Goal: Task Accomplishment & Management: Use online tool/utility

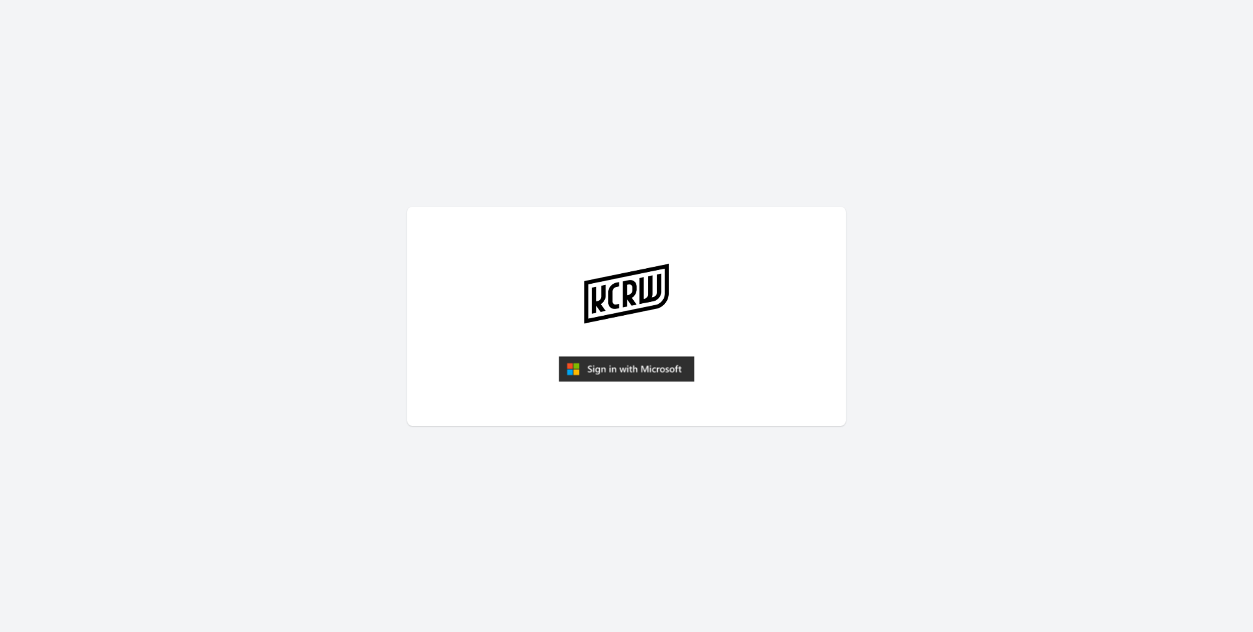
click at [616, 364] on img "submit" at bounding box center [627, 369] width 136 height 26
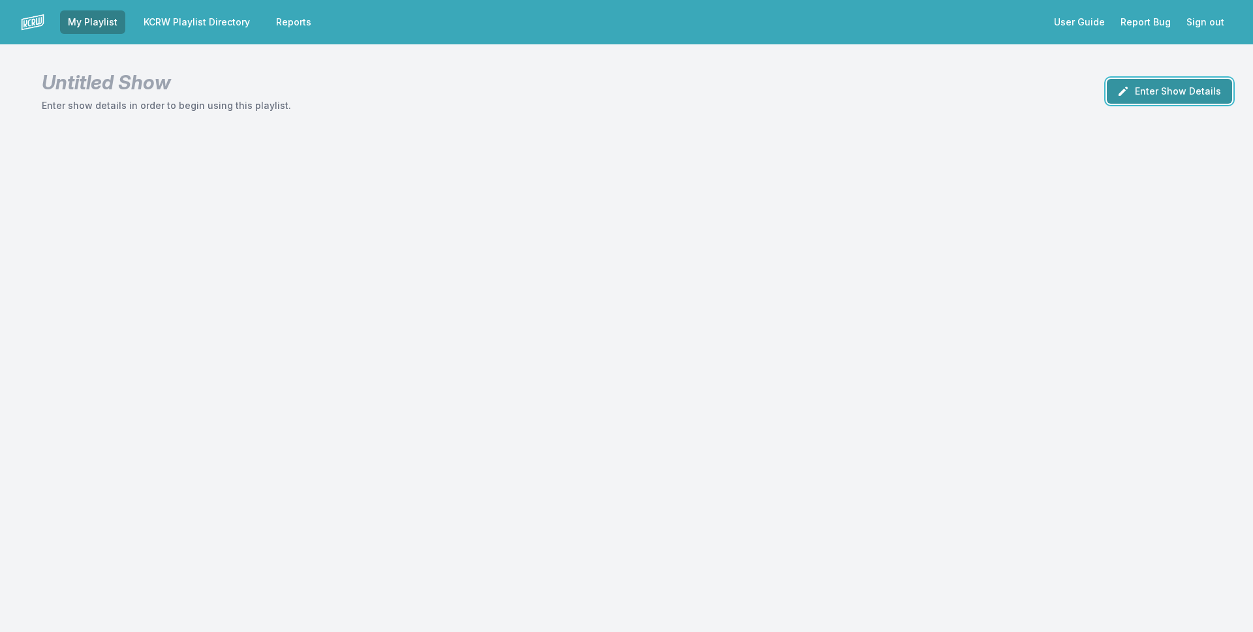
click at [1177, 87] on button "Enter Show Details" at bounding box center [1169, 91] width 125 height 25
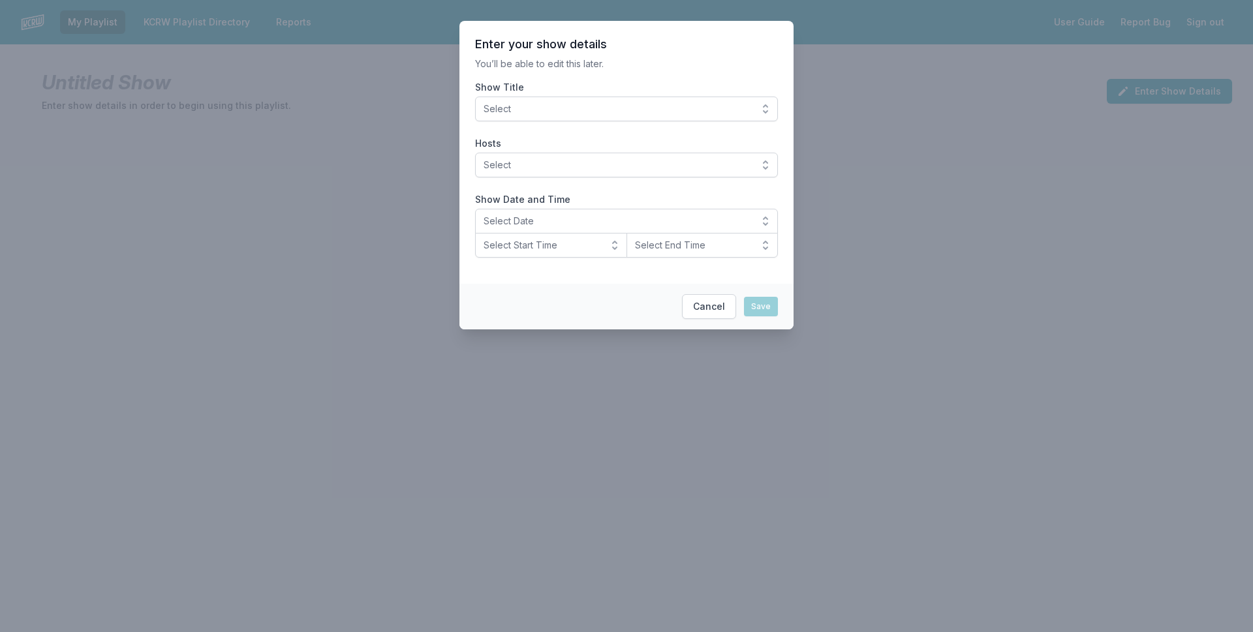
click at [565, 104] on span "Select" at bounding box center [618, 108] width 268 height 13
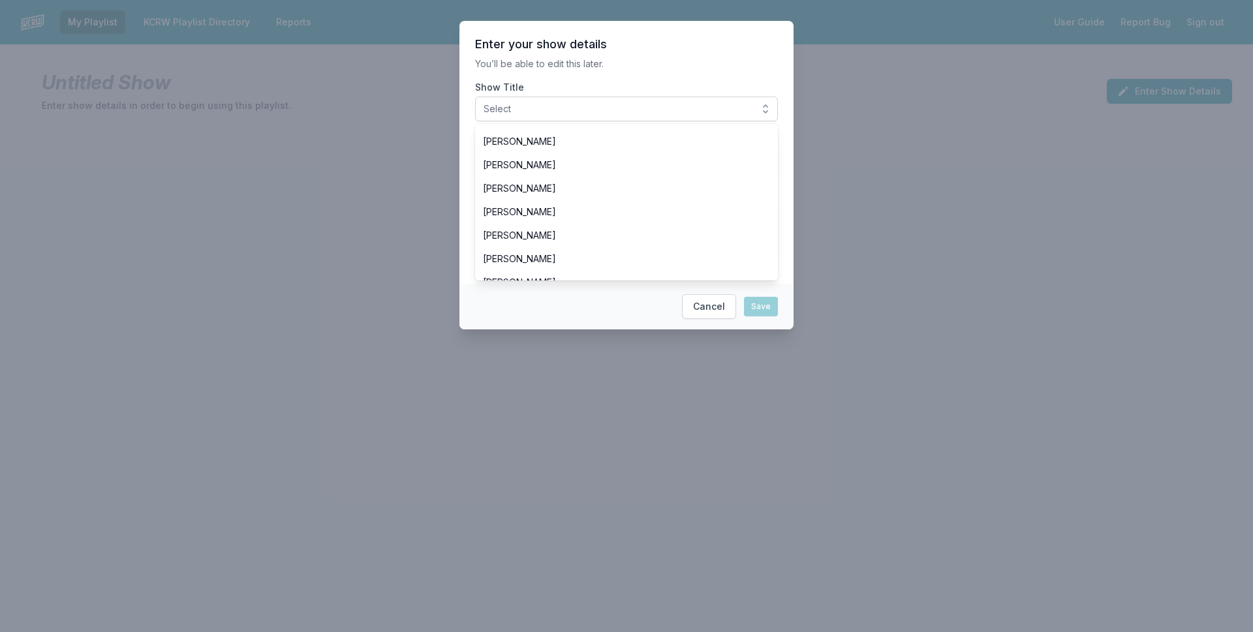
scroll to position [196, 0]
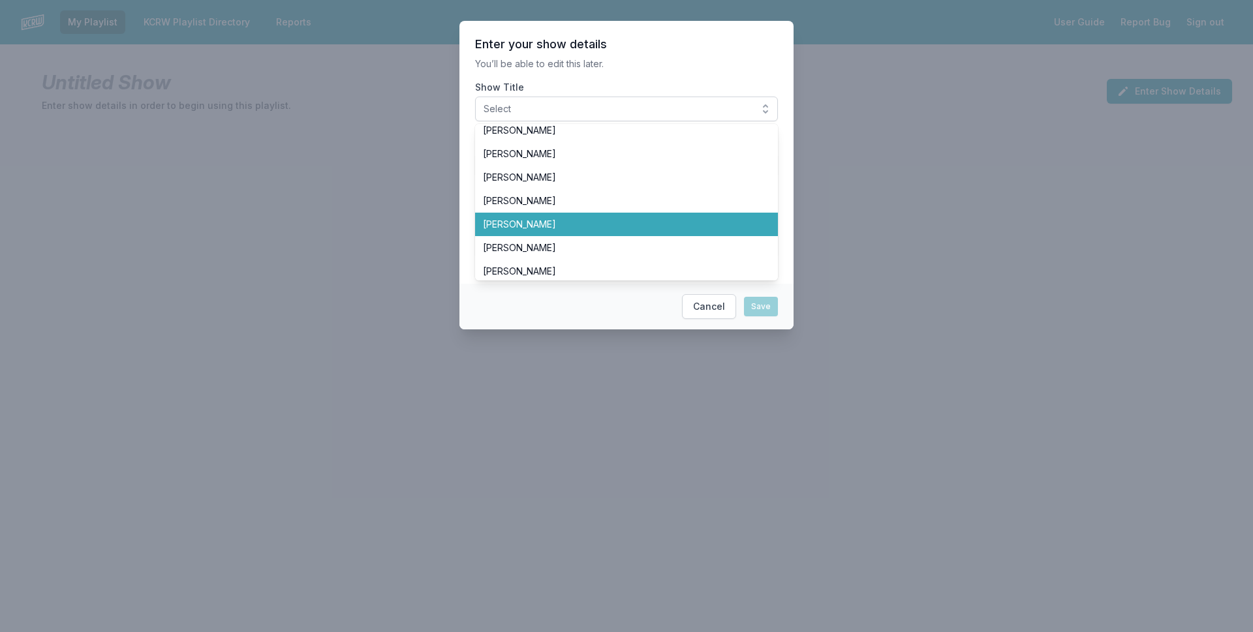
click at [518, 223] on span "[PERSON_NAME]" at bounding box center [618, 224] width 271 height 13
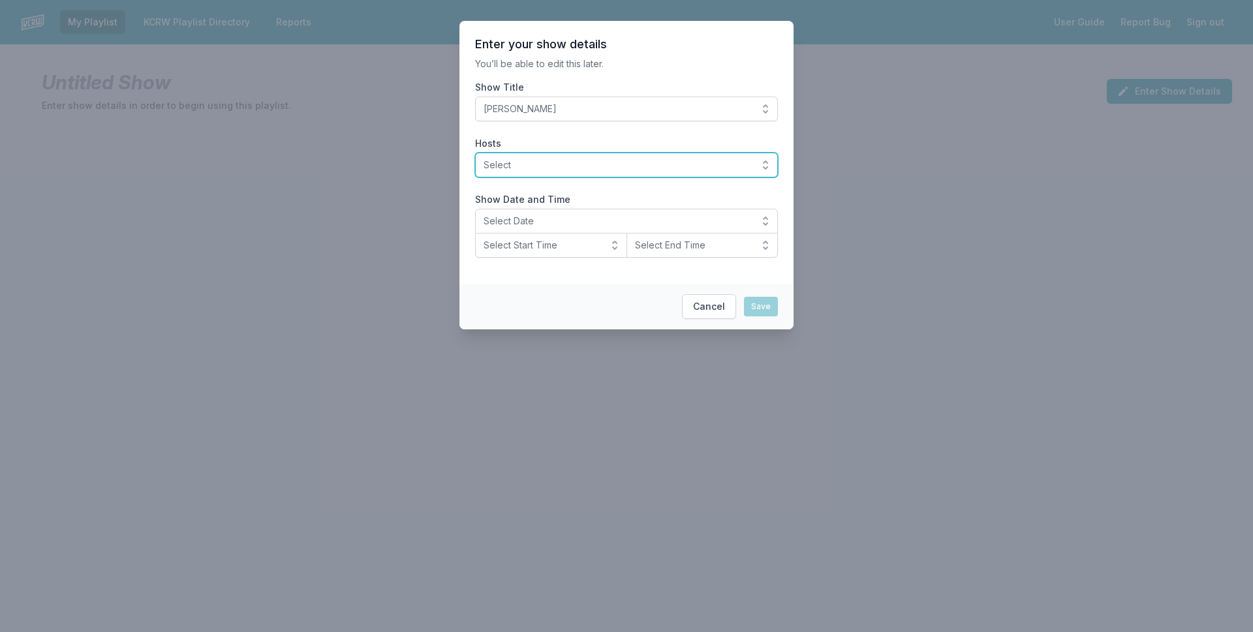
click at [531, 157] on button "Select" at bounding box center [626, 165] width 303 height 25
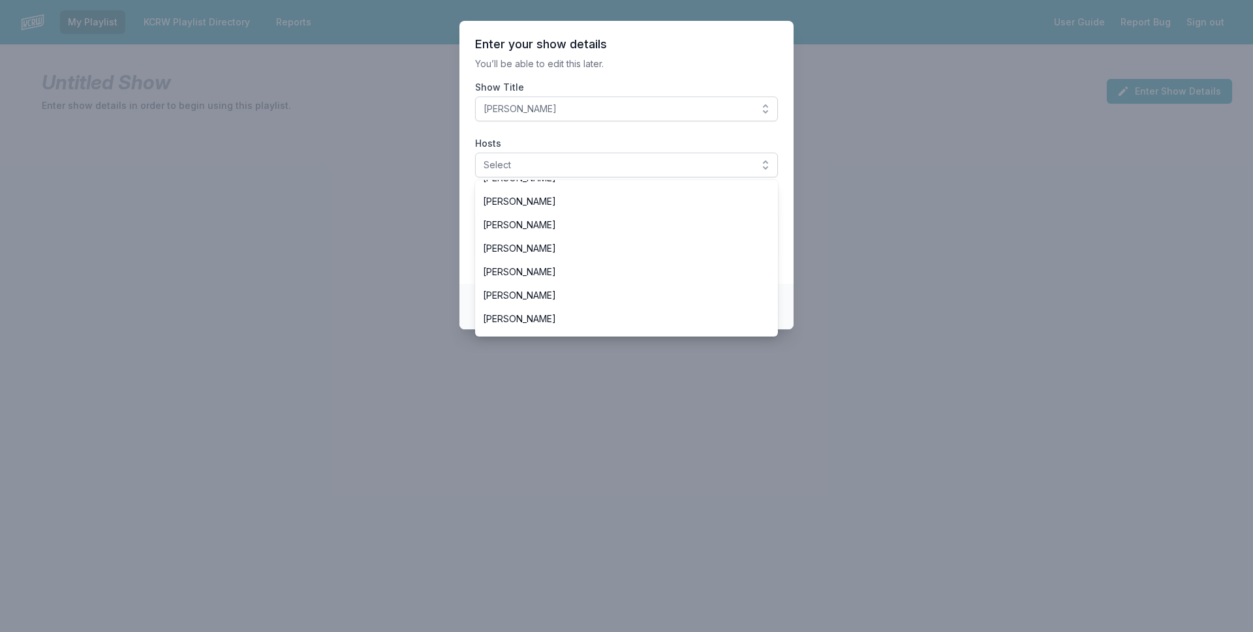
scroll to position [261, 0]
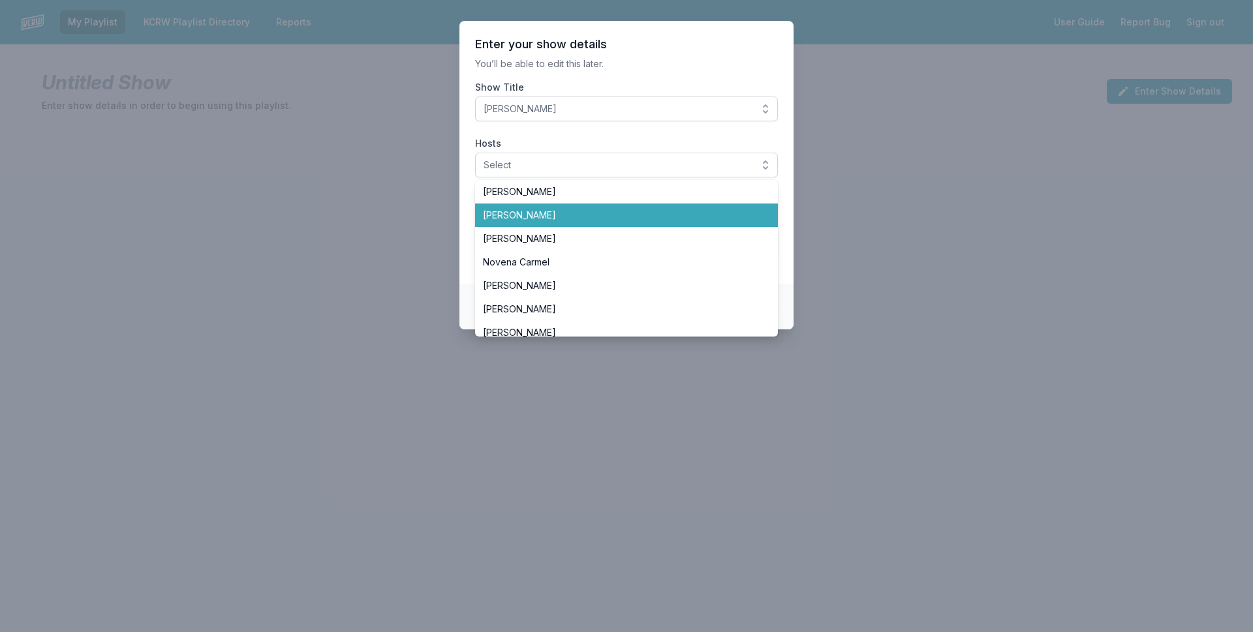
click at [516, 211] on span "[PERSON_NAME]" at bounding box center [618, 215] width 271 height 13
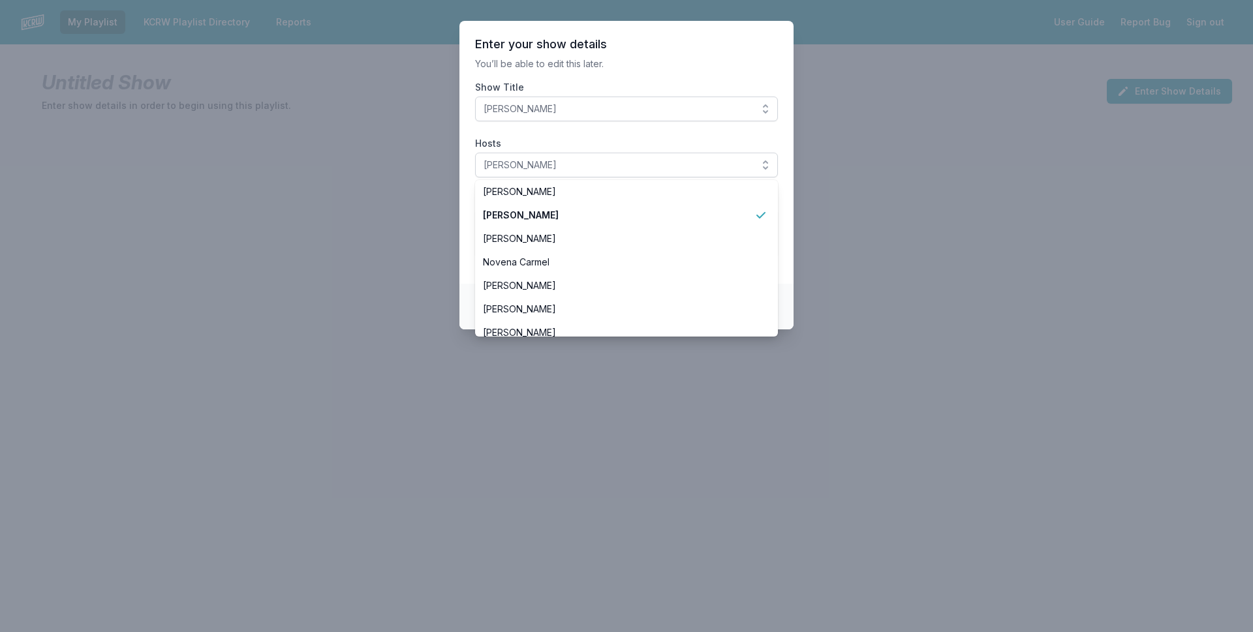
click at [679, 144] on label "Hosts" at bounding box center [626, 143] width 303 height 13
click at [679, 153] on button "[PERSON_NAME]" at bounding box center [626, 165] width 303 height 25
click at [788, 212] on section "Enter your show details You’ll be able to edit this later. Show Title José Galv…" at bounding box center [626, 152] width 334 height 263
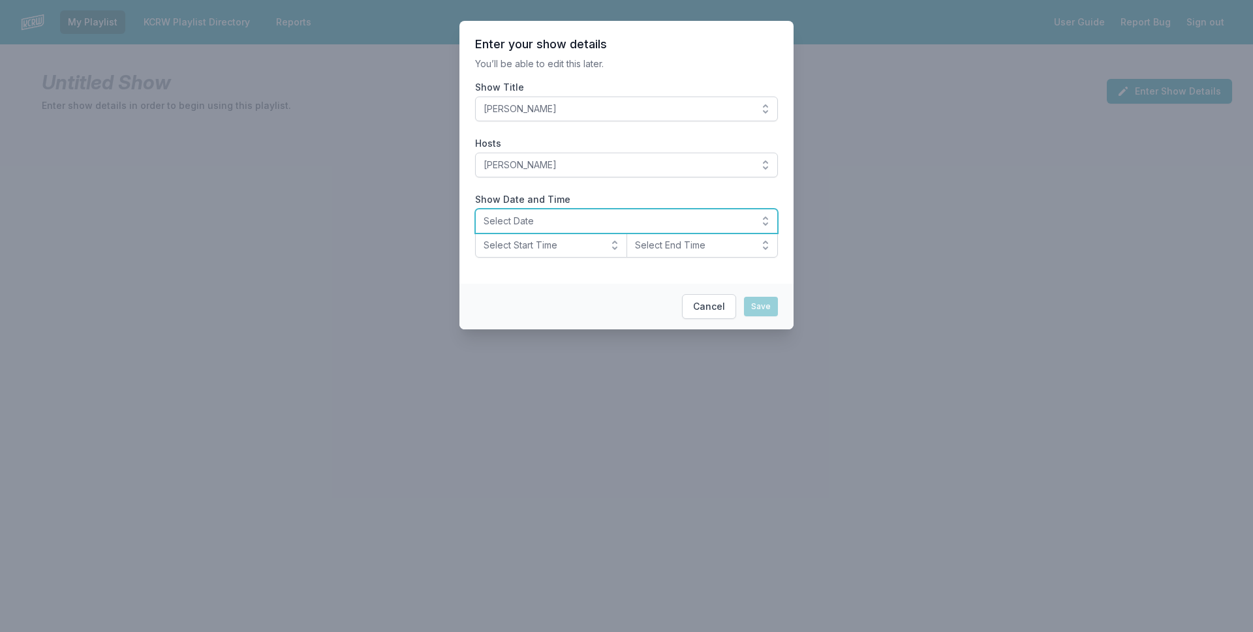
click at [574, 224] on span "Select Date" at bounding box center [618, 221] width 268 height 13
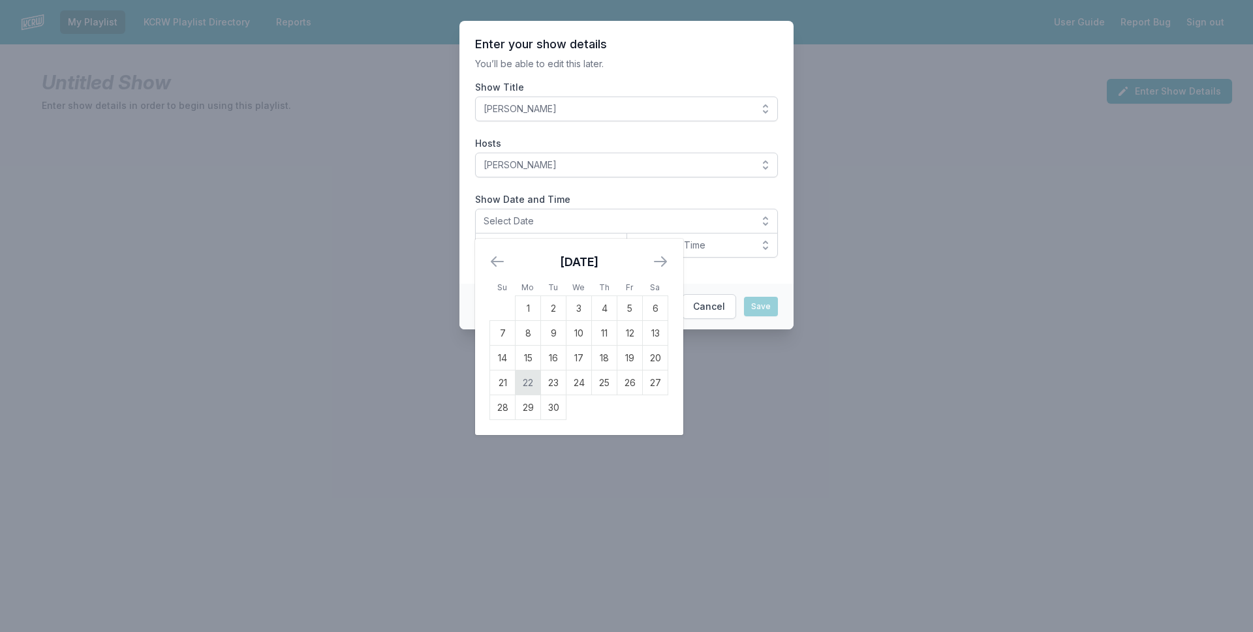
click at [523, 380] on td "22" at bounding box center [528, 383] width 25 height 25
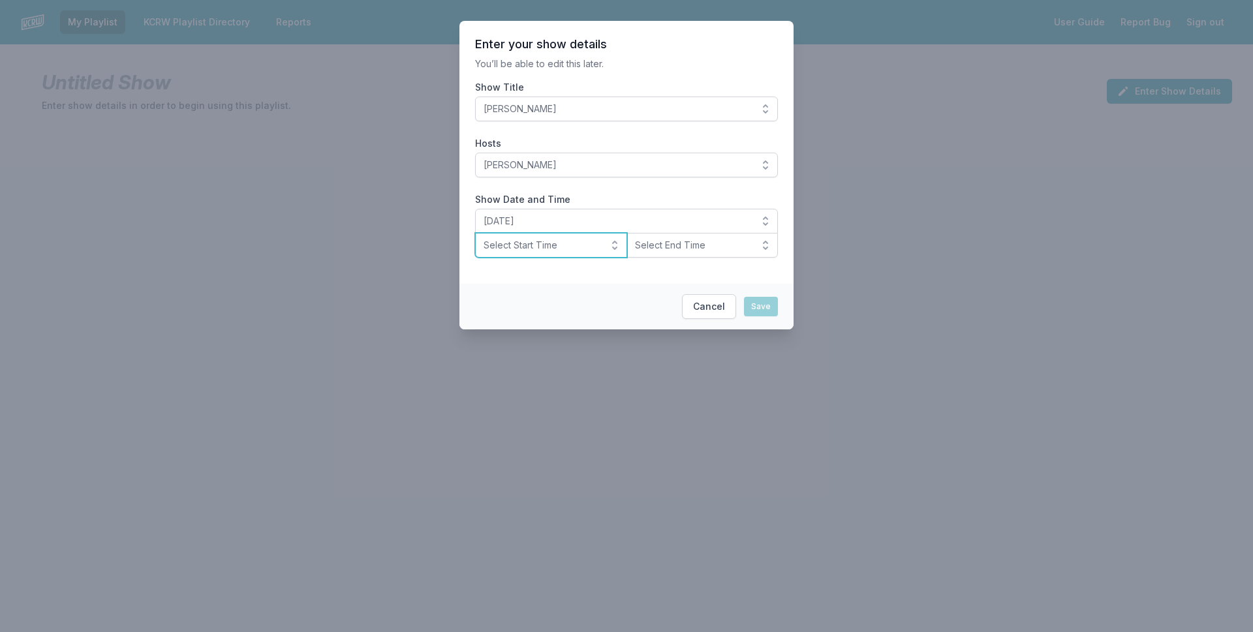
click at [546, 244] on span "Select Start Time" at bounding box center [542, 245] width 117 height 13
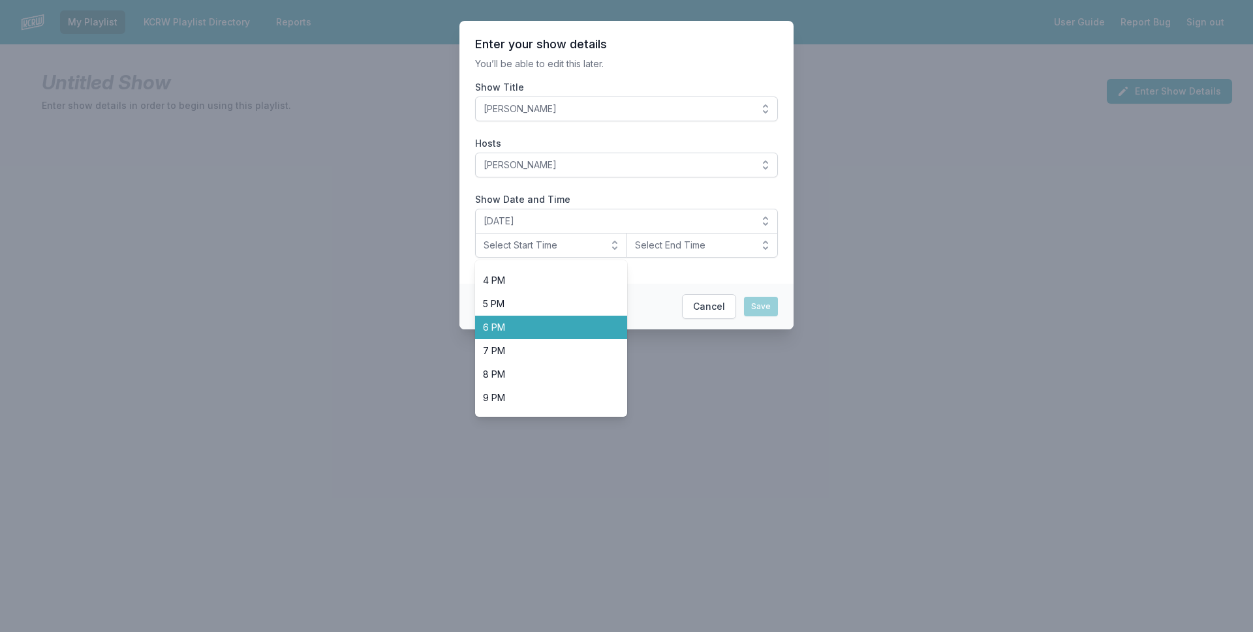
scroll to position [412, 0]
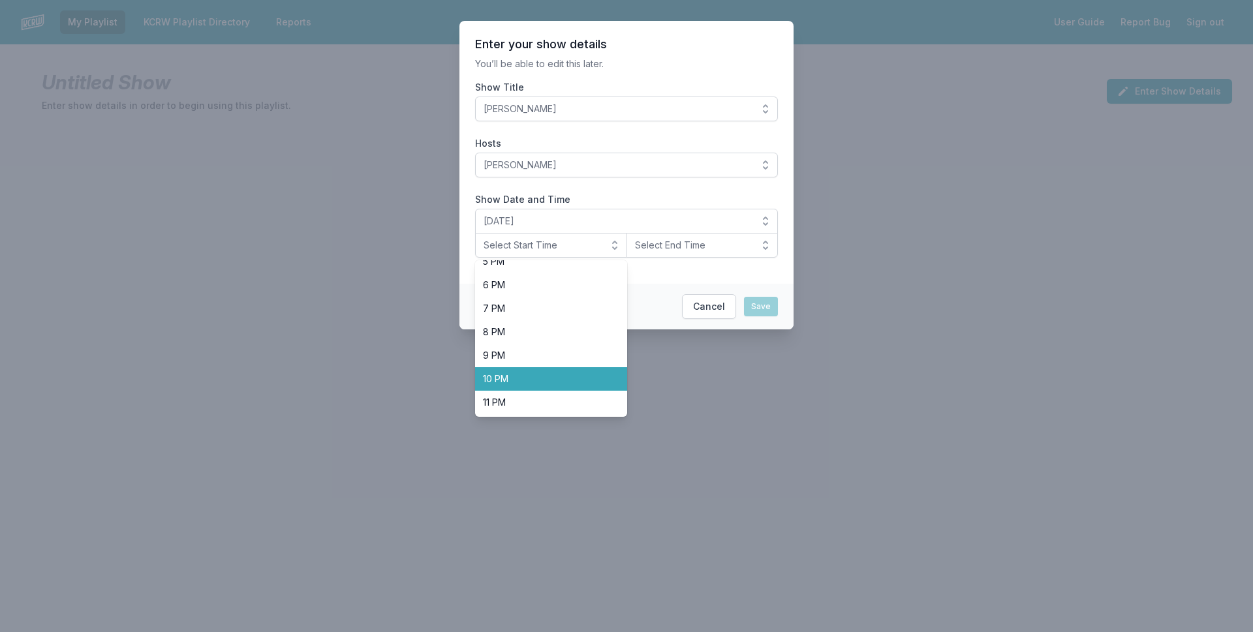
click at [494, 370] on li "10 PM" at bounding box center [551, 378] width 152 height 23
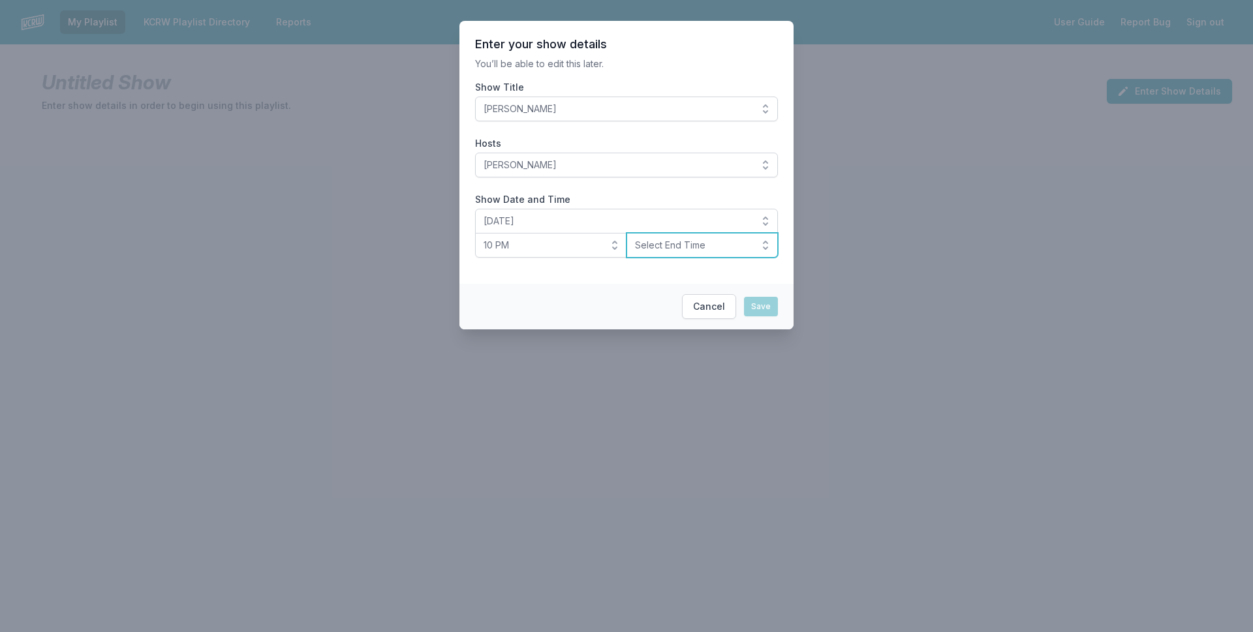
click at [709, 236] on button "Select End Time" at bounding box center [703, 245] width 152 height 25
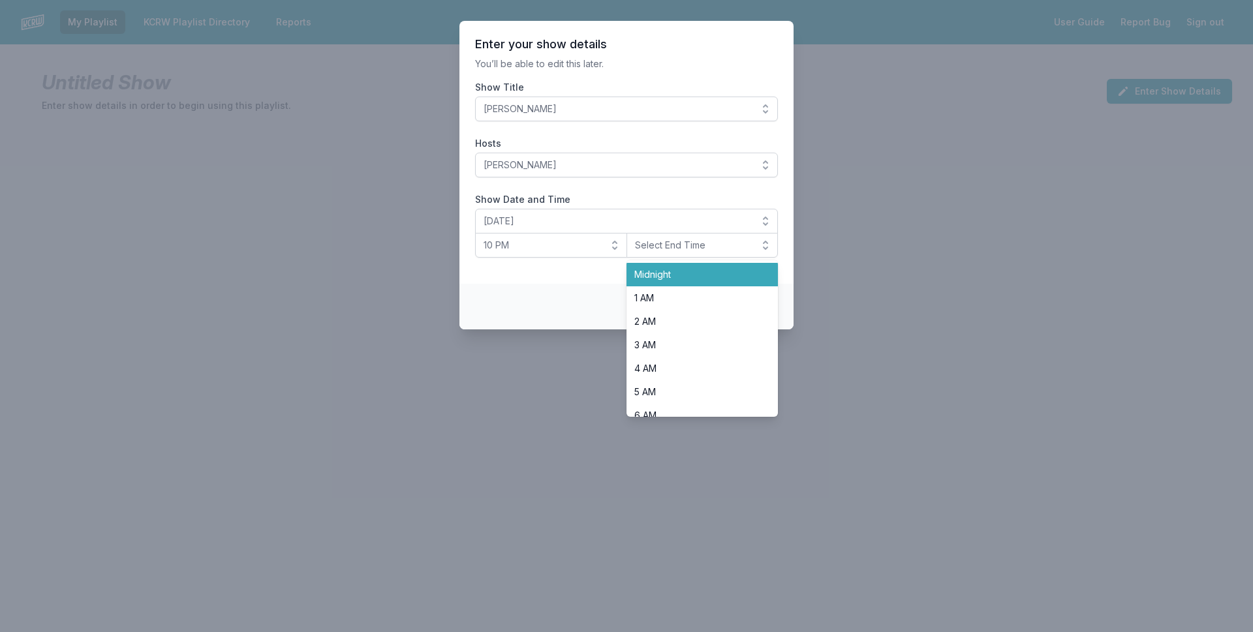
click at [669, 266] on li "Midnight" at bounding box center [703, 274] width 152 height 23
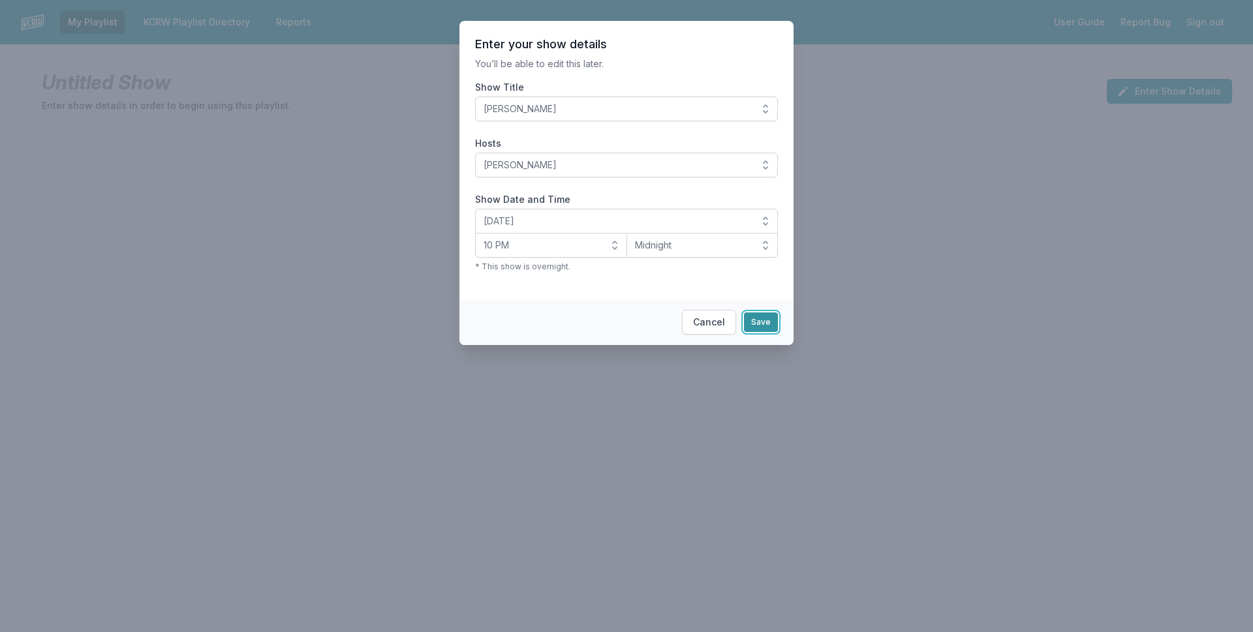
click at [749, 314] on button "Save" at bounding box center [761, 323] width 34 height 20
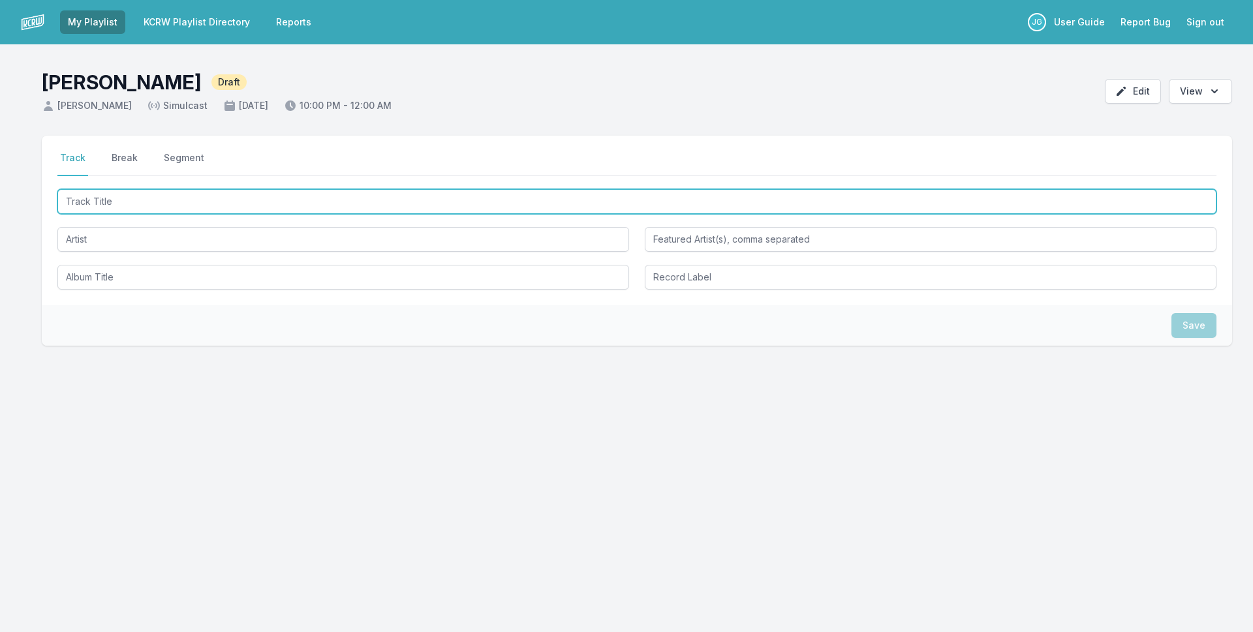
click at [91, 208] on input "Track Title" at bounding box center [636, 201] width 1159 height 25
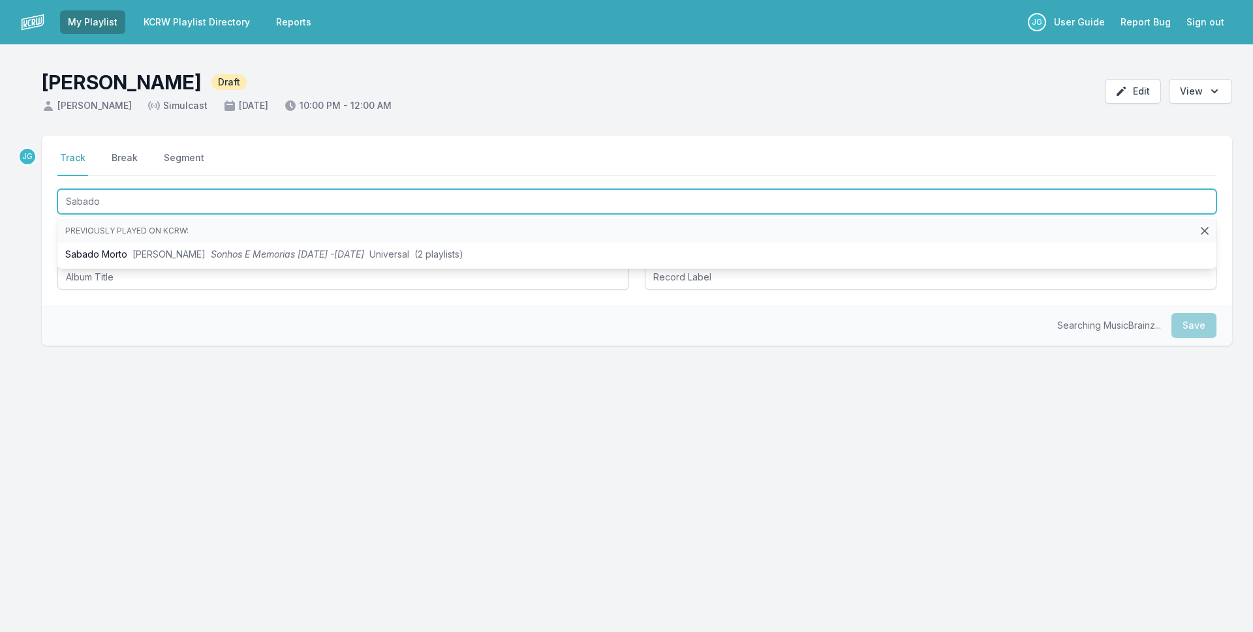
type input "Sabado"
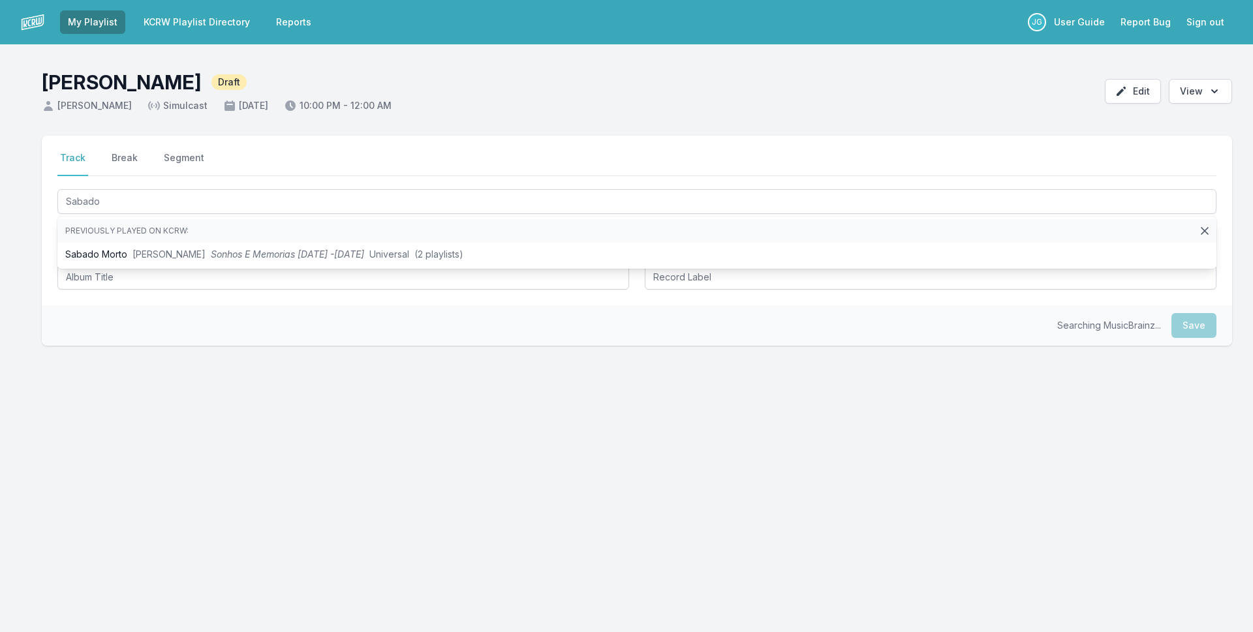
click at [29, 293] on div "Select a tab Track Break Segment Track Break Segment Sabado Previously played o…" at bounding box center [626, 303] width 1253 height 335
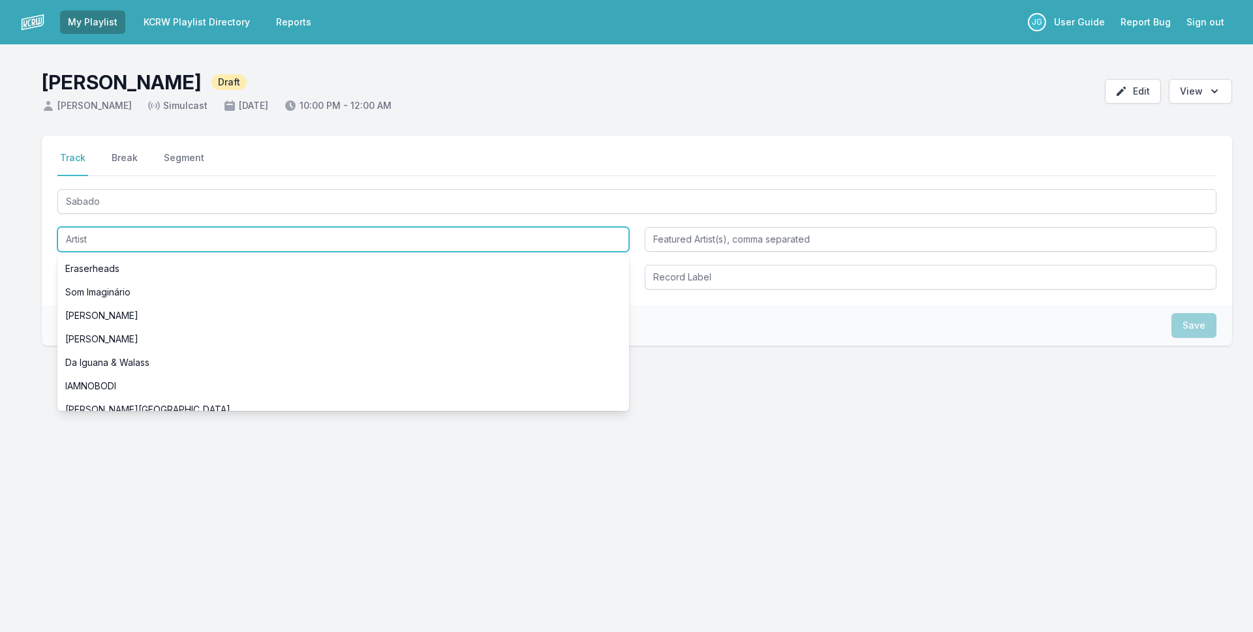
click at [91, 249] on input "Artist" at bounding box center [343, 239] width 572 height 25
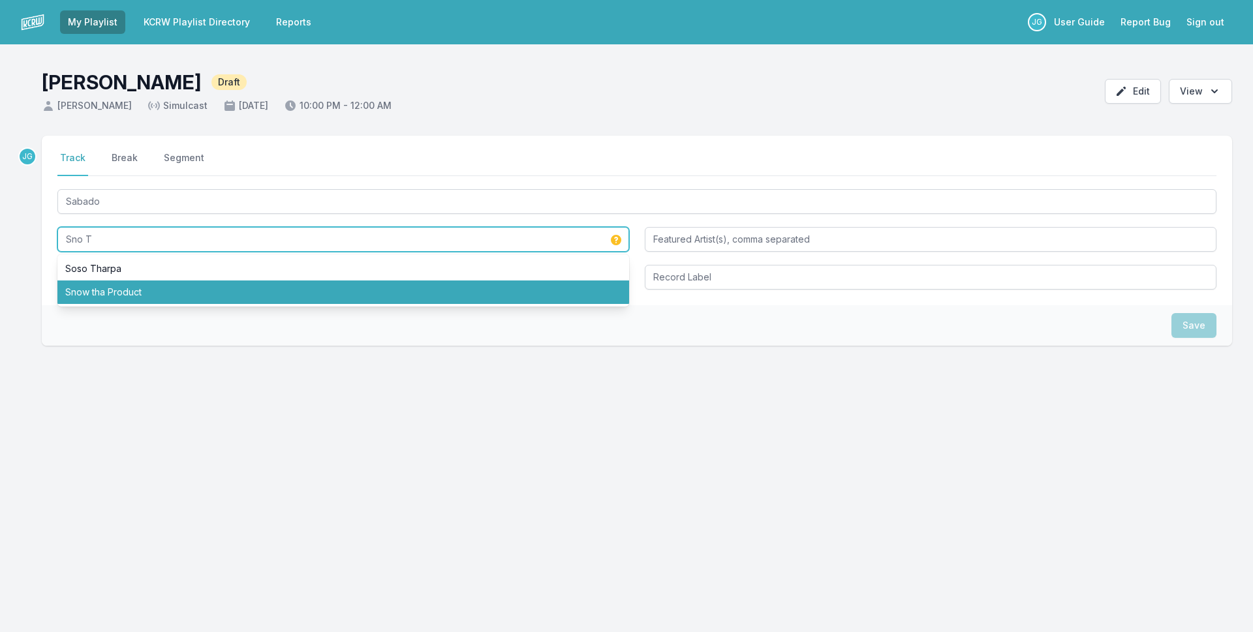
click at [97, 290] on li "Snow tha Product" at bounding box center [343, 292] width 572 height 23
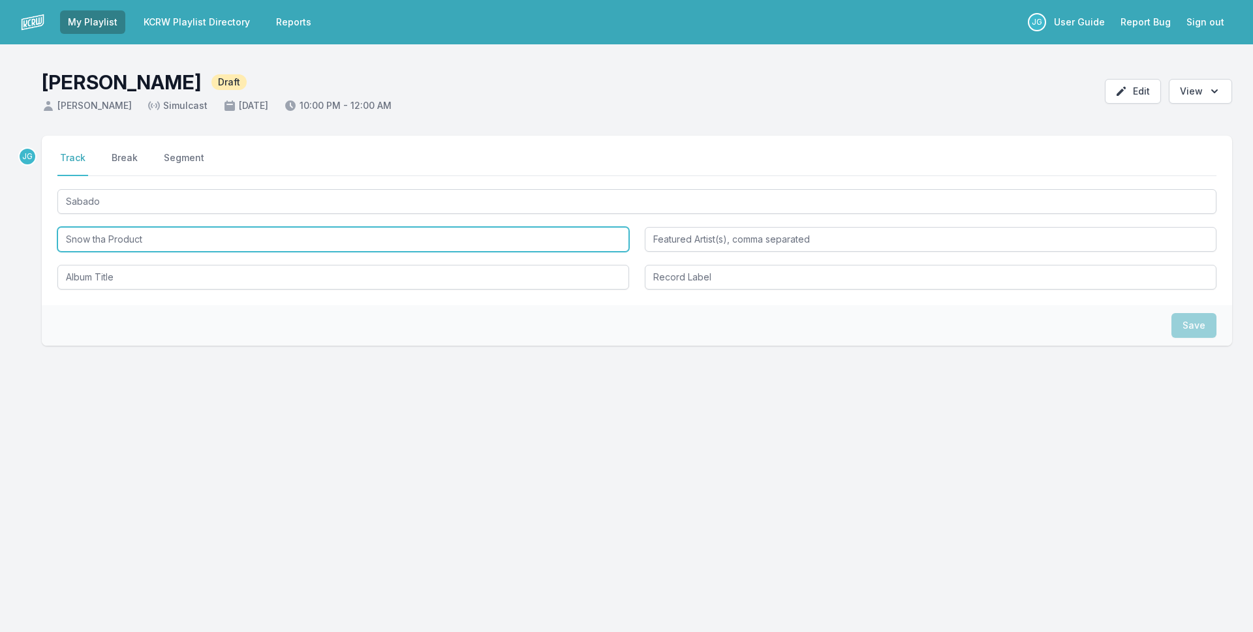
type input "Snow tha Product"
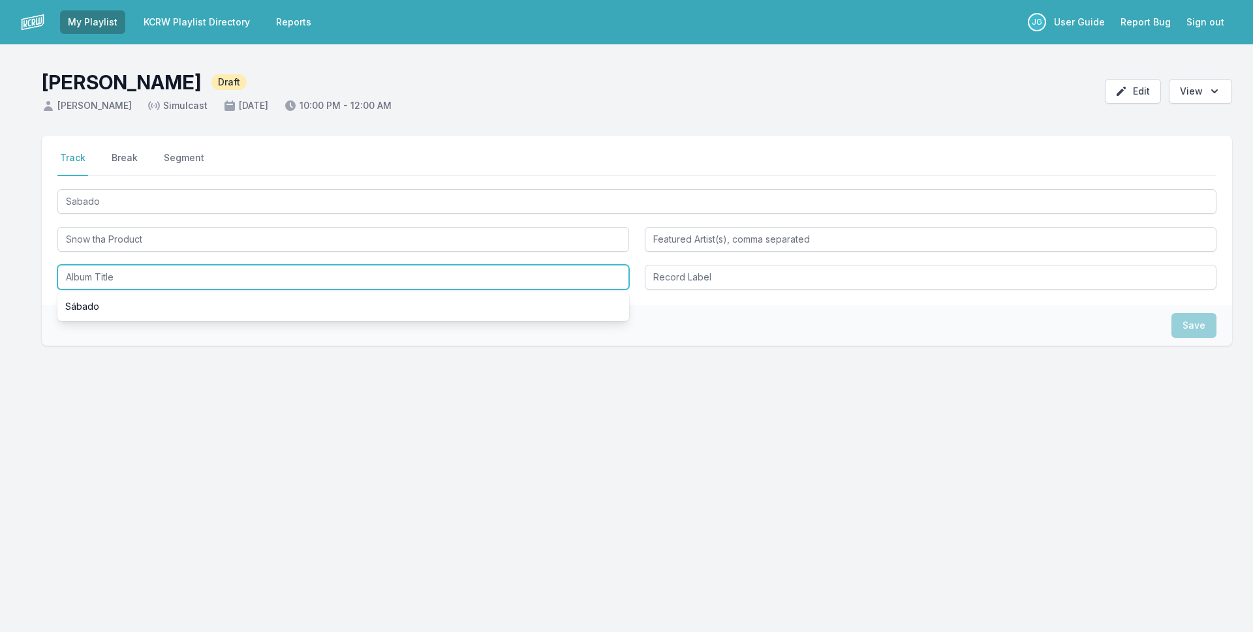
click at [93, 282] on input "Album Title" at bounding box center [343, 277] width 572 height 25
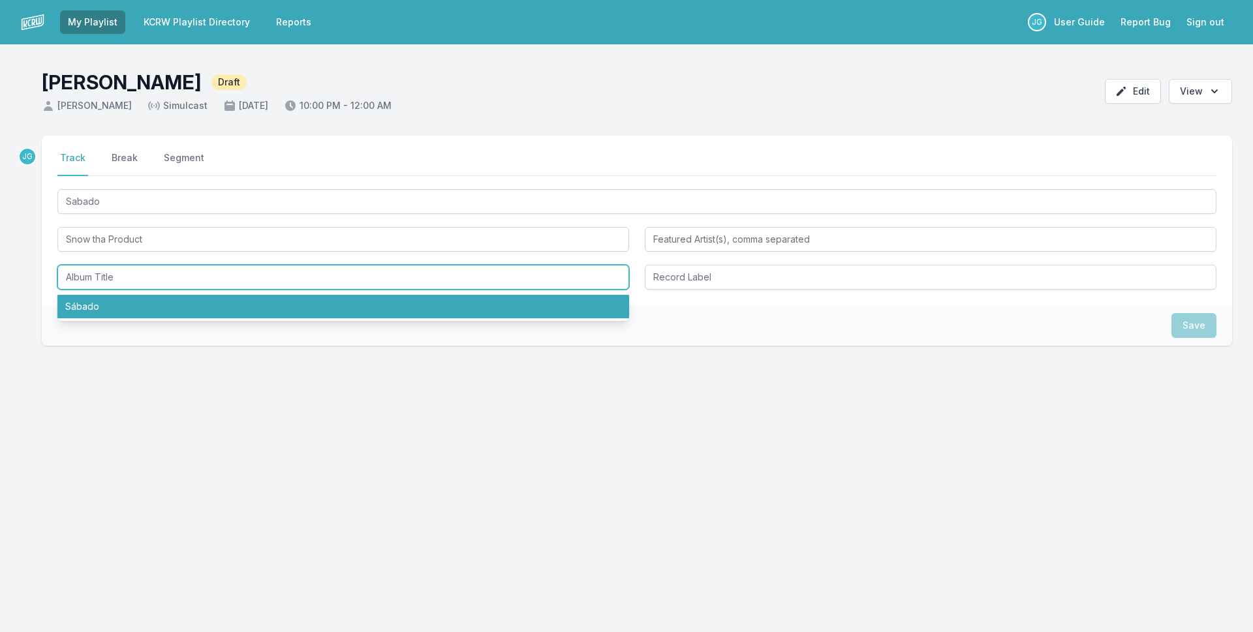
click at [89, 309] on li "Sábado" at bounding box center [343, 306] width 572 height 23
type input "Sábado"
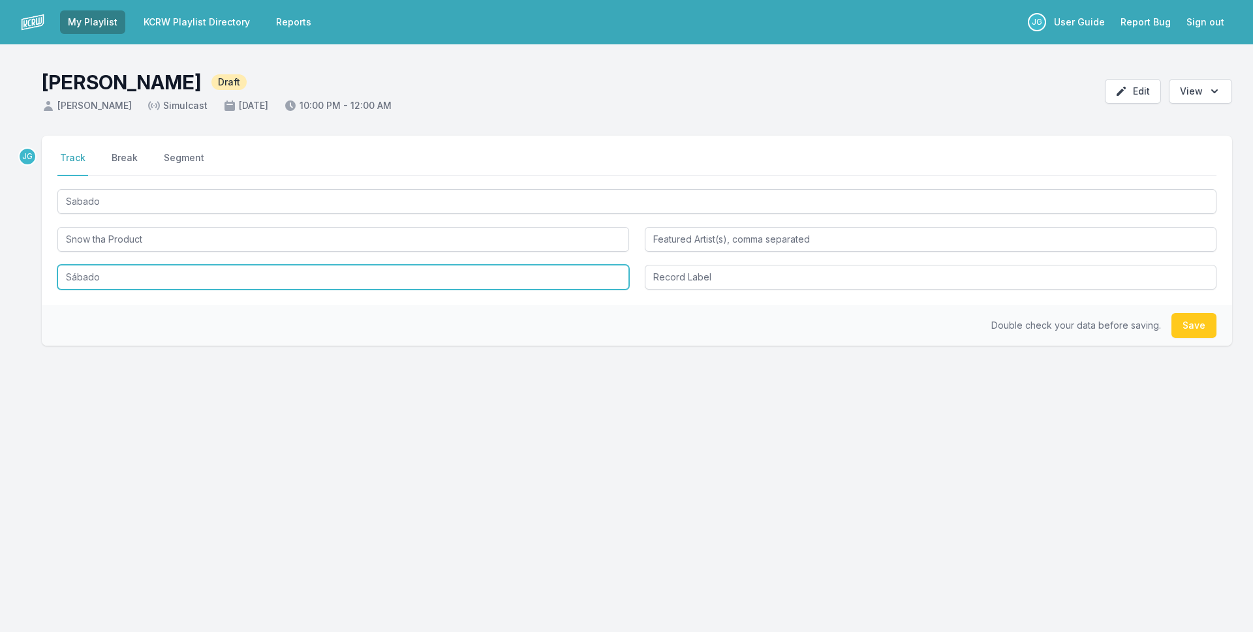
drag, startPoint x: 109, startPoint y: 275, endPoint x: 15, endPoint y: 275, distance: 94.0
click at [15, 275] on div "JG Select a tab Track Break Segment Track Break Segment Sabado Snow tha Product…" at bounding box center [626, 303] width 1253 height 335
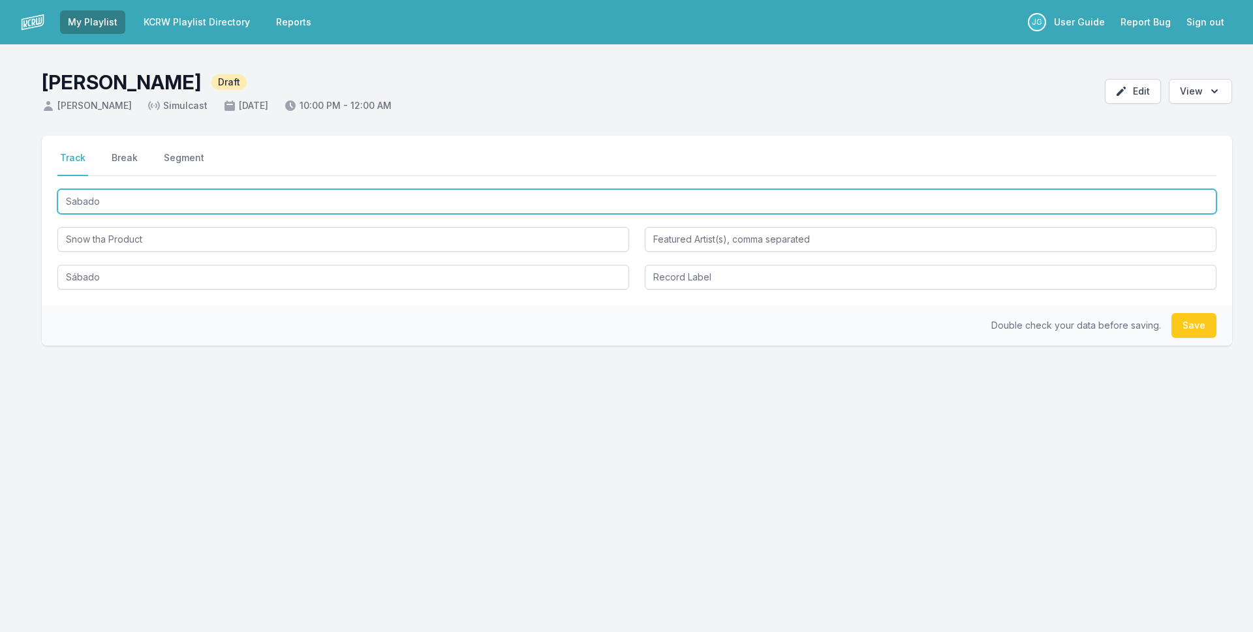
drag, startPoint x: 104, startPoint y: 204, endPoint x: 23, endPoint y: 203, distance: 80.3
click at [23, 203] on div "JG Select a tab Track Break Segment Track Break Segment Sabado Snow tha Product…" at bounding box center [626, 303] width 1253 height 335
paste input "á"
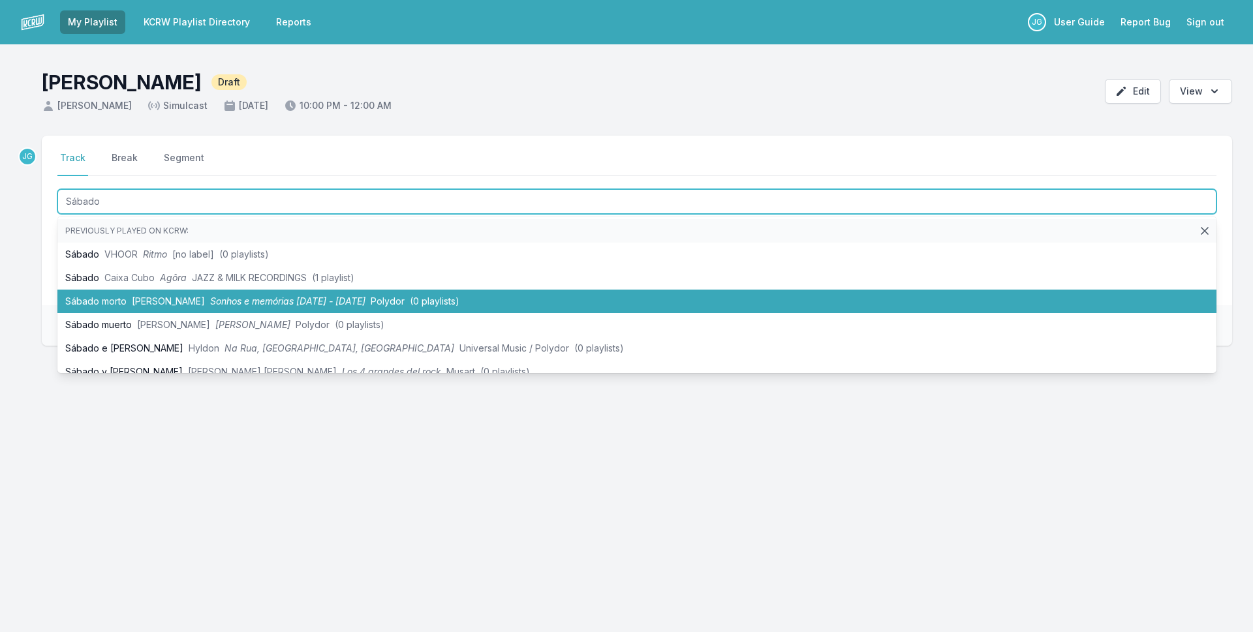
scroll to position [60, 0]
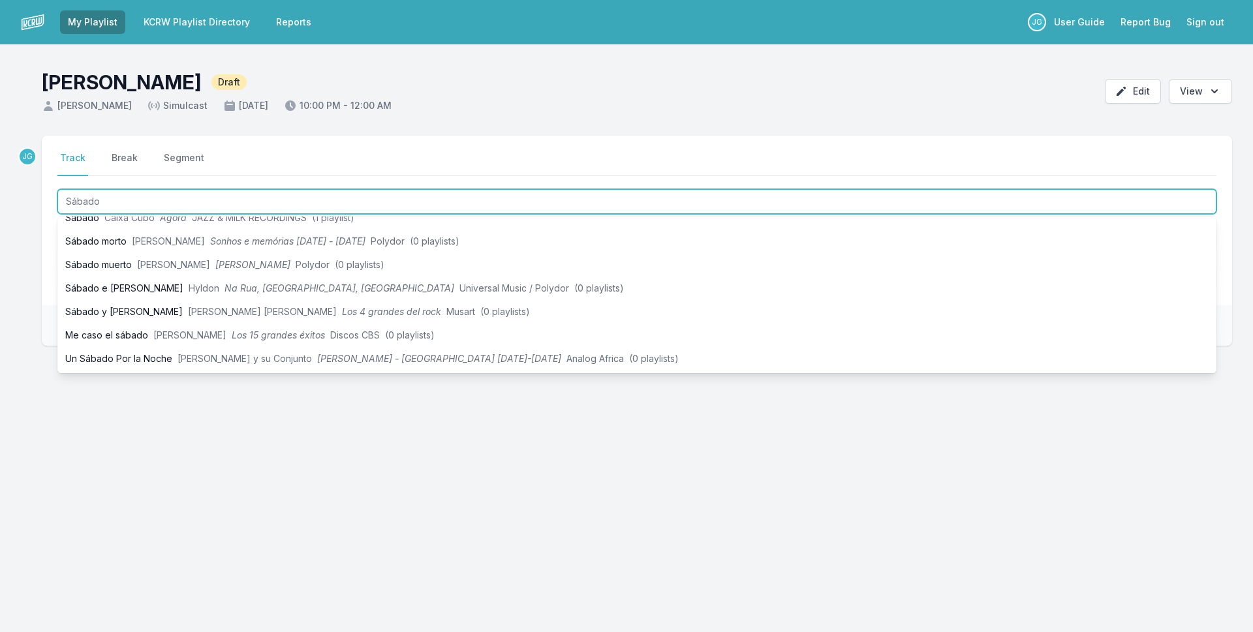
type input "Sábado"
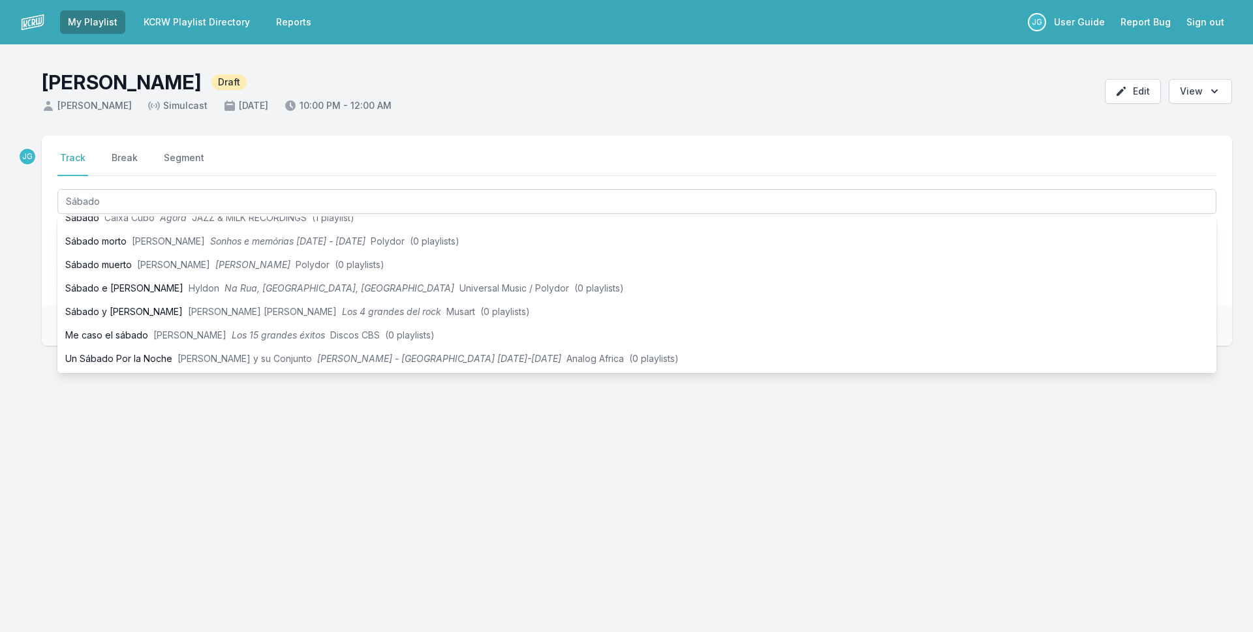
click at [44, 245] on div "Select a tab Track Break Segment Track Break Segment Sábado Previously played o…" at bounding box center [637, 221] width 1190 height 170
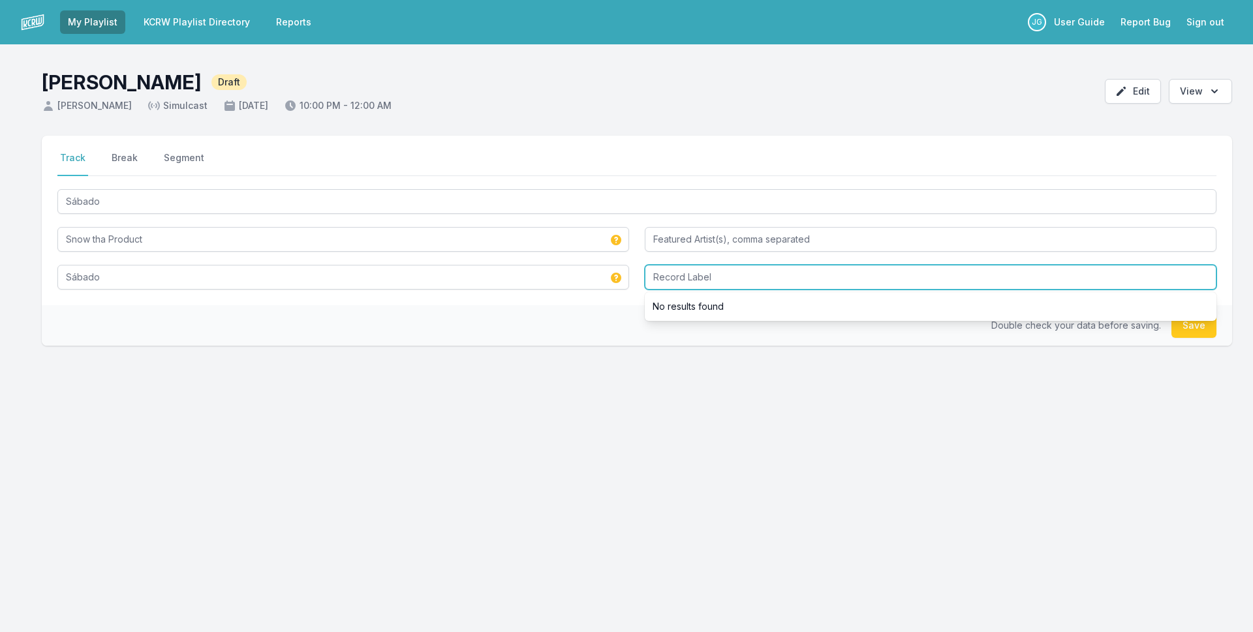
click at [686, 282] on input "Record Label" at bounding box center [931, 277] width 572 height 25
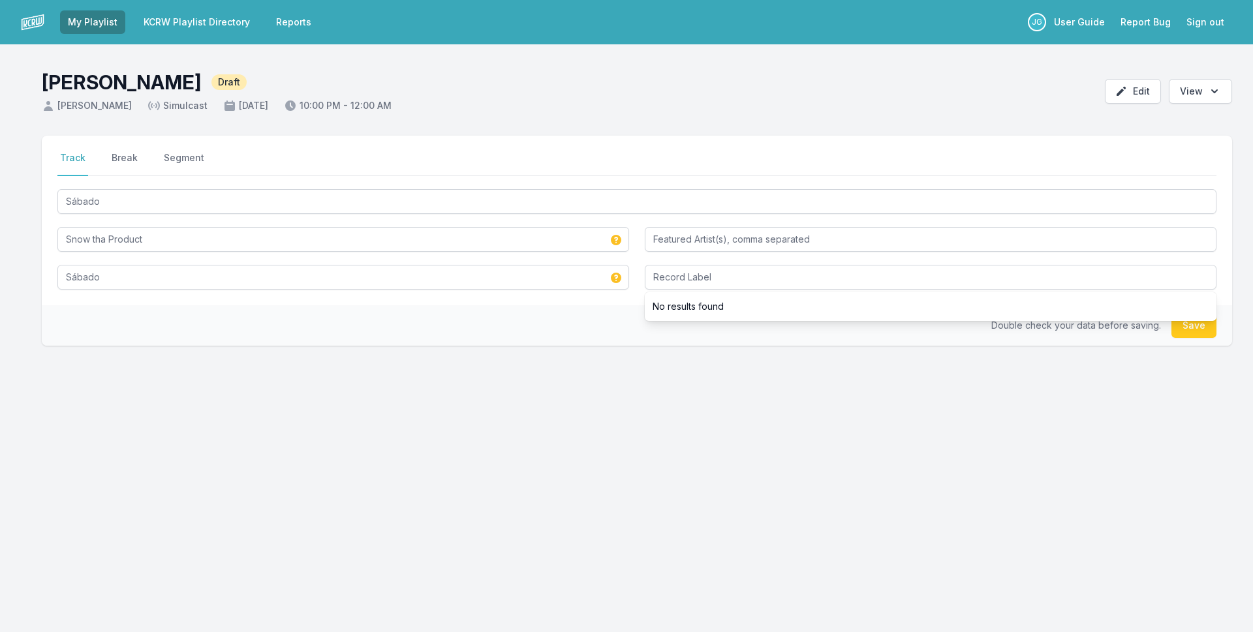
click at [583, 320] on div "Double check your data before saving. Save" at bounding box center [637, 325] width 1190 height 40
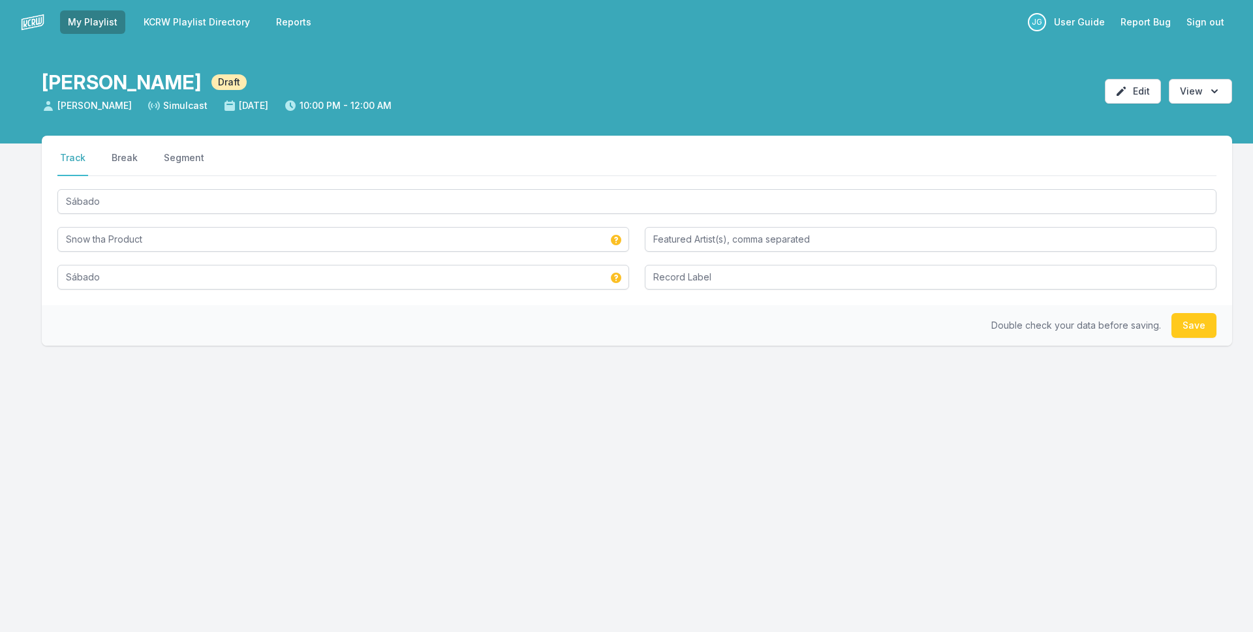
click at [940, 336] on div "Double check your data before saving. Save" at bounding box center [637, 325] width 1190 height 40
click at [1195, 327] on button "Save" at bounding box center [1193, 325] width 45 height 25
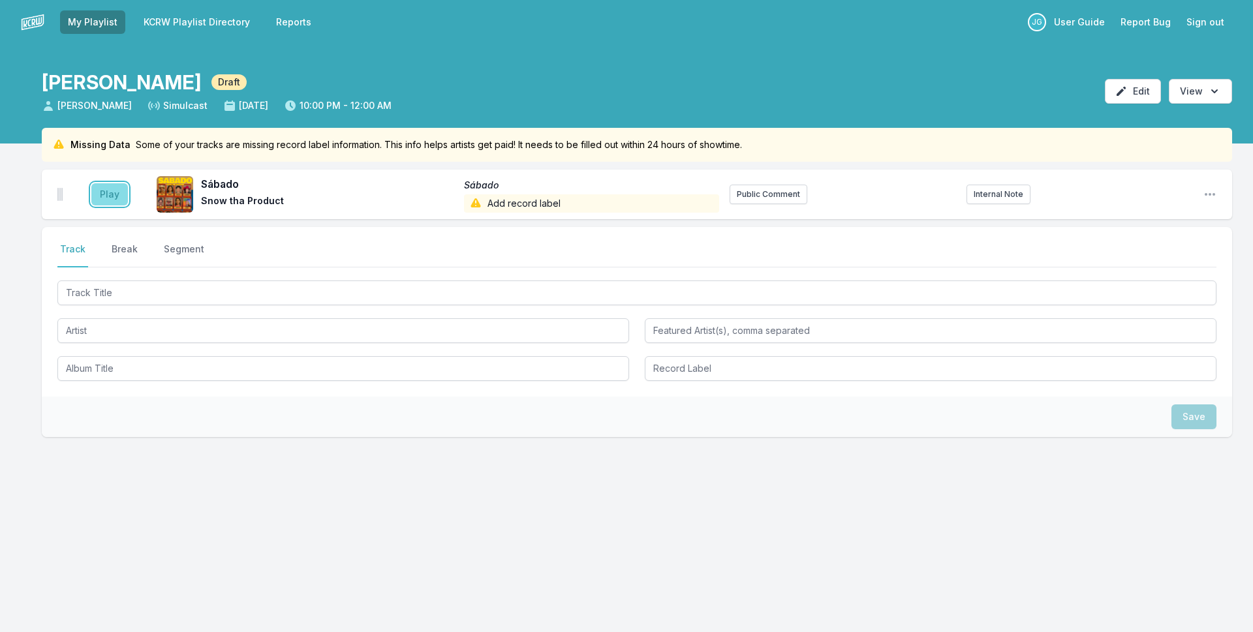
click at [112, 193] on button "Play" at bounding box center [109, 194] width 37 height 22
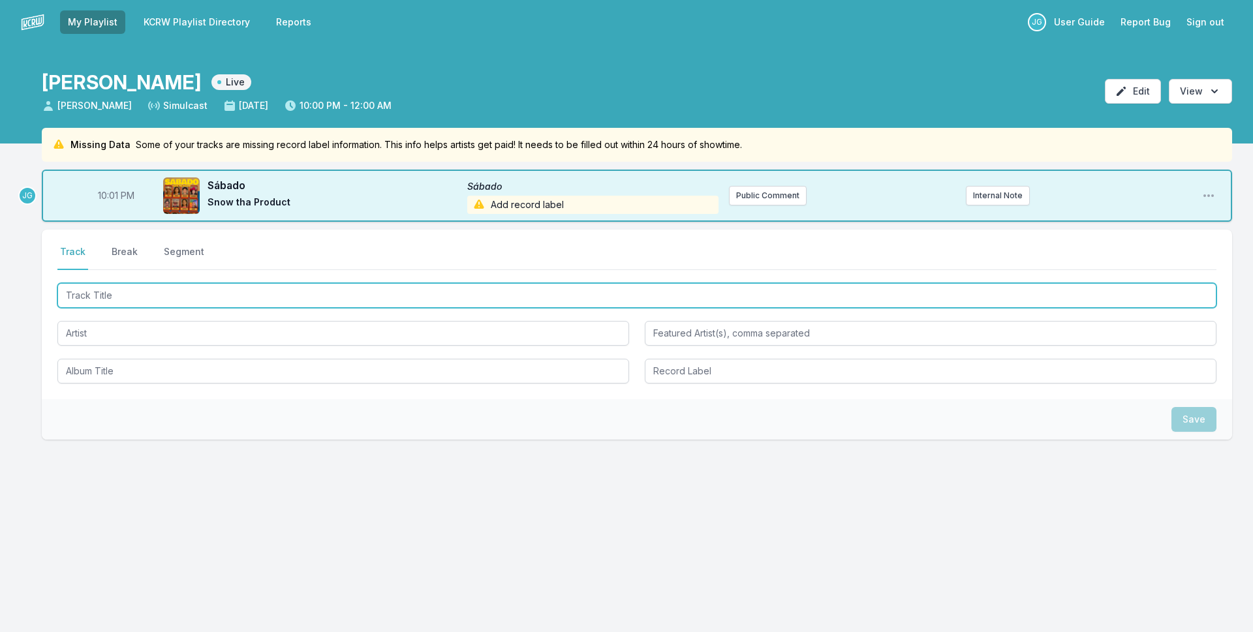
click at [238, 303] on input "Track Title" at bounding box center [636, 295] width 1159 height 25
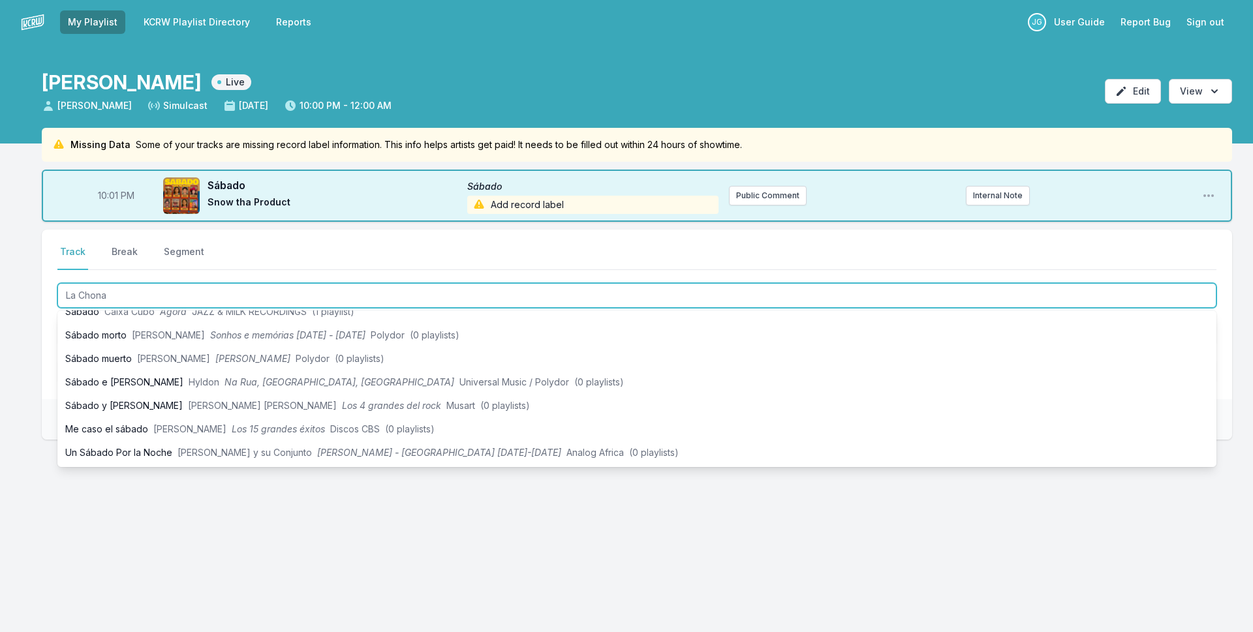
type input "La Chona"
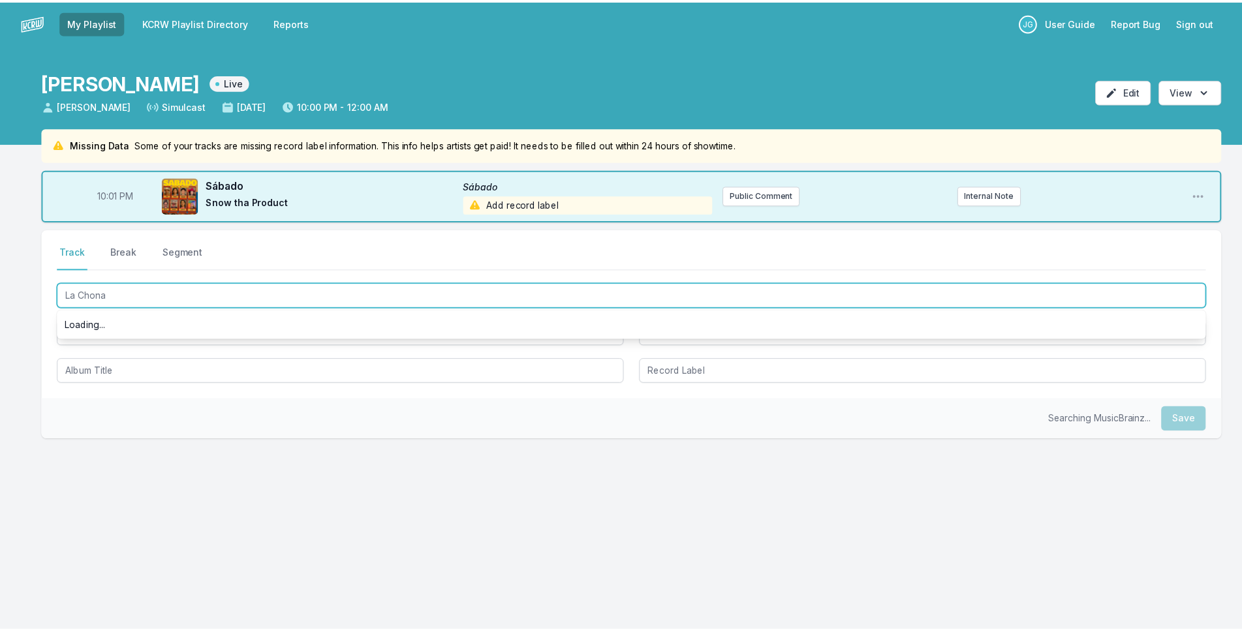
scroll to position [0, 0]
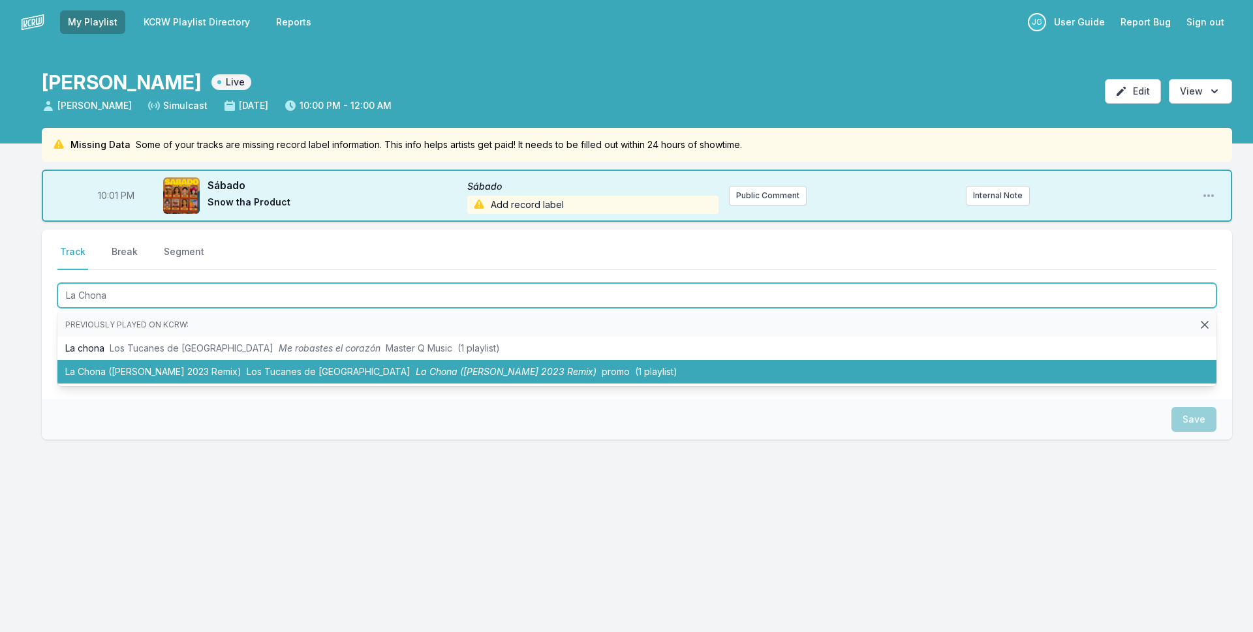
click at [247, 377] on span "Los Tucanes de [GEOGRAPHIC_DATA]" at bounding box center [329, 371] width 164 height 11
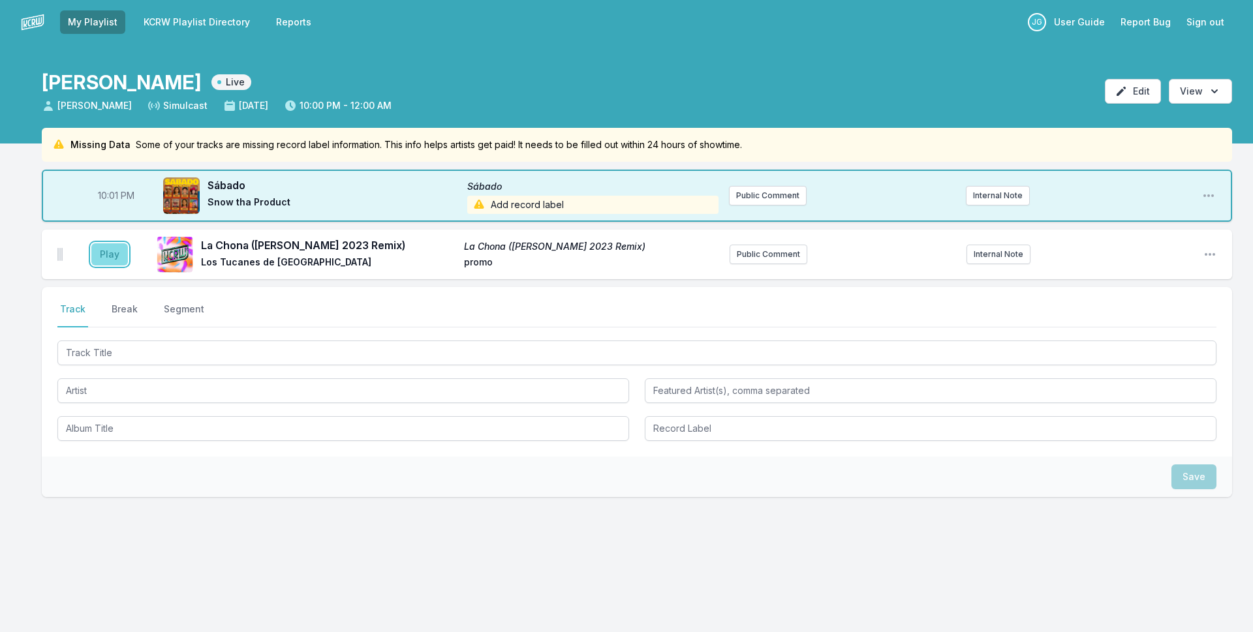
click at [123, 263] on button "Play" at bounding box center [109, 254] width 37 height 22
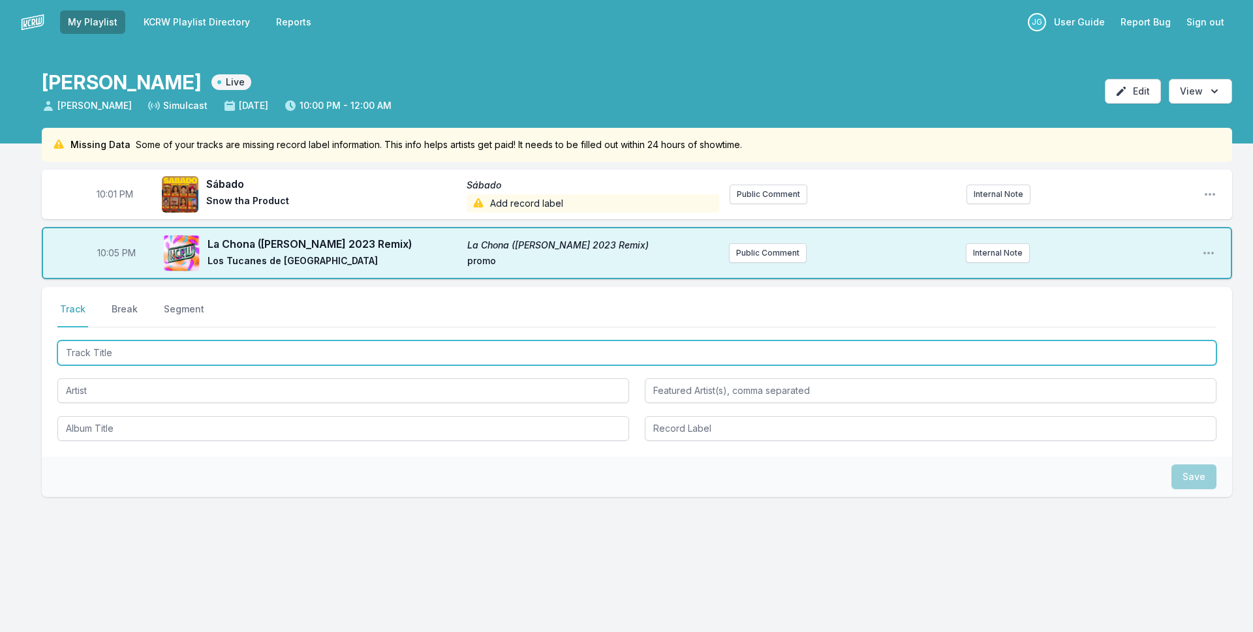
click at [326, 348] on input "Track Title" at bounding box center [636, 353] width 1159 height 25
type input ":"
type input "La Chica Sexy"
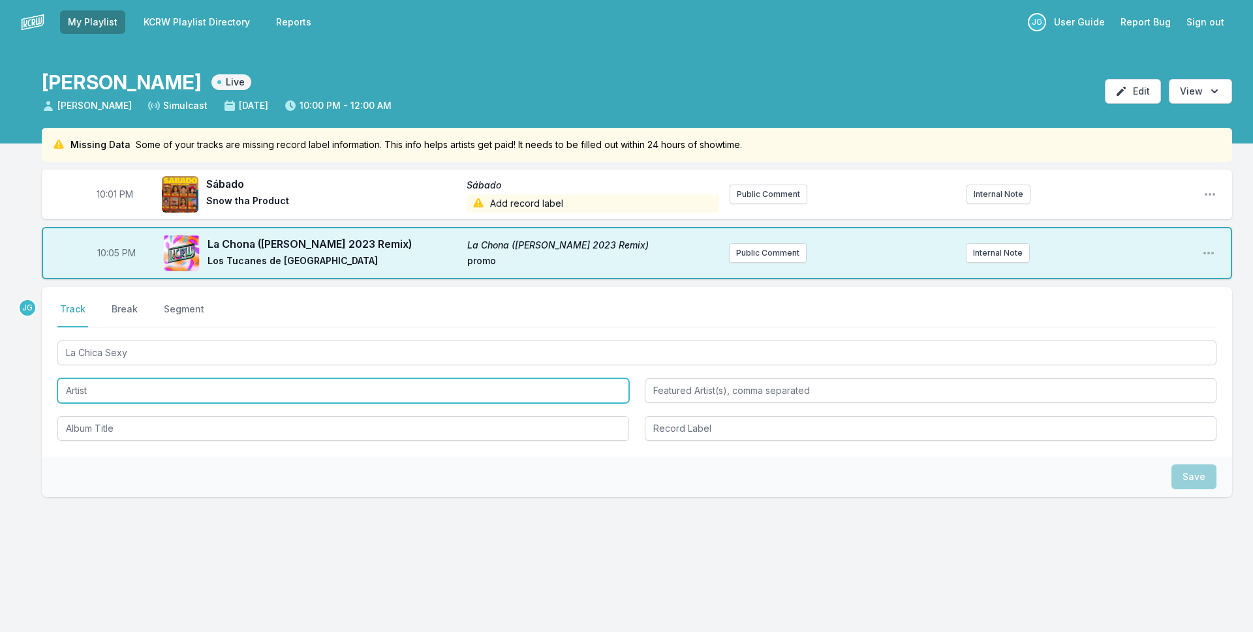
click at [137, 380] on input "Artist" at bounding box center [343, 391] width 572 height 25
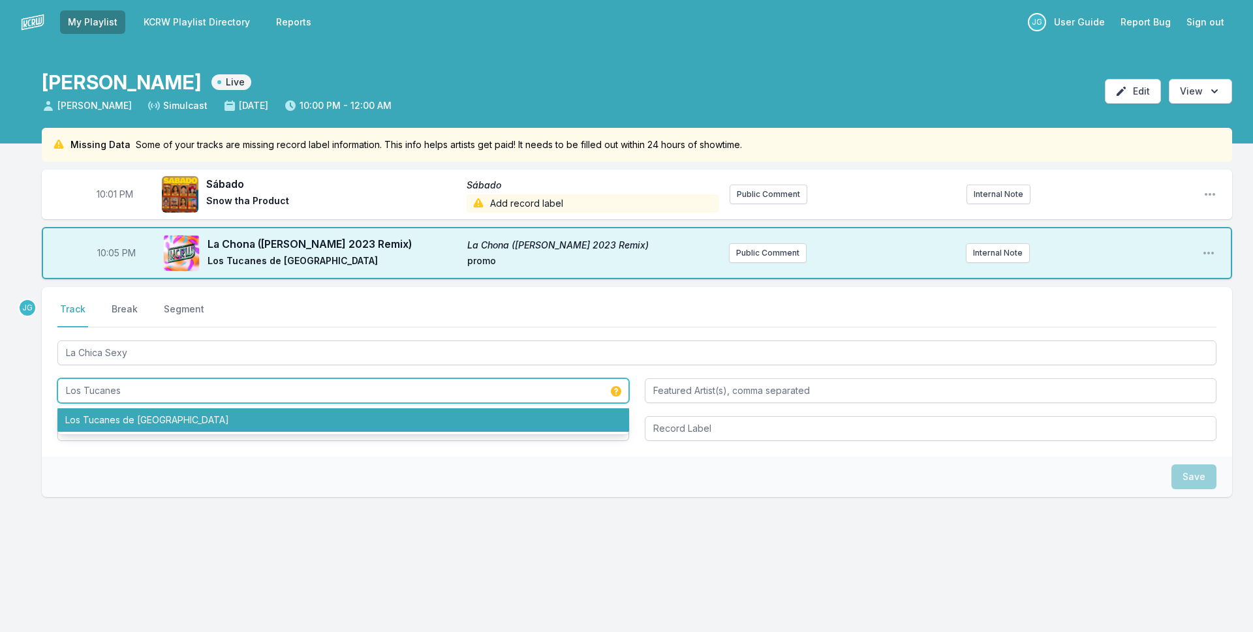
click at [156, 419] on li "Los Tucanes de [GEOGRAPHIC_DATA]" at bounding box center [343, 420] width 572 height 23
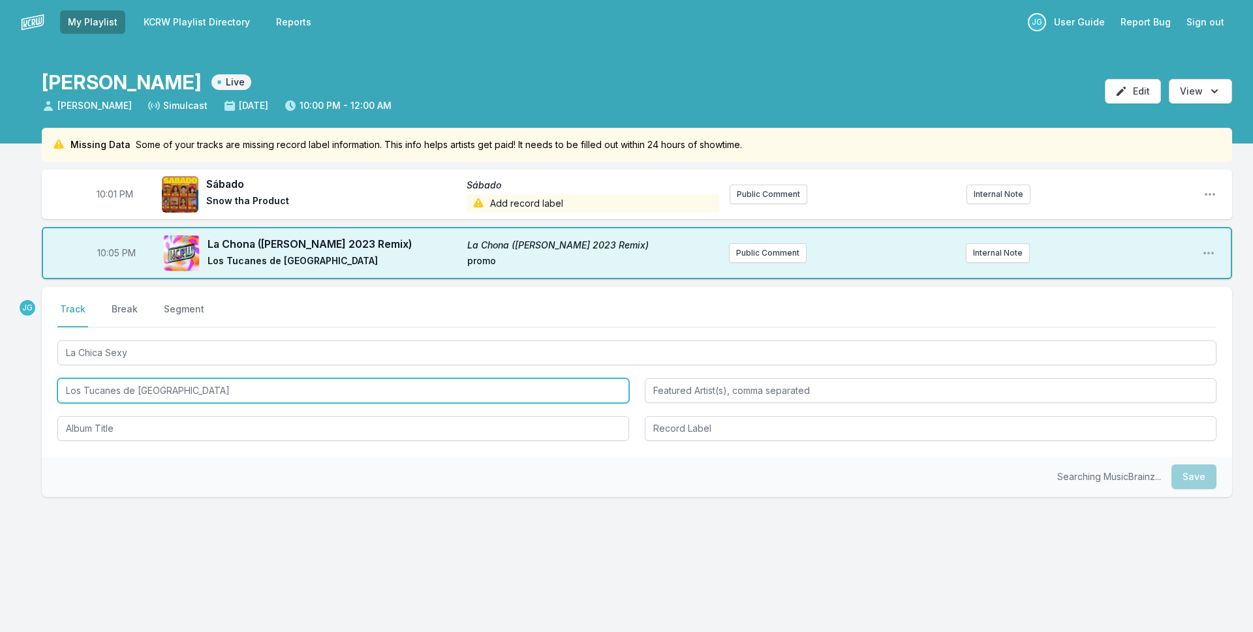
type input "Los Tucanes de [GEOGRAPHIC_DATA]"
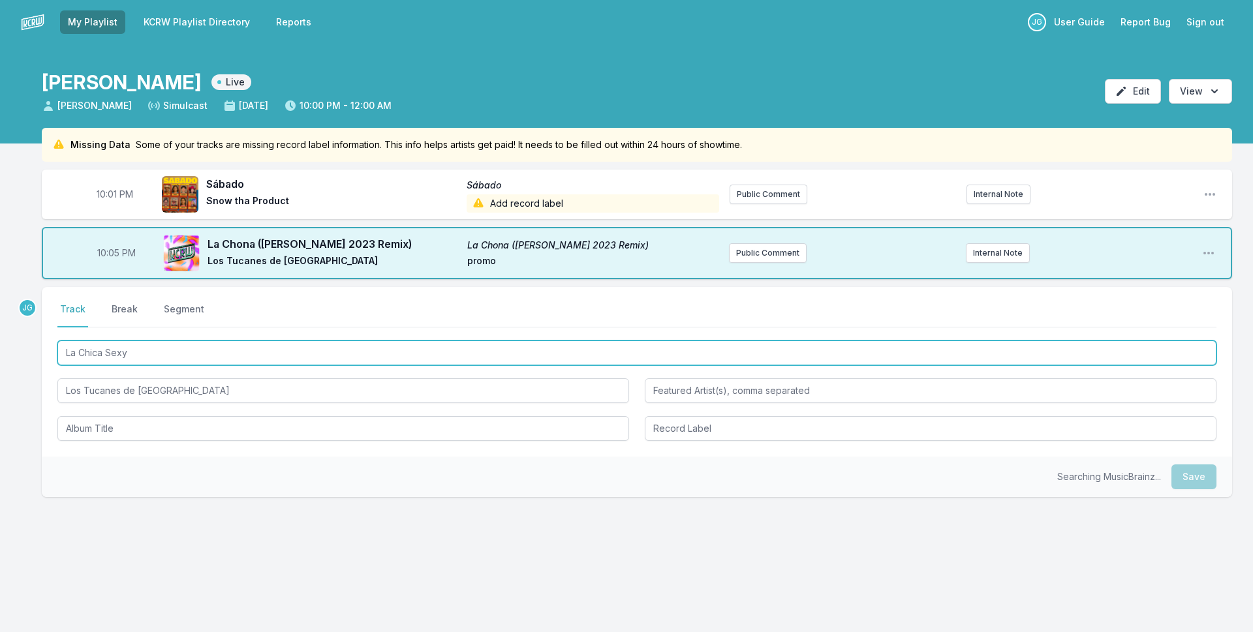
click at [166, 351] on input "La Chica Sexy" at bounding box center [636, 353] width 1159 height 25
type input "La Chica Sexy (remix)"
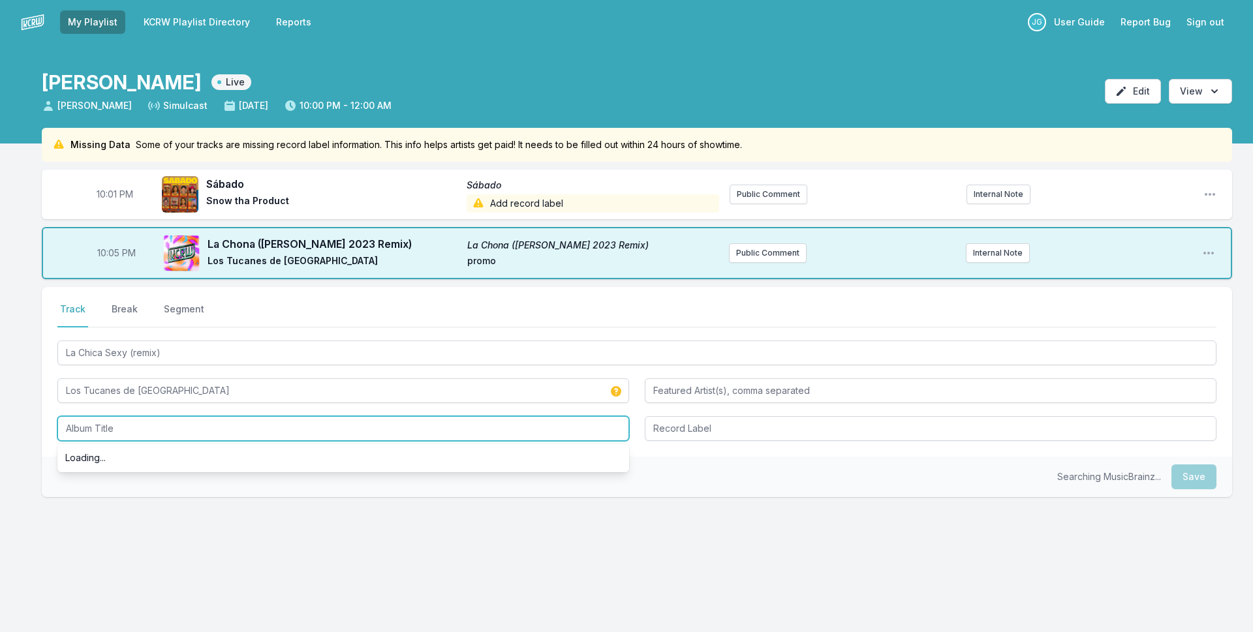
click at [163, 437] on input "Album Title" at bounding box center [343, 428] width 572 height 25
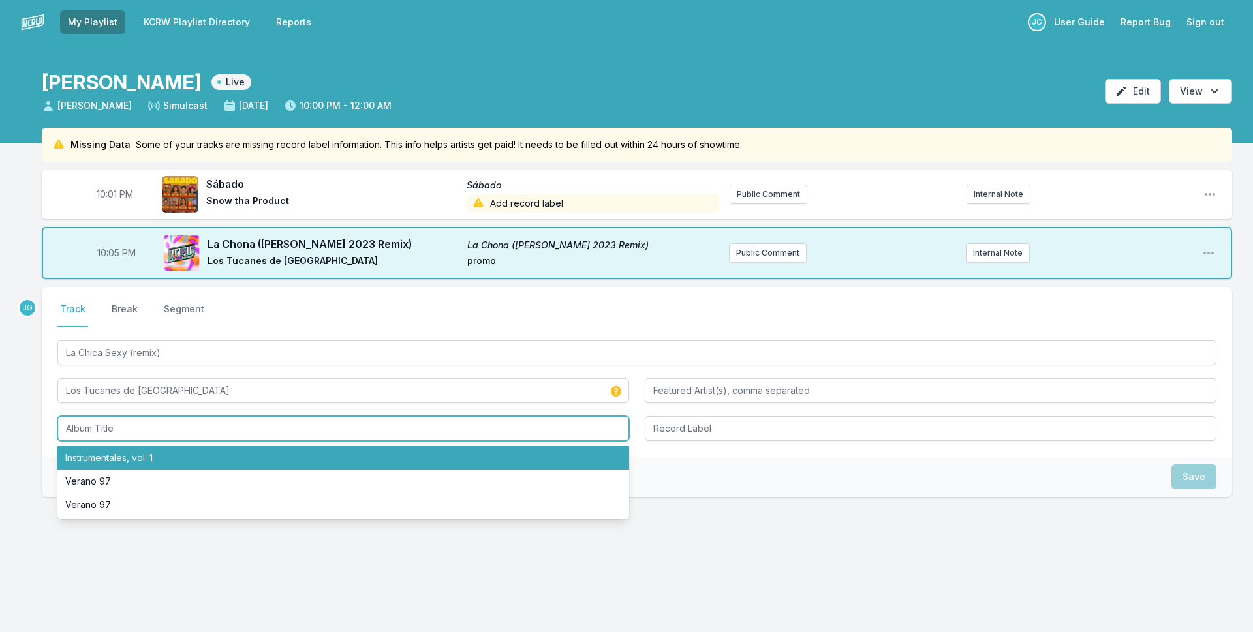
click at [150, 464] on li "Instrumentales, vol. 1" at bounding box center [343, 457] width 572 height 23
type input "Instrumentales, vol. 1"
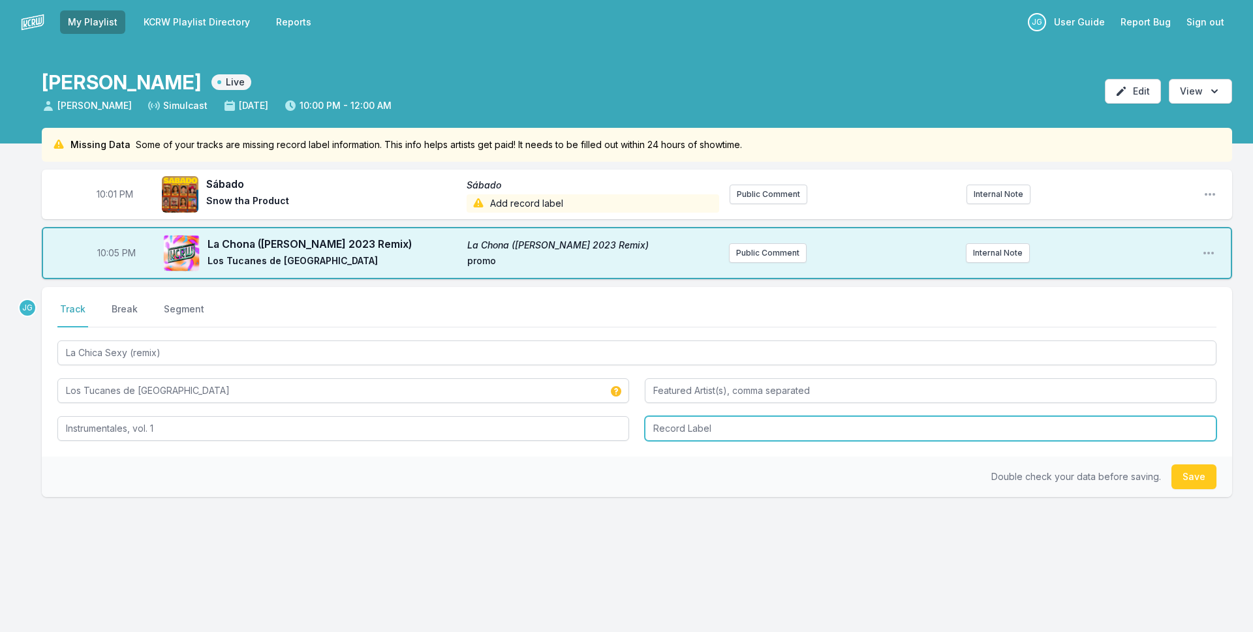
click at [777, 436] on input "Record Label" at bounding box center [931, 428] width 572 height 25
click at [689, 437] on input "Record Label" at bounding box center [931, 428] width 572 height 25
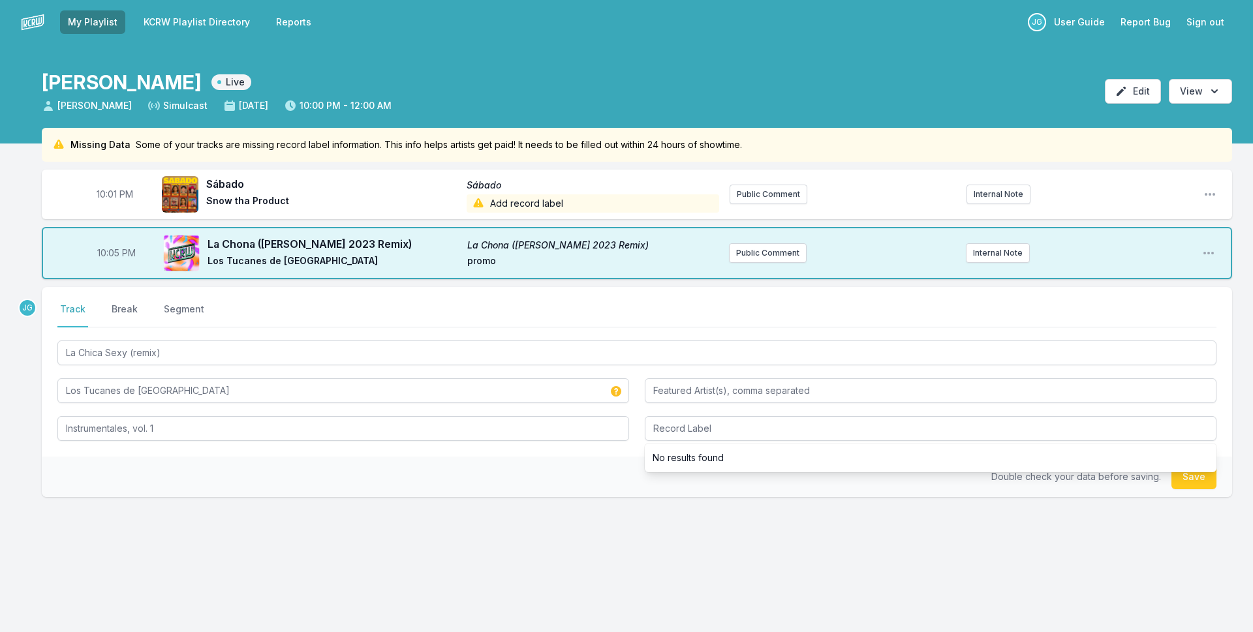
click at [556, 469] on div "Double check your data before saving. Save" at bounding box center [637, 477] width 1190 height 40
click at [1193, 484] on button "Save" at bounding box center [1193, 477] width 45 height 25
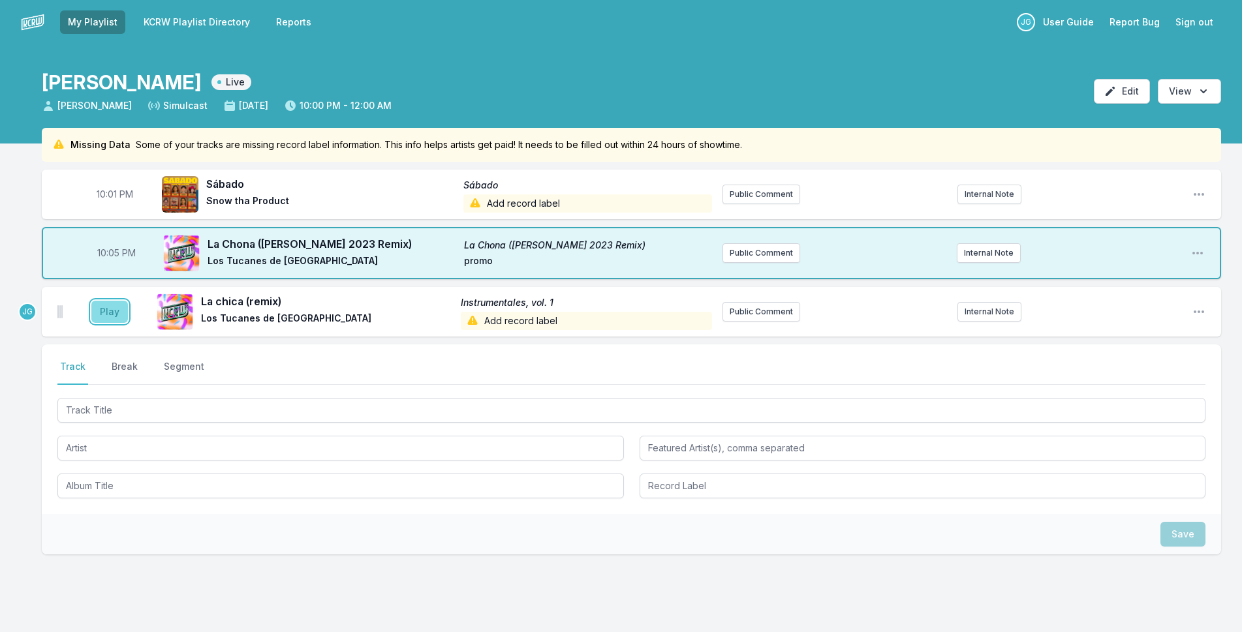
click at [109, 315] on button "Play" at bounding box center [109, 312] width 37 height 22
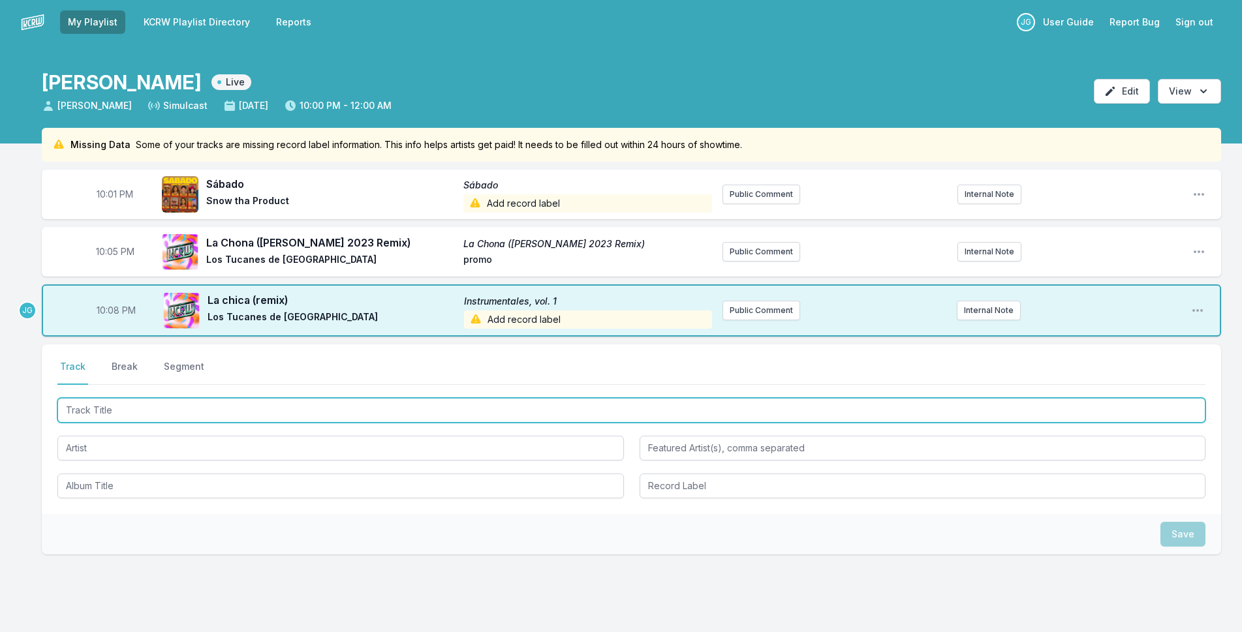
click at [132, 413] on input "Track Title" at bounding box center [631, 410] width 1148 height 25
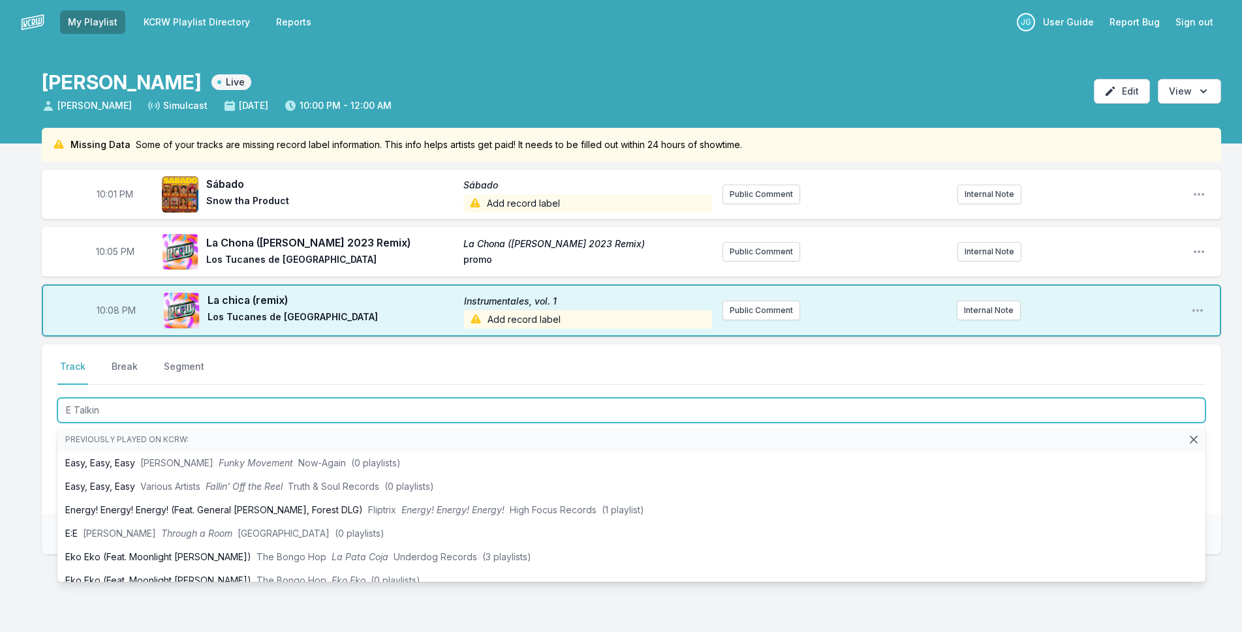
type input "E Talking"
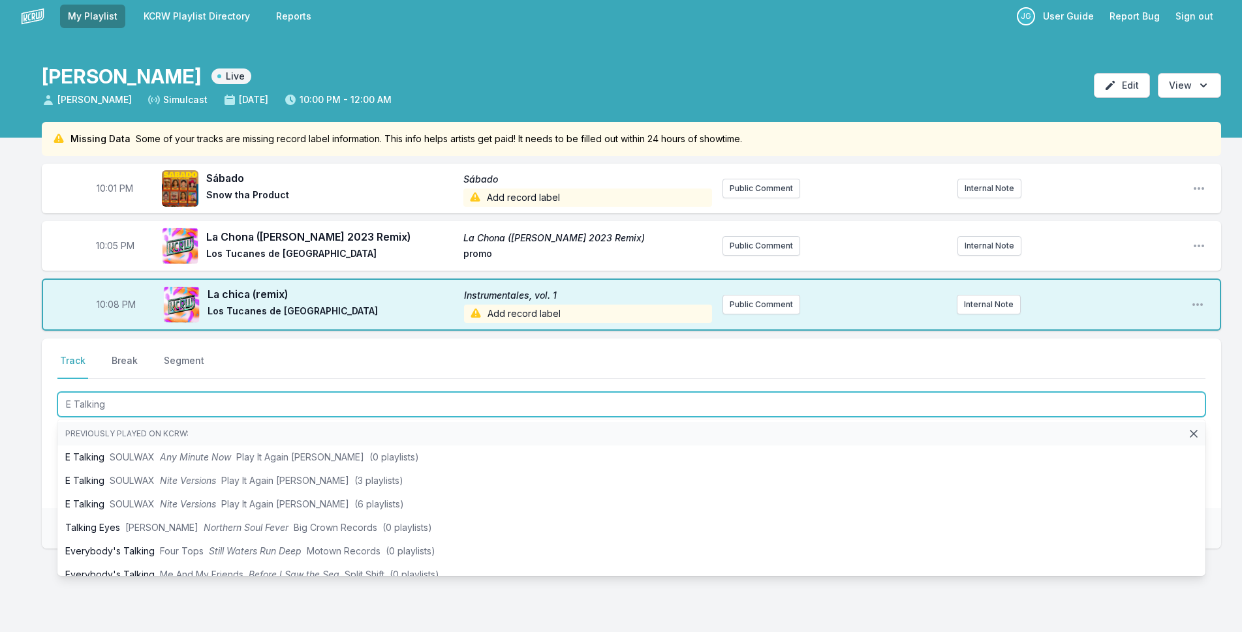
scroll to position [48, 0]
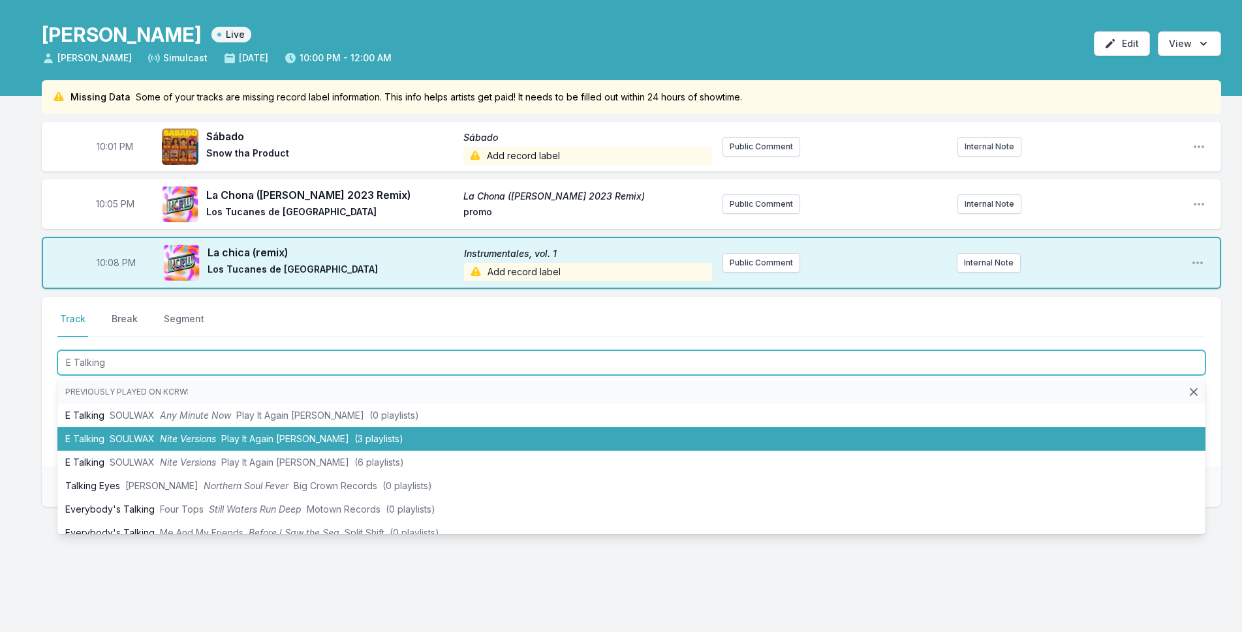
click at [139, 435] on span "SOULWAX" at bounding box center [132, 438] width 45 height 11
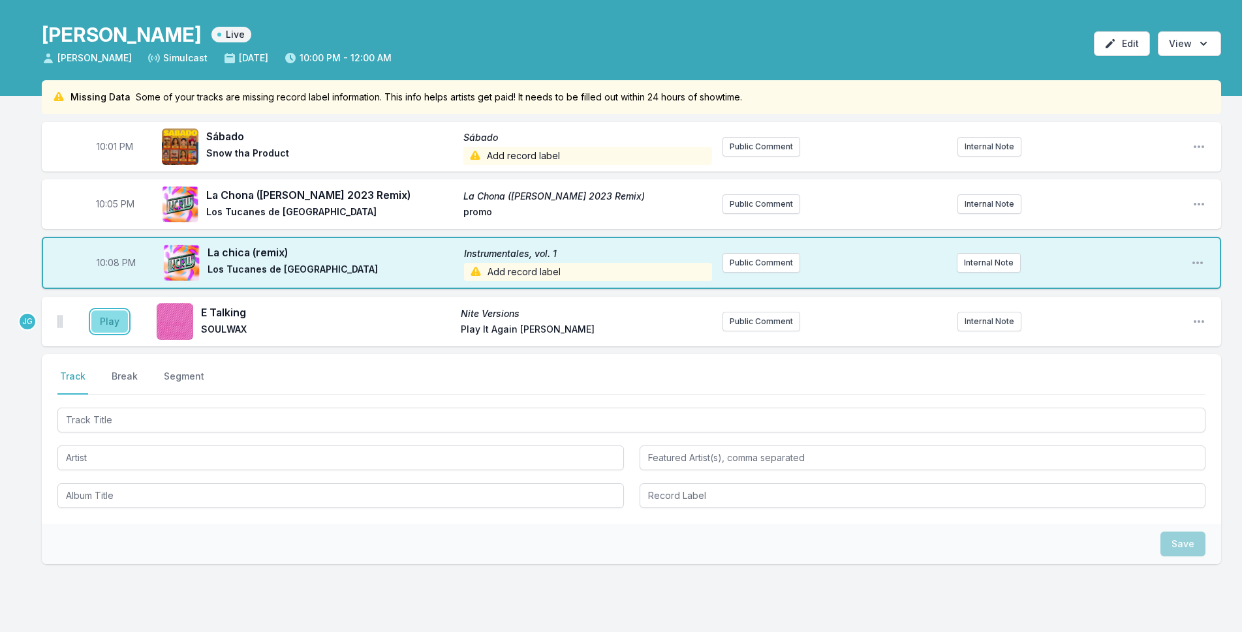
click at [111, 323] on button "Play" at bounding box center [109, 322] width 37 height 22
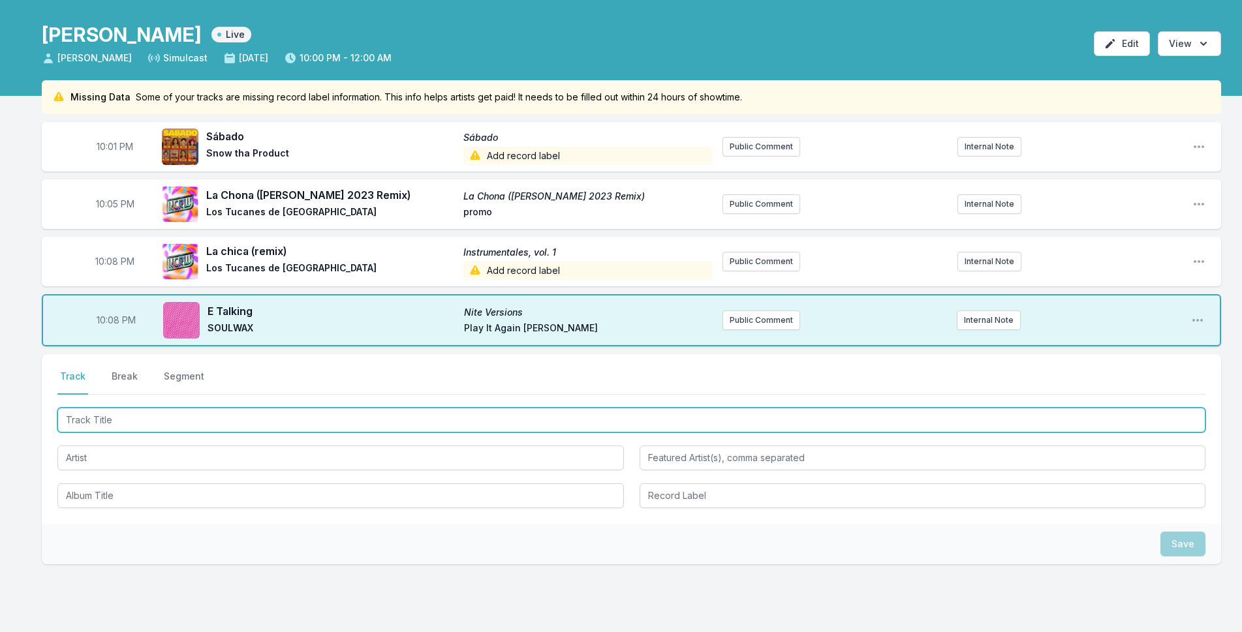
click at [113, 414] on input "Track Title" at bounding box center [631, 420] width 1148 height 25
type input "It's The Beat"
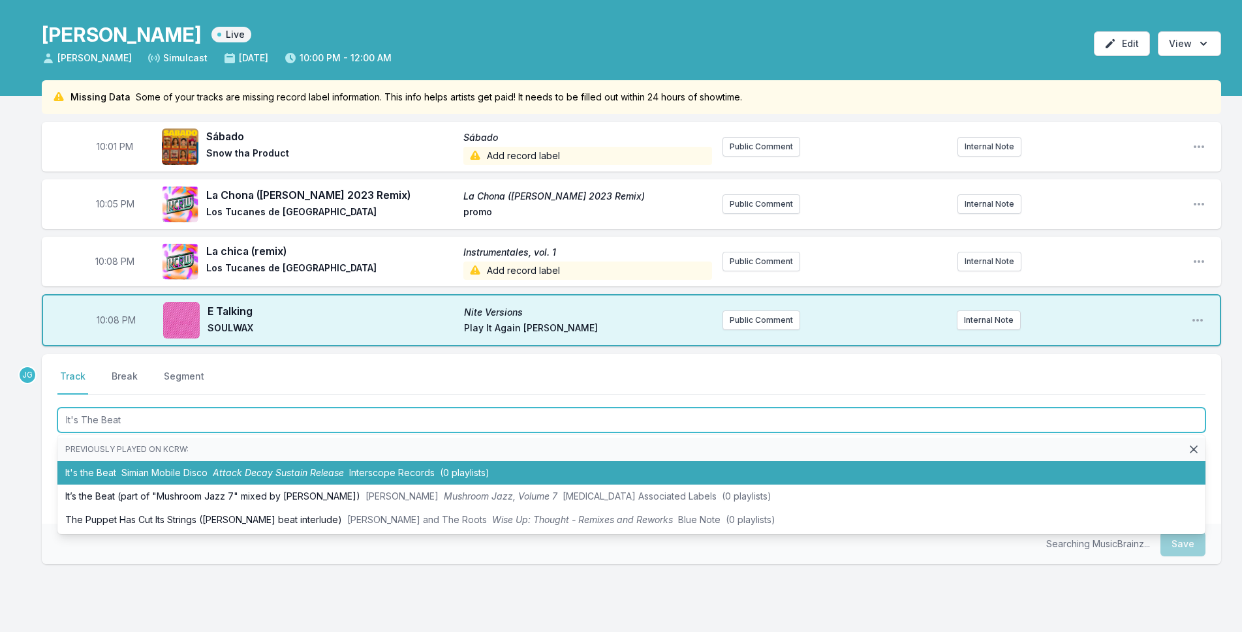
click at [73, 471] on li "It's the Beat Simian Mobile Disco Attack Decay Sustain Release Interscope Recor…" at bounding box center [631, 472] width 1148 height 23
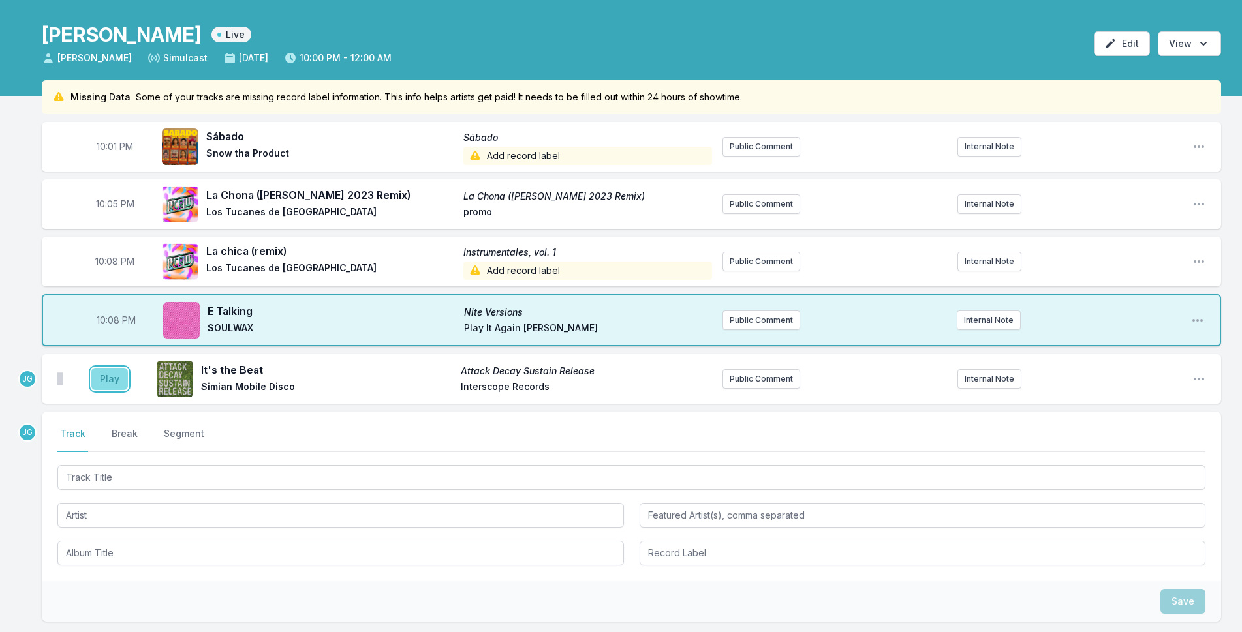
click at [101, 375] on button "Play" at bounding box center [109, 379] width 37 height 22
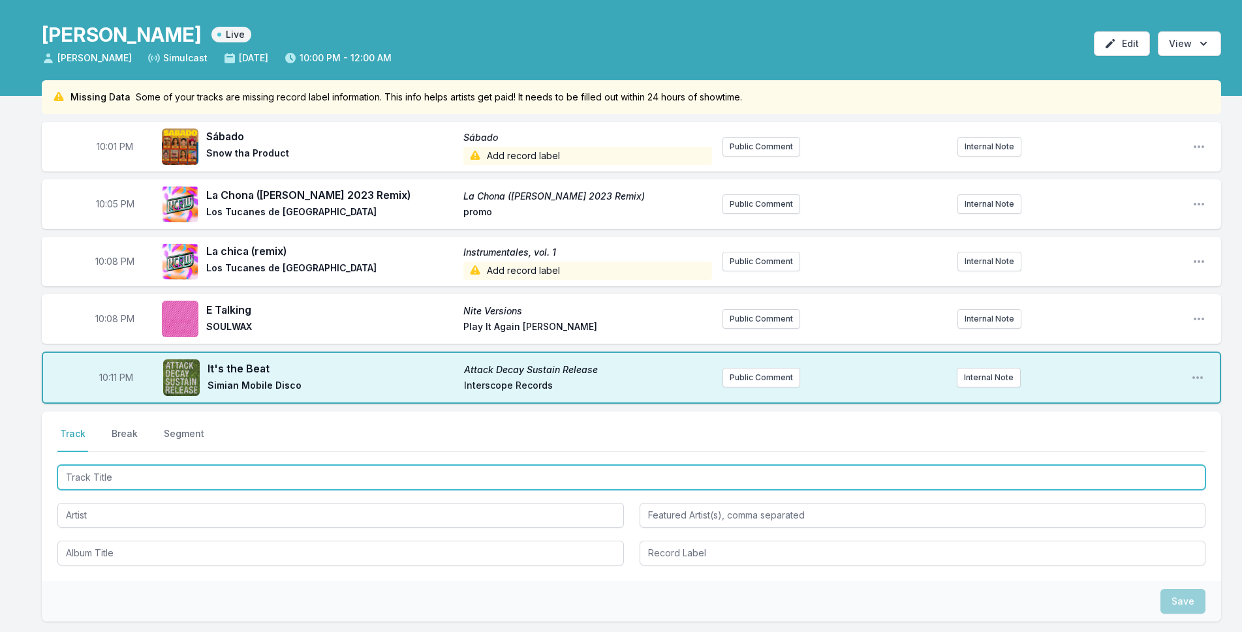
click at [128, 486] on input "Track Title" at bounding box center [631, 477] width 1148 height 25
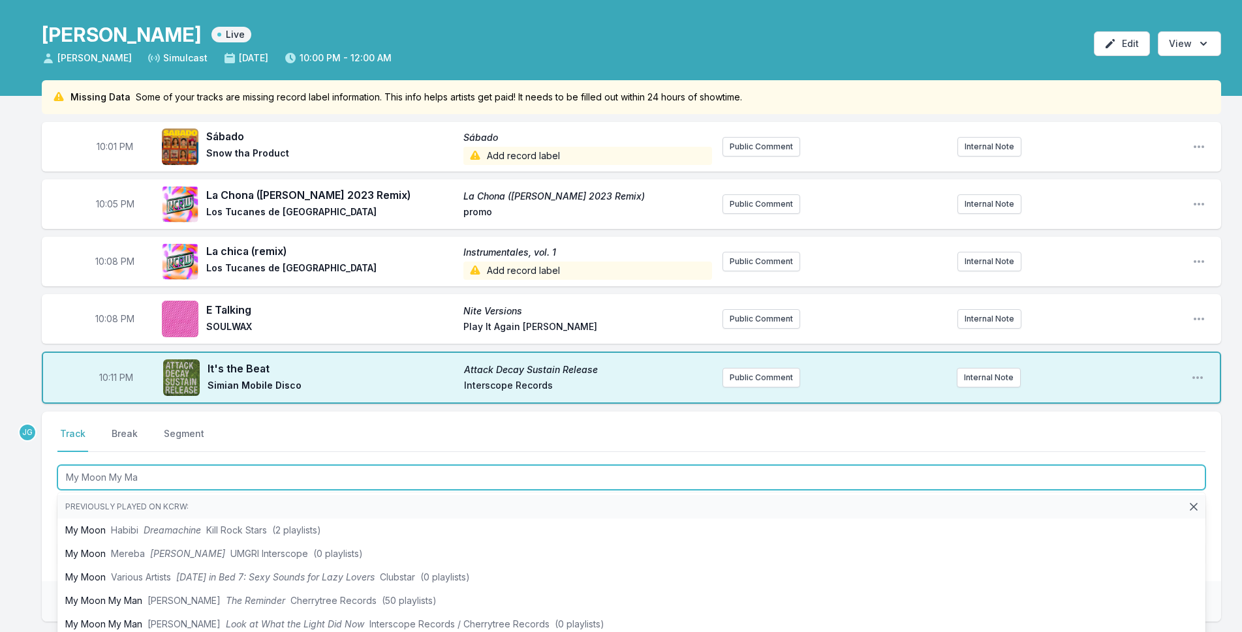
type input "My Moon My Man"
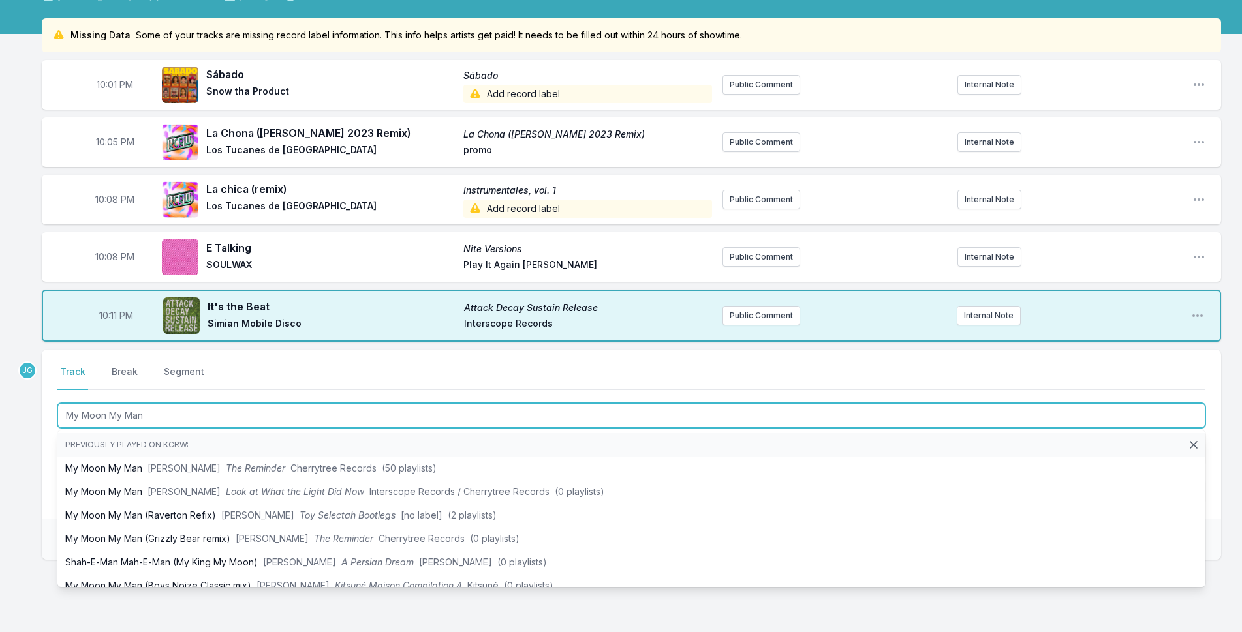
scroll to position [162, 0]
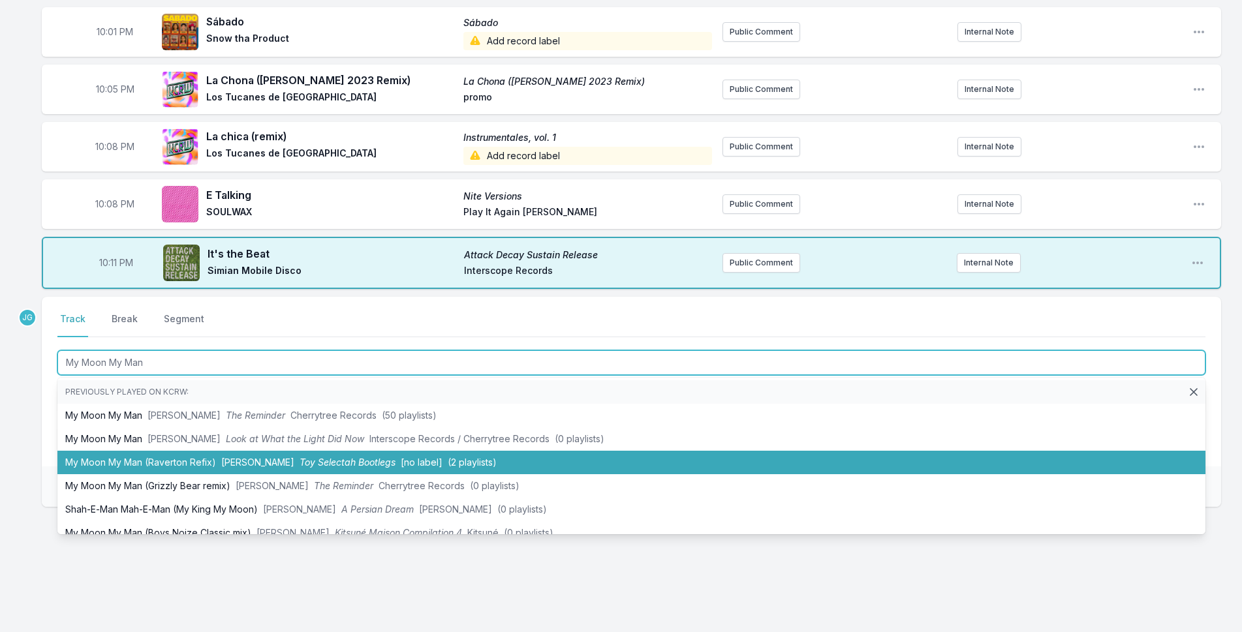
click at [93, 469] on li "My Moon My Man (Raverton Refix) [PERSON_NAME] Toy Selectah Bootlegs [no label] …" at bounding box center [631, 462] width 1148 height 23
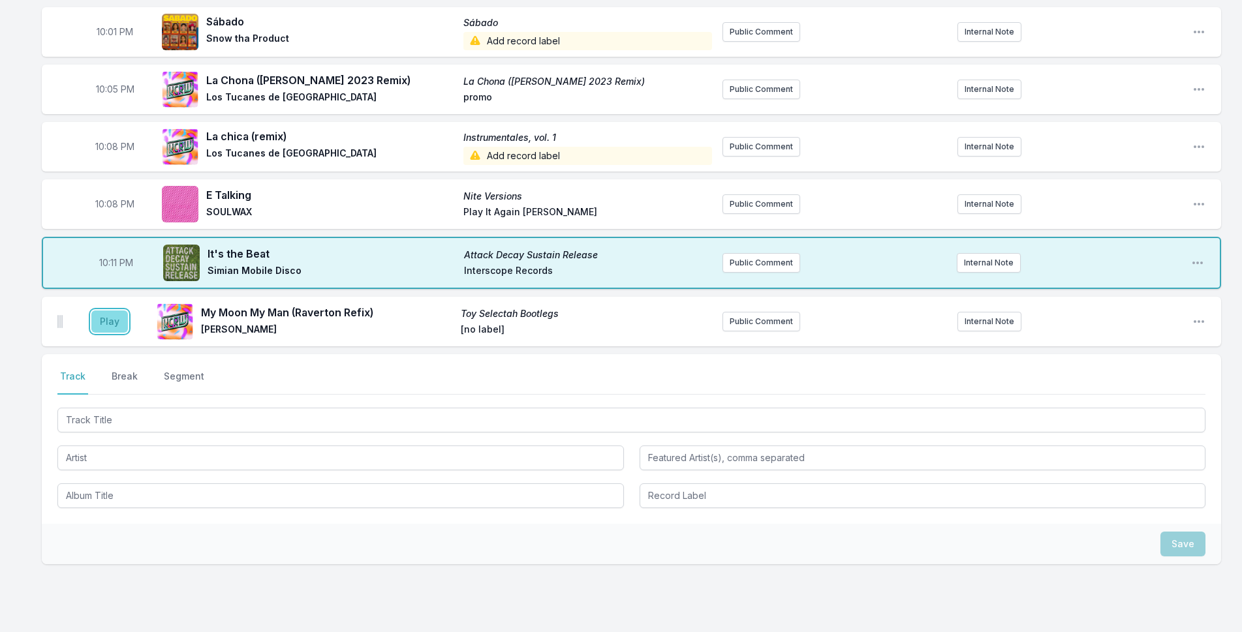
click at [112, 319] on button "Play" at bounding box center [109, 322] width 37 height 22
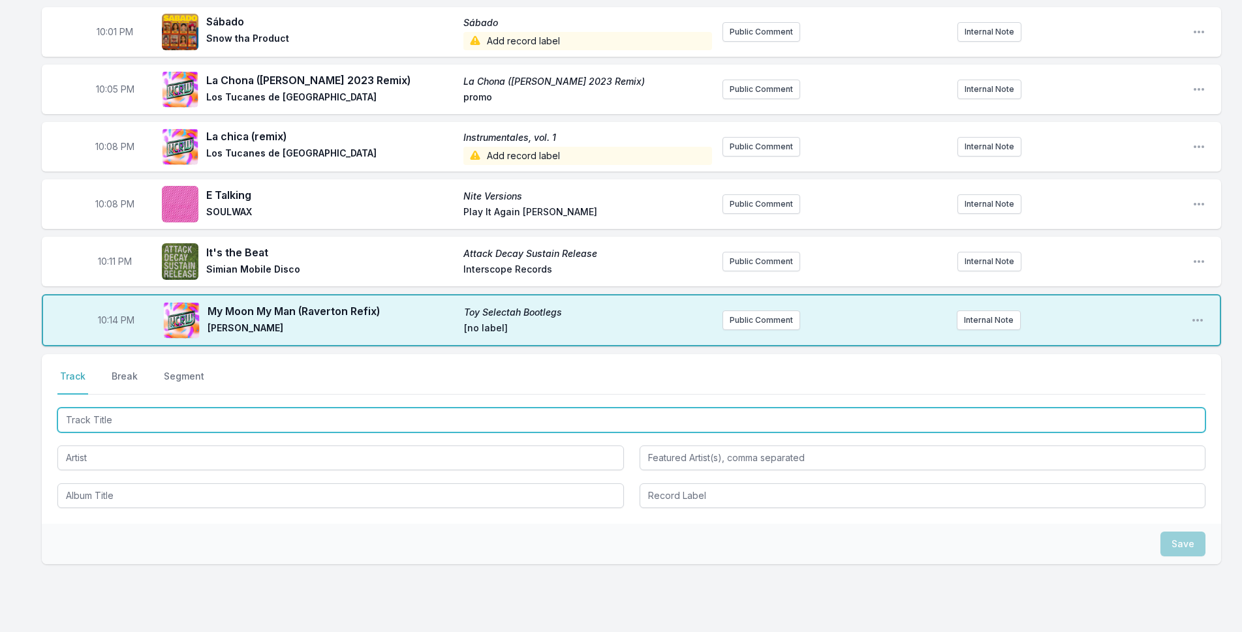
click at [135, 416] on input "Track Title" at bounding box center [631, 420] width 1148 height 25
type input "Come Back Clean"
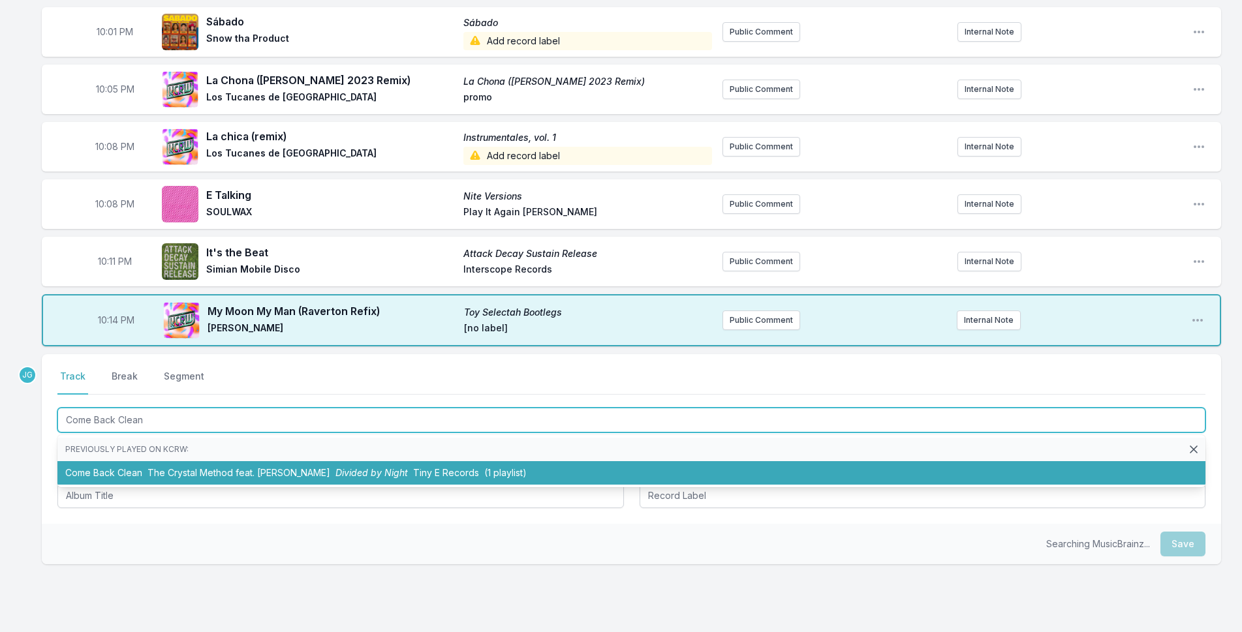
click at [72, 467] on li "Come Back Clean The Crystal Method feat. [PERSON_NAME] Divided by Night Tiny E …" at bounding box center [631, 472] width 1148 height 23
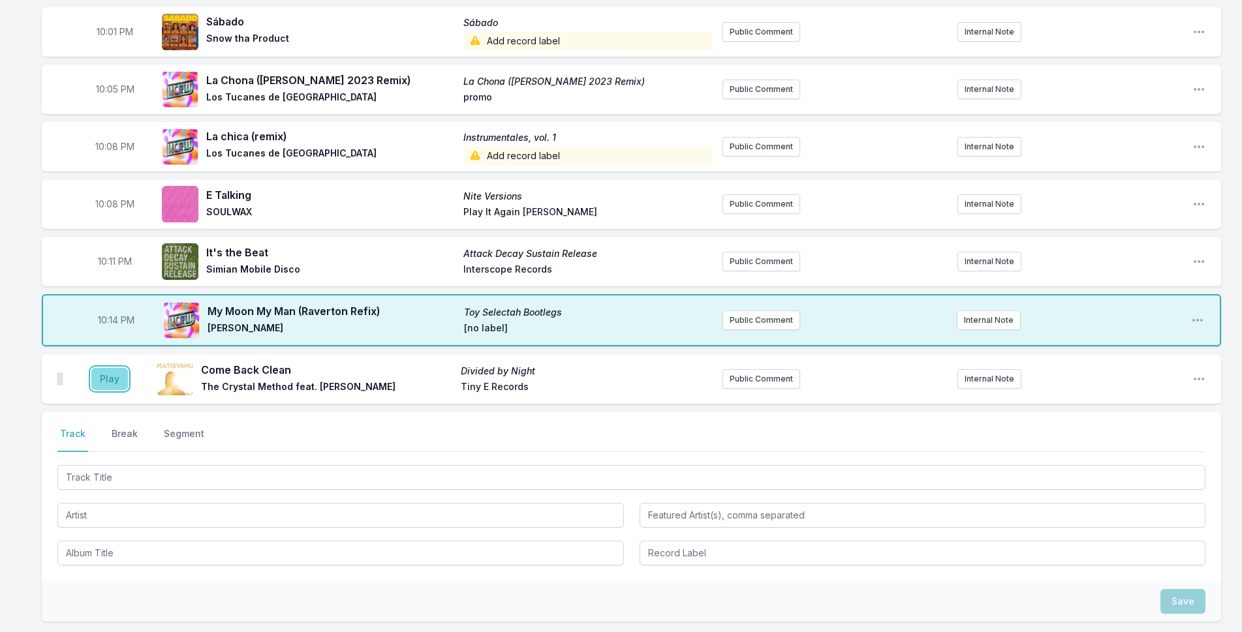
click at [112, 374] on button "Play" at bounding box center [109, 379] width 37 height 22
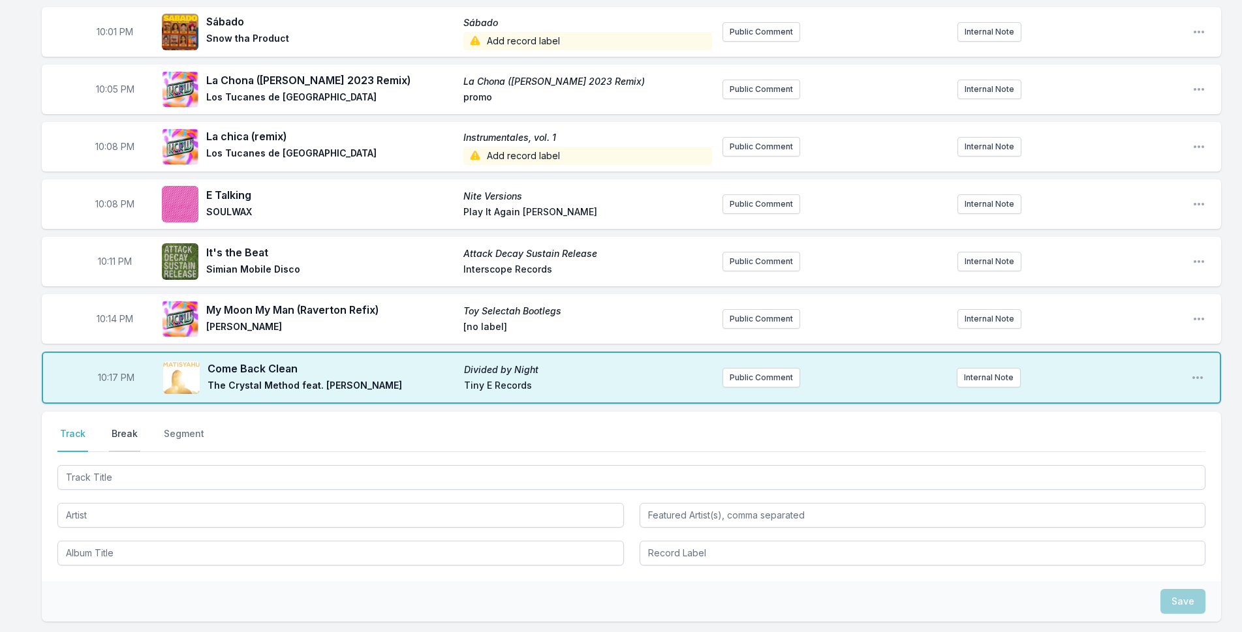
click at [127, 435] on button "Break" at bounding box center [124, 439] width 31 height 25
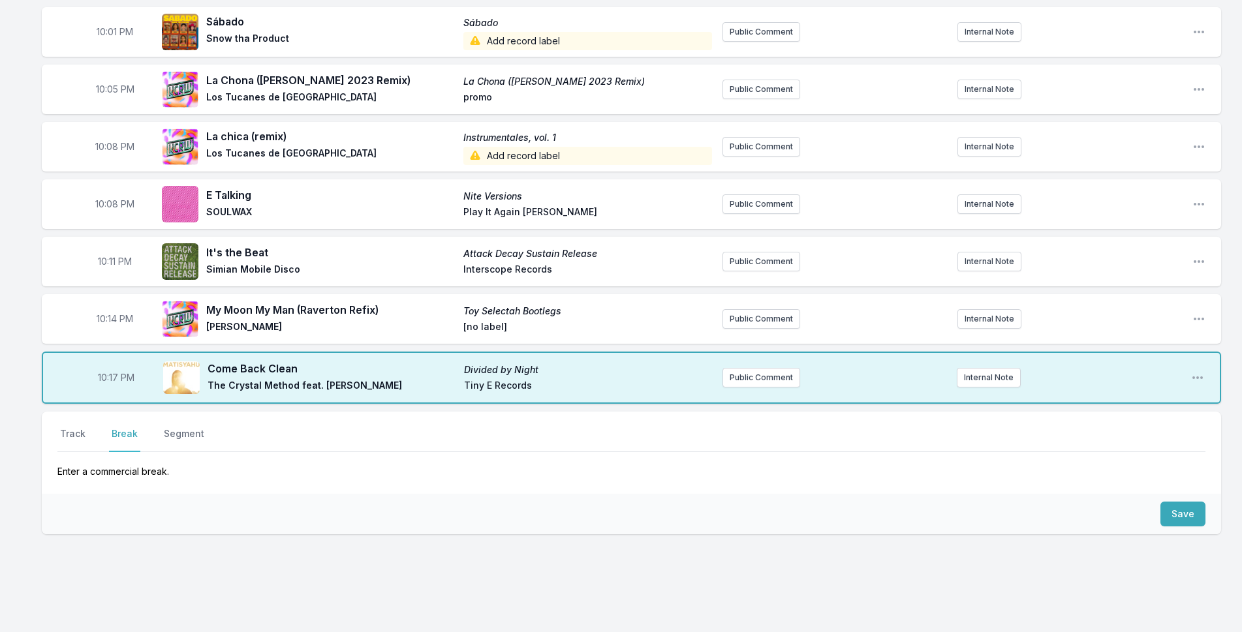
scroll to position [190, 0]
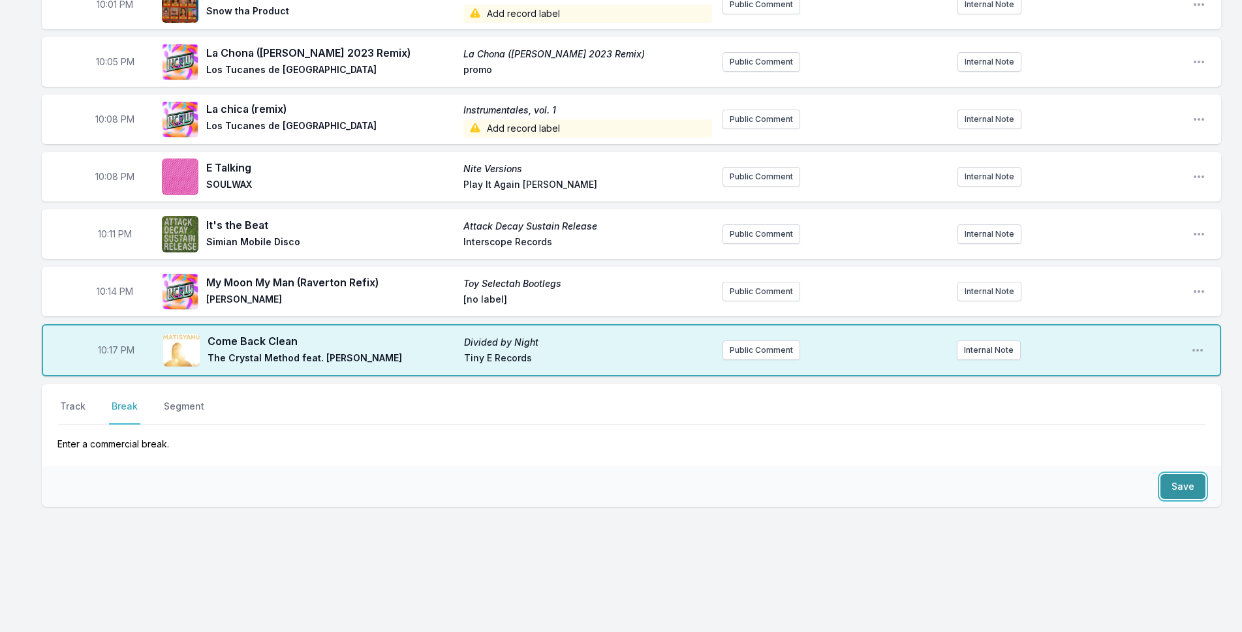
click at [1171, 488] on button "Save" at bounding box center [1182, 486] width 45 height 25
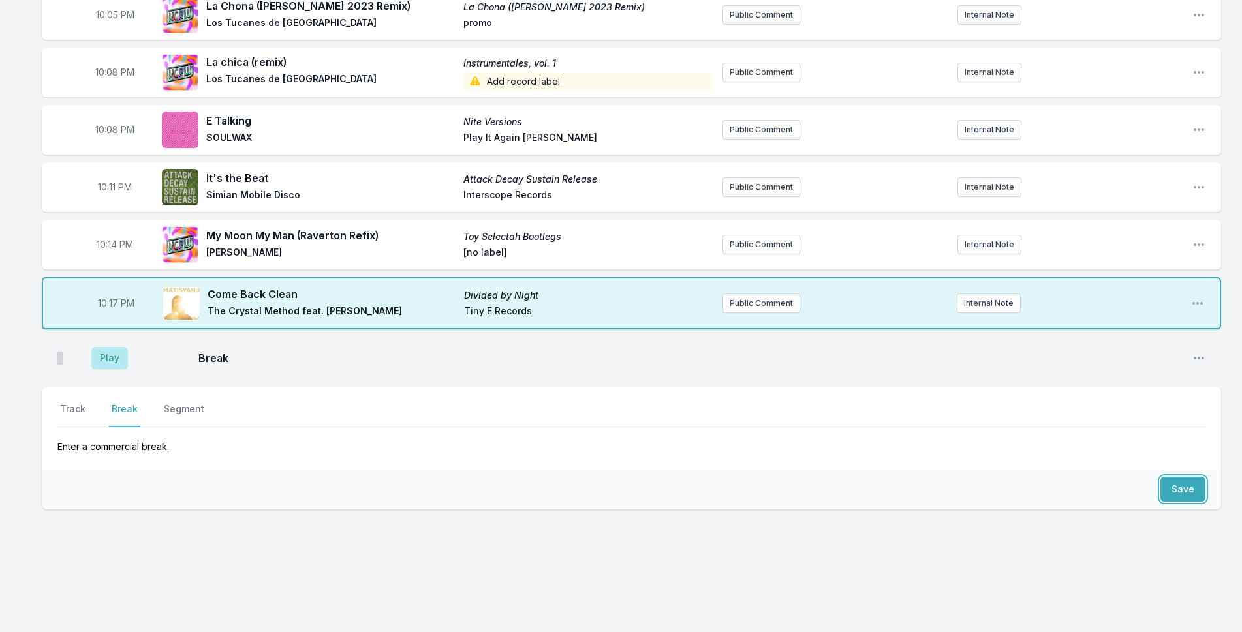
scroll to position [240, 0]
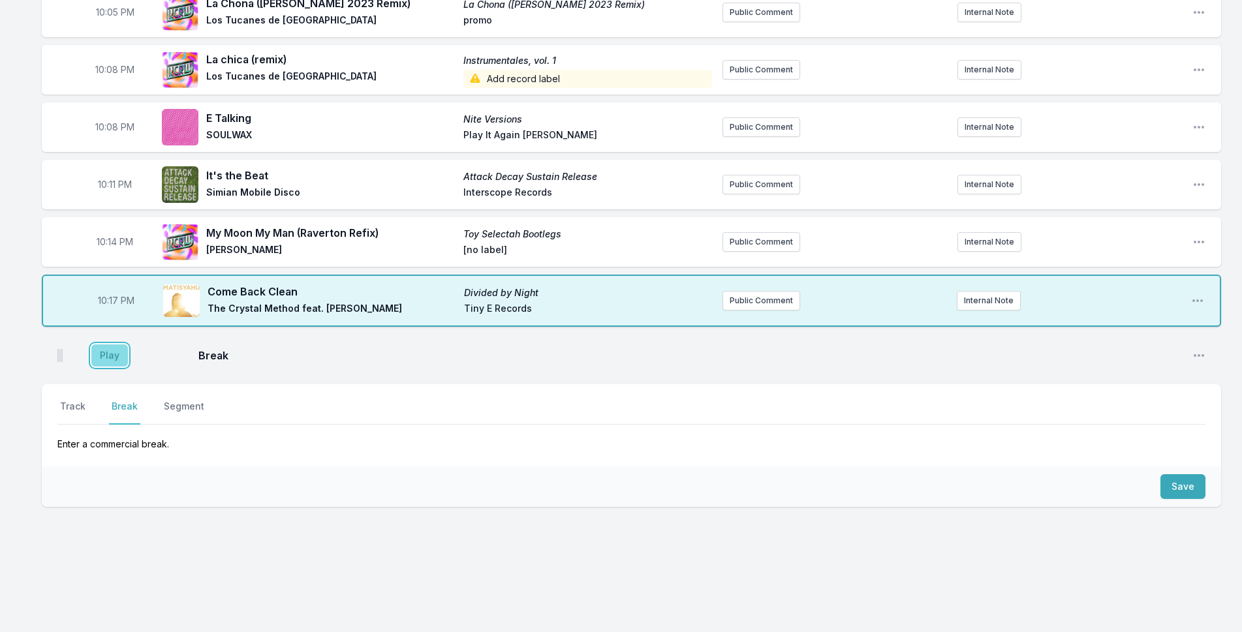
click at [112, 362] on button "Play" at bounding box center [109, 356] width 37 height 22
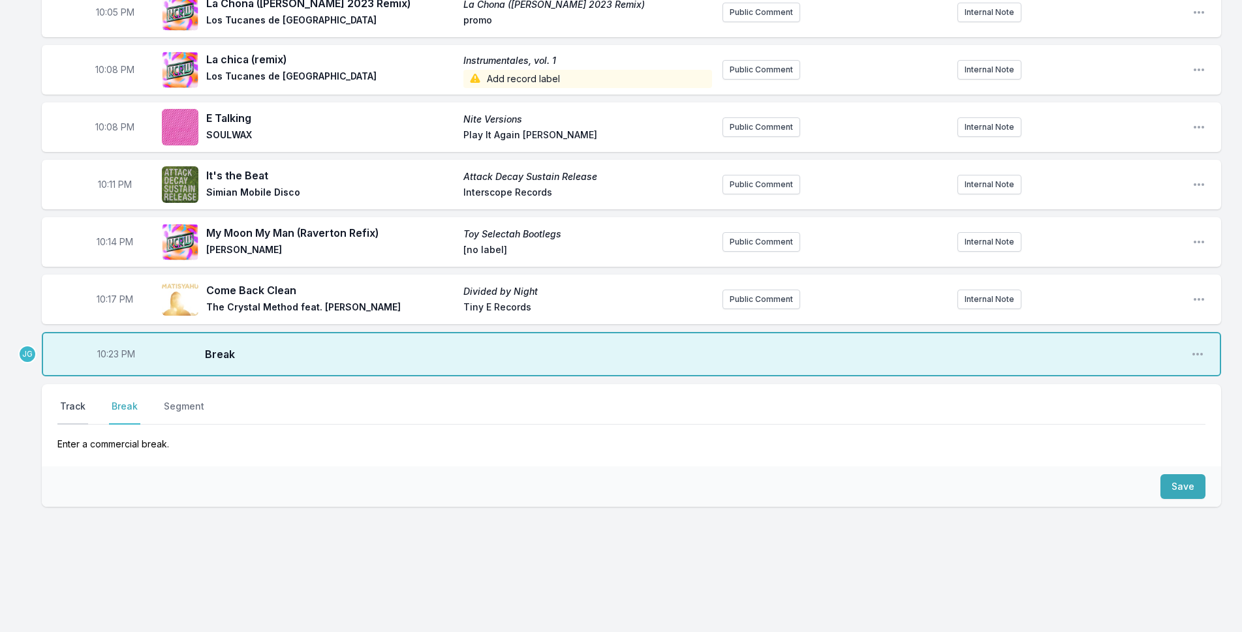
click at [80, 408] on button "Track" at bounding box center [72, 412] width 31 height 25
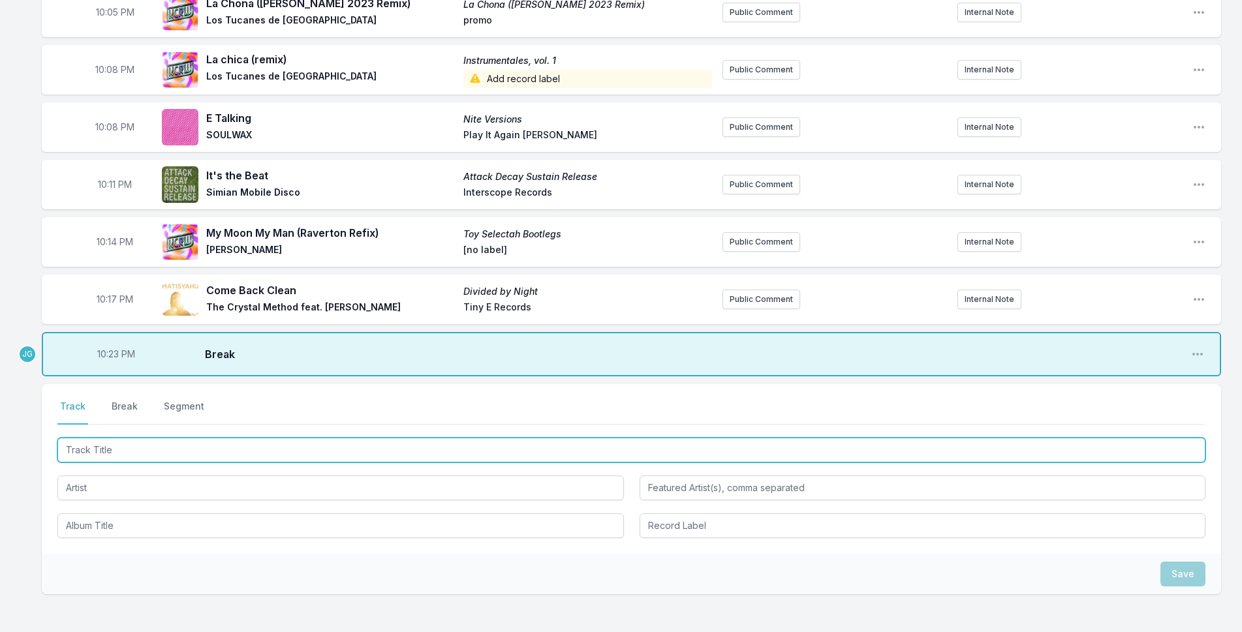
click at [99, 441] on input "Track Title" at bounding box center [631, 450] width 1148 height 25
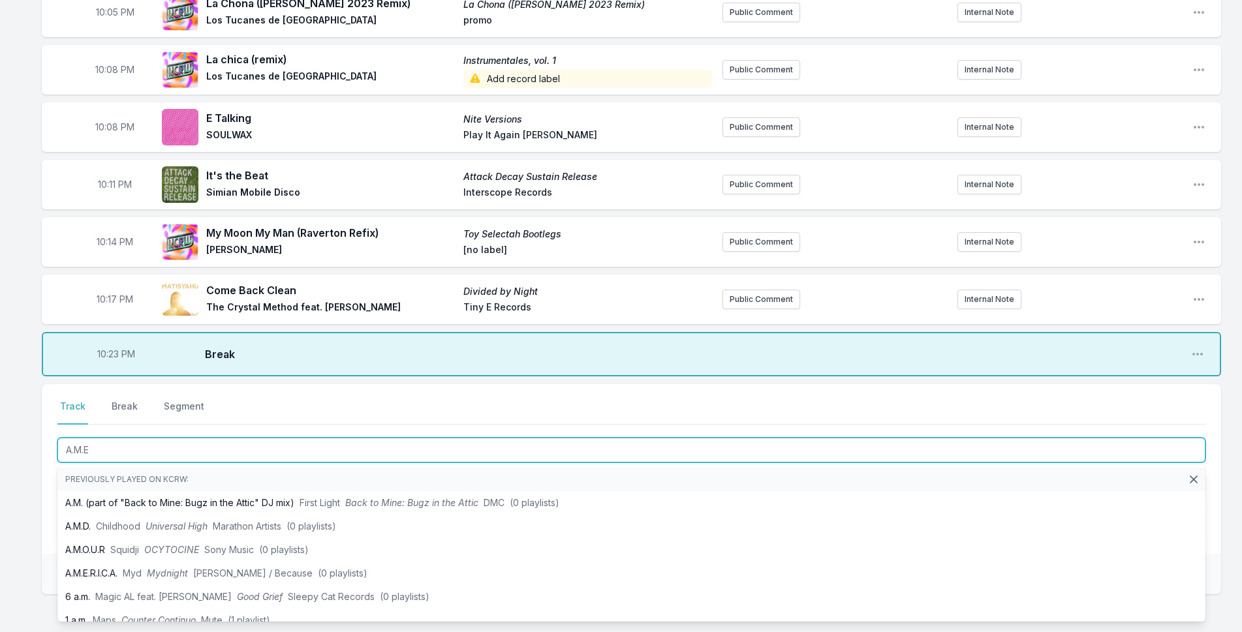
type input "A.M.E."
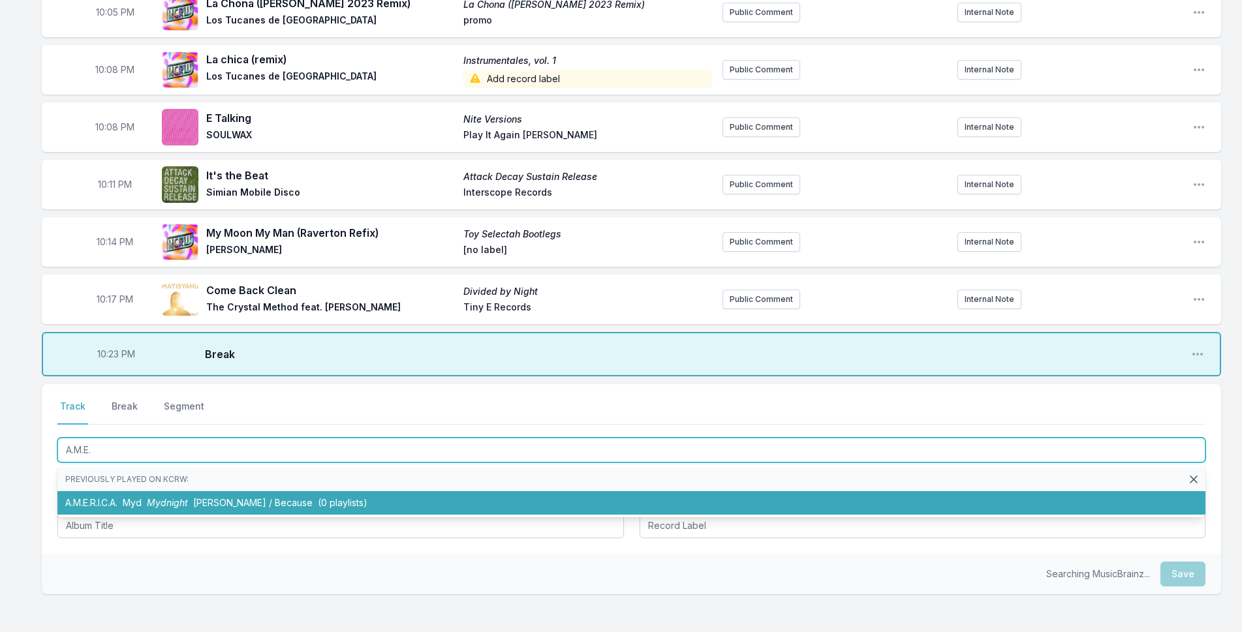
click at [208, 494] on li "A.M.E.R.I.C.A. Myd Mydnight [PERSON_NAME] / Because (0 playlists)" at bounding box center [631, 502] width 1148 height 23
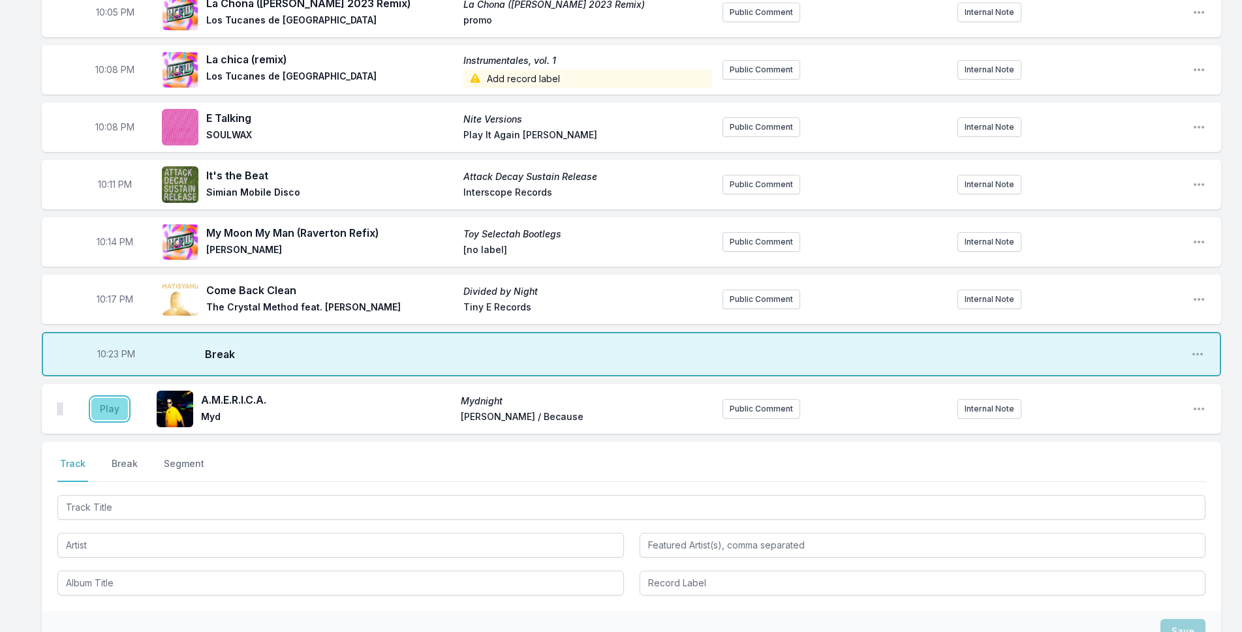
click at [106, 407] on button "Play" at bounding box center [109, 409] width 37 height 22
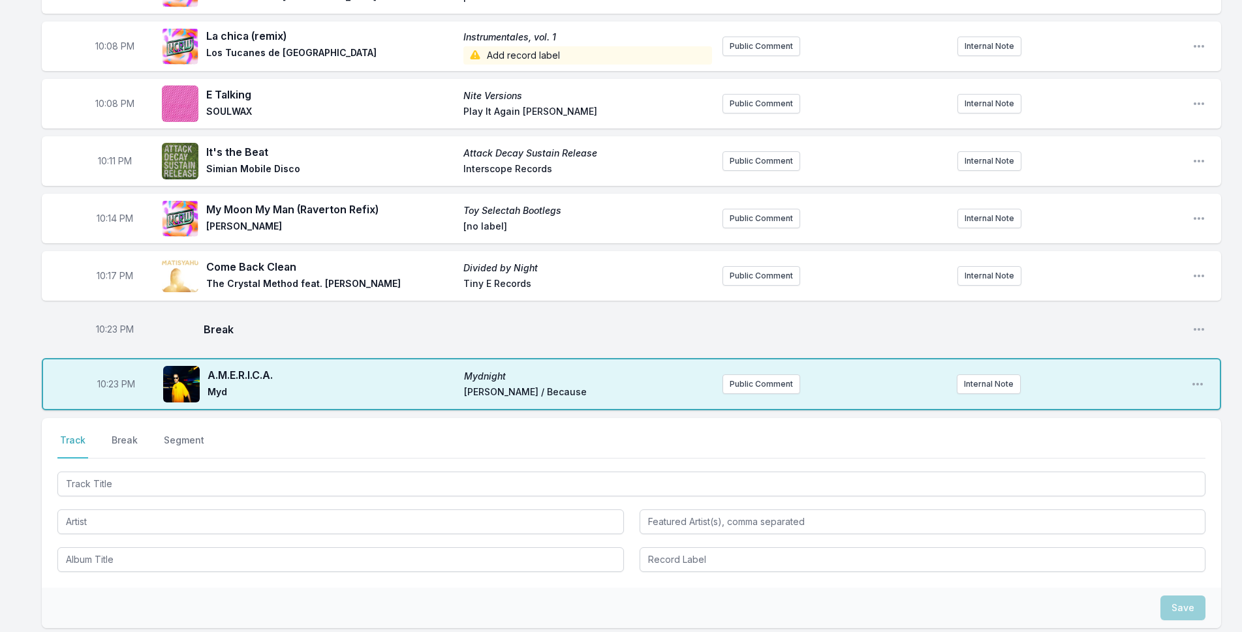
scroll to position [305, 0]
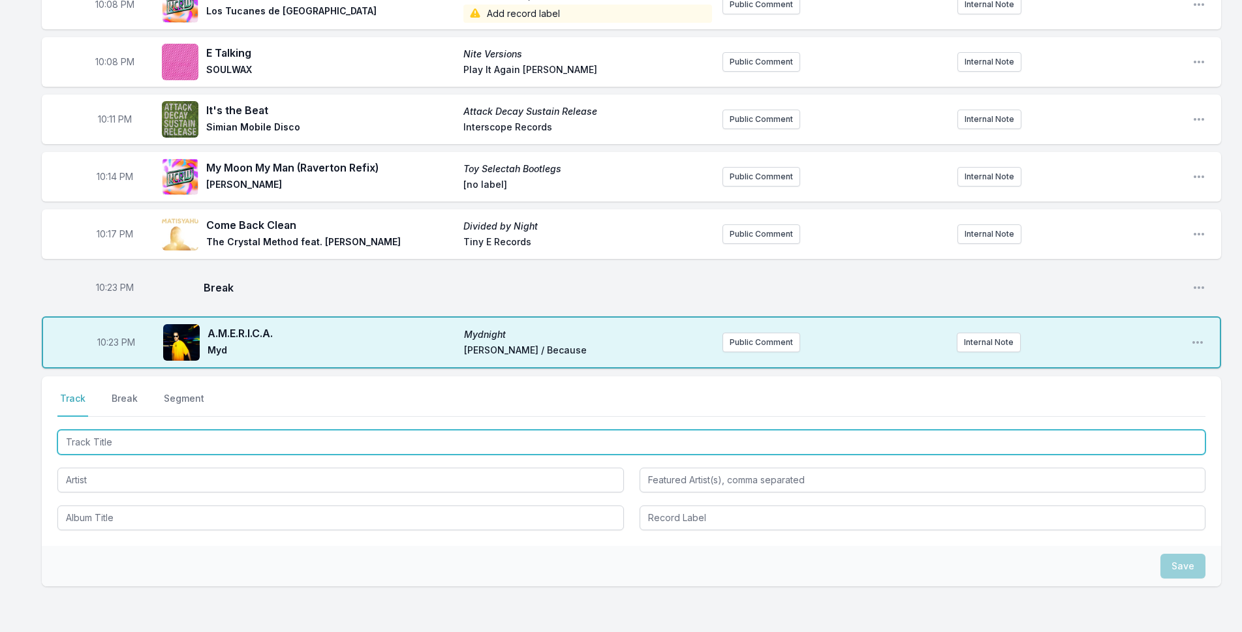
click at [205, 448] on input "Track Title" at bounding box center [631, 442] width 1148 height 25
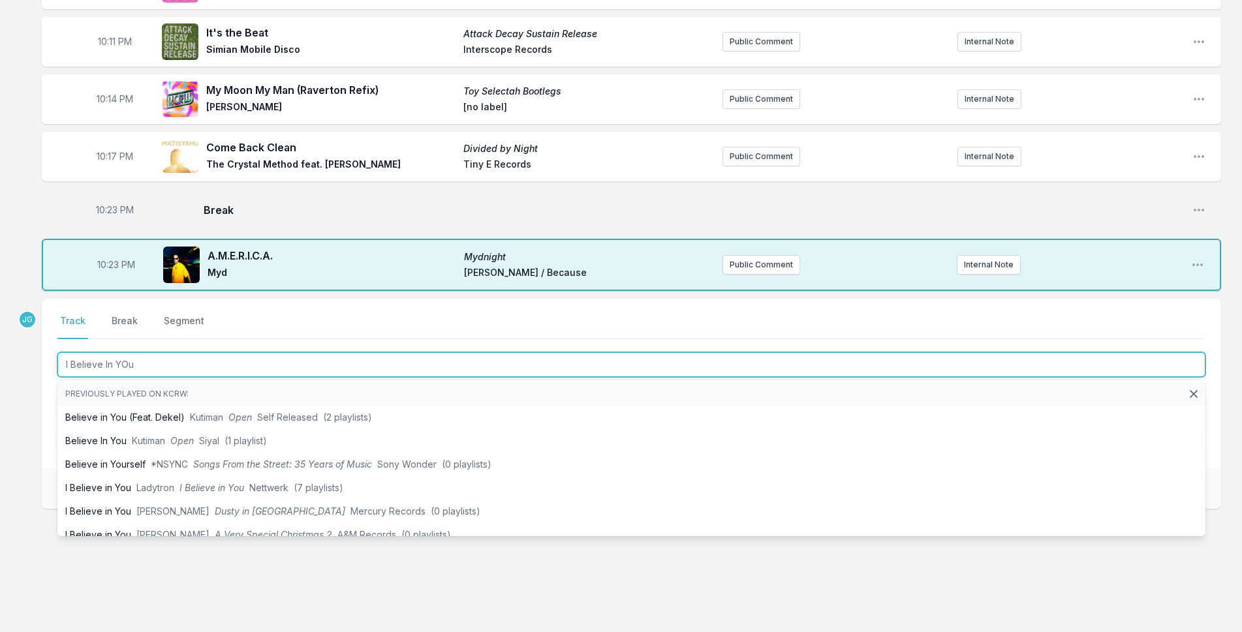
scroll to position [384, 0]
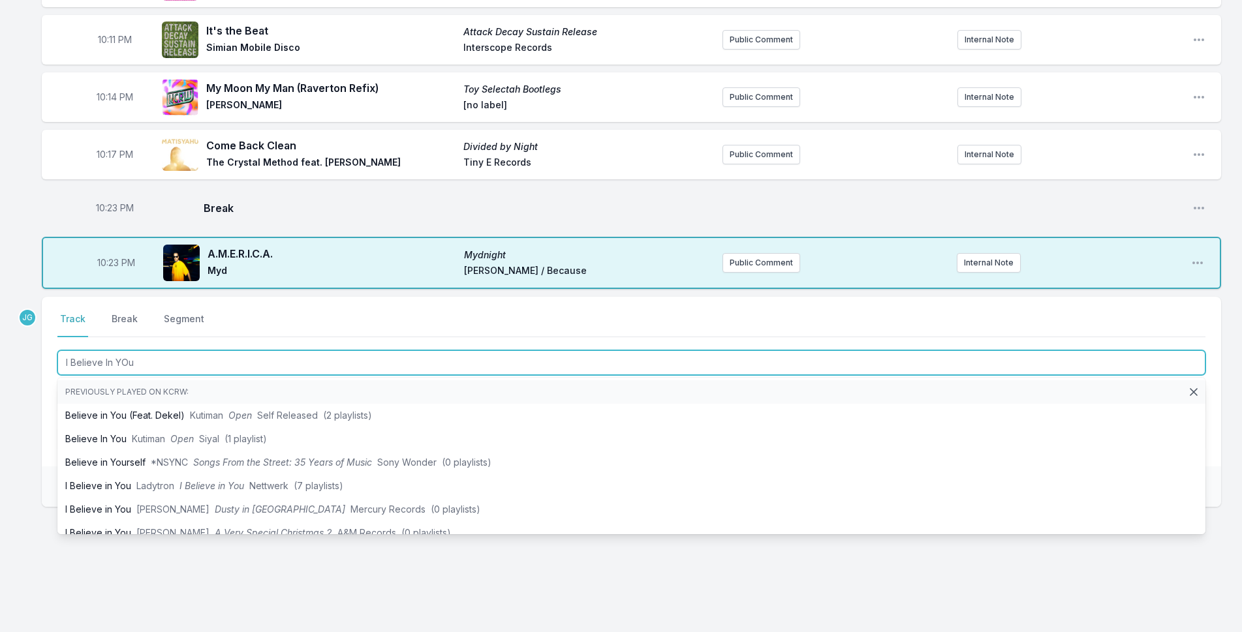
click at [127, 369] on input "I Believe In YOu" at bounding box center [631, 362] width 1148 height 25
type input "I Believe In You"
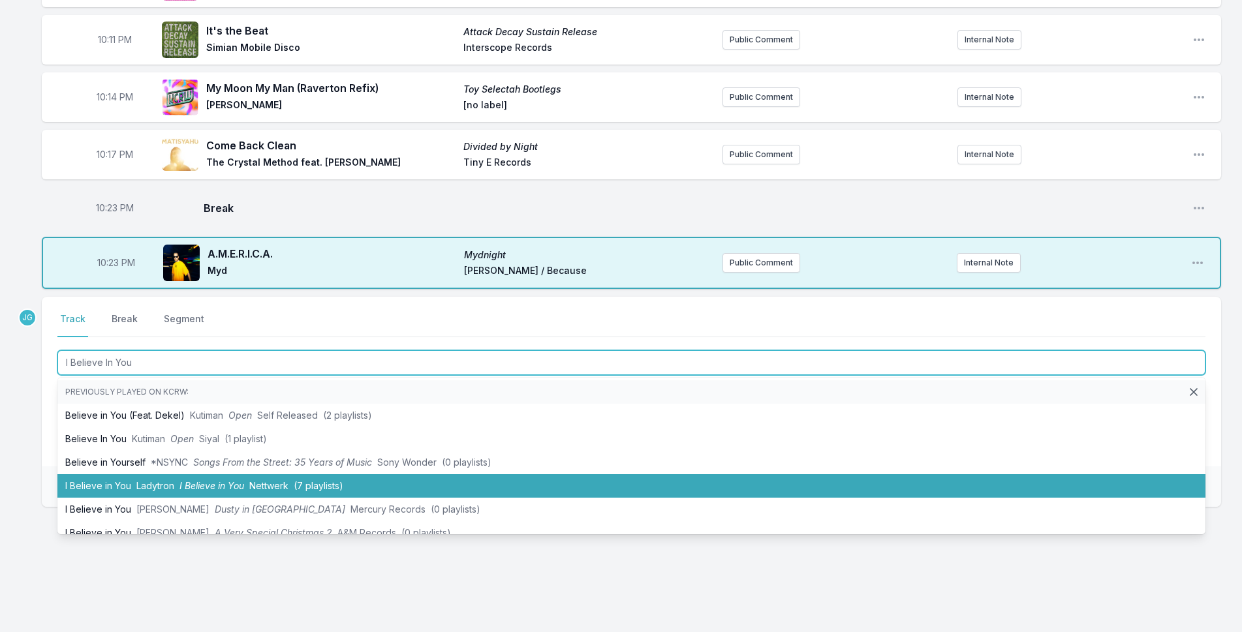
click at [95, 477] on li "I Believe in You Ladytron I Believe in You Nettwerk (7 playlists)" at bounding box center [631, 485] width 1148 height 23
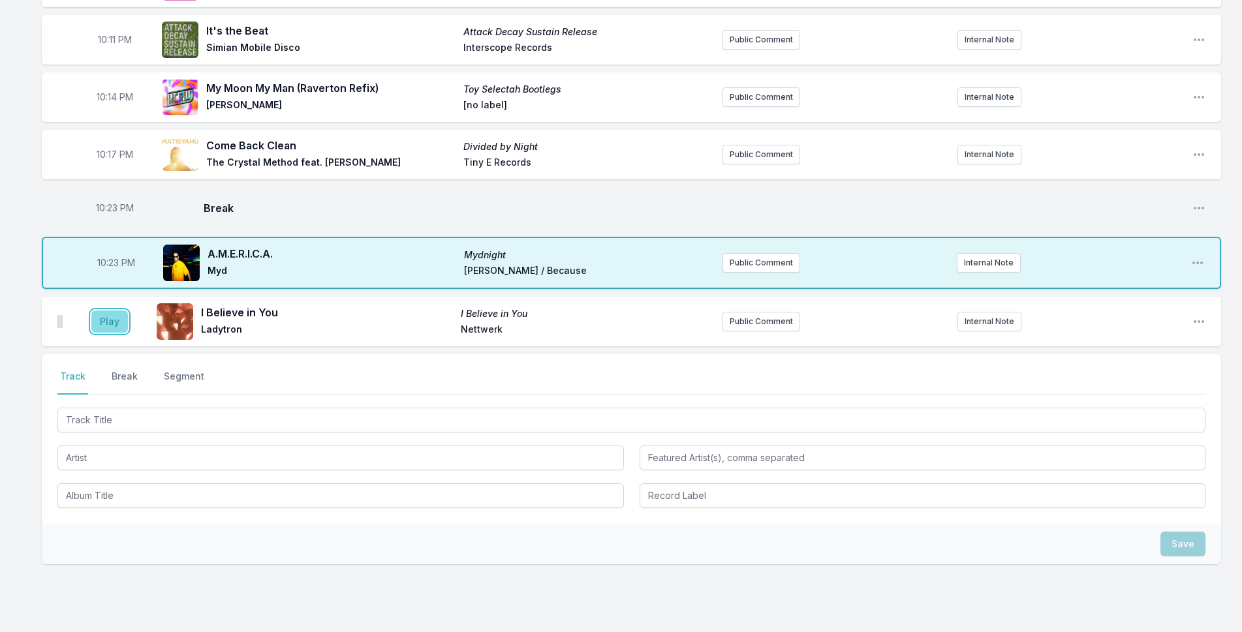
click at [104, 325] on button "Play" at bounding box center [109, 322] width 37 height 22
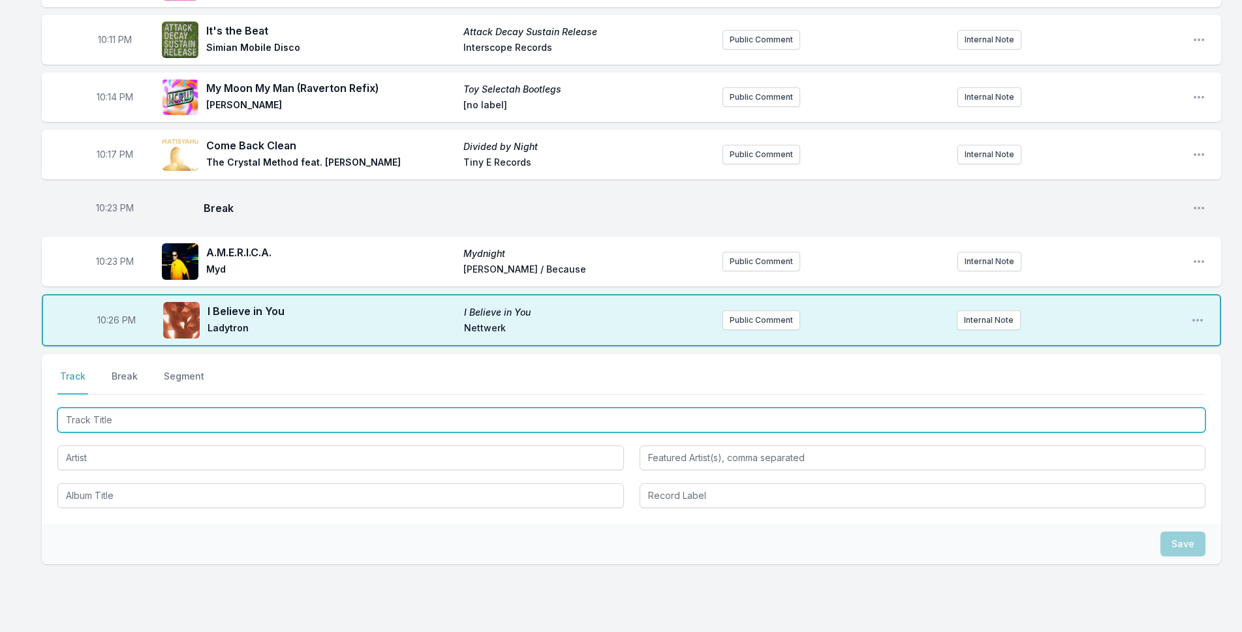
click at [153, 421] on input "Track Title" at bounding box center [631, 420] width 1148 height 25
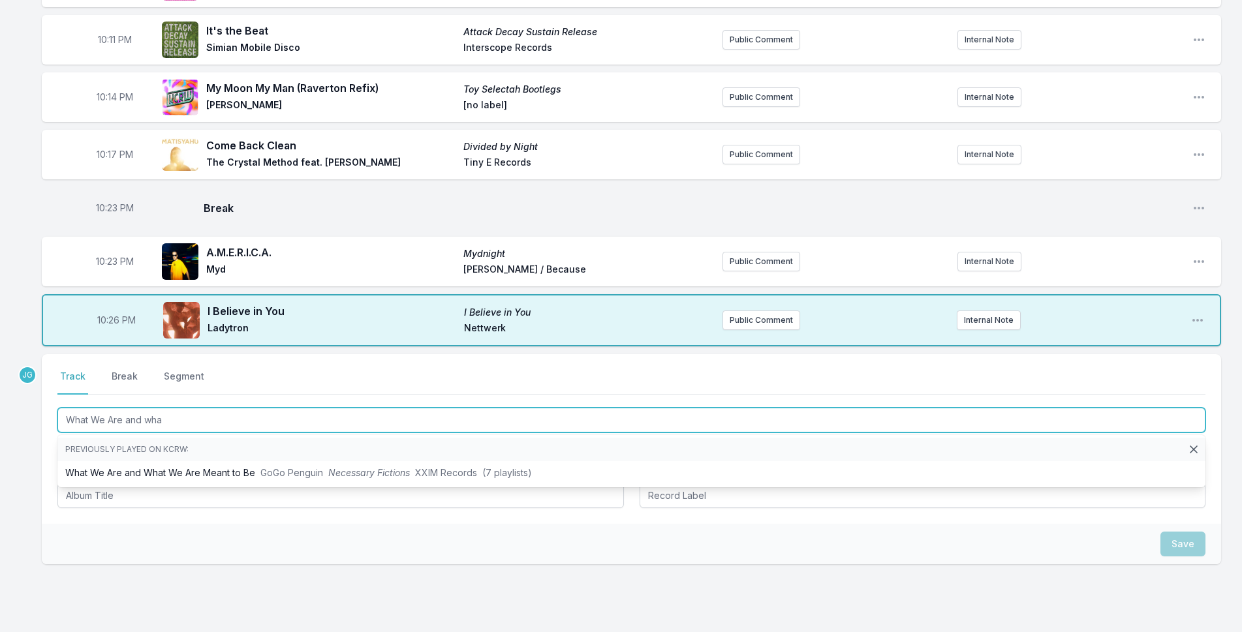
type input "What We Are and what"
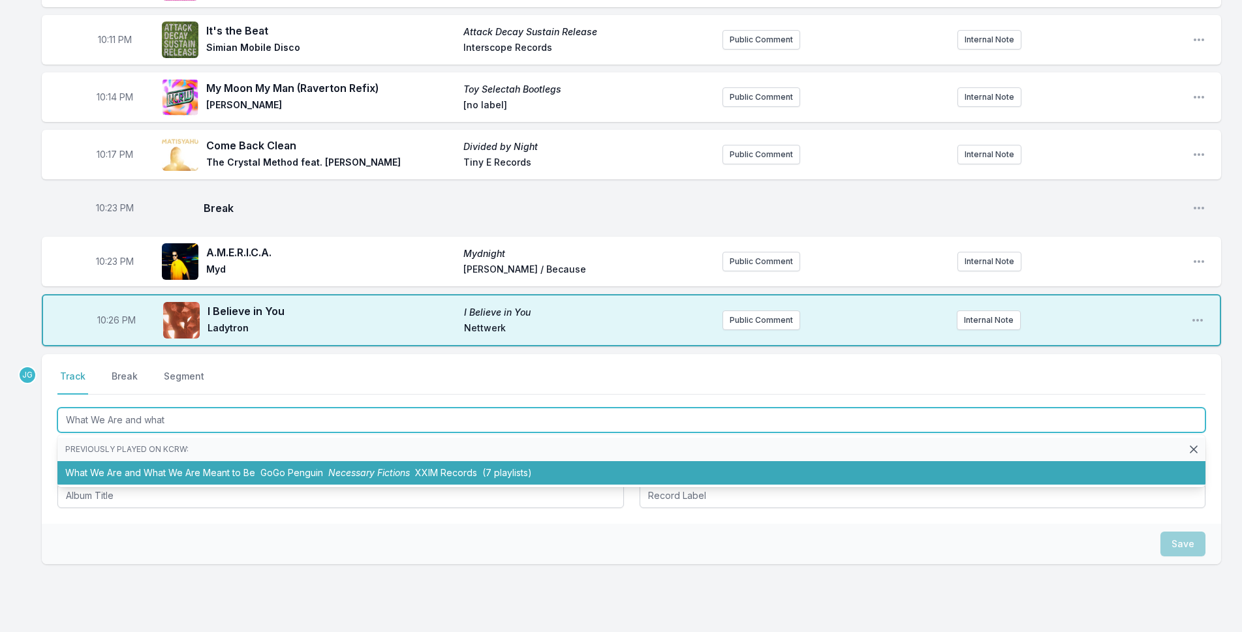
click at [157, 476] on li "What We Are and What We Are Meant to Be GoGo Penguin Necessary Fictions XXIM Re…" at bounding box center [631, 472] width 1148 height 23
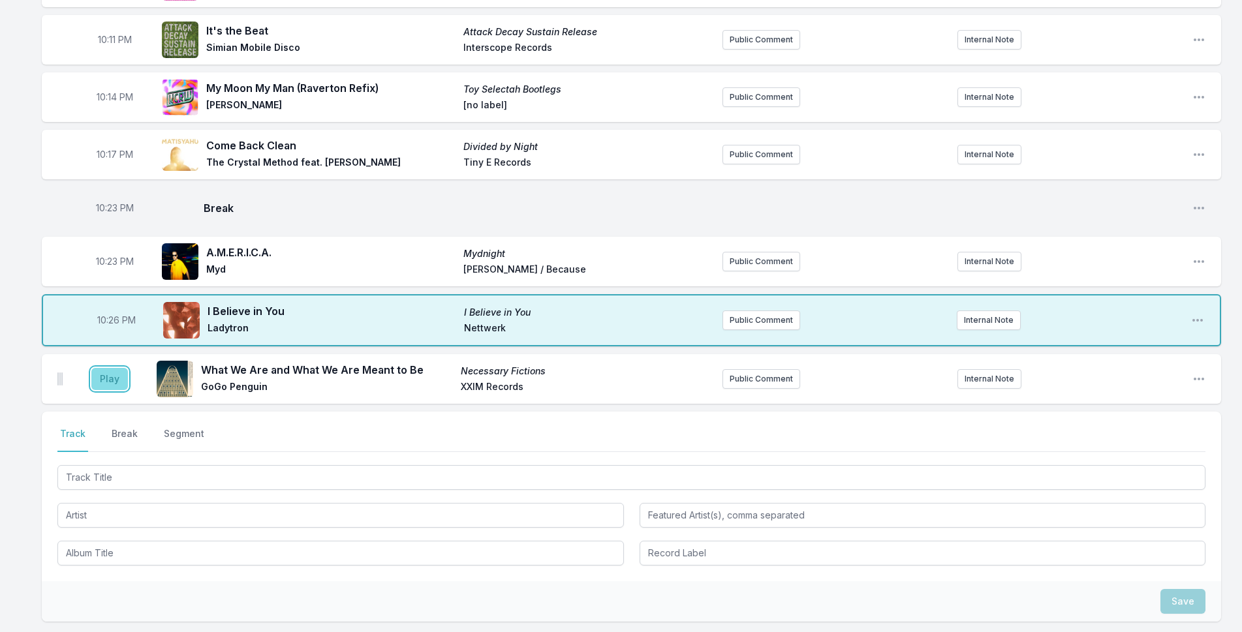
click at [102, 379] on button "Play" at bounding box center [109, 379] width 37 height 22
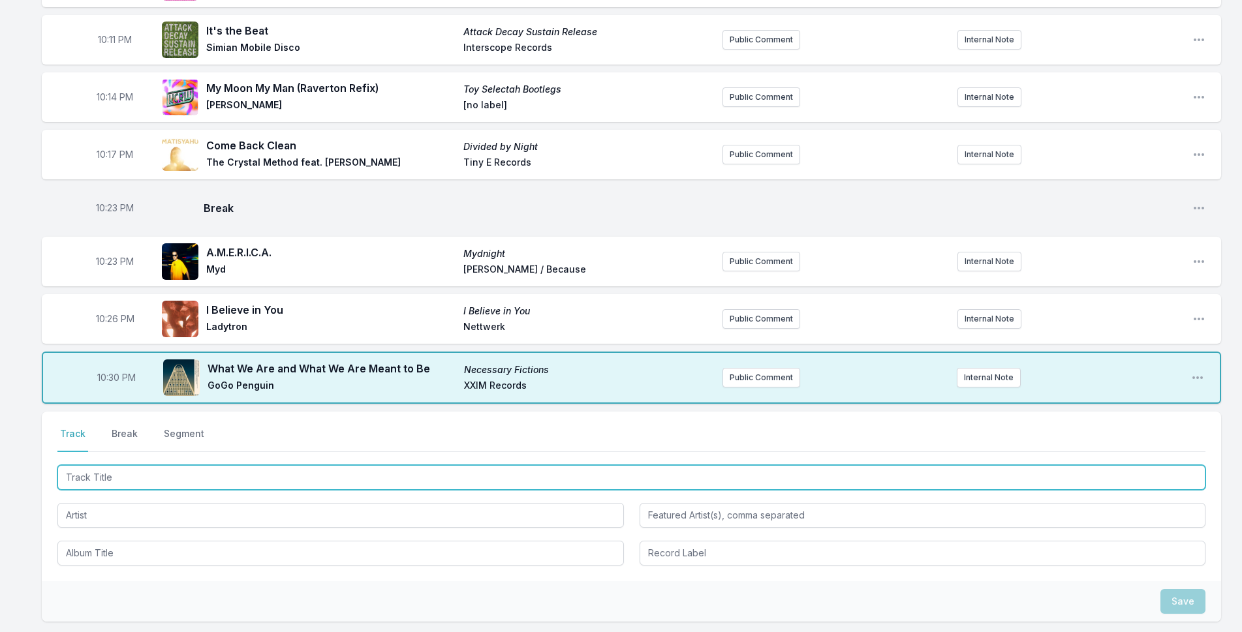
drag, startPoint x: 204, startPoint y: 469, endPoint x: 208, endPoint y: 475, distance: 7.1
click at [205, 469] on input "Track Title" at bounding box center [631, 477] width 1148 height 25
click at [80, 484] on input "Draagon" at bounding box center [631, 477] width 1148 height 25
type input "Dragon"
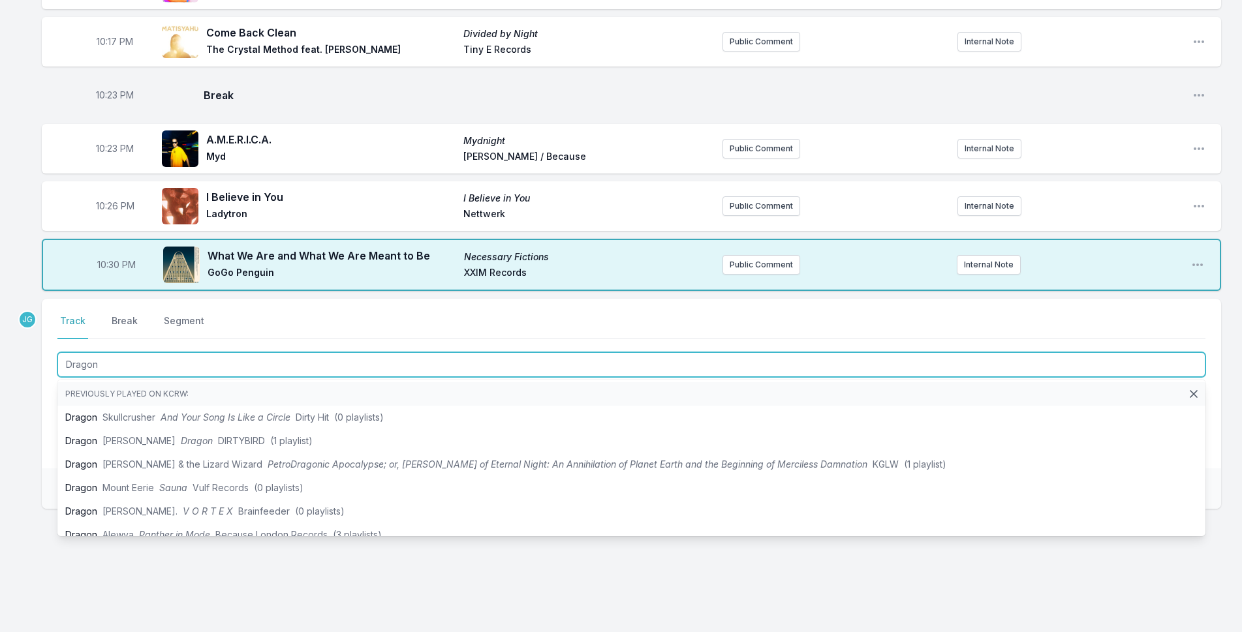
scroll to position [499, 0]
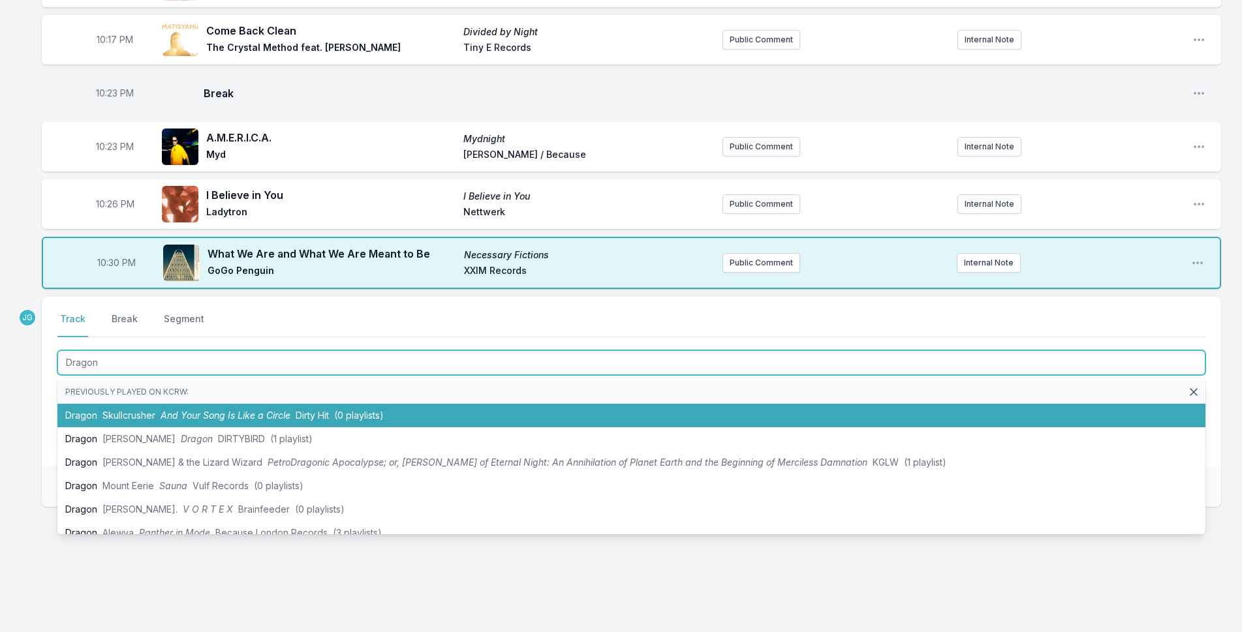
click at [143, 421] on li "Dragon Skullcrusher And Your Song Is Like a Circle Dirty Hit (0 playlists)" at bounding box center [631, 415] width 1148 height 23
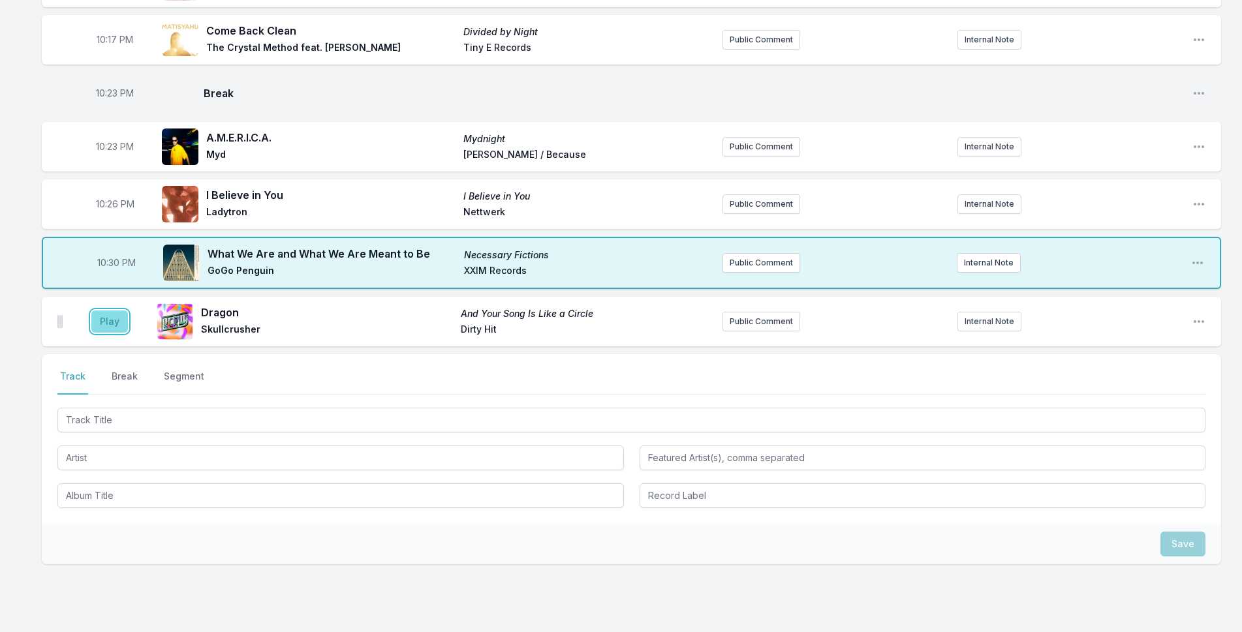
click at [99, 320] on button "Play" at bounding box center [109, 322] width 37 height 22
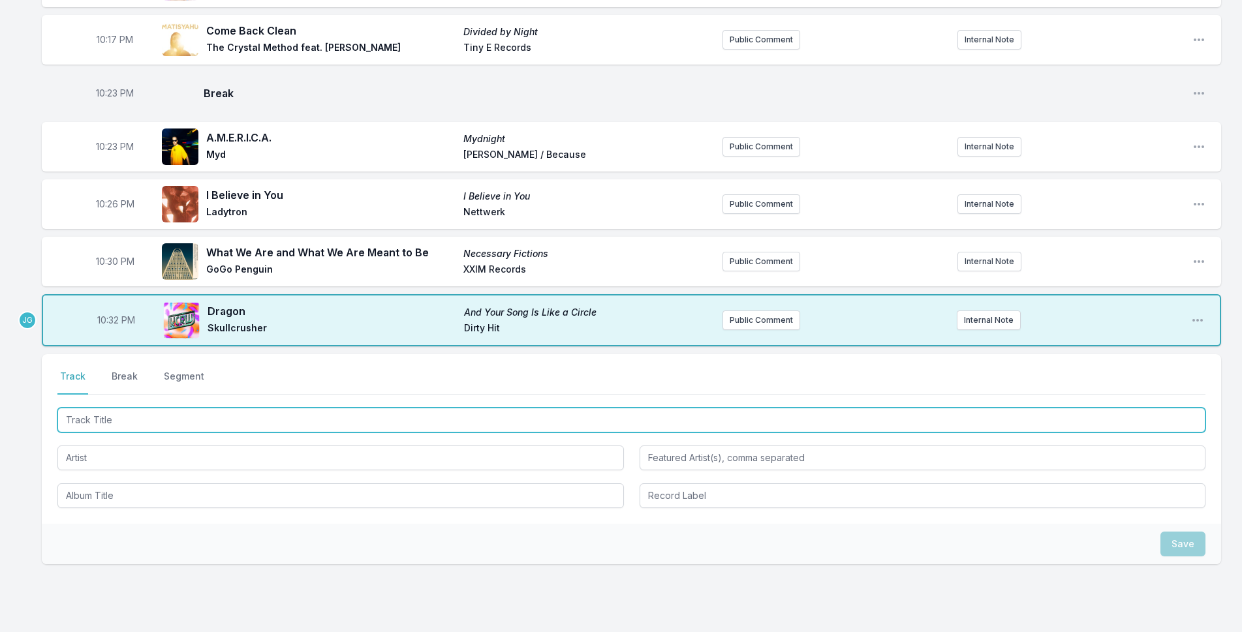
click at [126, 422] on input "Track Title" at bounding box center [631, 420] width 1148 height 25
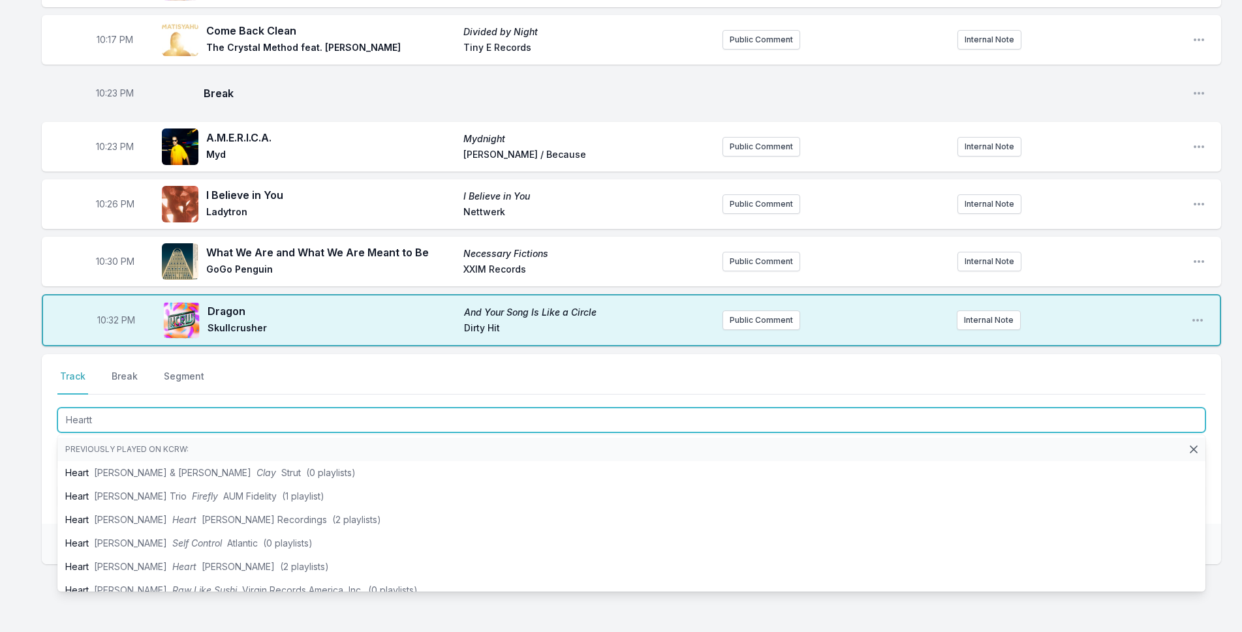
type input "Heartth"
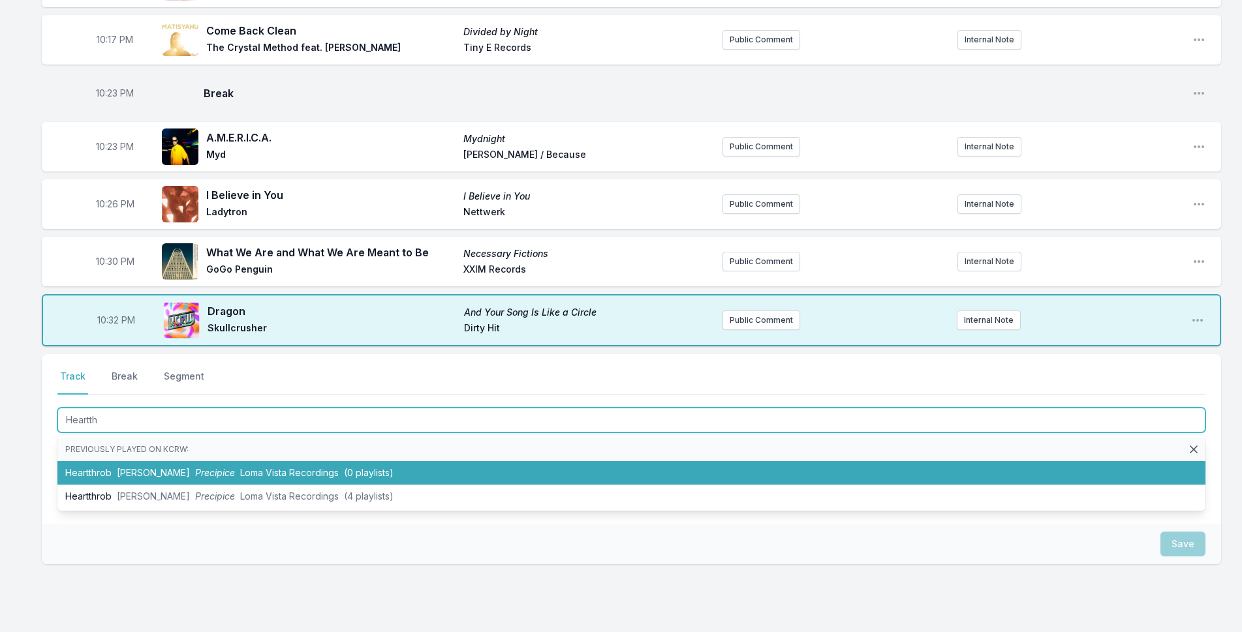
click at [107, 471] on li "Heartthrob [PERSON_NAME] Precipice Loma Vista Recordings (0 playlists)" at bounding box center [631, 472] width 1148 height 23
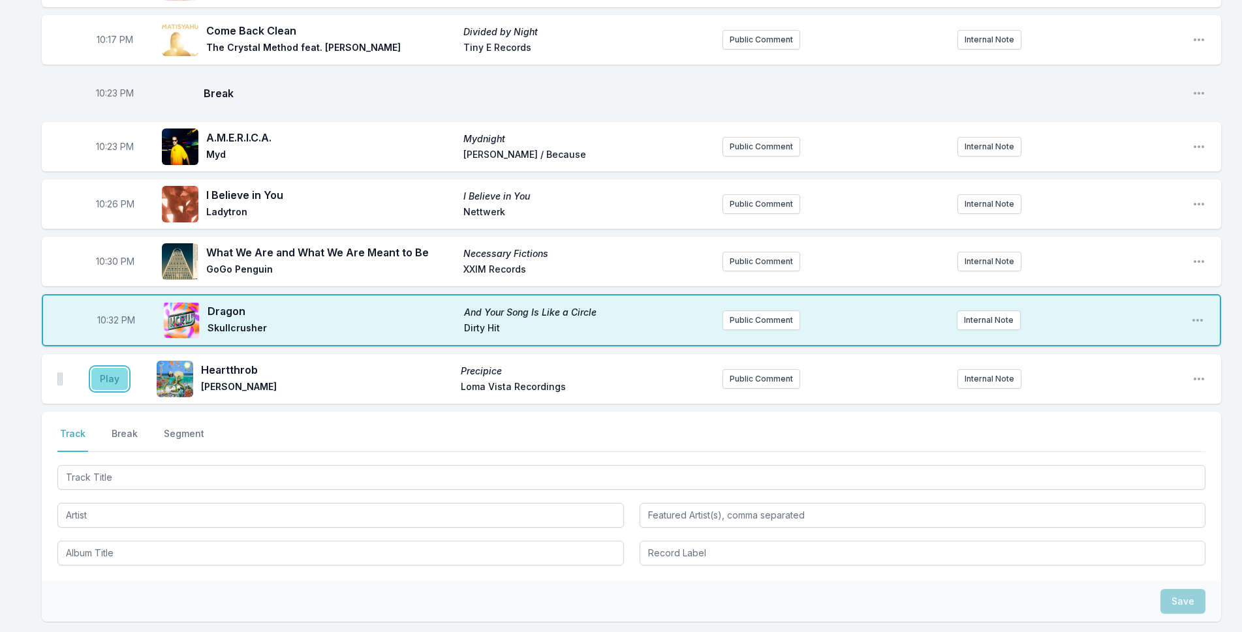
click at [108, 378] on button "Play" at bounding box center [109, 379] width 37 height 22
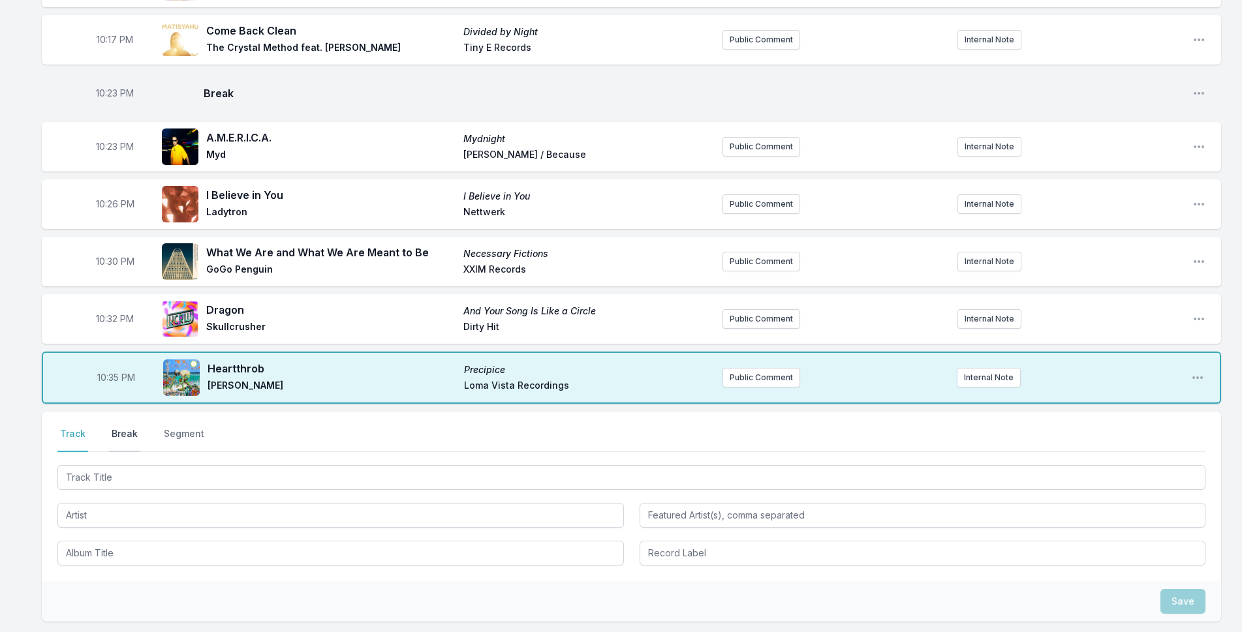
click at [121, 430] on button "Break" at bounding box center [124, 439] width 31 height 25
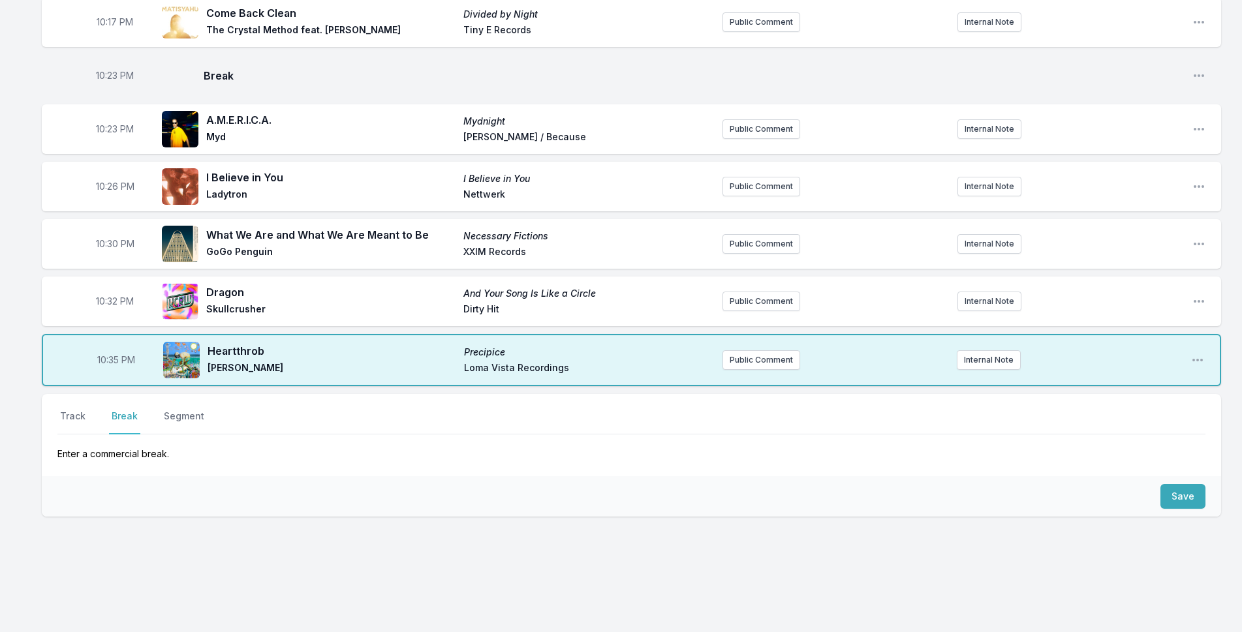
scroll to position [527, 0]
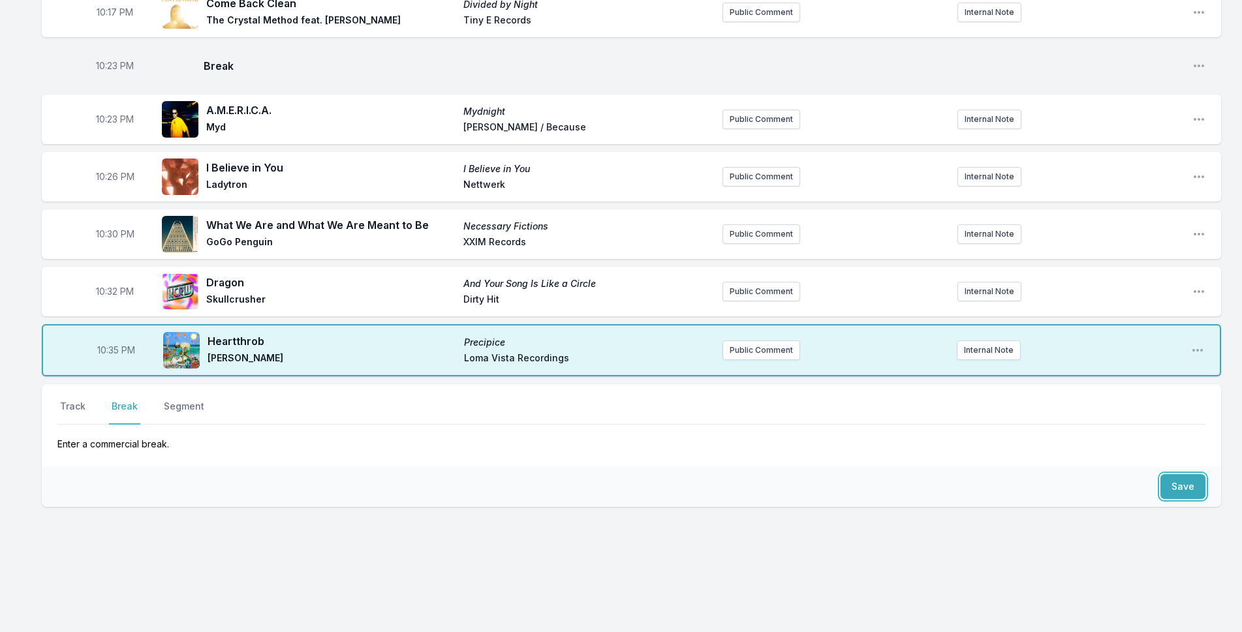
drag, startPoint x: 1182, startPoint y: 489, endPoint x: 687, endPoint y: 542, distance: 498.2
click at [1182, 487] on button "Save" at bounding box center [1182, 486] width 45 height 25
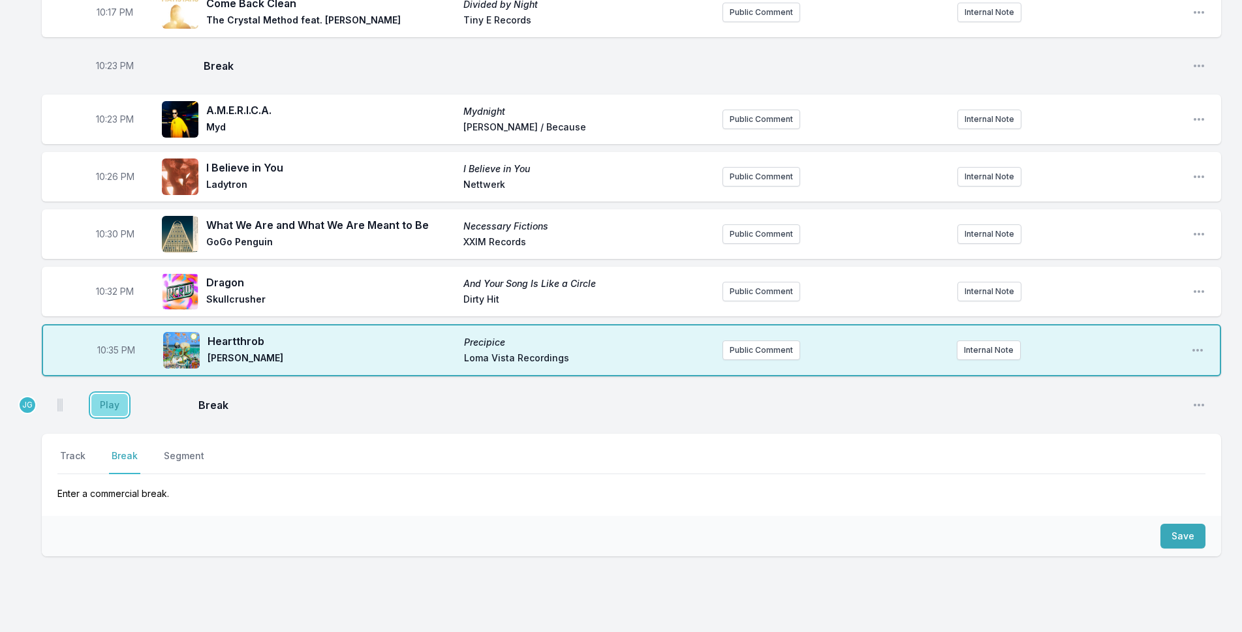
click at [95, 407] on button "Play" at bounding box center [109, 405] width 37 height 22
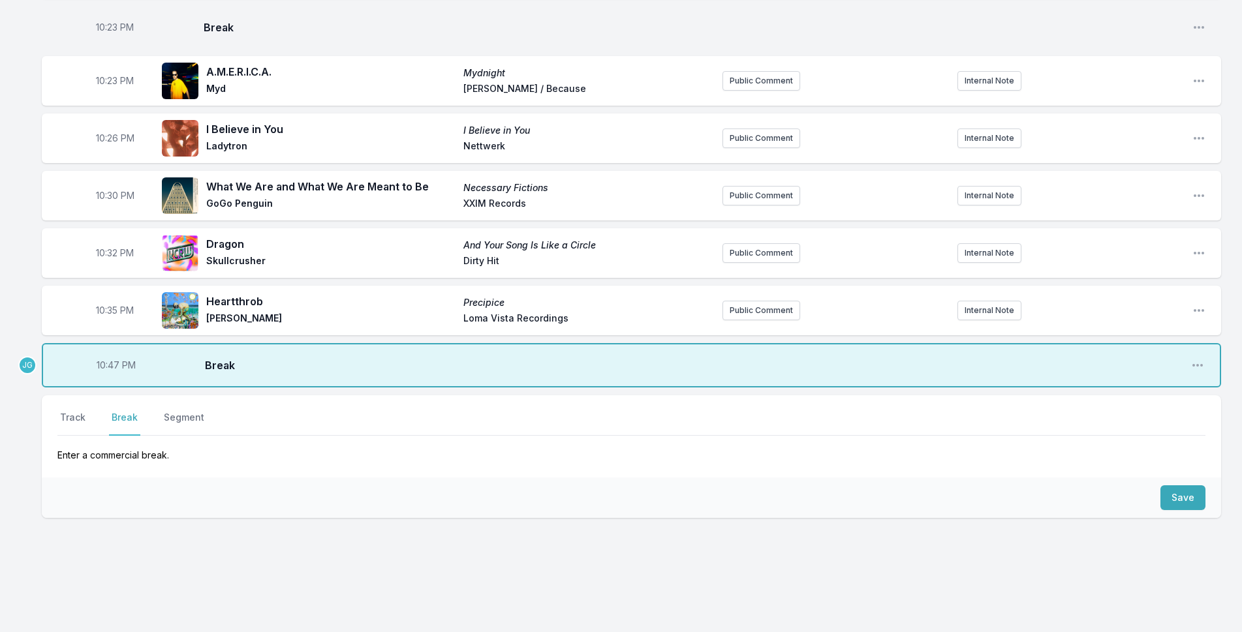
scroll to position [576, 0]
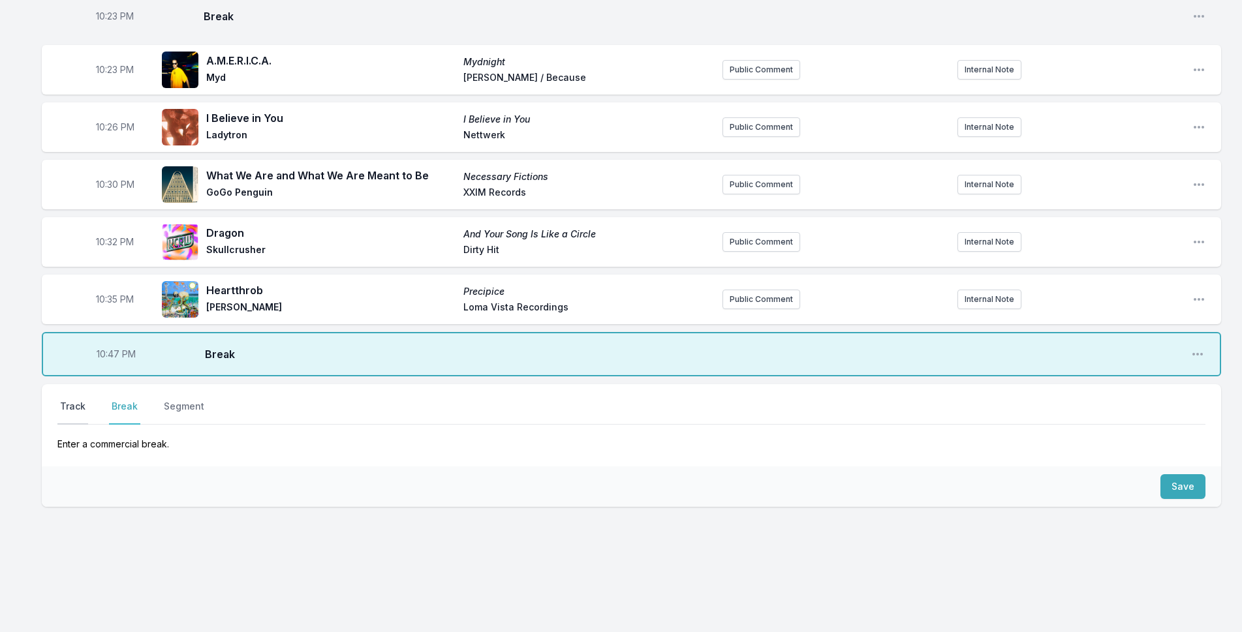
click at [72, 410] on button "Track" at bounding box center [72, 412] width 31 height 25
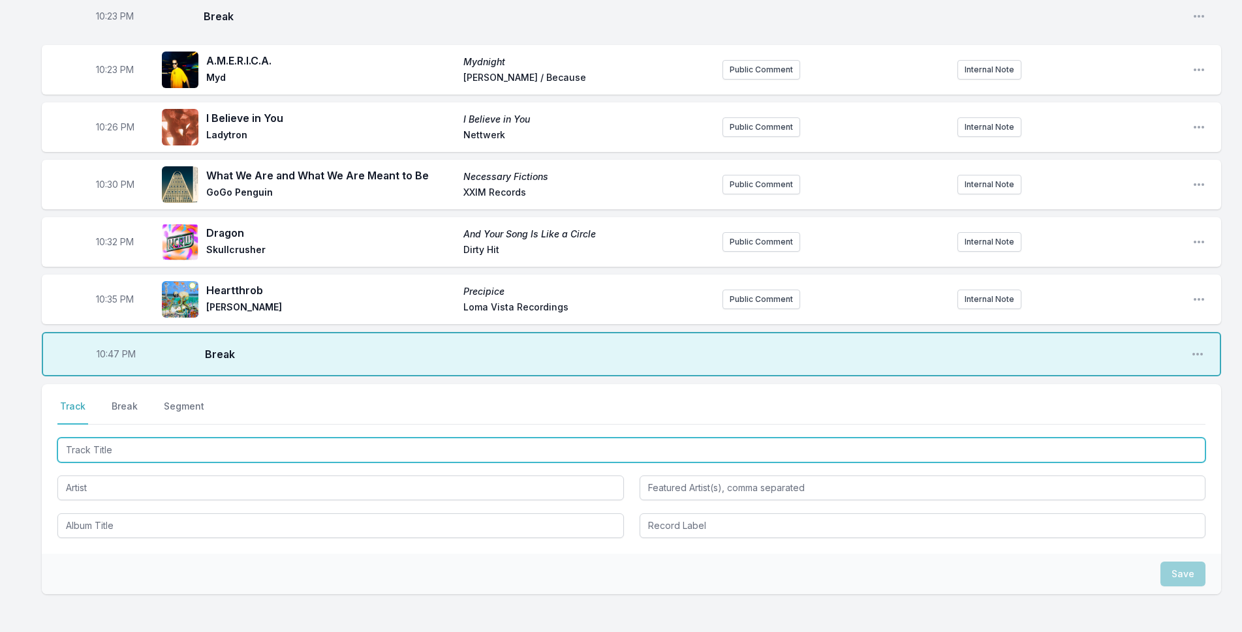
click at [87, 443] on input "Track Title" at bounding box center [631, 450] width 1148 height 25
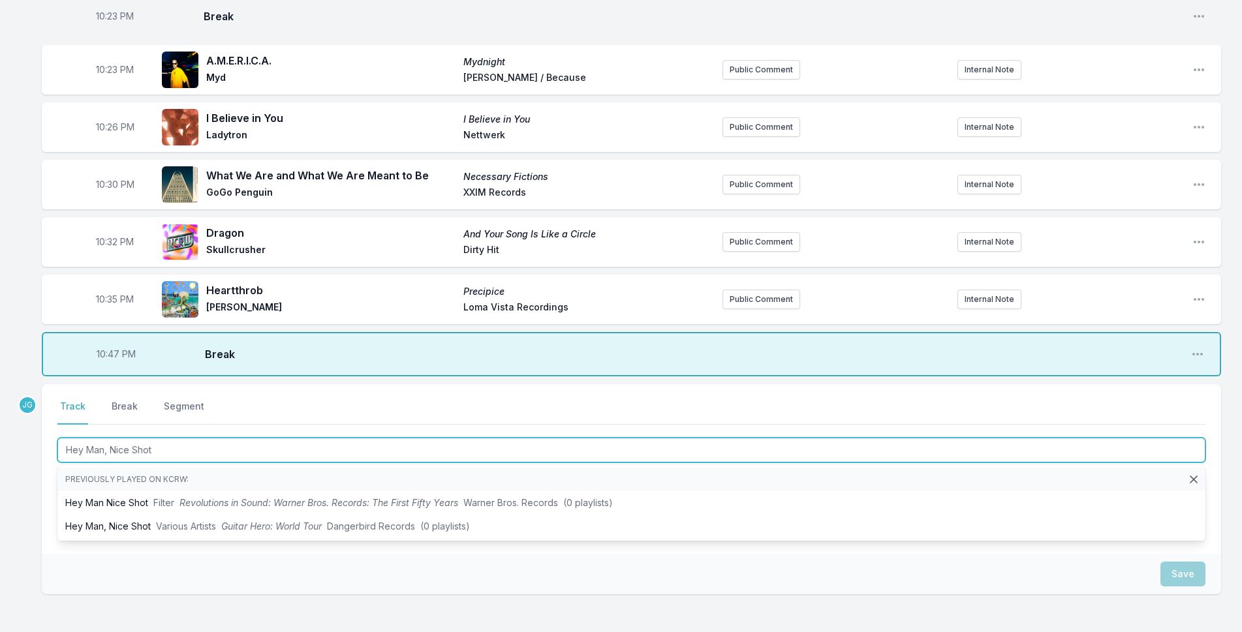
type input "Hey Man, Nice Shot"
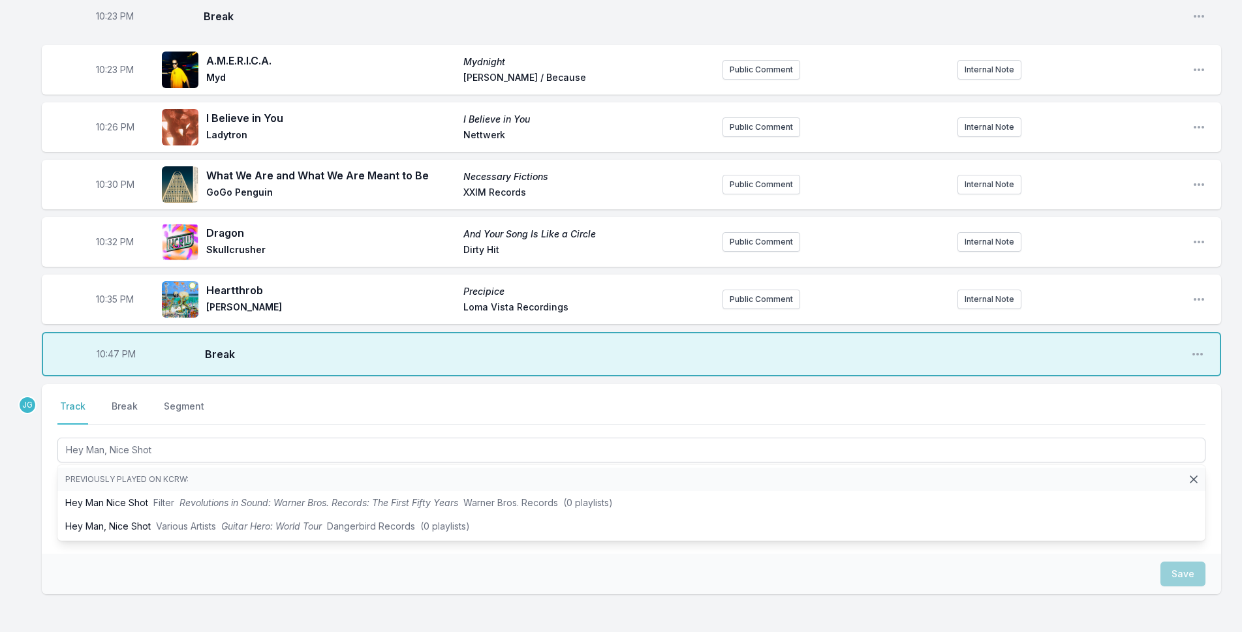
drag, startPoint x: 63, startPoint y: 471, endPoint x: 52, endPoint y: 473, distance: 11.4
click at [62, 471] on li "Previously played on KCRW:" at bounding box center [631, 479] width 1148 height 23
click at [46, 474] on div "Select a tab Track Break Segment Track Break Segment Hey Man, Nice Shot Previou…" at bounding box center [631, 469] width 1179 height 170
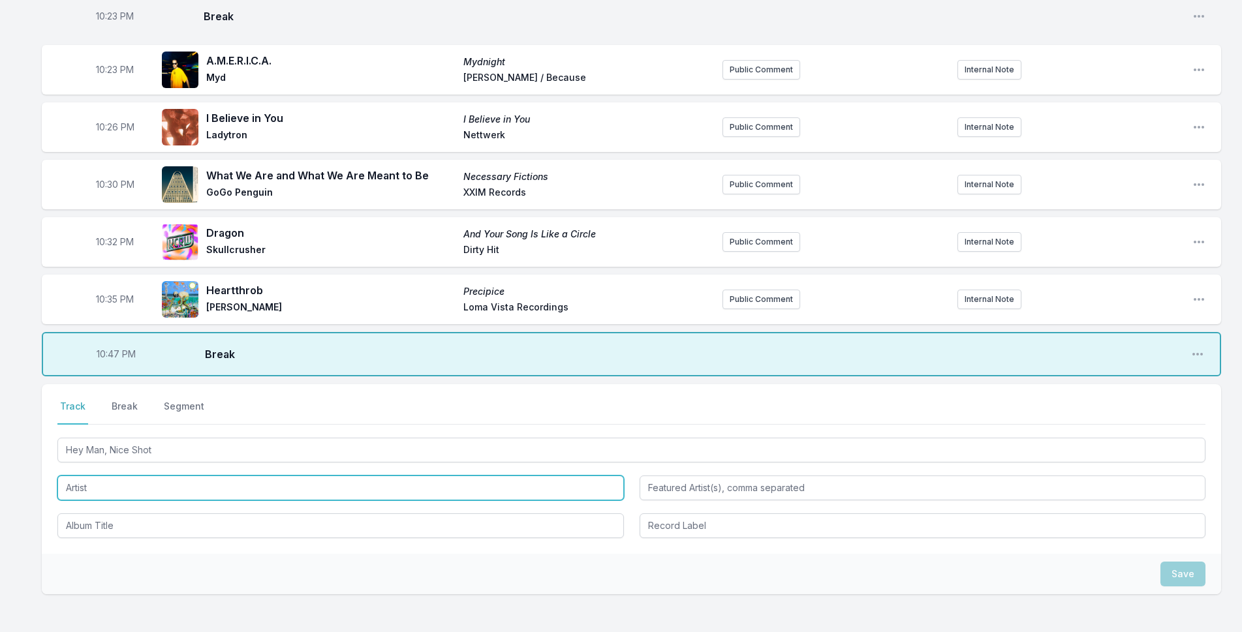
click at [73, 488] on input "Artist" at bounding box center [340, 488] width 566 height 25
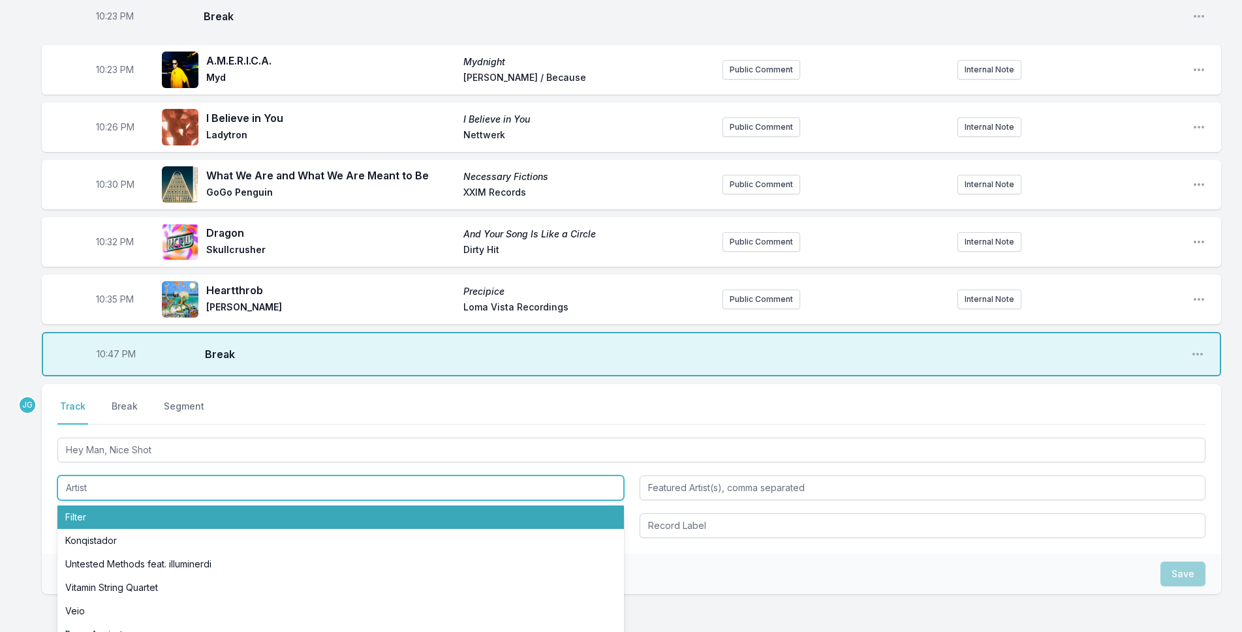
click at [72, 510] on li "Filter" at bounding box center [340, 517] width 566 height 23
type input "Filter"
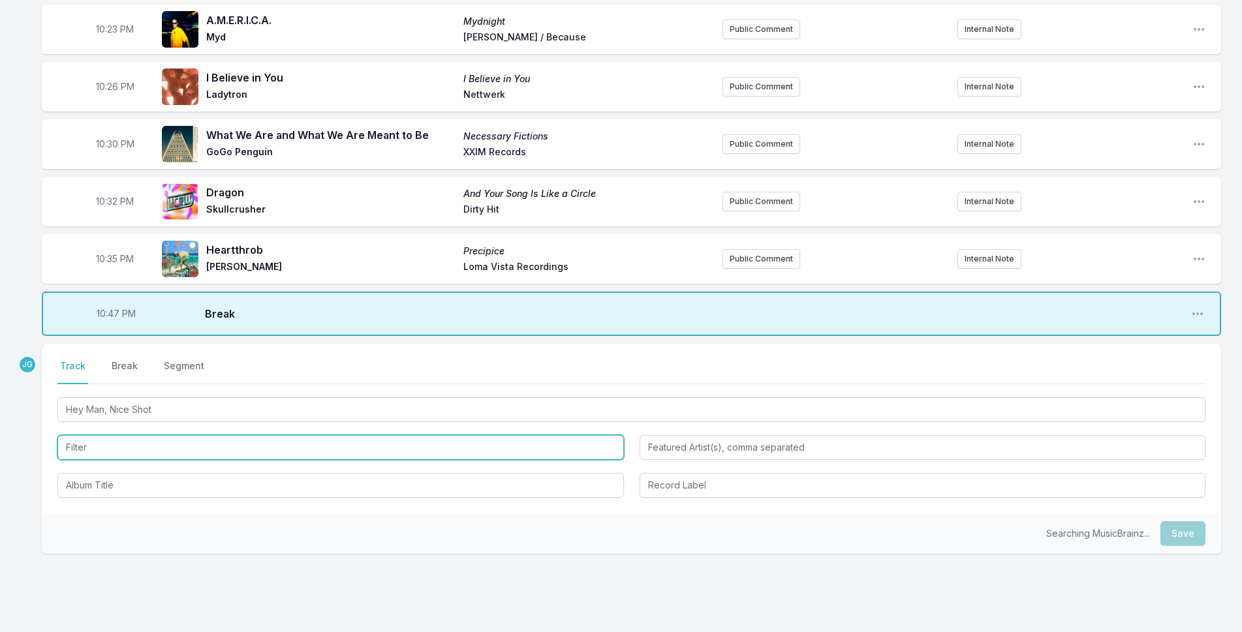
scroll to position [664, 0]
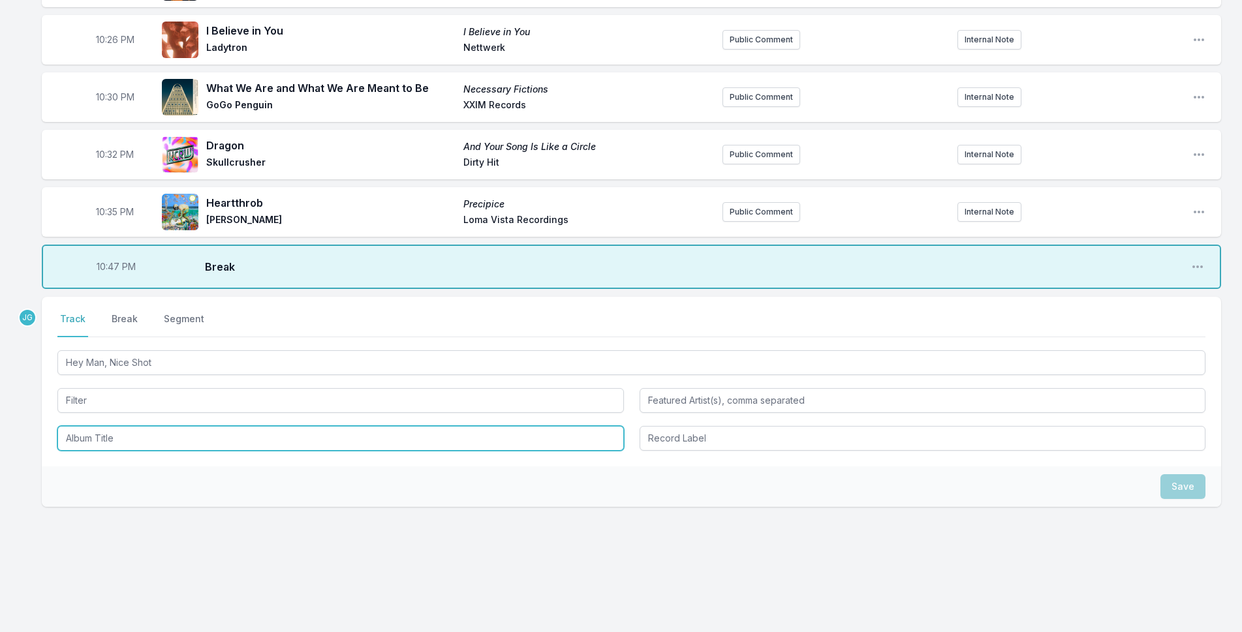
click at [105, 446] on input "Album Title" at bounding box center [340, 438] width 566 height 25
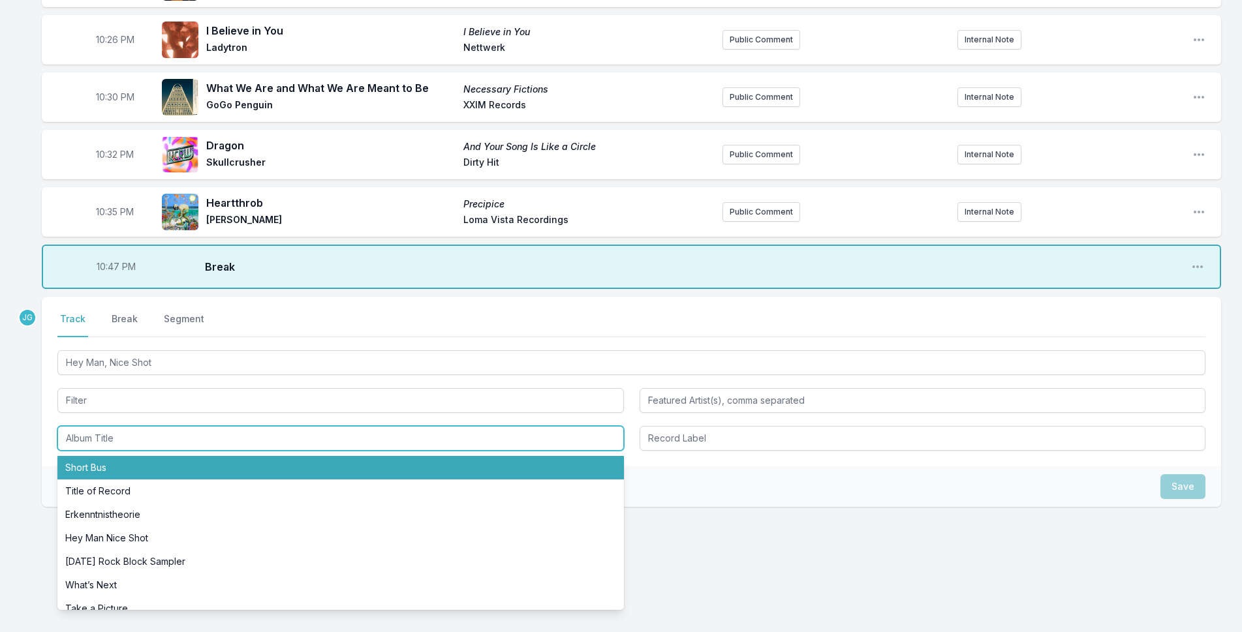
click at [97, 470] on li "Short Bus" at bounding box center [340, 467] width 566 height 23
type input "Short Bus"
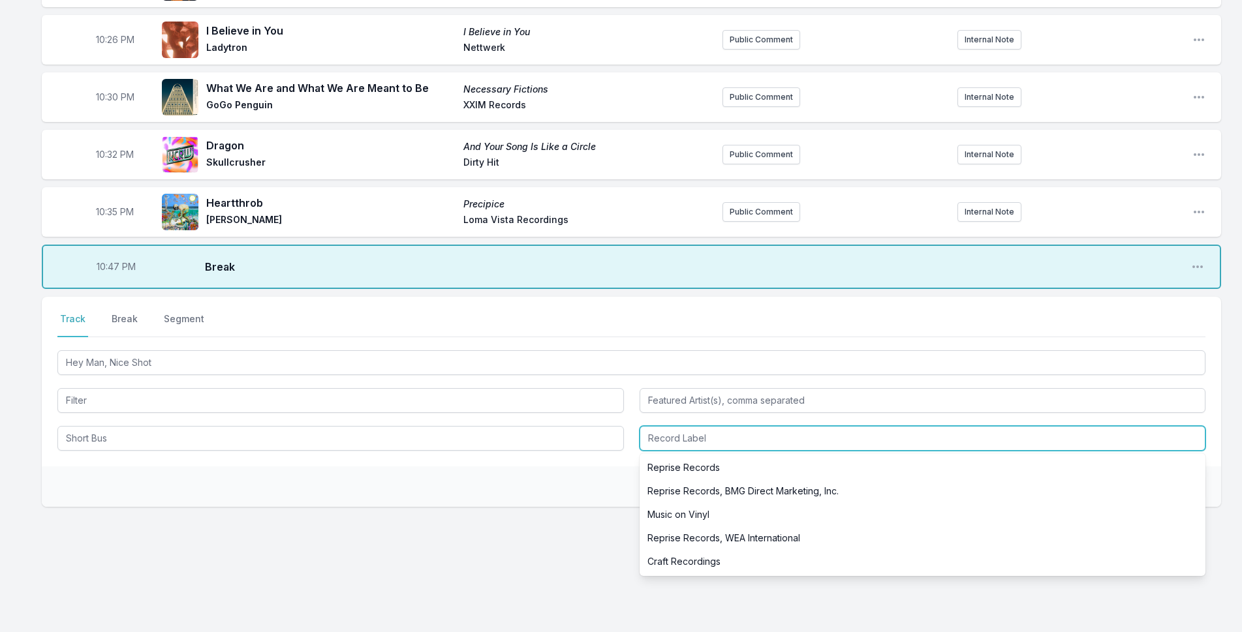
click at [657, 433] on input "Record Label" at bounding box center [923, 438] width 566 height 25
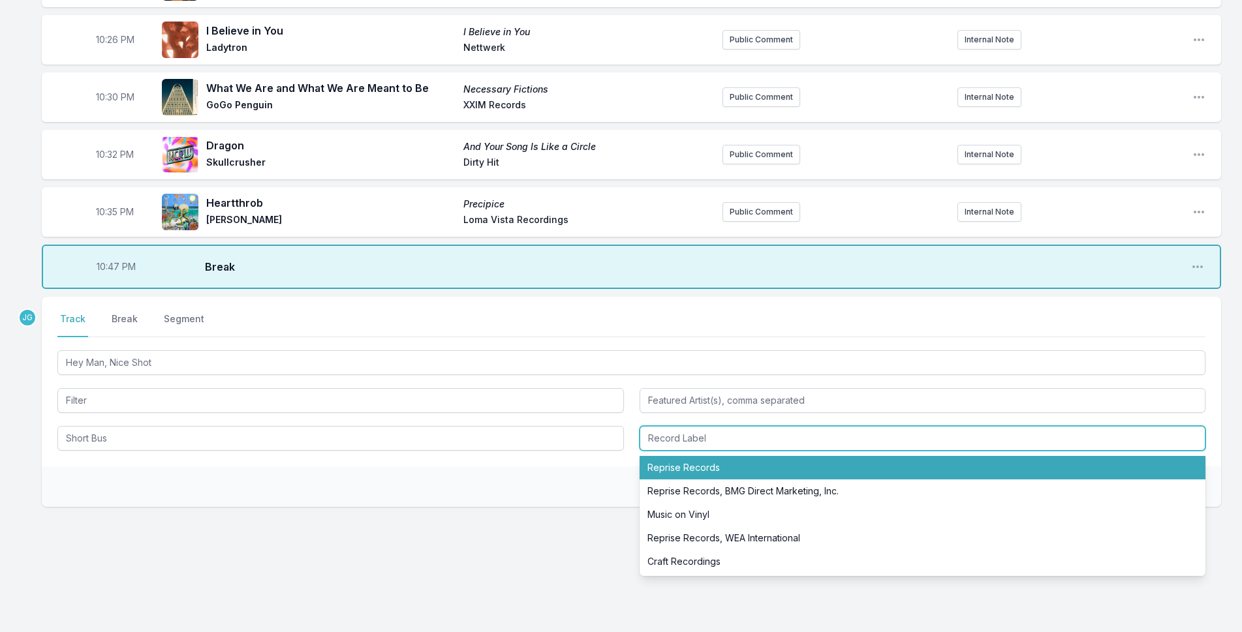
click at [664, 463] on li "Reprise Records" at bounding box center [923, 467] width 566 height 23
type input "Reprise Records"
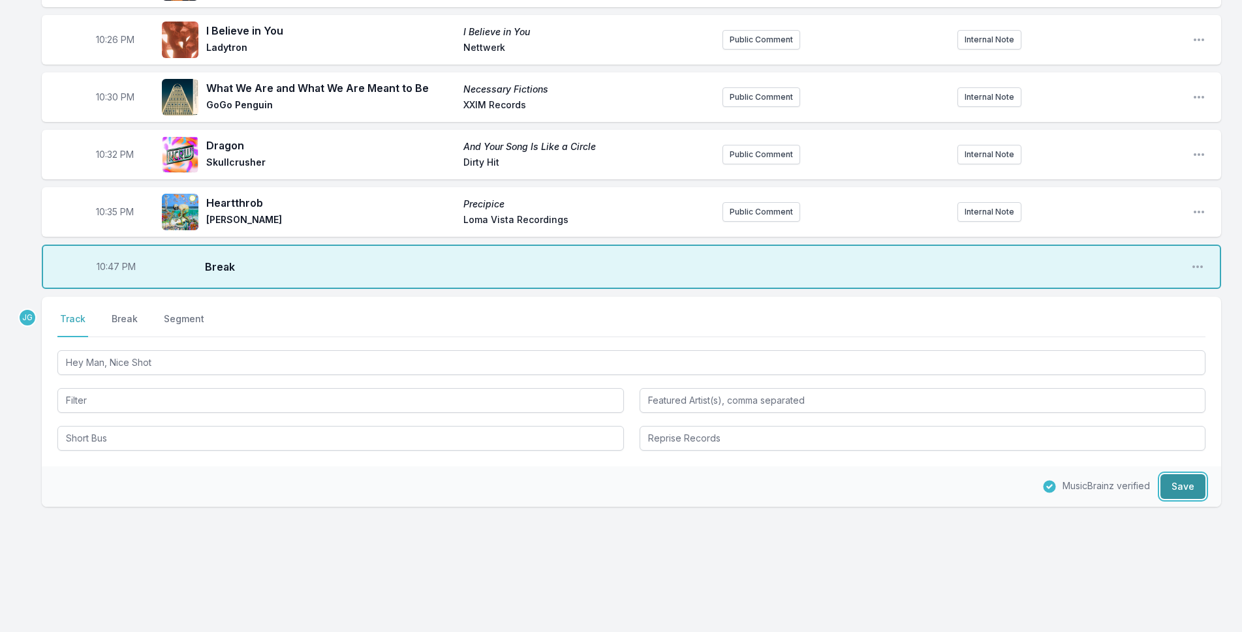
click at [1183, 487] on button "Save" at bounding box center [1182, 486] width 45 height 25
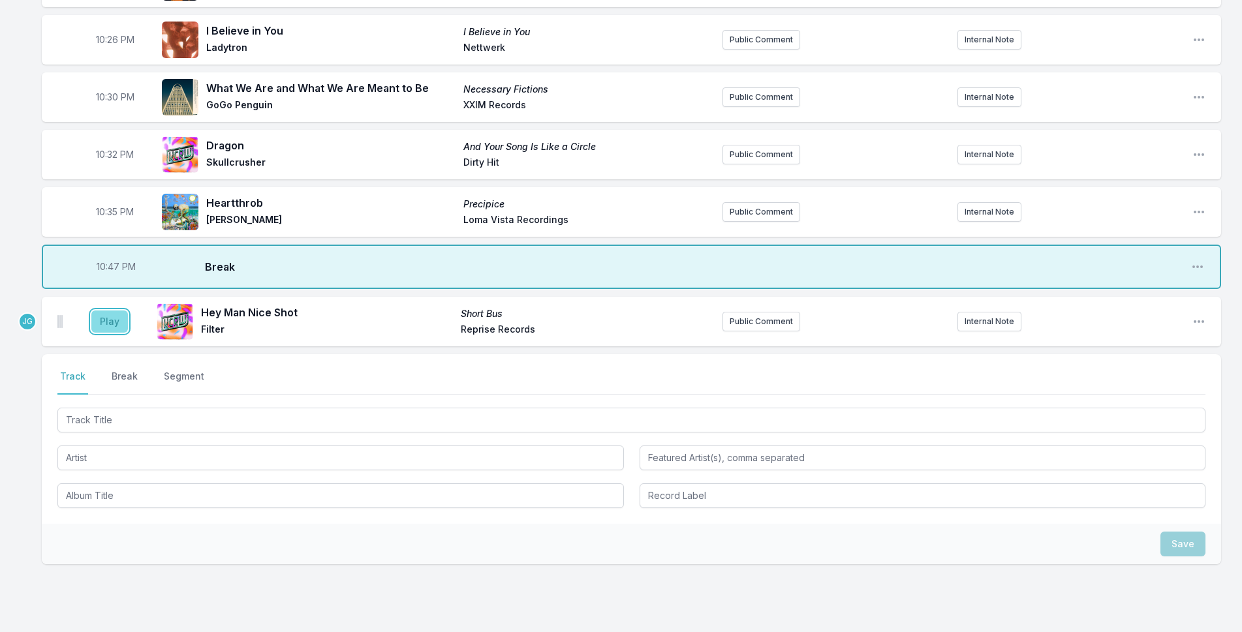
click at [119, 324] on button "Play" at bounding box center [109, 322] width 37 height 22
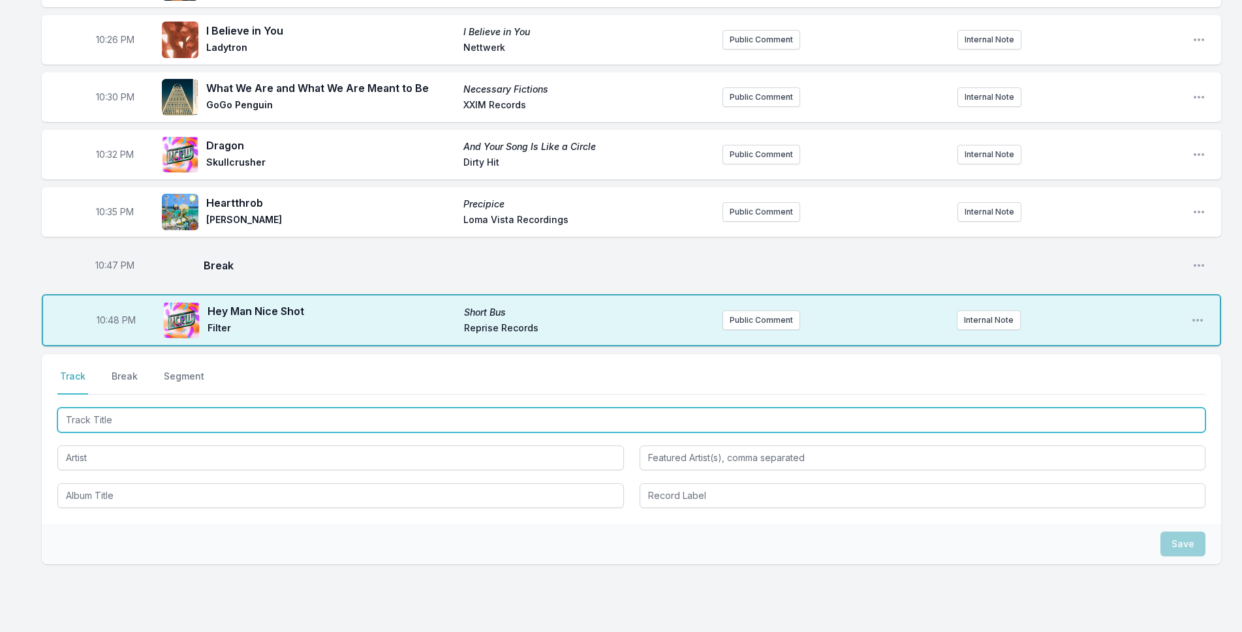
click at [127, 416] on input "Track Title" at bounding box center [631, 420] width 1148 height 25
type input "[PERSON_NAME] Pose"
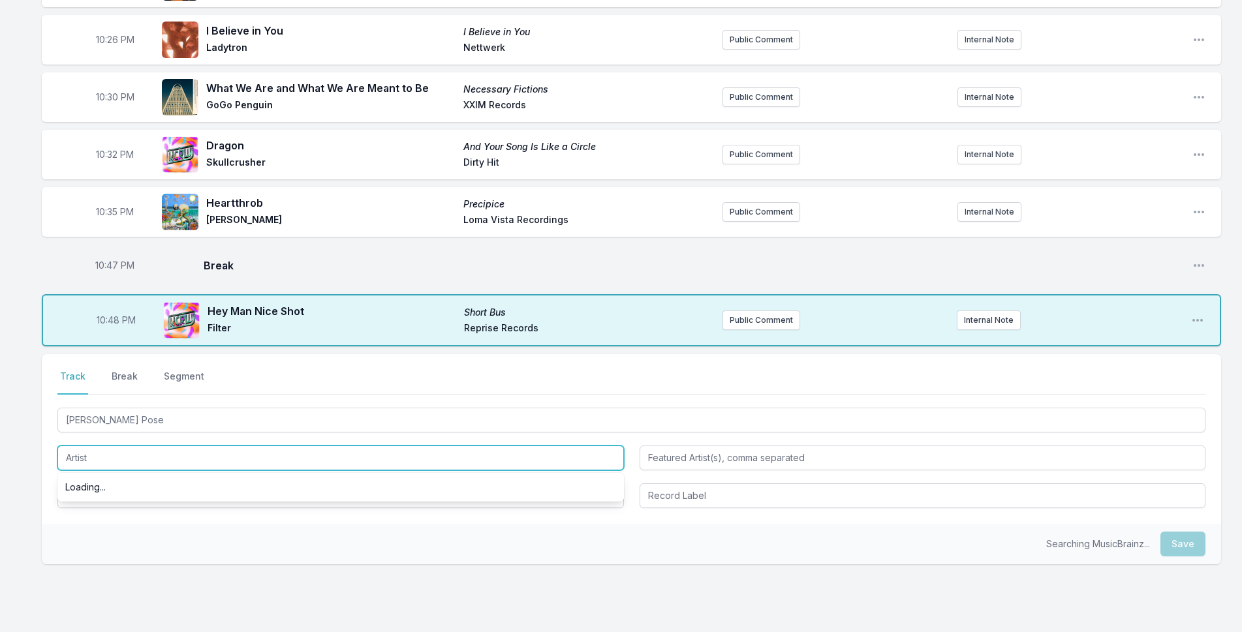
click at [115, 461] on input "Artist" at bounding box center [340, 458] width 566 height 25
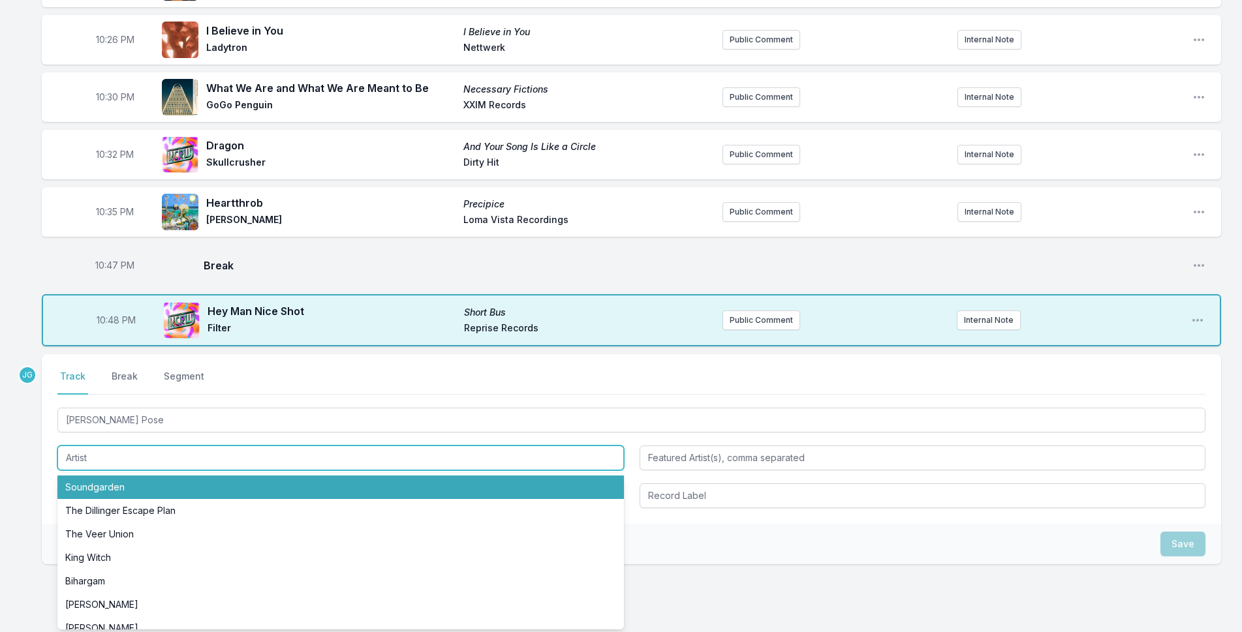
click at [103, 489] on li "Soundgarden" at bounding box center [340, 487] width 566 height 23
type input "Soundgarden"
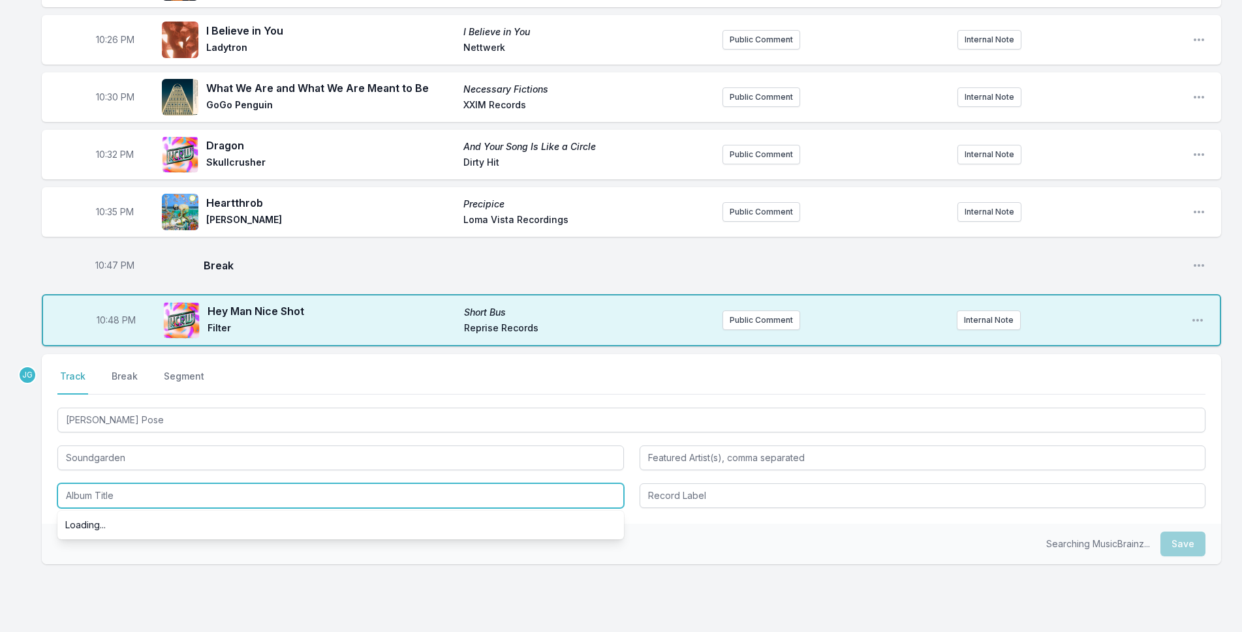
click at [104, 495] on input "Album Title" at bounding box center [340, 496] width 566 height 25
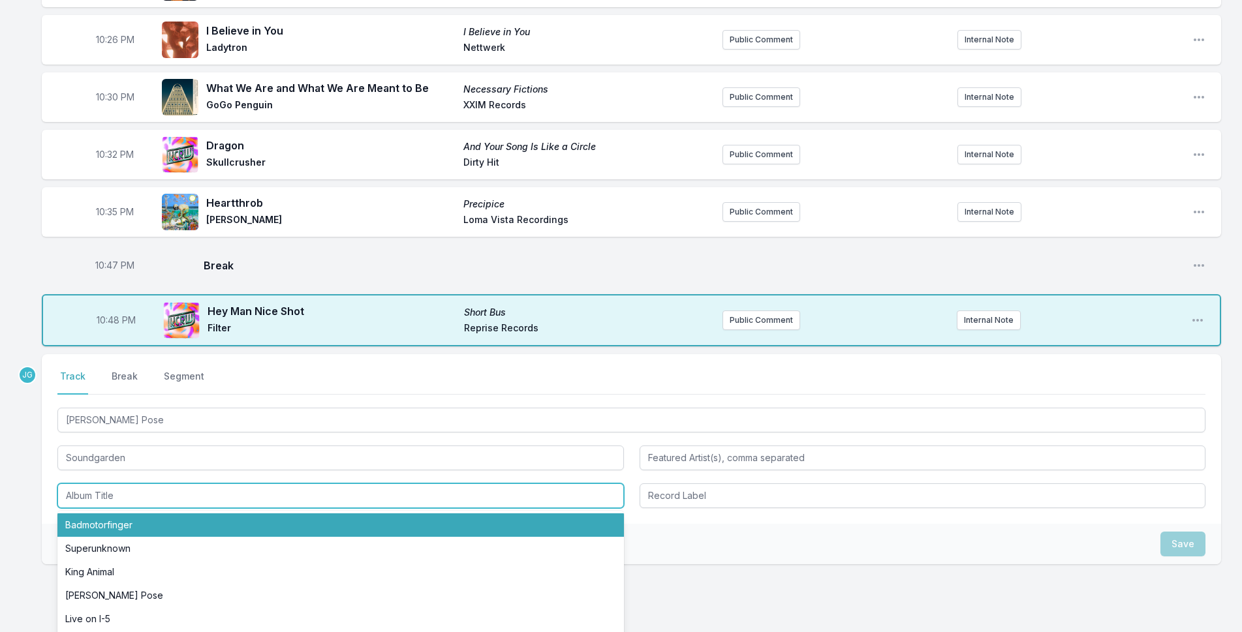
click at [108, 521] on li "Badmotorfinger" at bounding box center [340, 525] width 566 height 23
type input "Badmotorfinger"
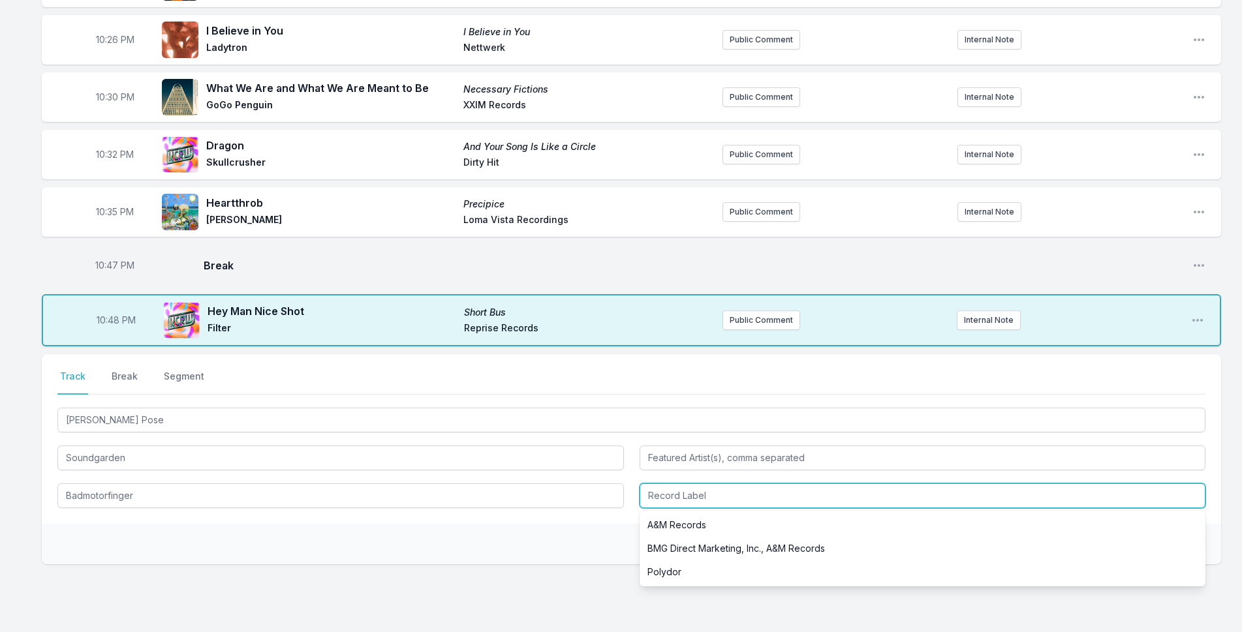
click at [743, 496] on input "Record Label" at bounding box center [923, 496] width 566 height 25
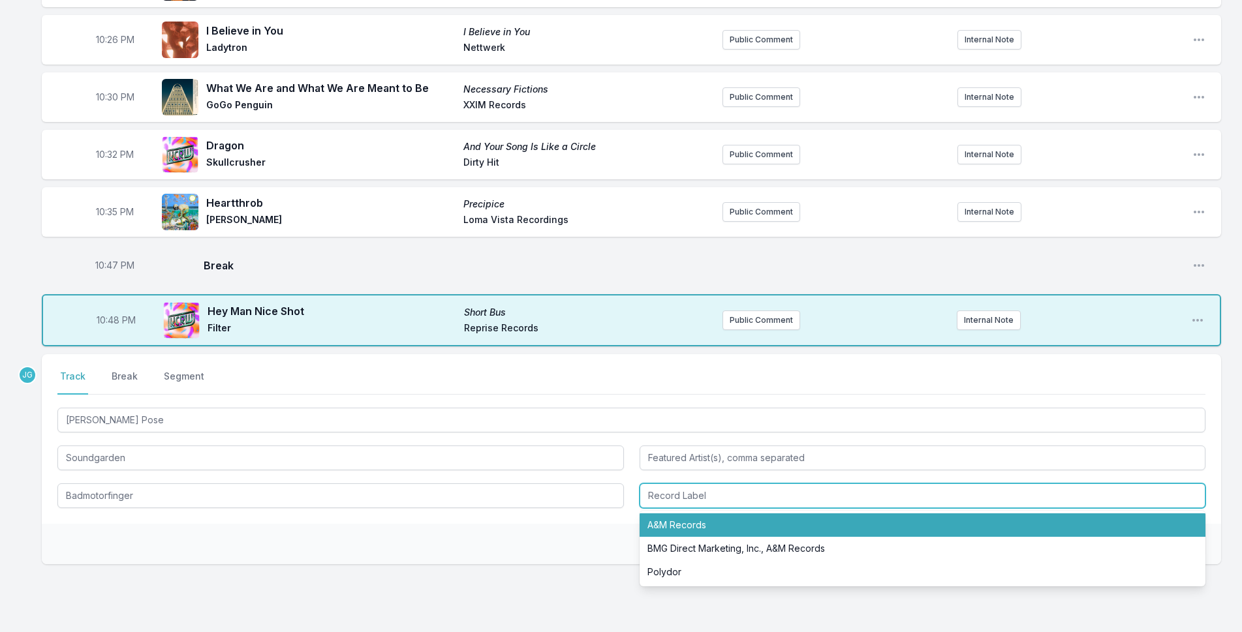
click at [724, 524] on li "A&M Records" at bounding box center [923, 525] width 566 height 23
type input "A&M Records"
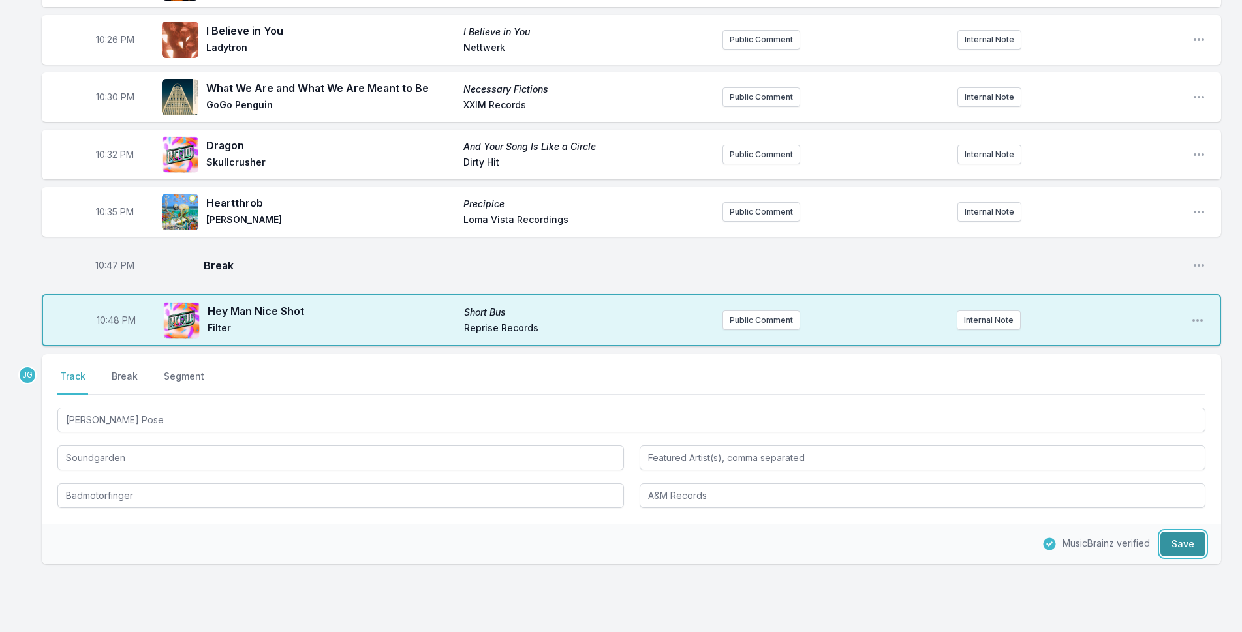
click at [1194, 539] on button "Save" at bounding box center [1182, 544] width 45 height 25
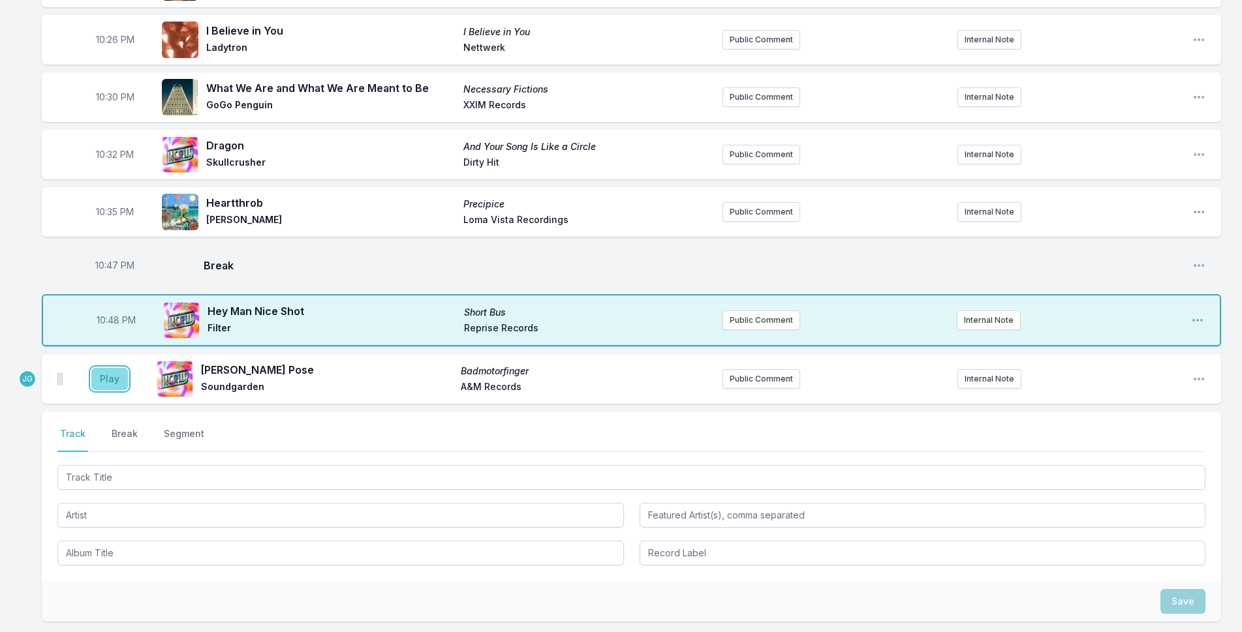
click at [109, 382] on button "Play" at bounding box center [109, 379] width 37 height 22
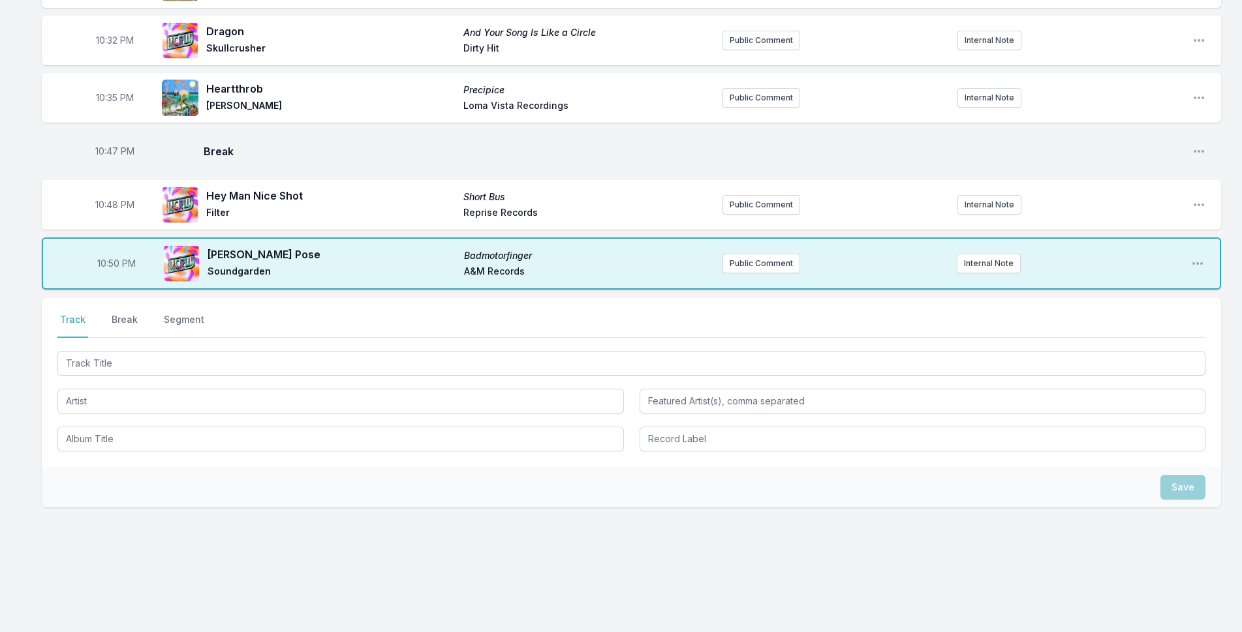
scroll to position [779, 0]
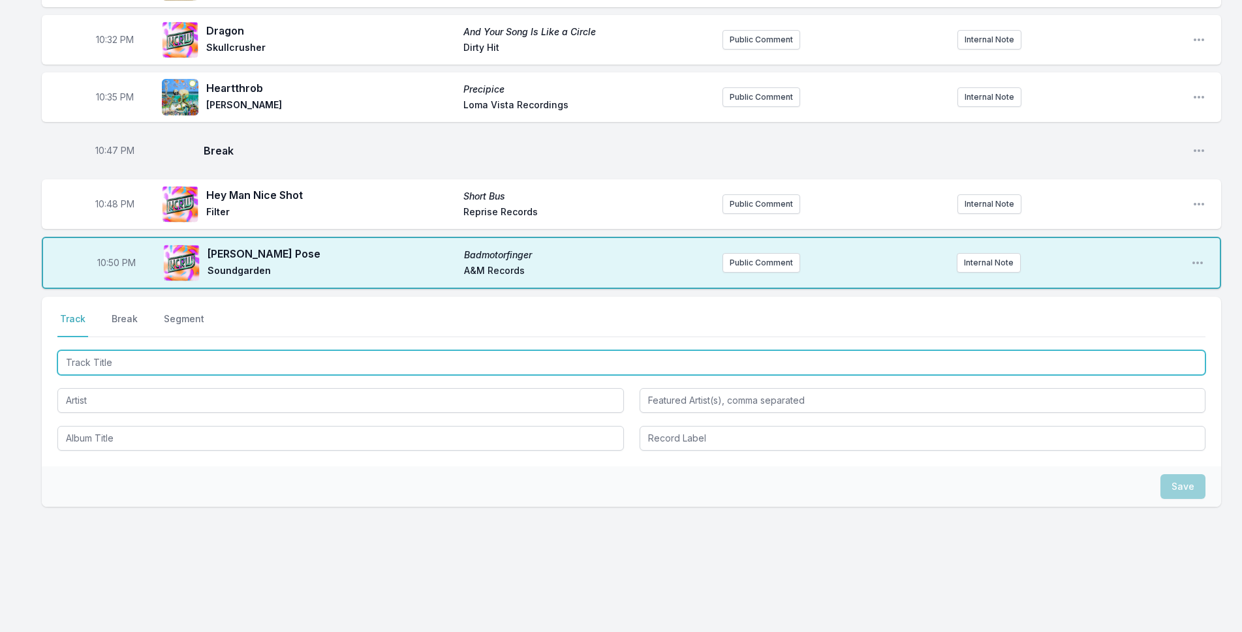
click at [188, 360] on input "Track Title" at bounding box center [631, 362] width 1148 height 25
type input "Eulogy"
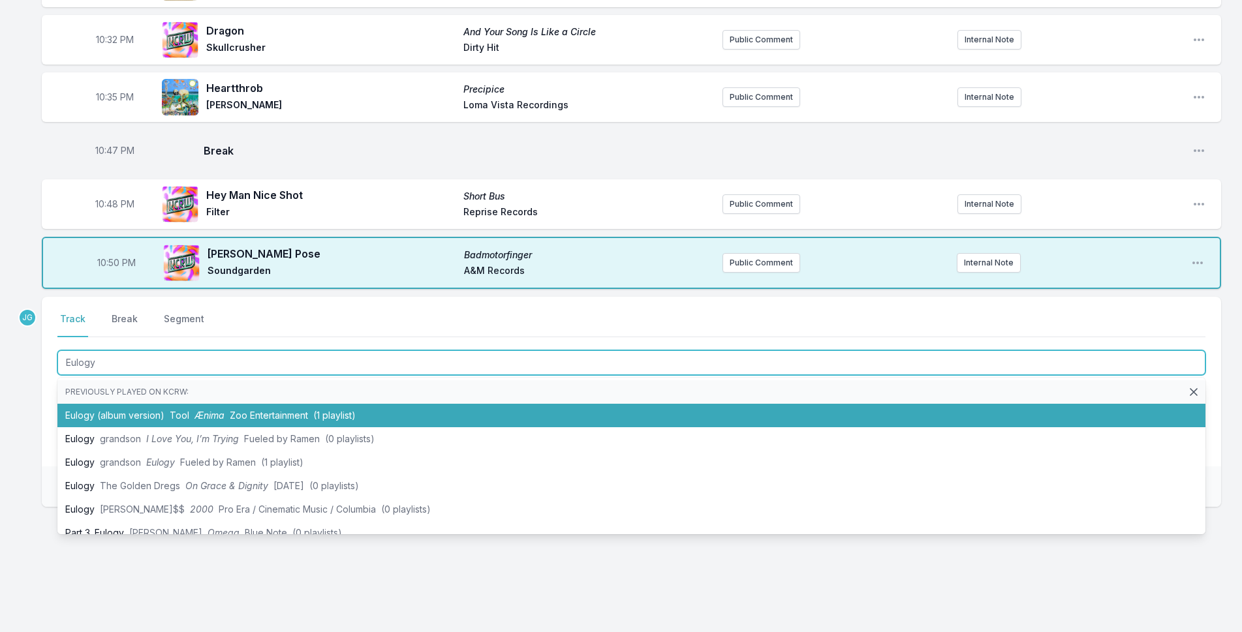
click at [89, 417] on li "Eulogy (album version) Tool Ænima Zoo Entertainment (1 playlist)" at bounding box center [631, 415] width 1148 height 23
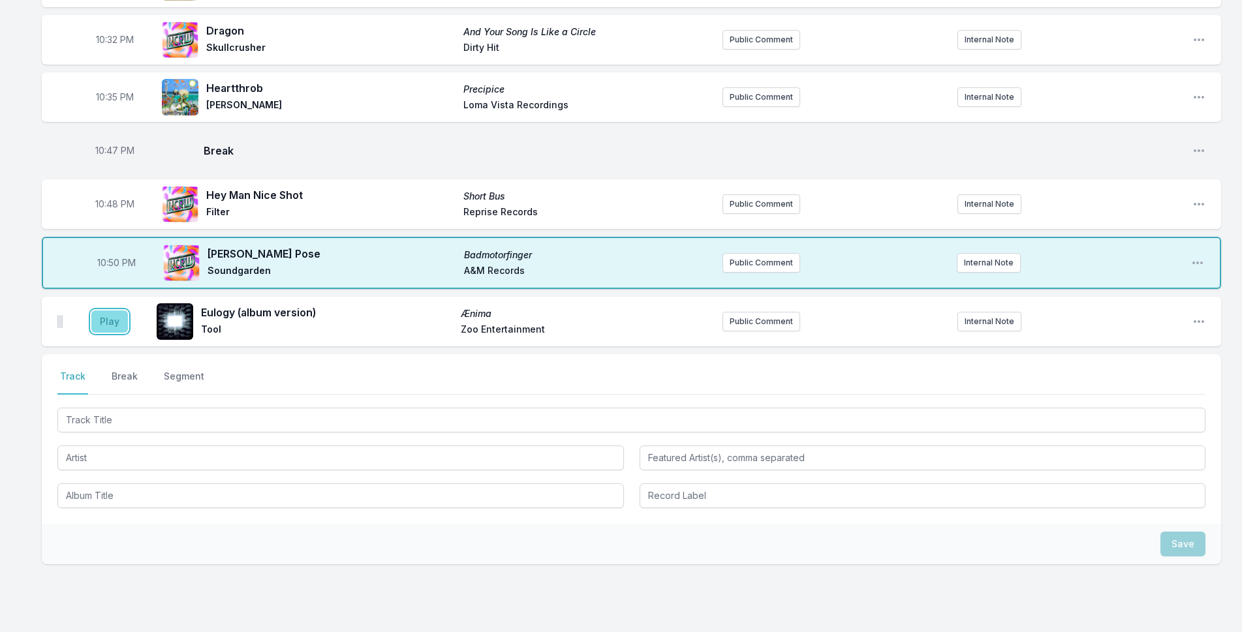
click at [117, 324] on button "Play" at bounding box center [109, 322] width 37 height 22
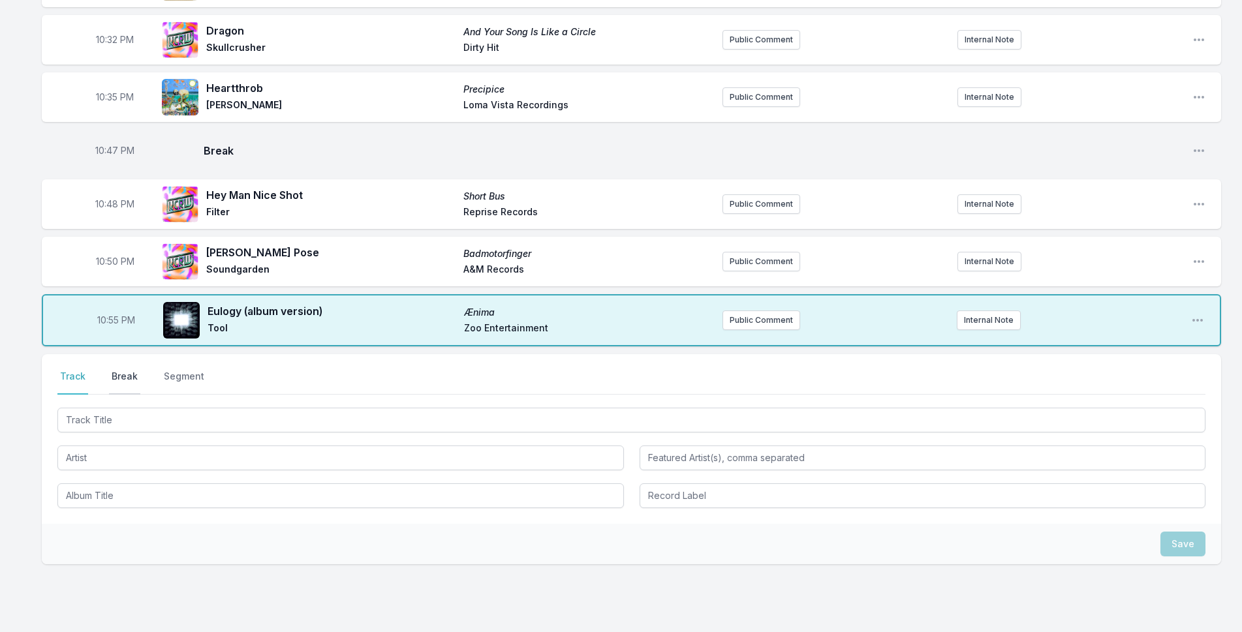
click at [130, 375] on button "Break" at bounding box center [124, 382] width 31 height 25
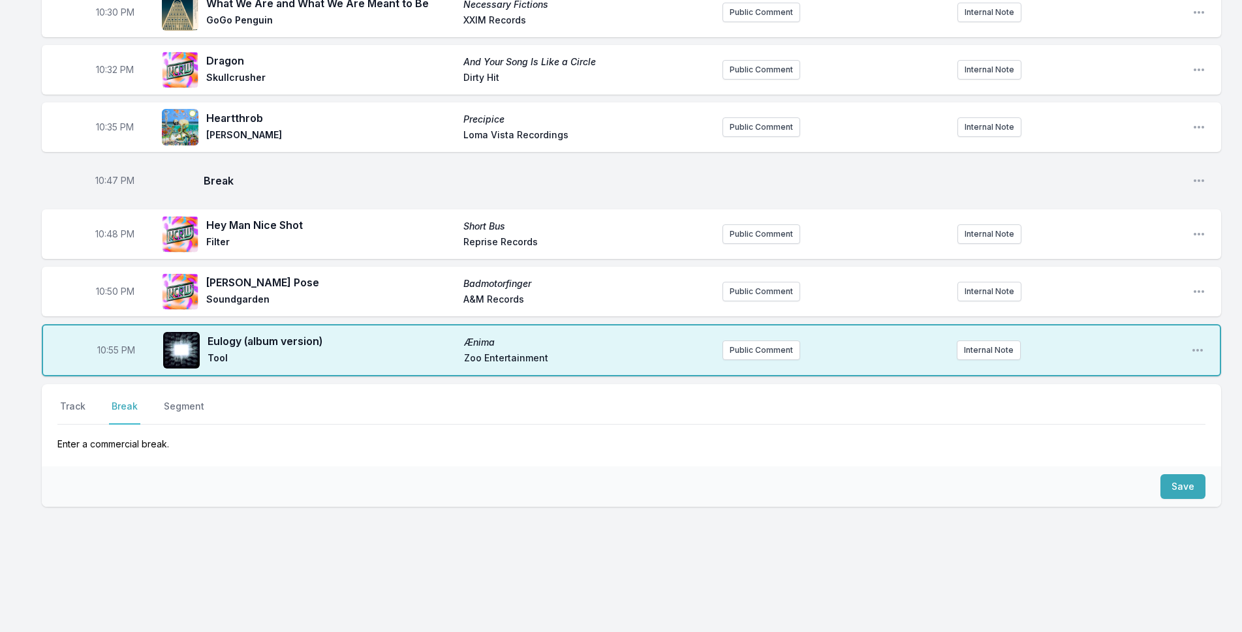
scroll to position [749, 0]
click at [1177, 492] on button "Save" at bounding box center [1182, 486] width 45 height 25
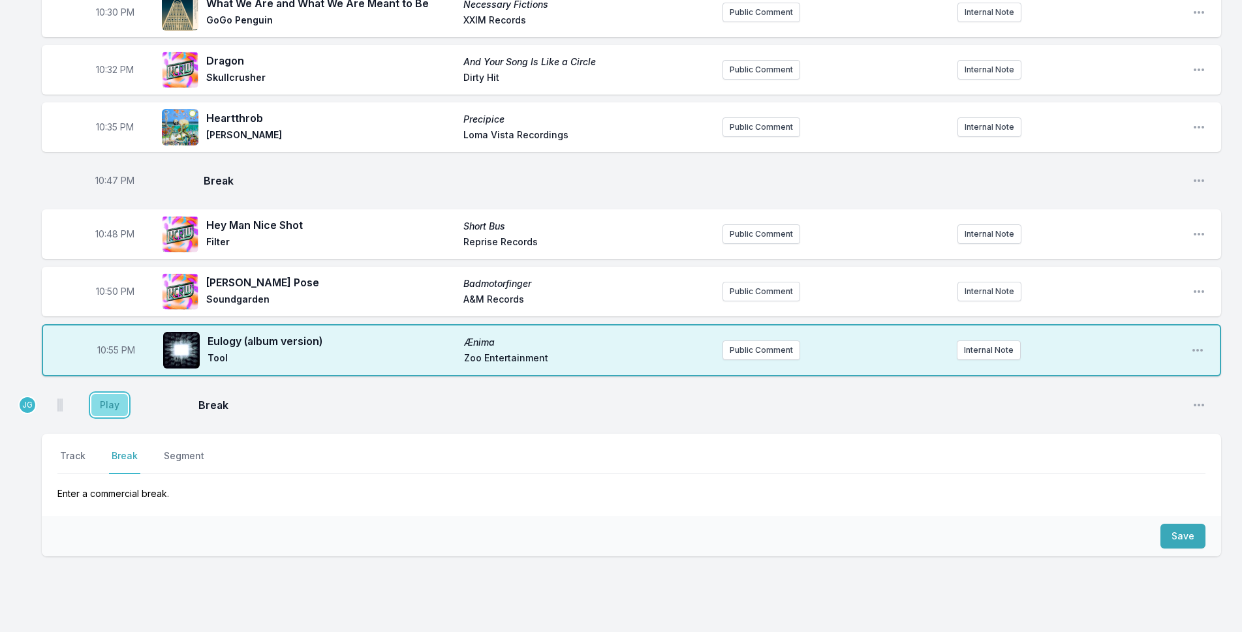
click at [96, 407] on button "Play" at bounding box center [109, 405] width 37 height 22
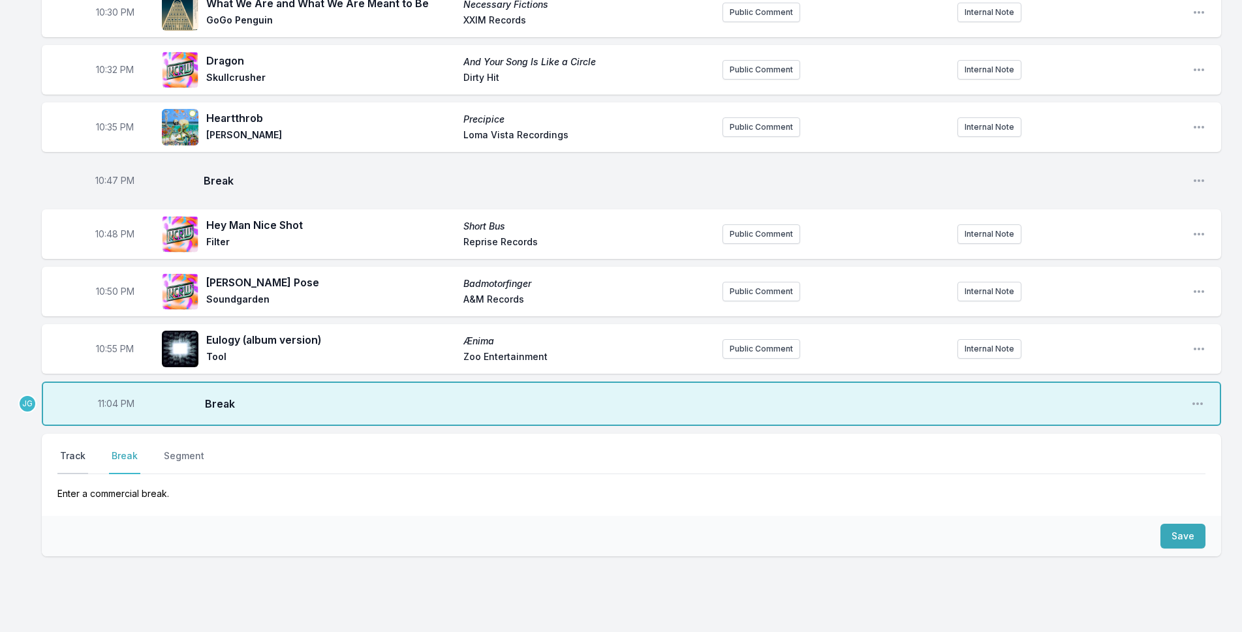
click at [74, 462] on button "Track" at bounding box center [72, 462] width 31 height 25
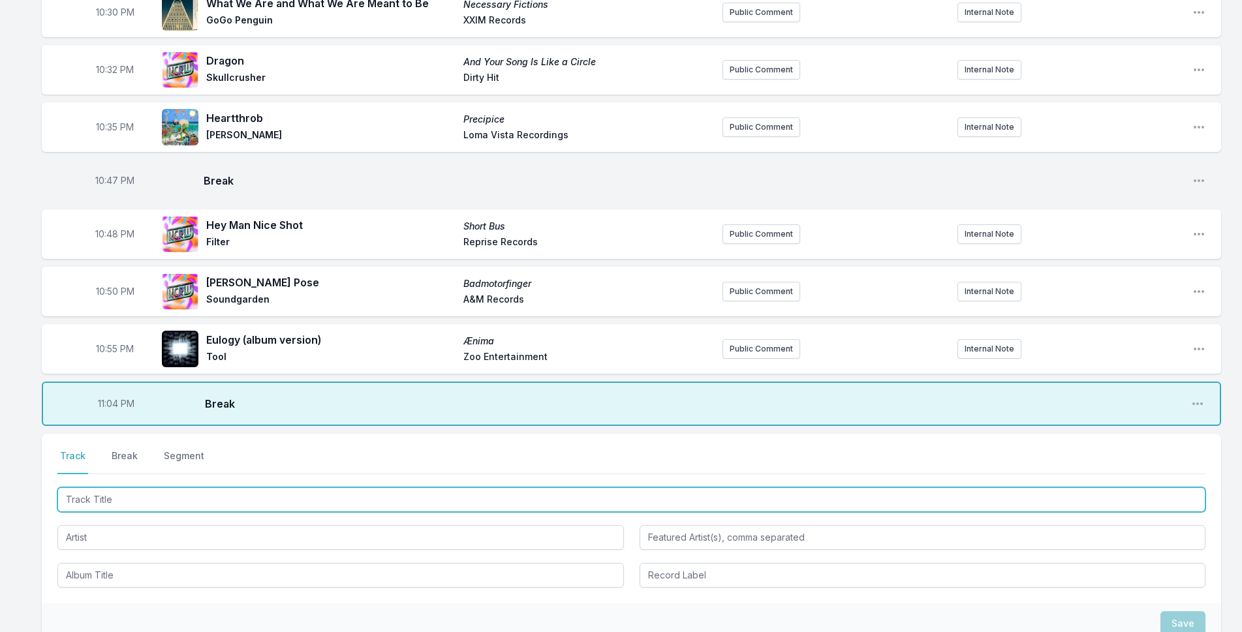
click at [71, 501] on input "Track Title" at bounding box center [631, 499] width 1148 height 25
type input "Loser"
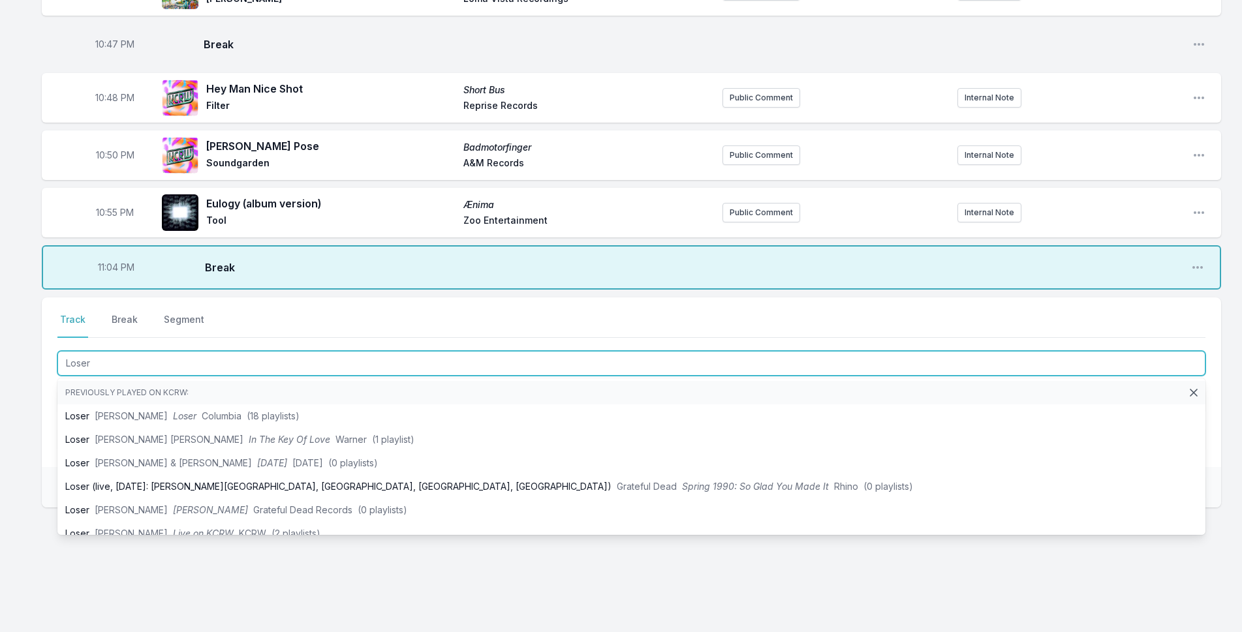
scroll to position [886, 0]
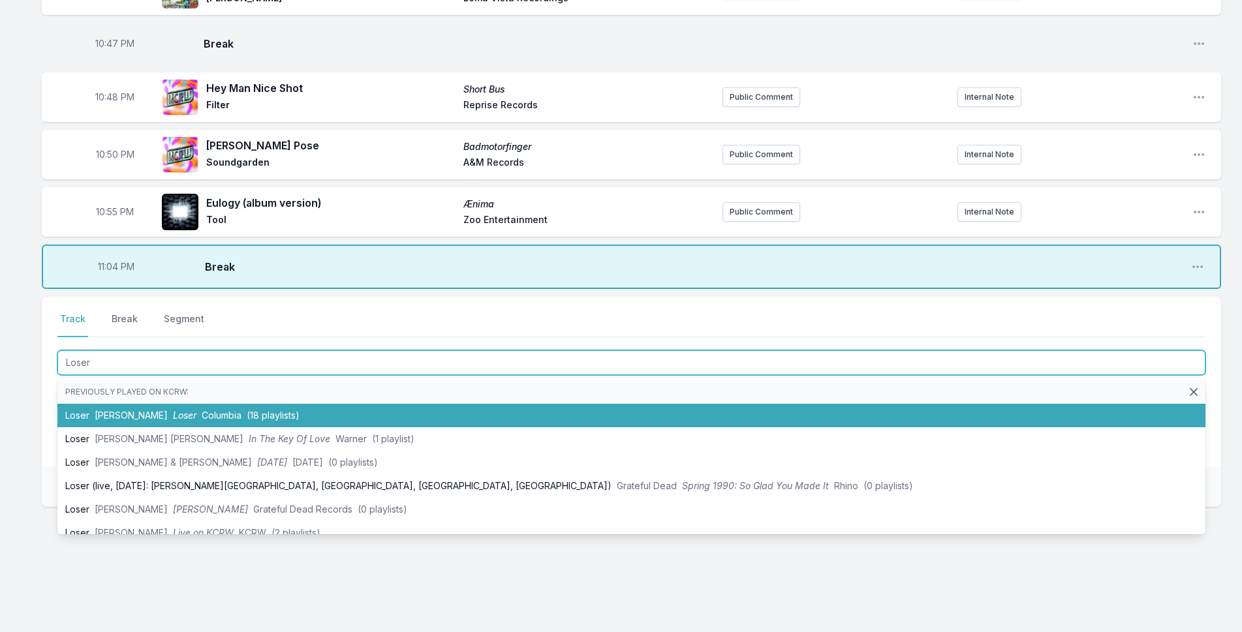
click at [91, 418] on li "Loser [PERSON_NAME] Loser Columbia (18 playlists)" at bounding box center [631, 415] width 1148 height 23
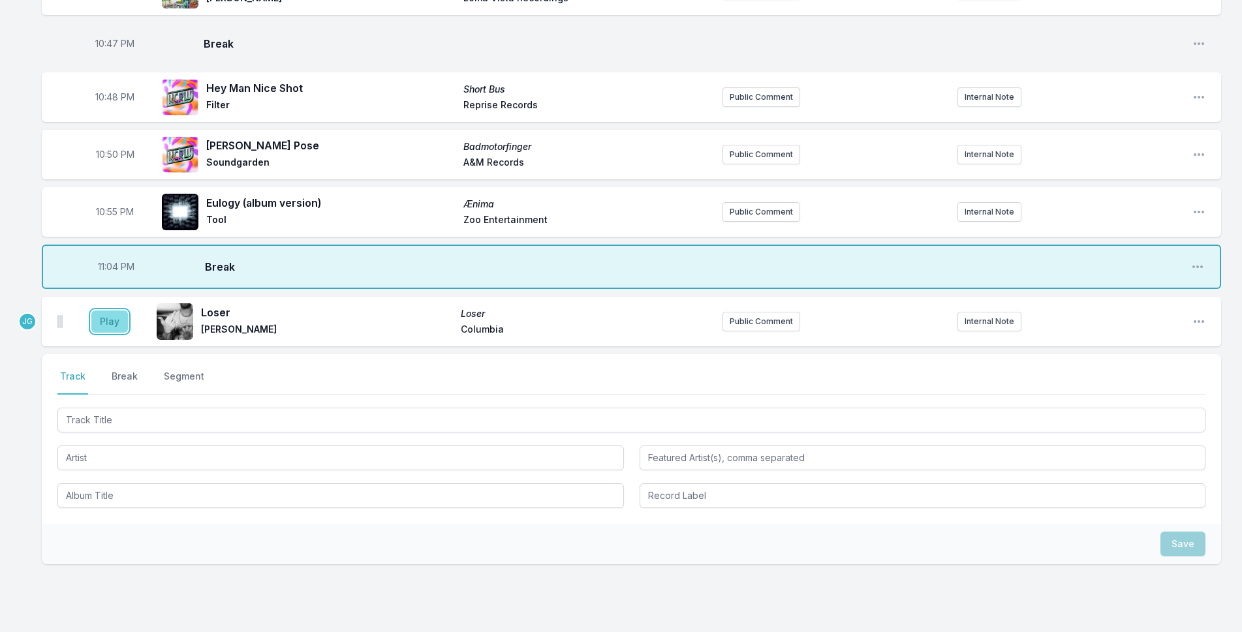
click at [110, 319] on button "Play" at bounding box center [109, 322] width 37 height 22
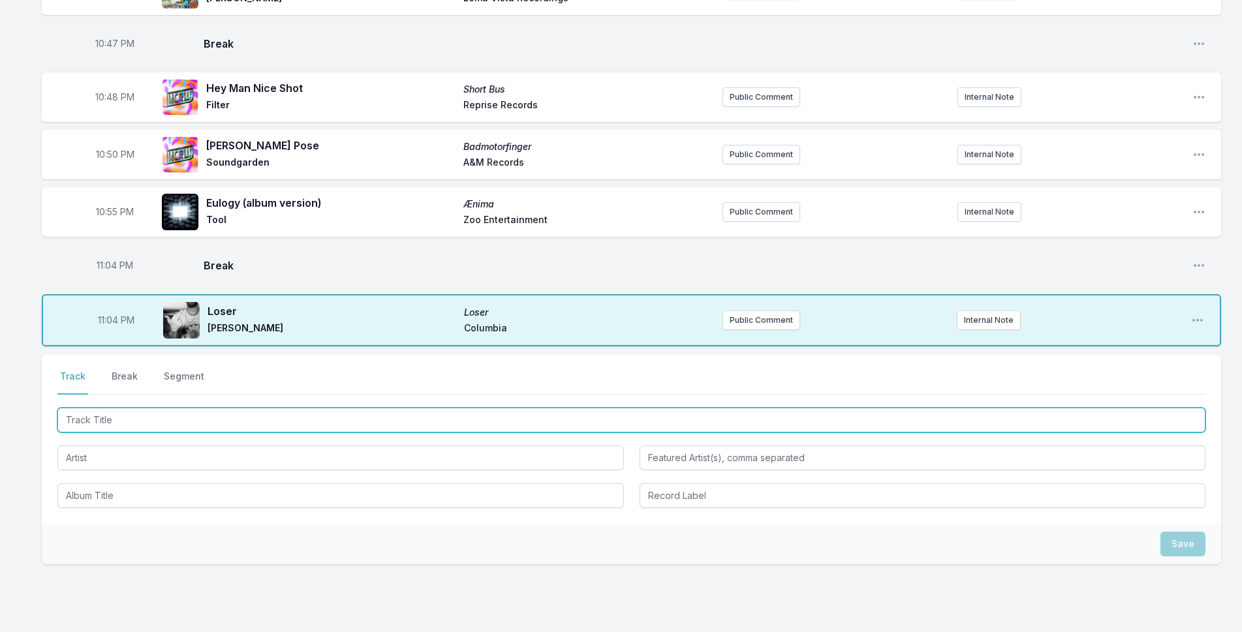
click at [160, 421] on input "Track Title" at bounding box center [631, 420] width 1148 height 25
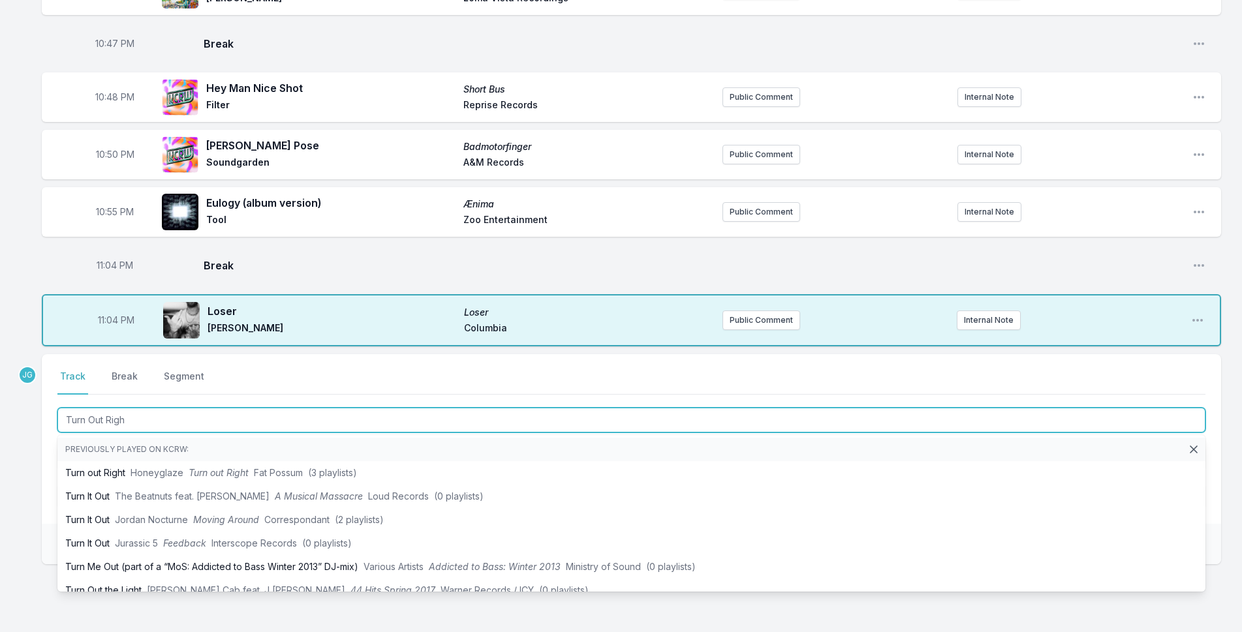
type input "Turn Out Right"
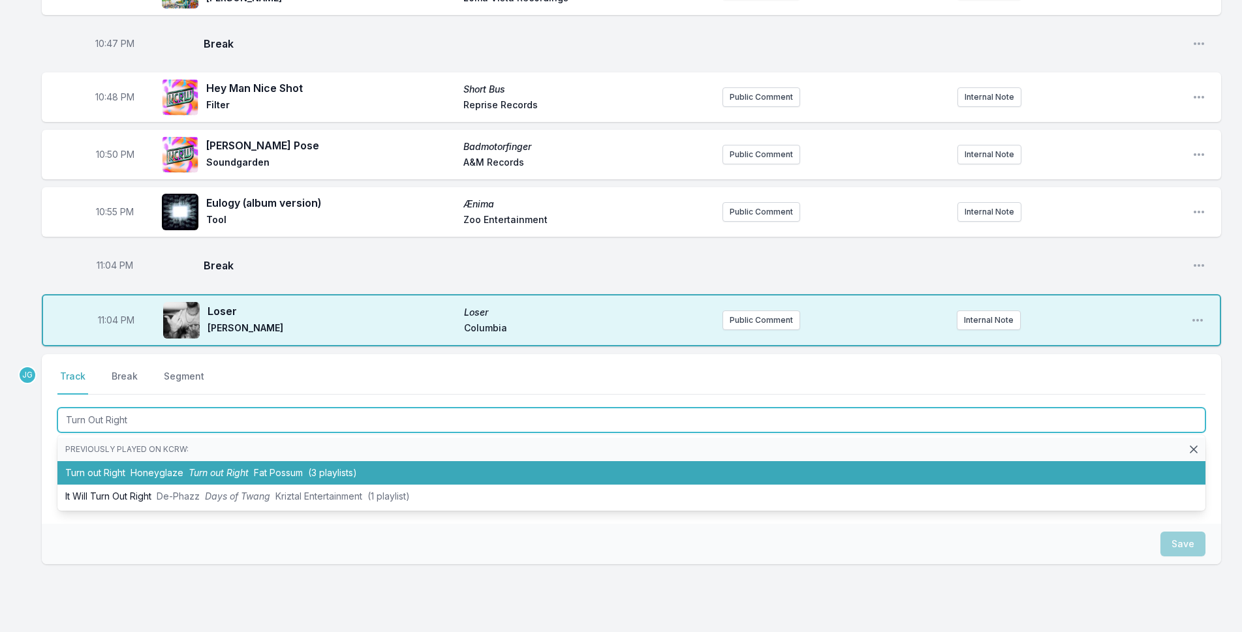
click at [91, 472] on li "Turn out Right Honeyglaze Turn out Right Fat Possum (3 playlists)" at bounding box center [631, 472] width 1148 height 23
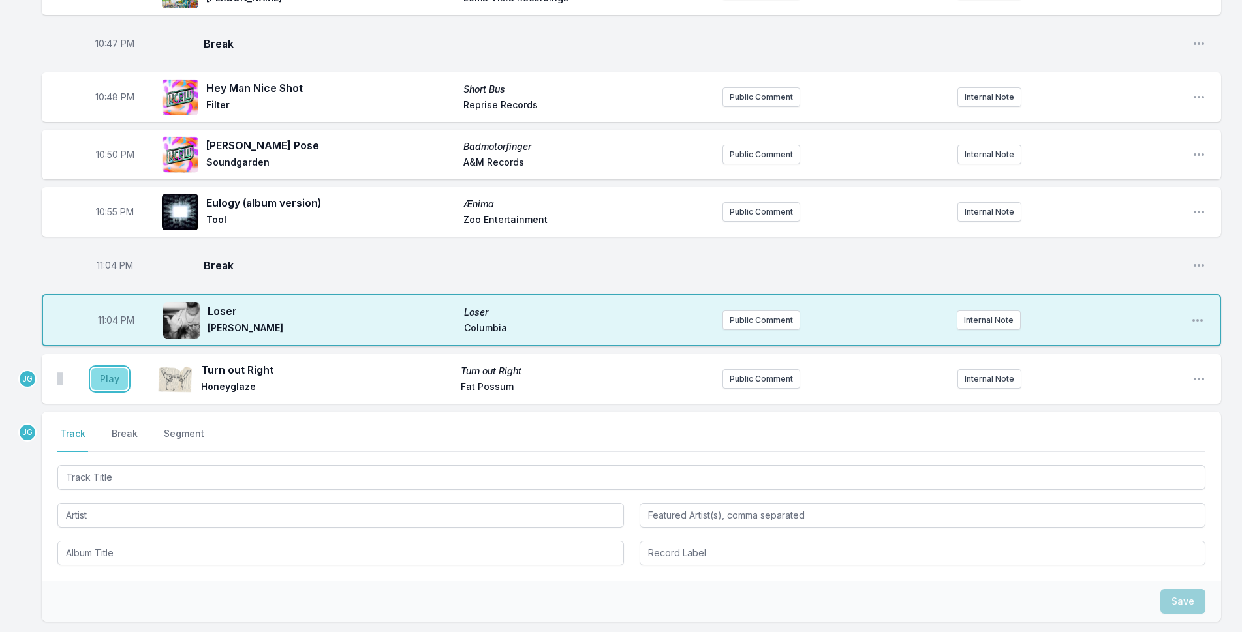
click at [110, 383] on button "Play" at bounding box center [109, 379] width 37 height 22
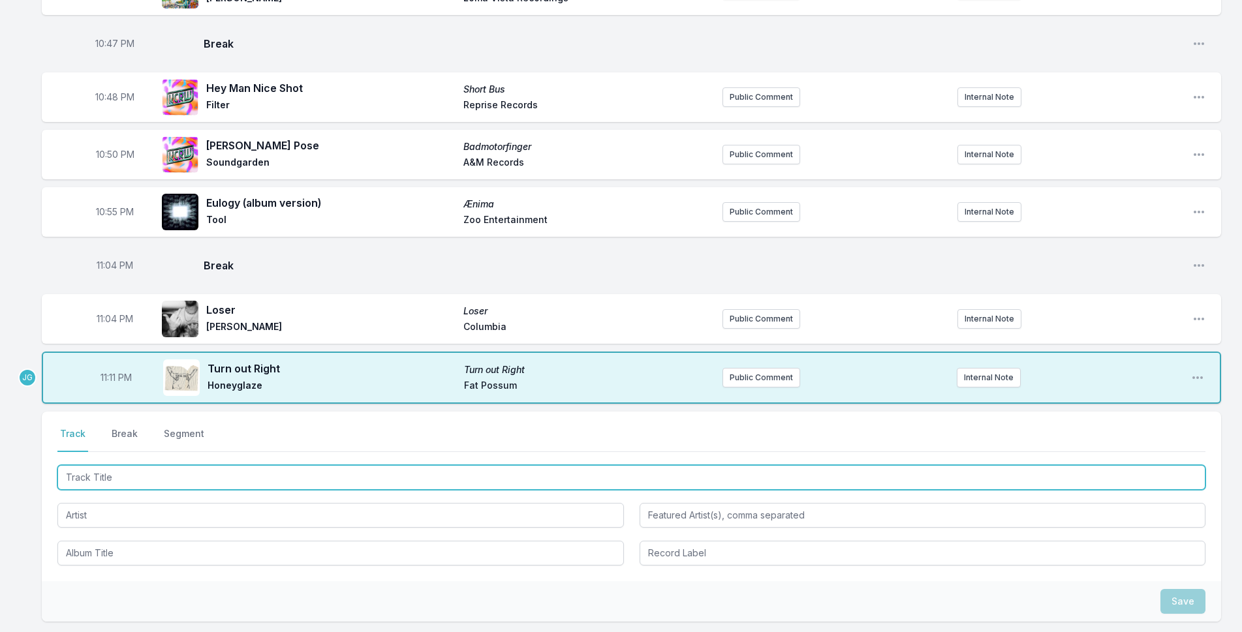
click at [112, 475] on input "Track Title" at bounding box center [631, 477] width 1148 height 25
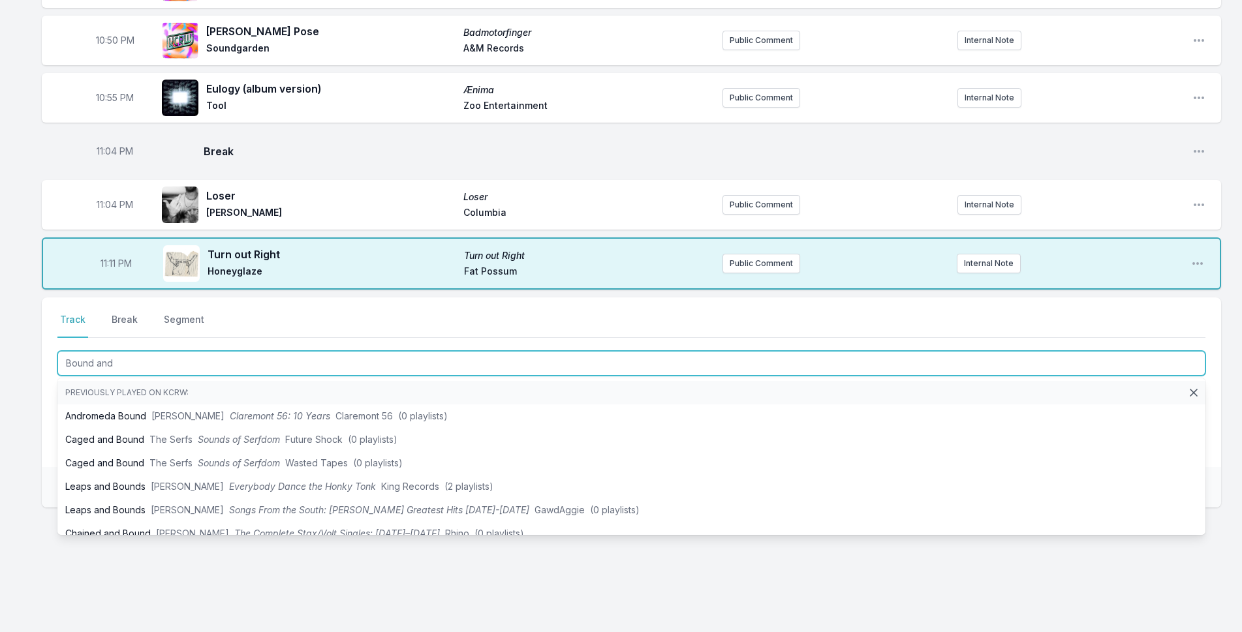
scroll to position [1000, 0]
type input "Bound and De"
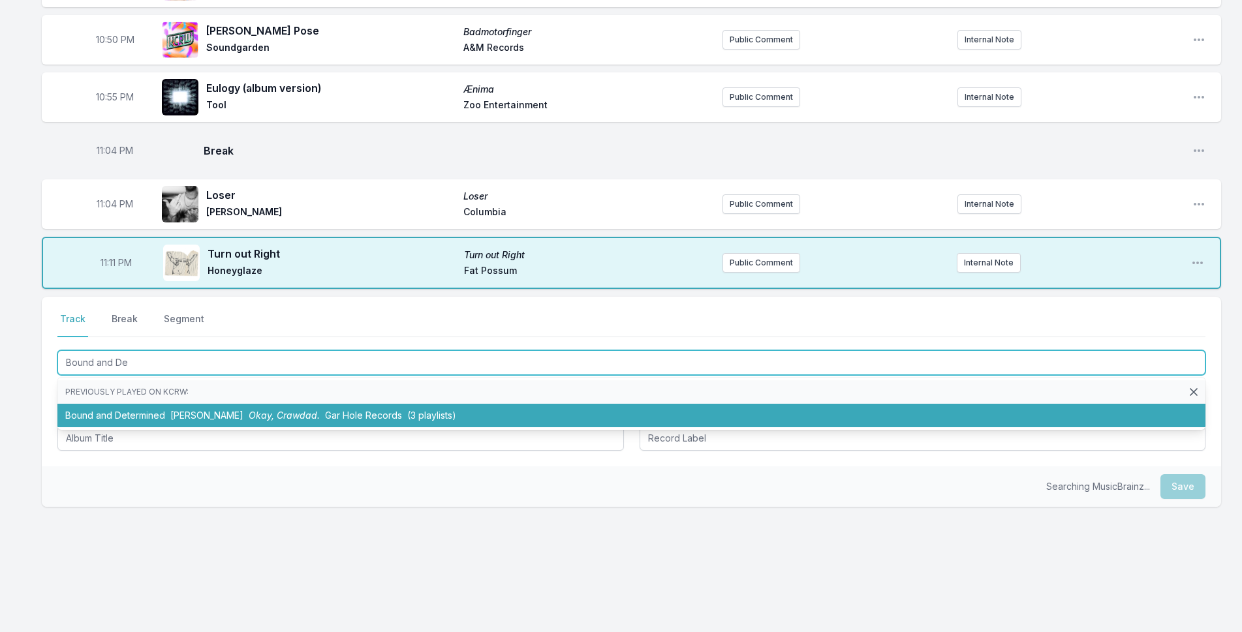
click at [107, 408] on li "Bound and Determined [PERSON_NAME] Okay, Crawdad. Gar Hole Records (3 playlists)" at bounding box center [631, 415] width 1148 height 23
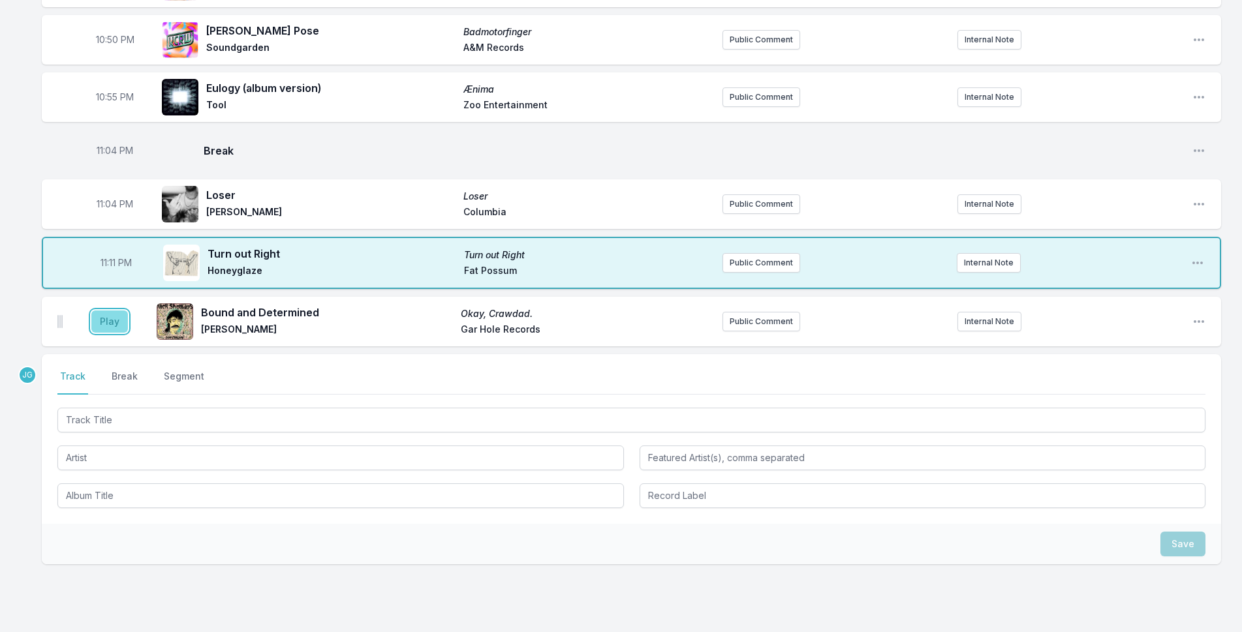
click at [95, 323] on button "Play" at bounding box center [109, 322] width 37 height 22
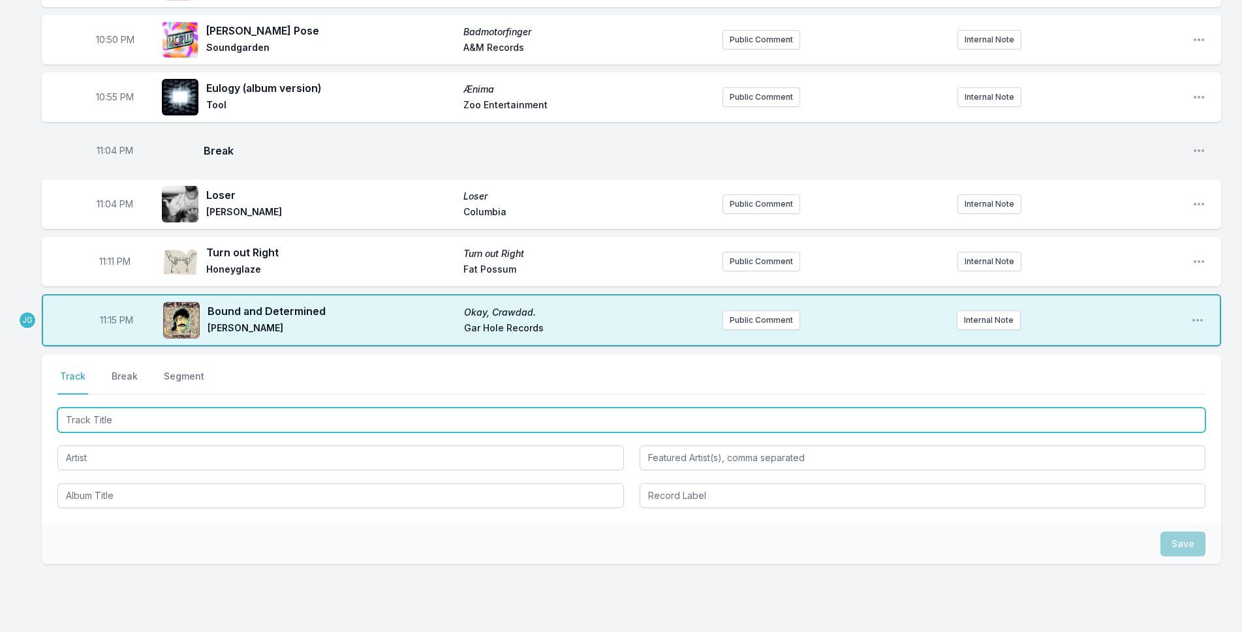
click at [126, 418] on input "Track Title" at bounding box center [631, 420] width 1148 height 25
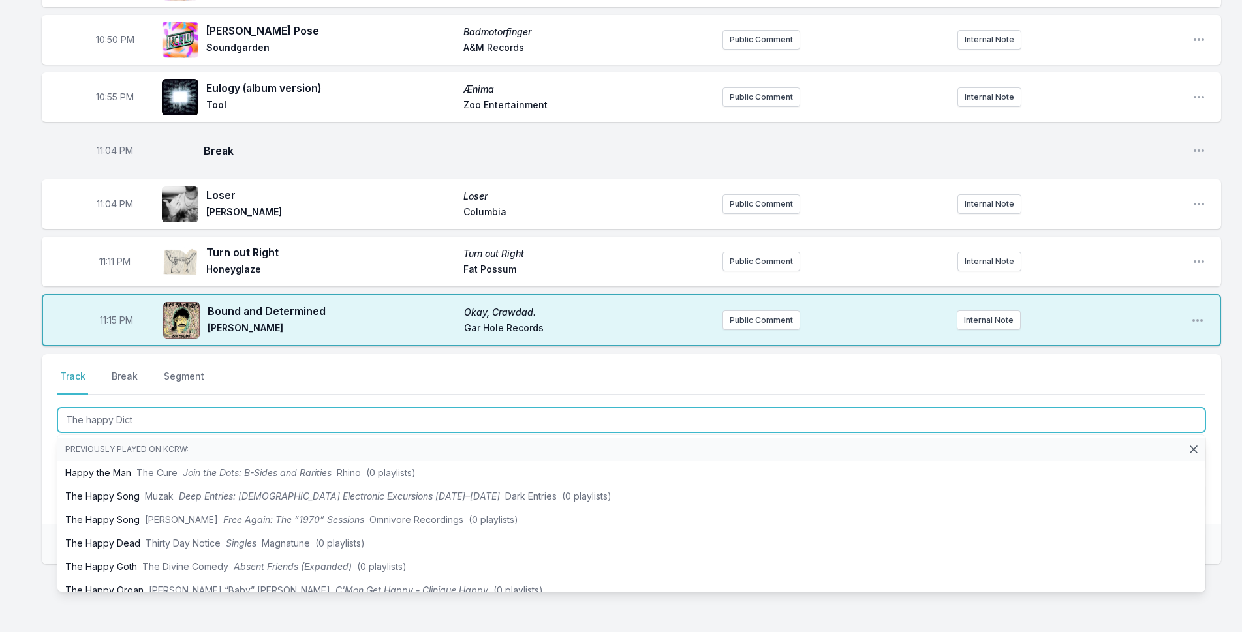
type input "The happy Dicta"
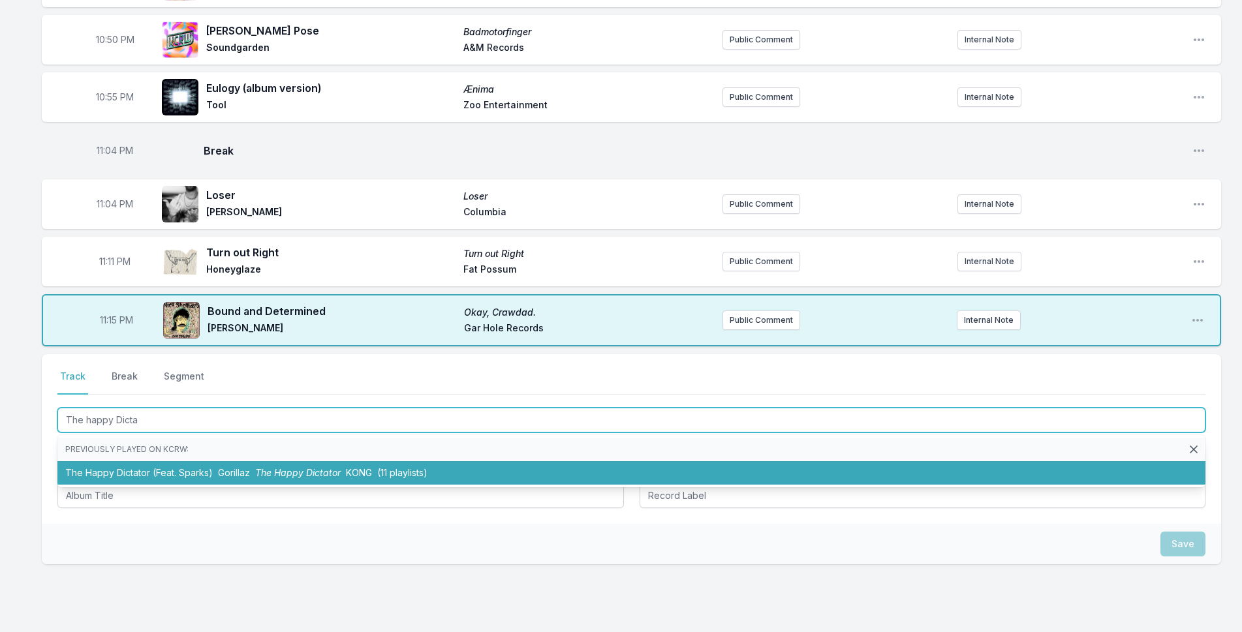
click at [145, 480] on li "The Happy Dictator (Feat. [PERSON_NAME]) Gorillaz The Happy Dictator KONG (11 p…" at bounding box center [631, 472] width 1148 height 23
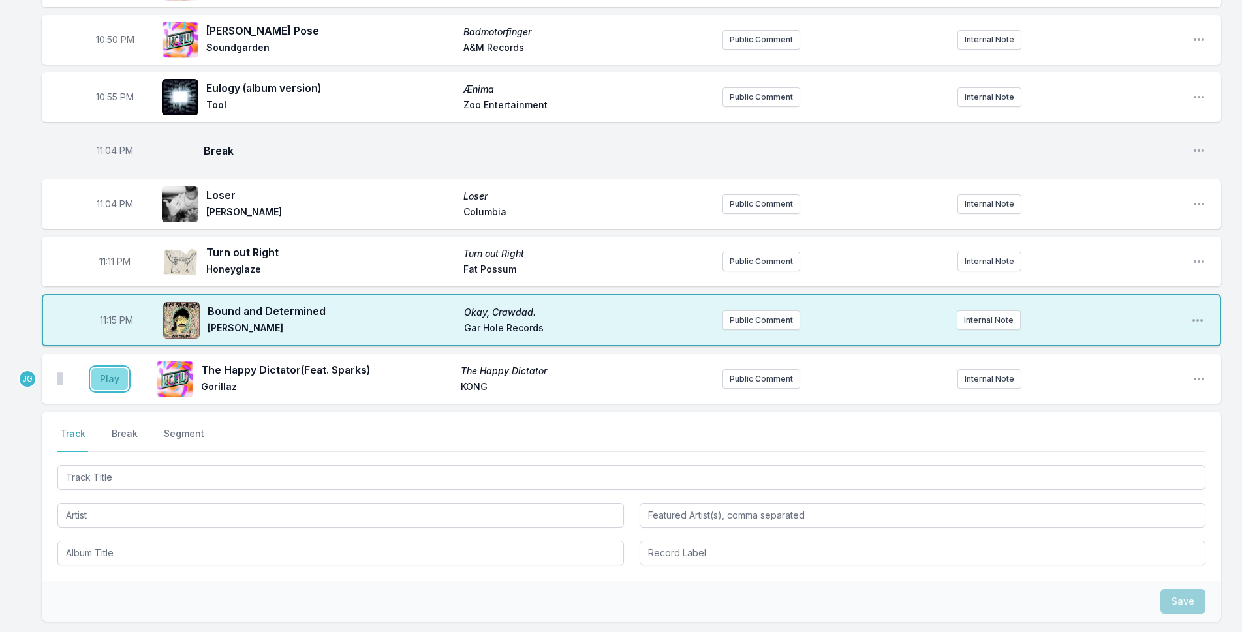
click at [108, 379] on button "Play" at bounding box center [109, 379] width 37 height 22
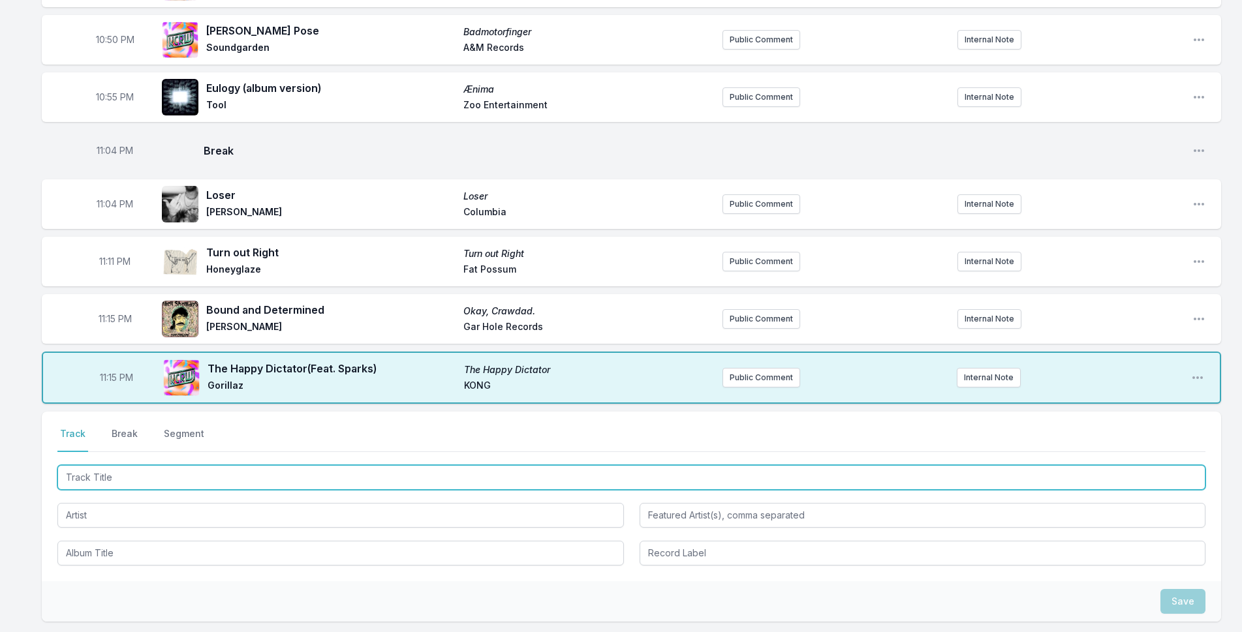
click at [116, 481] on input "Track Title" at bounding box center [631, 477] width 1148 height 25
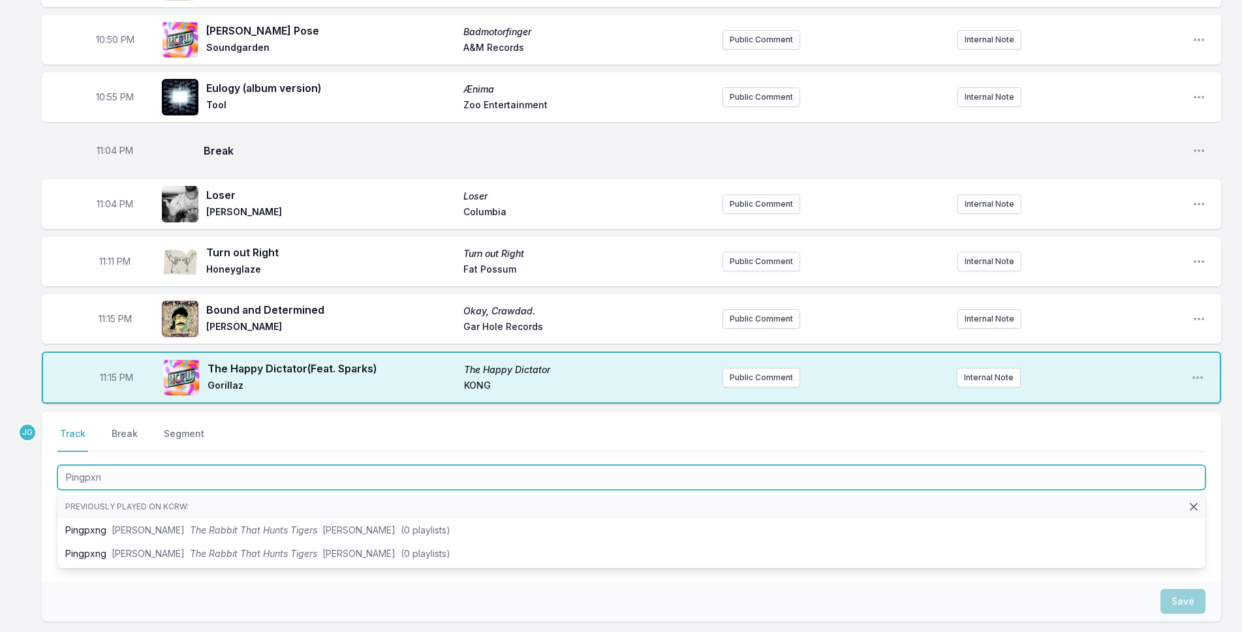
type input "Pingpxng"
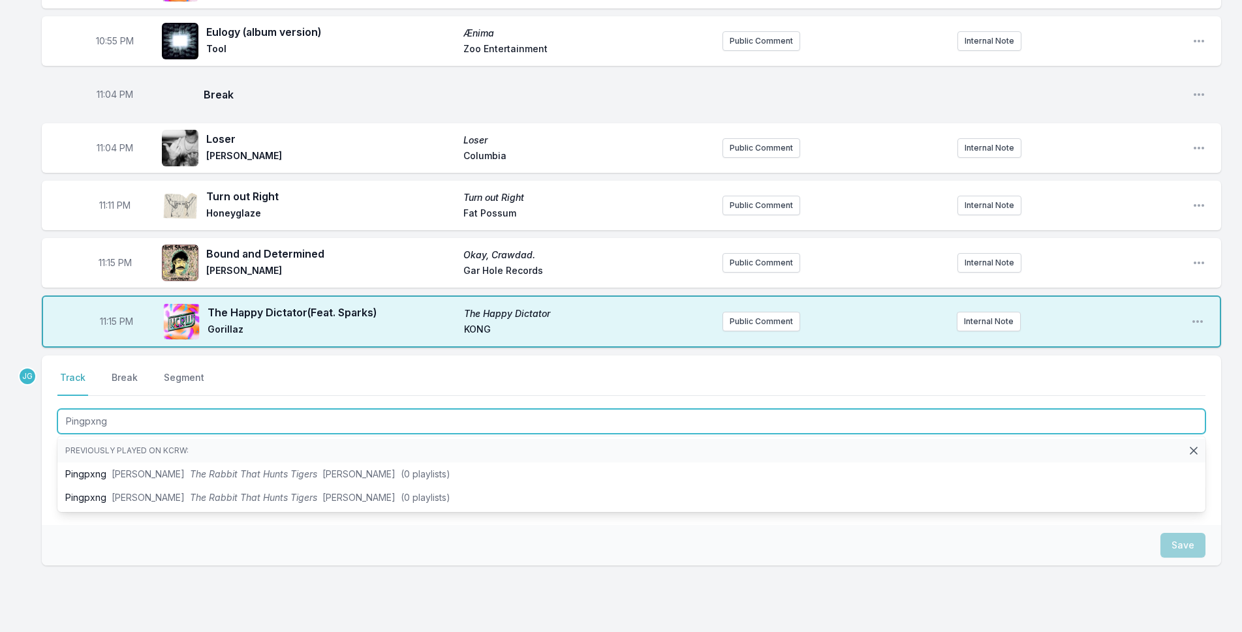
scroll to position [1115, 0]
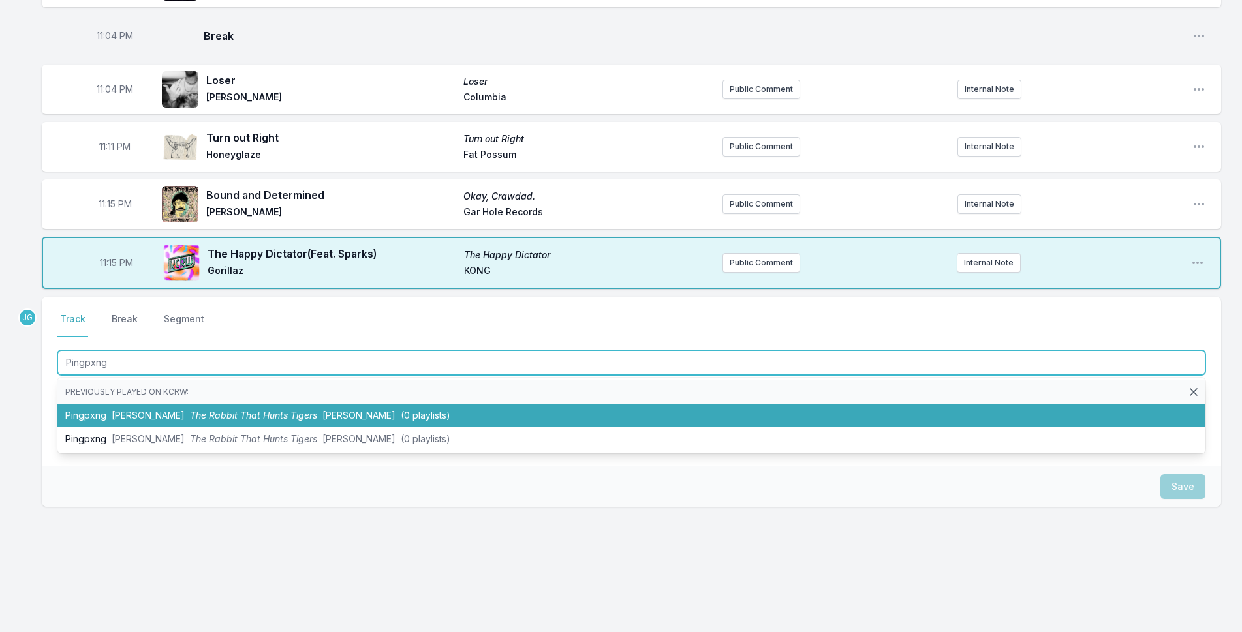
click at [69, 414] on li "Pingpxng YĪN YĪN The Rabbit That Hunts Tigers [PERSON_NAME] (0 playlists)" at bounding box center [631, 415] width 1148 height 23
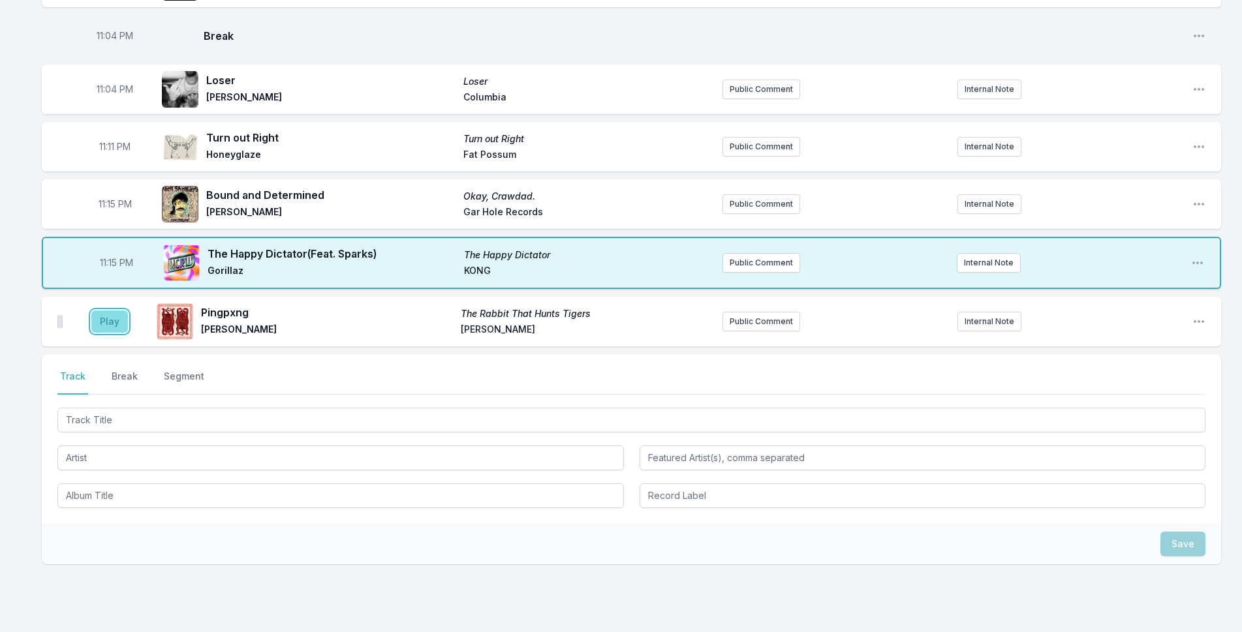
click at [105, 315] on button "Play" at bounding box center [109, 322] width 37 height 22
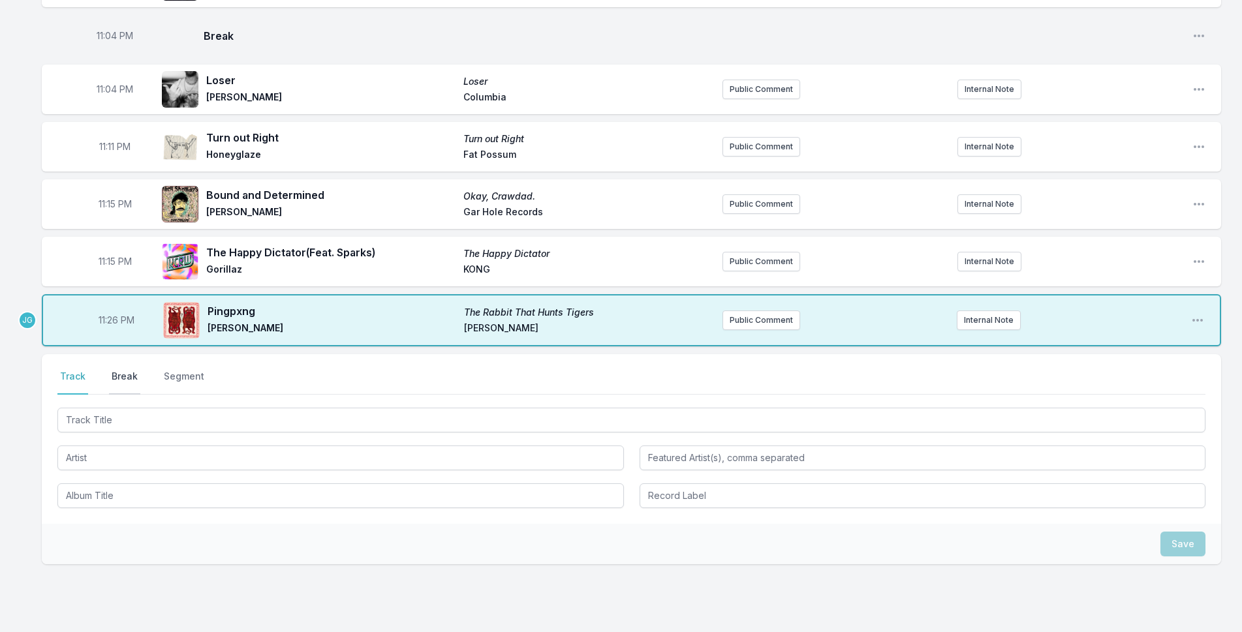
click at [121, 370] on button "Break" at bounding box center [124, 382] width 31 height 25
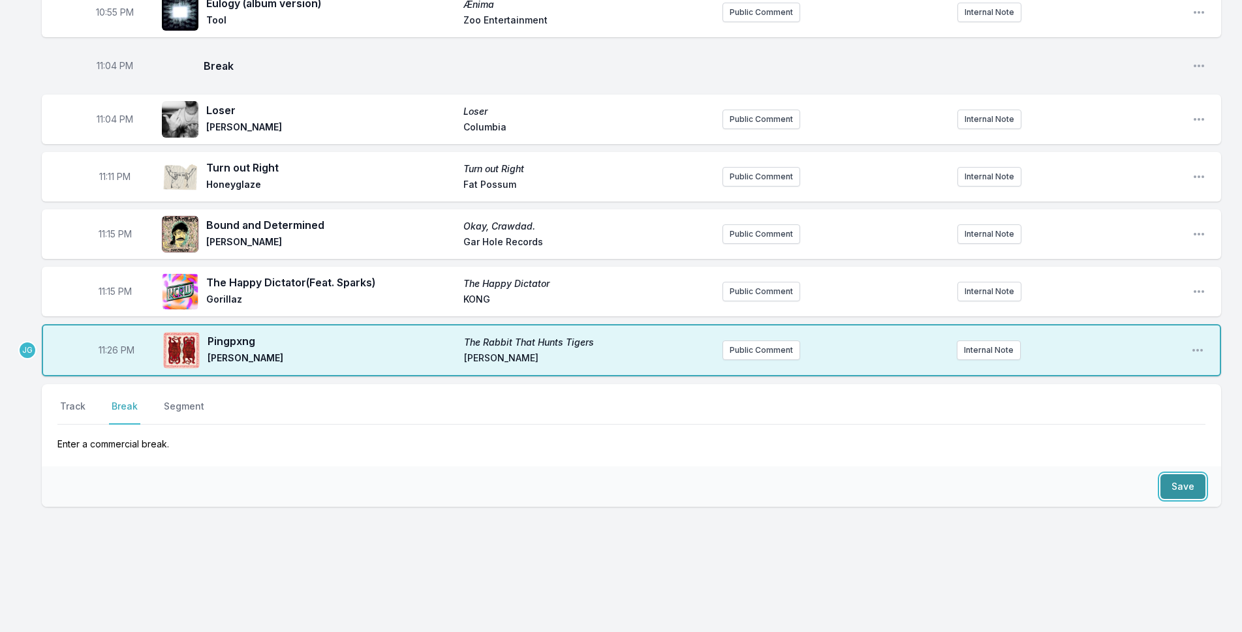
click at [1173, 484] on button "Save" at bounding box center [1182, 486] width 45 height 25
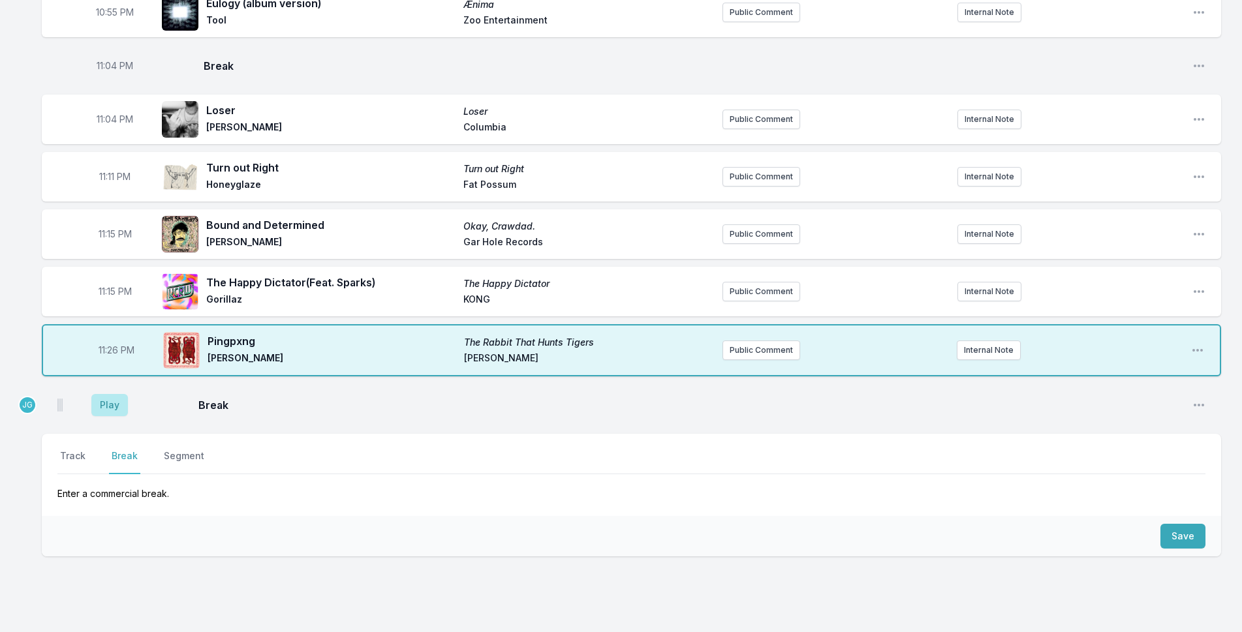
drag, startPoint x: 88, startPoint y: 410, endPoint x: 82, endPoint y: 421, distance: 12.0
click at [87, 411] on aside "Play" at bounding box center [109, 405] width 73 height 42
click at [114, 395] on button "Play" at bounding box center [109, 405] width 37 height 22
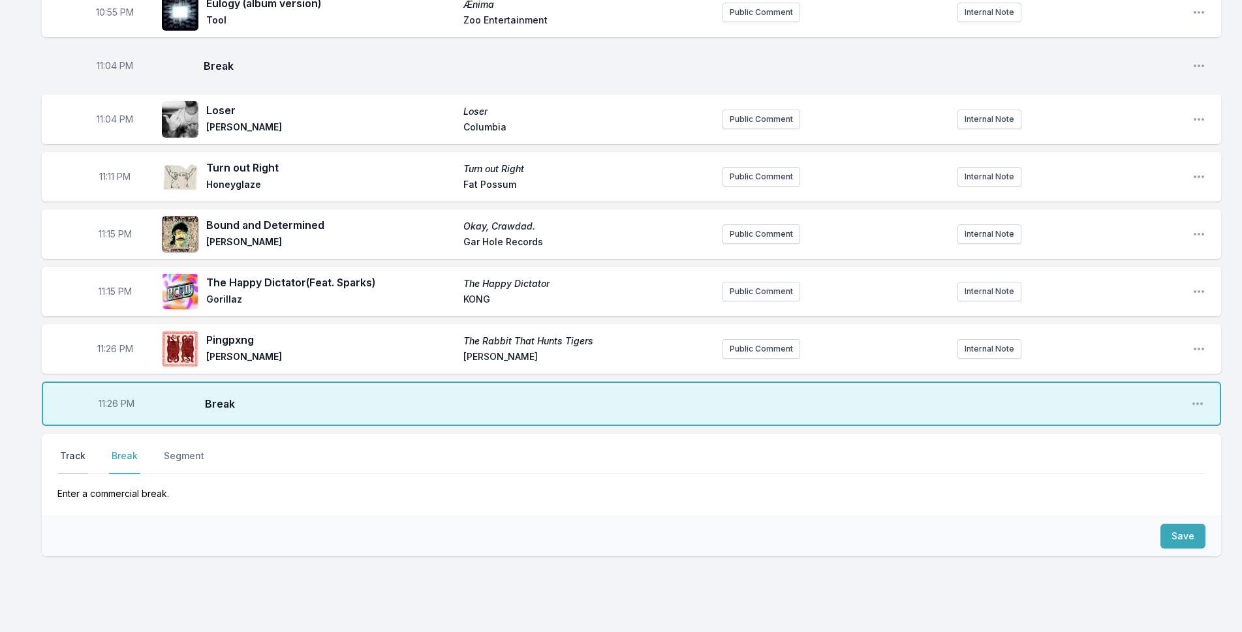
click at [63, 454] on button "Track" at bounding box center [72, 462] width 31 height 25
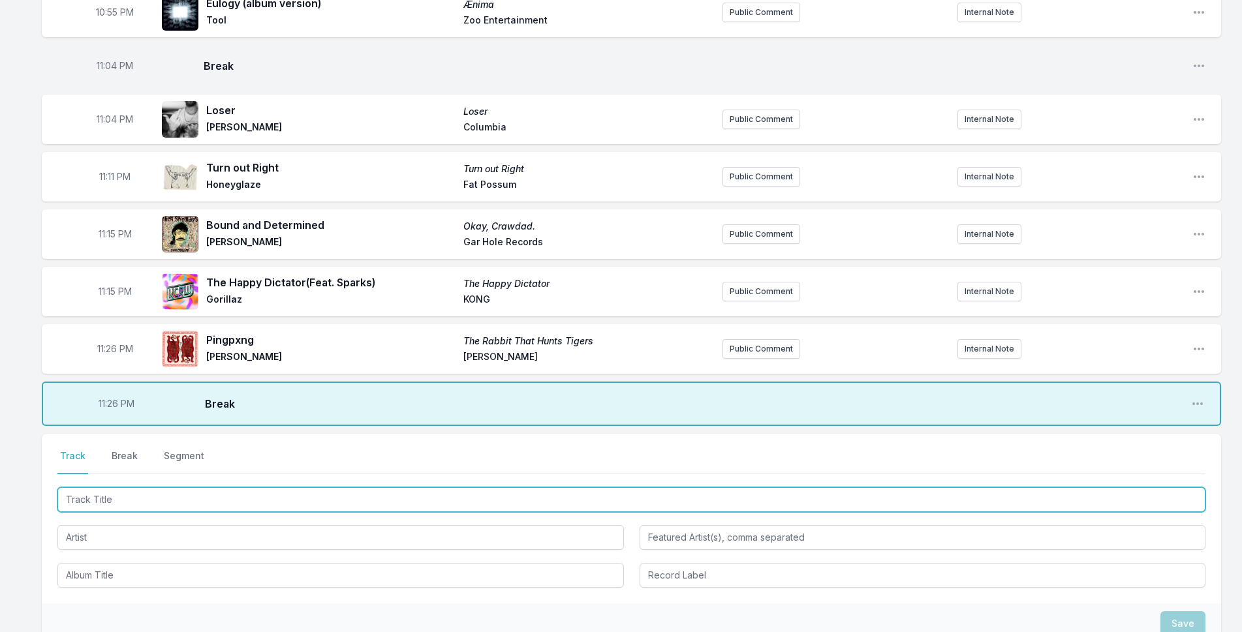
click at [69, 501] on input "Track Title" at bounding box center [631, 499] width 1148 height 25
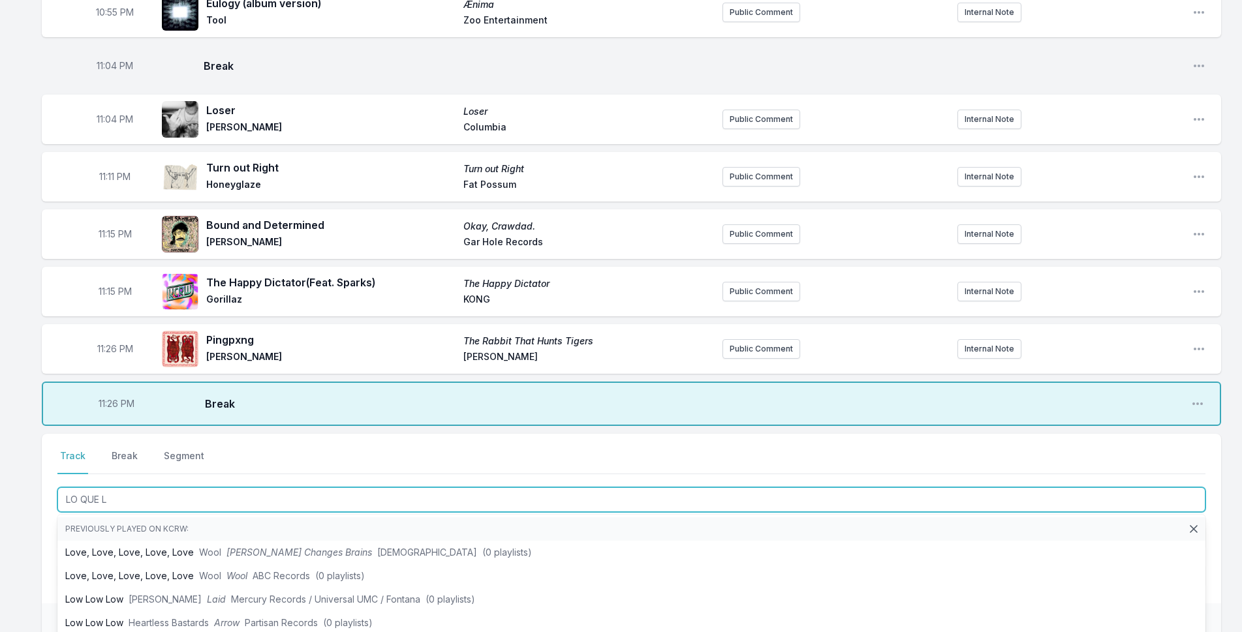
type input "LO QUE LE"
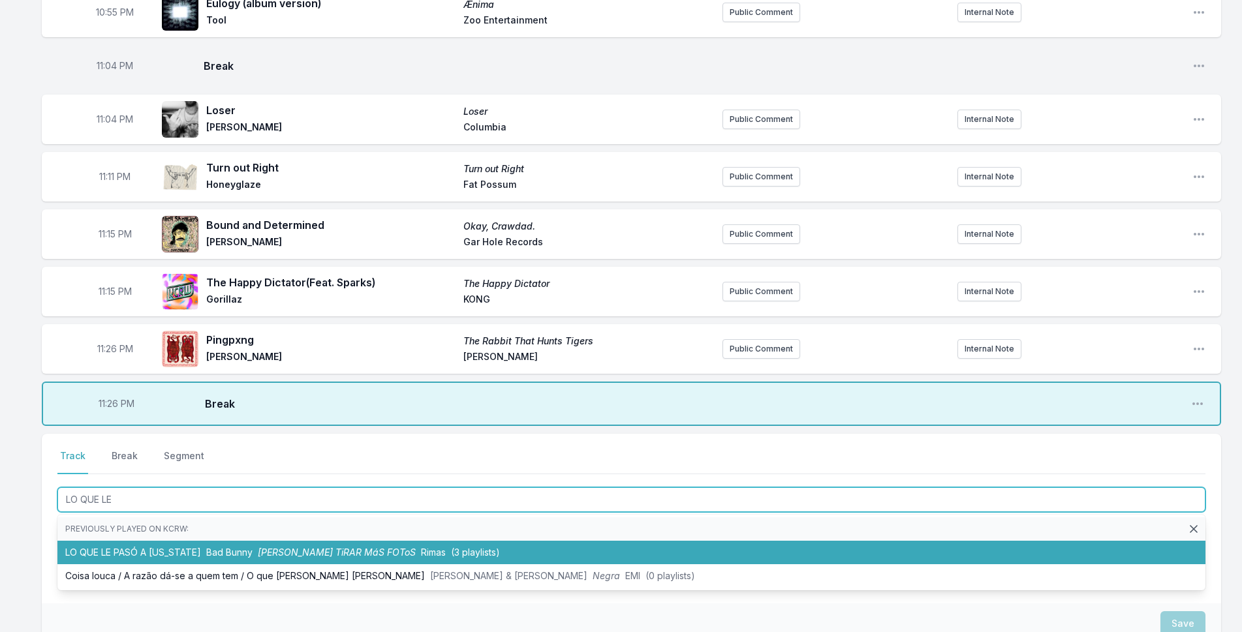
click at [166, 548] on li "LO QUE LE PASÓ A [US_STATE] Bad Bunny [PERSON_NAME] TiRAR MáS FOToS Rimas (3 pl…" at bounding box center [631, 552] width 1148 height 23
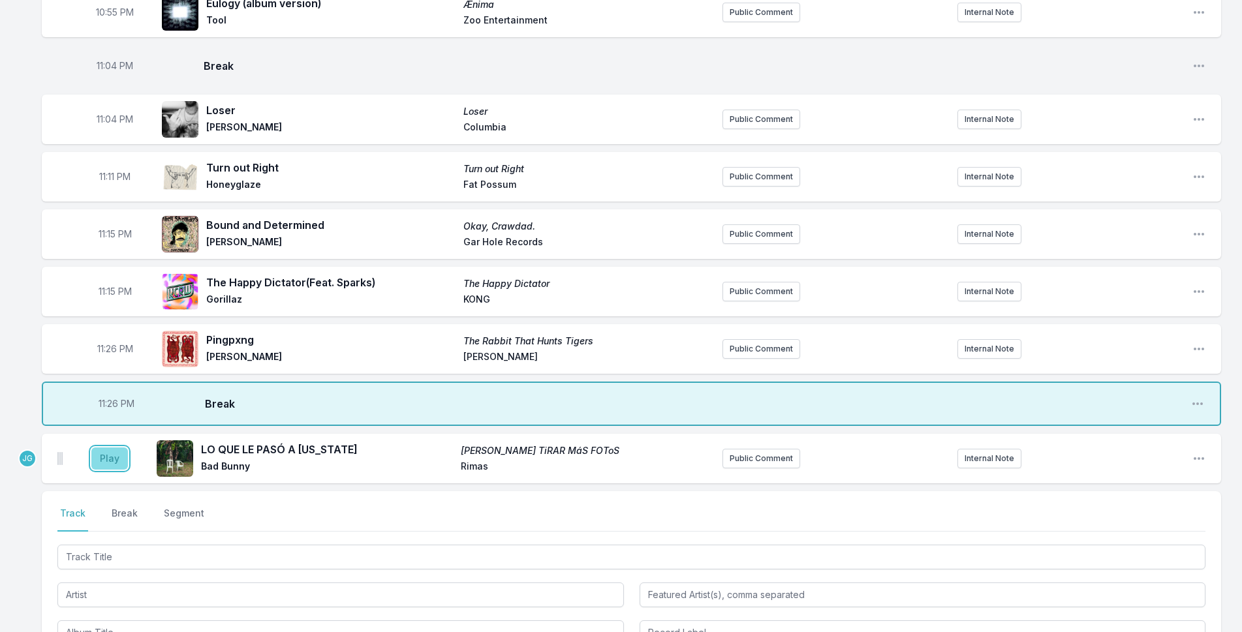
click at [104, 456] on button "Play" at bounding box center [109, 459] width 37 height 22
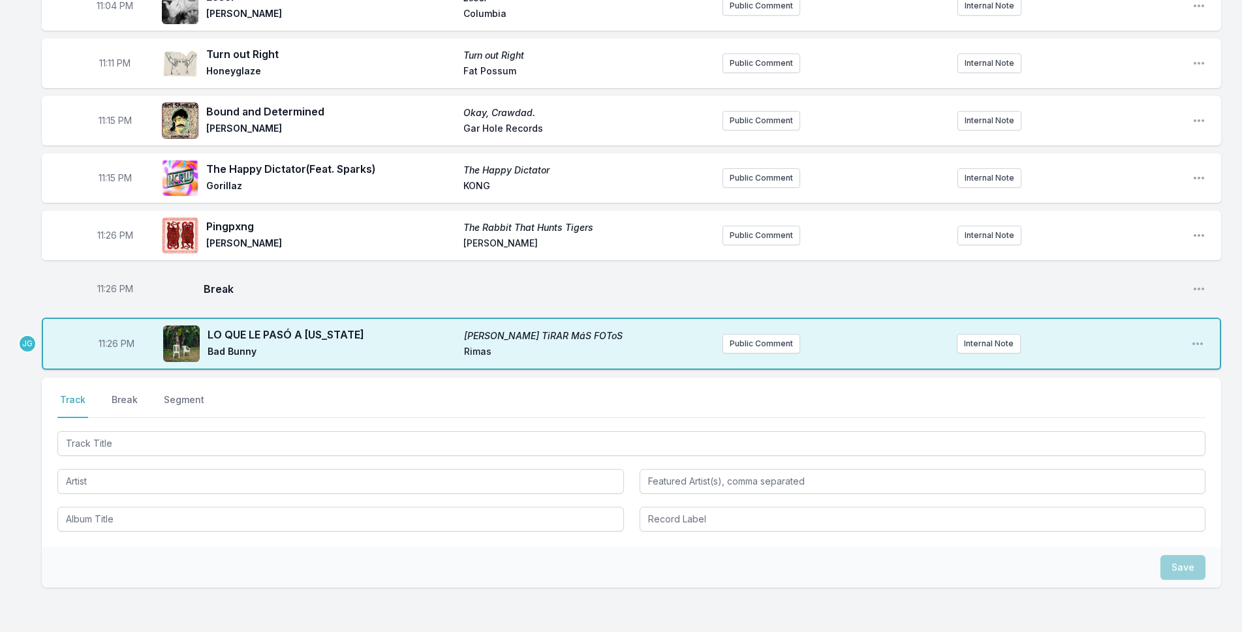
scroll to position [1280, 0]
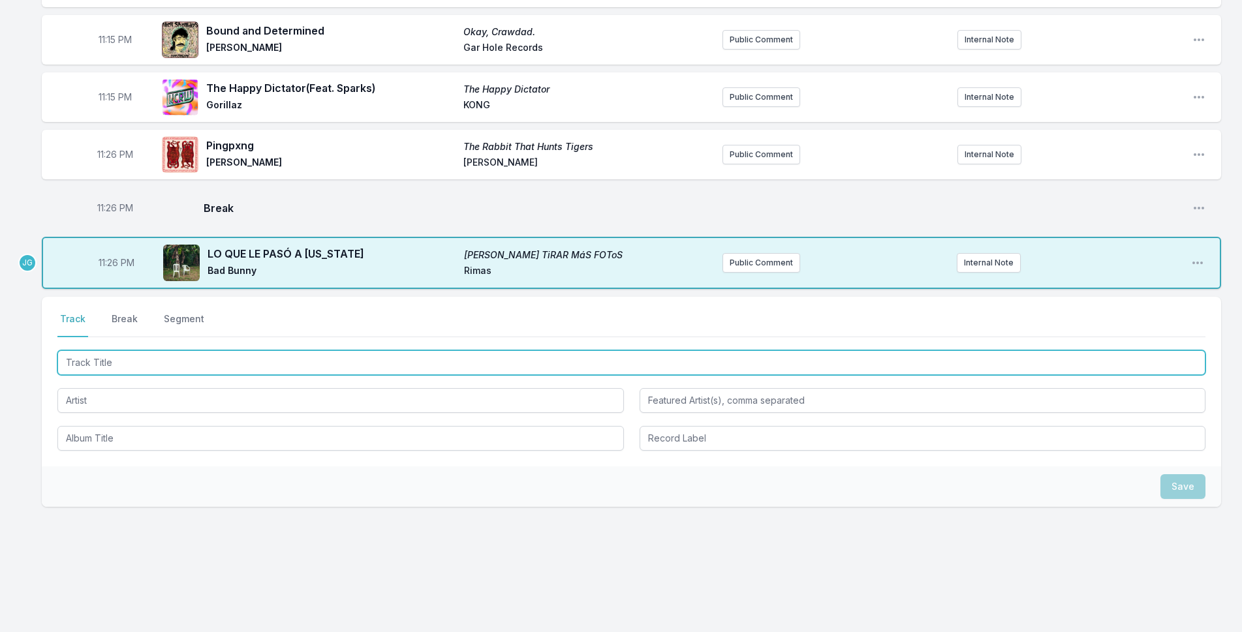
click at [135, 371] on input "Track Title" at bounding box center [631, 362] width 1148 height 25
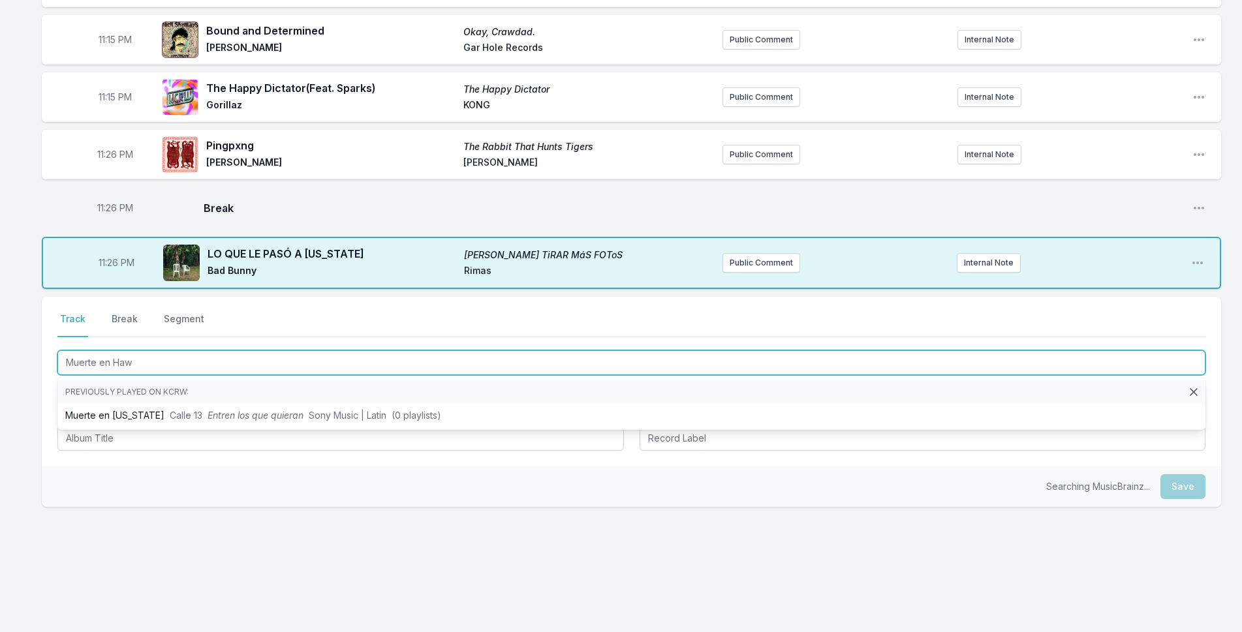
type input "Muerte en [GEOGRAPHIC_DATA]"
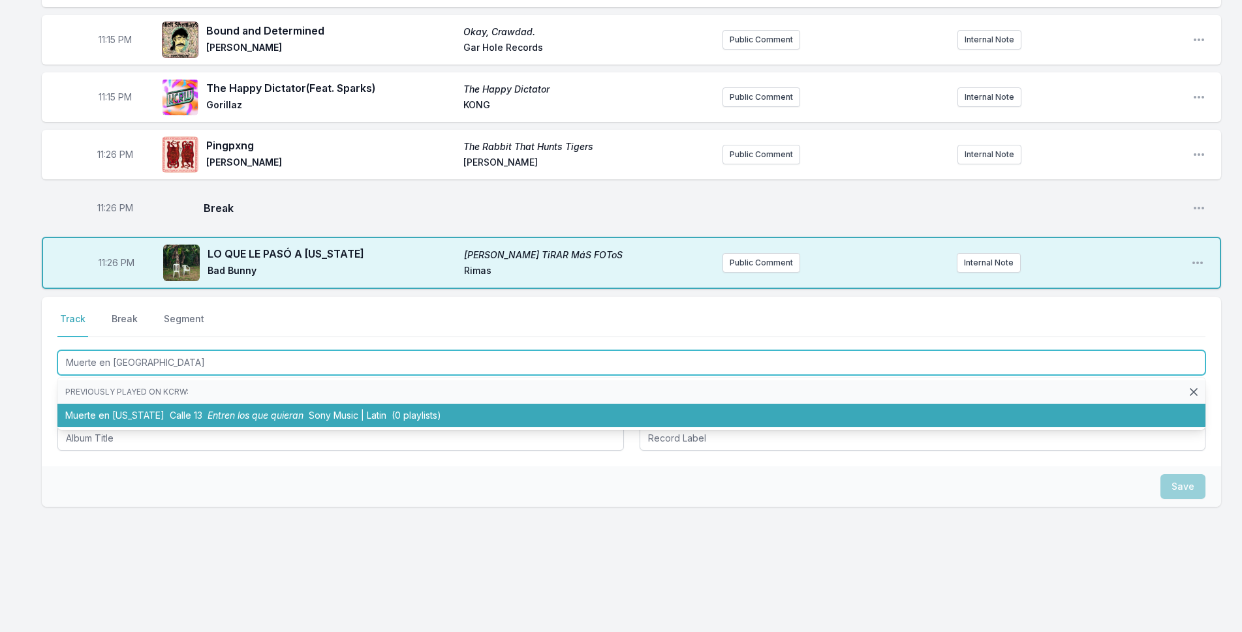
click at [179, 416] on li "Muerte en [US_STATE] Calle 13 Entren los que quieran Sony Music | Latin (0 play…" at bounding box center [631, 415] width 1148 height 23
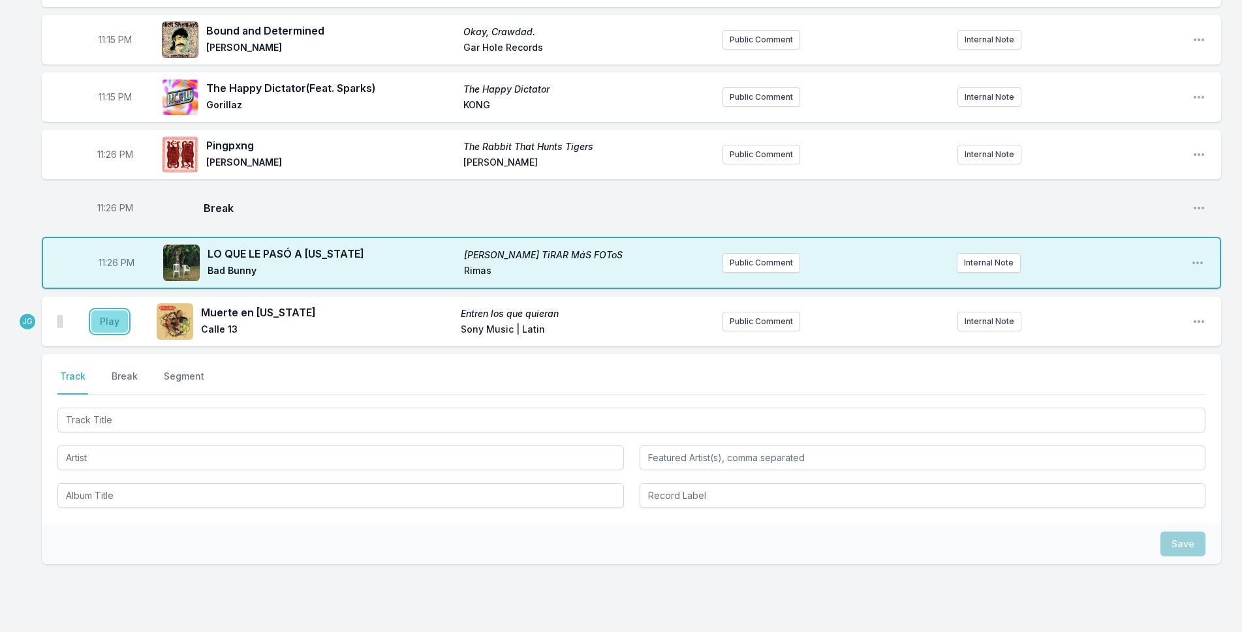
click at [108, 329] on button "Play" at bounding box center [109, 322] width 37 height 22
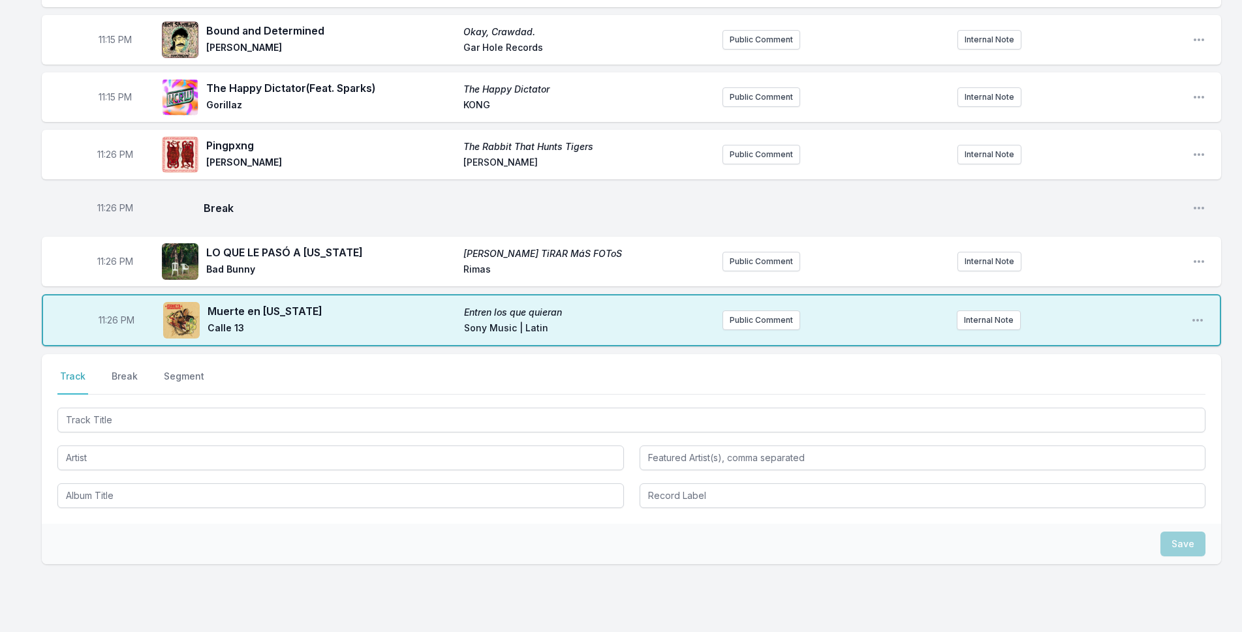
click at [113, 157] on span "11:26 PM" at bounding box center [115, 154] width 36 height 13
click at [104, 154] on input "23:26" at bounding box center [114, 154] width 73 height 25
type input "23:20"
click at [102, 212] on span "11:26 PM" at bounding box center [115, 208] width 36 height 13
click at [108, 206] on input "23:26" at bounding box center [114, 208] width 73 height 25
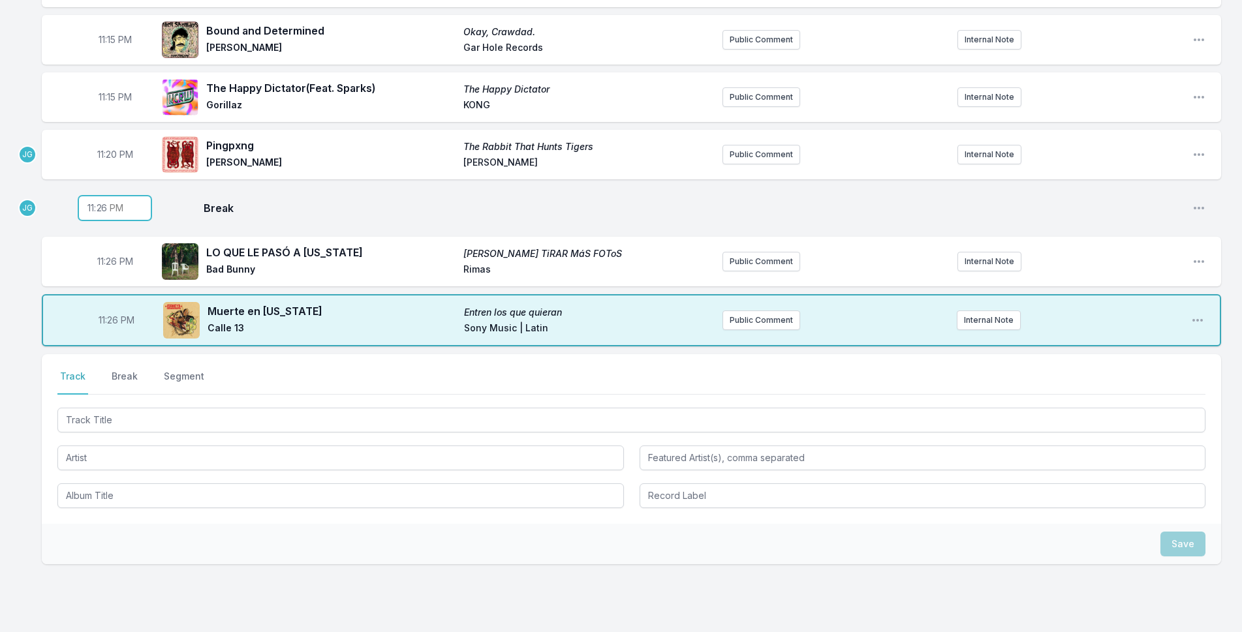
click at [102, 207] on input "23:26" at bounding box center [114, 208] width 73 height 25
type input "23:21"
click at [117, 264] on span "11:26 PM" at bounding box center [115, 261] width 36 height 13
click at [105, 264] on input "23:26" at bounding box center [114, 261] width 73 height 25
type input "23:23"
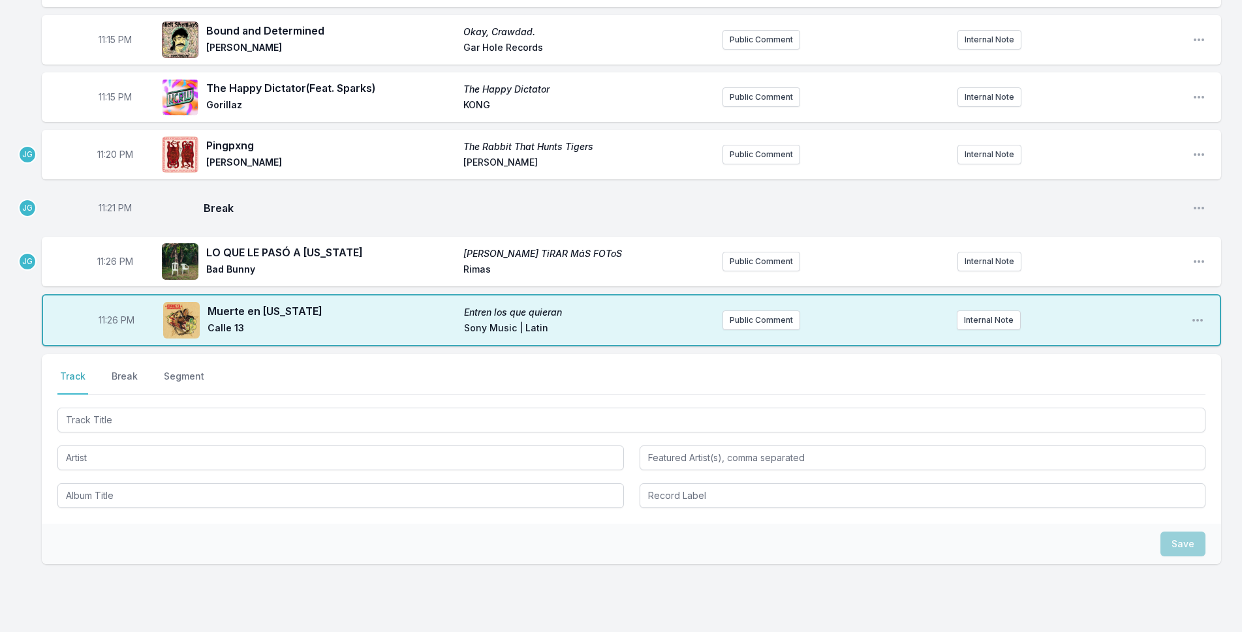
click at [101, 315] on span "11:26 PM" at bounding box center [117, 320] width 36 height 13
click at [101, 336] on aside "23:26" at bounding box center [116, 321] width 73 height 42
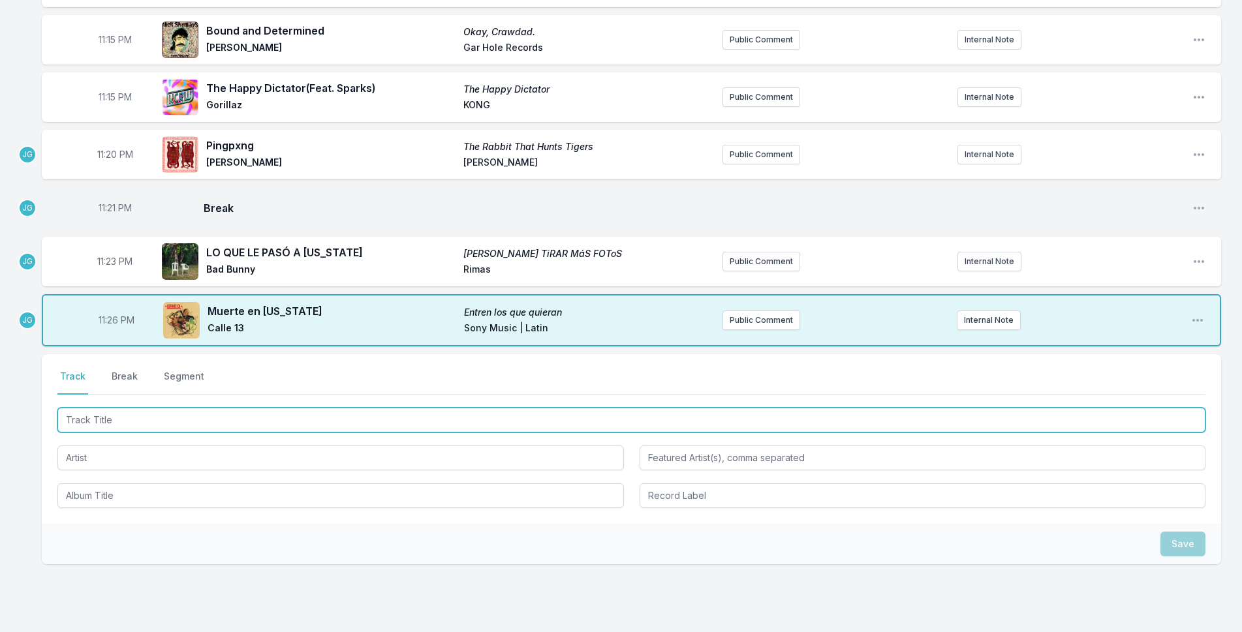
click at [156, 415] on input "Track Title" at bounding box center [631, 420] width 1148 height 25
click at [153, 416] on input "Track Title" at bounding box center [631, 420] width 1148 height 25
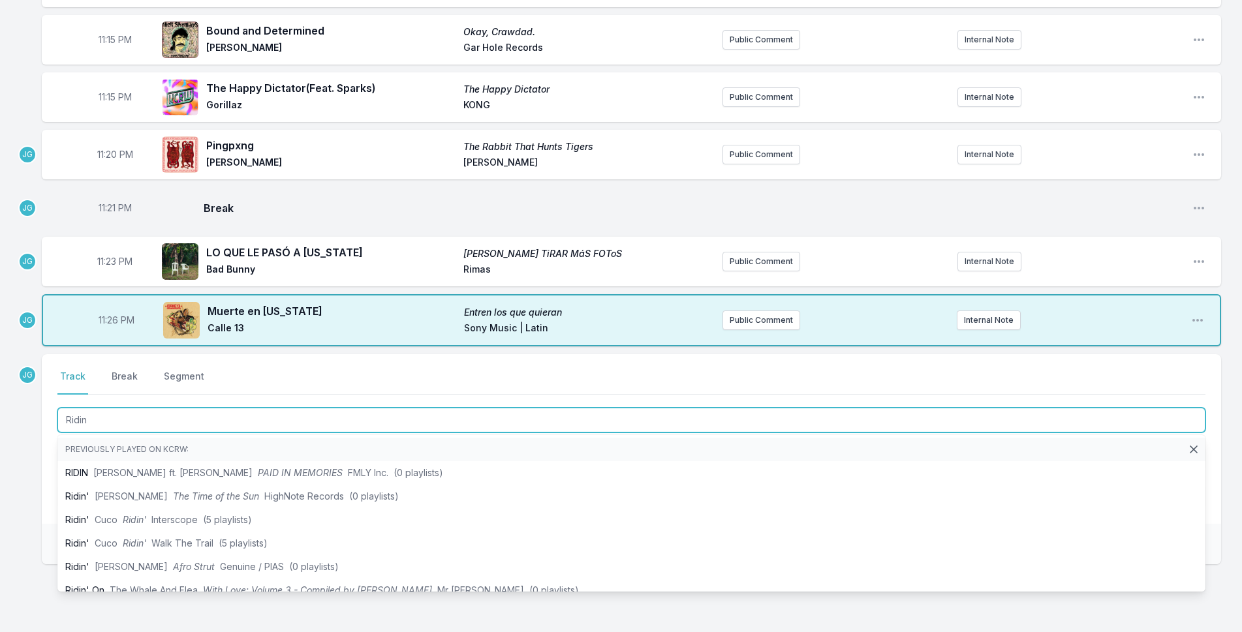
type input "Ridin'"
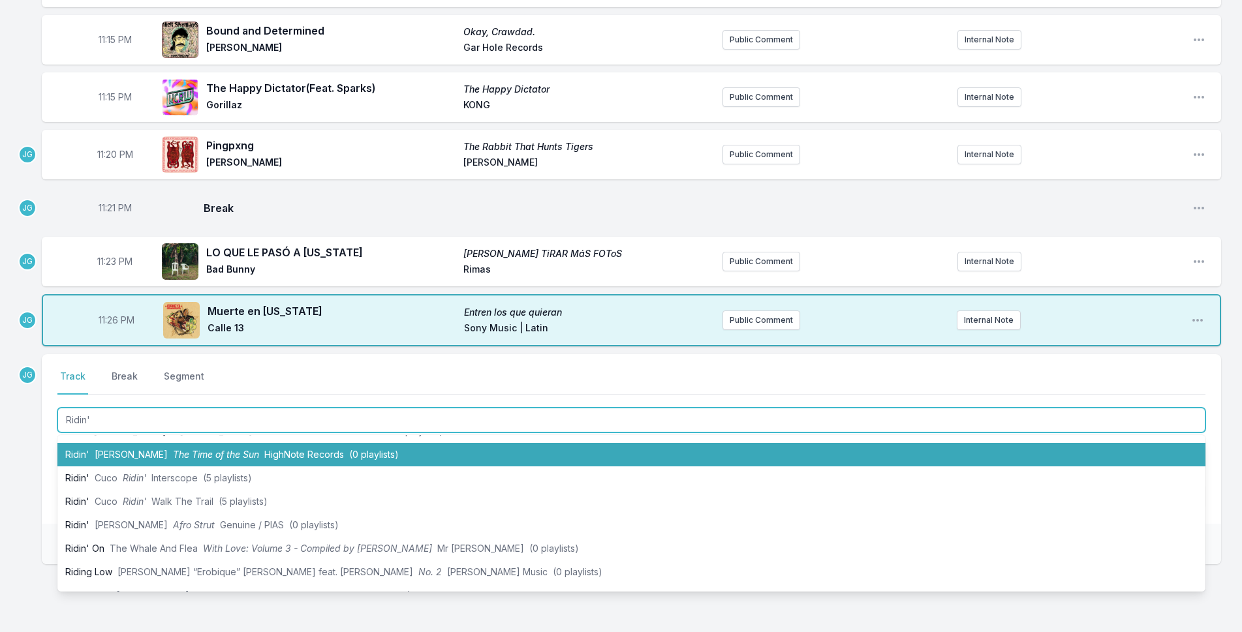
scroll to position [65, 0]
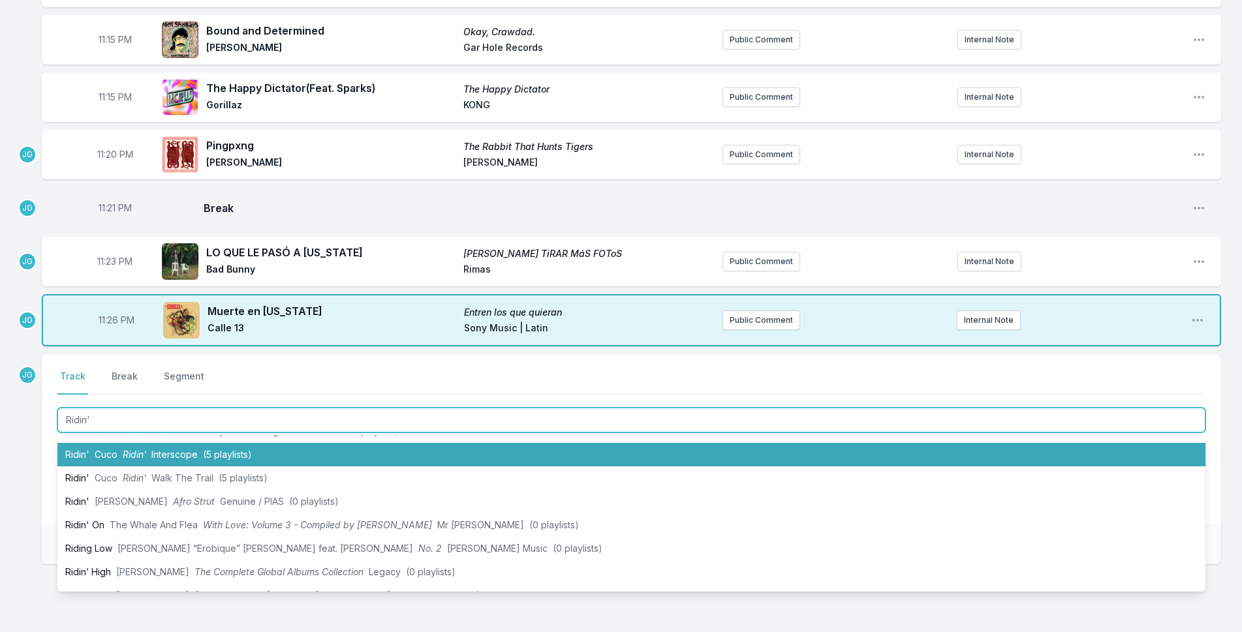
click at [131, 456] on span "Ridin'" at bounding box center [134, 454] width 23 height 11
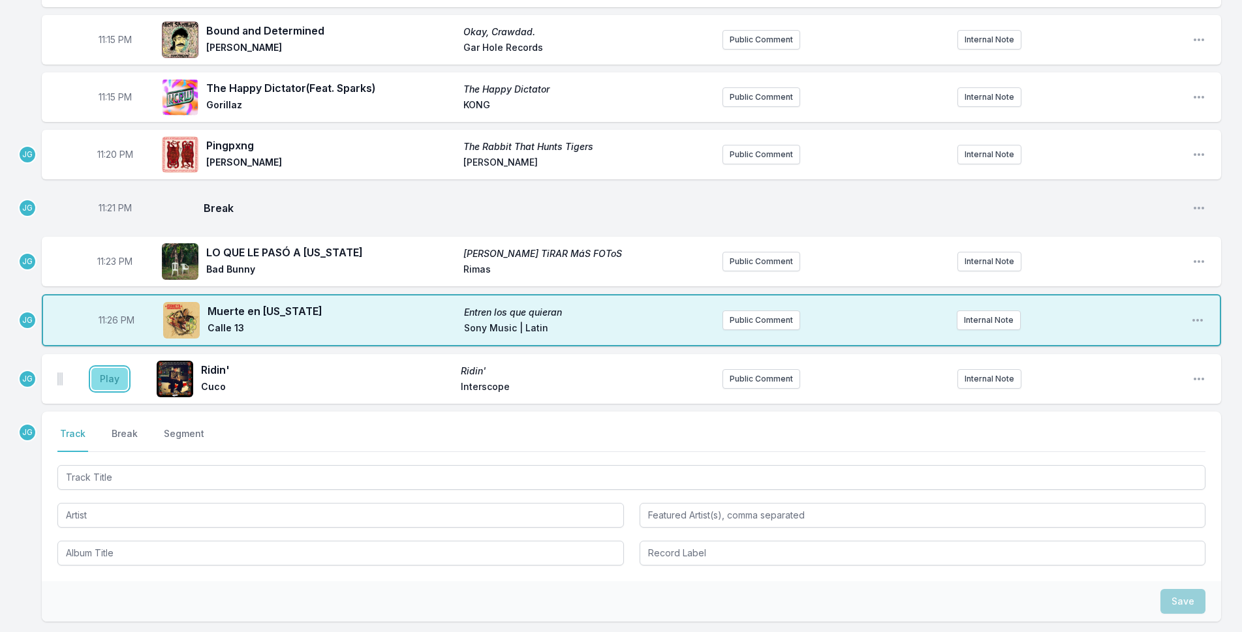
click at [103, 380] on button "Play" at bounding box center [109, 379] width 37 height 22
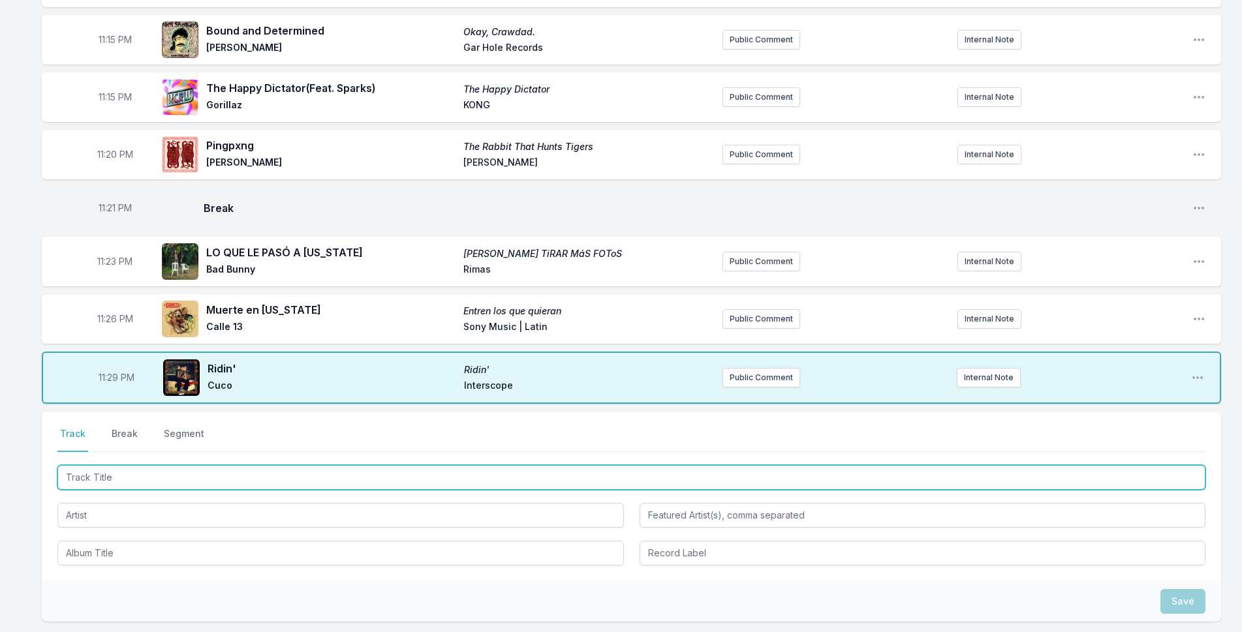
click at [146, 473] on input "Track Title" at bounding box center [631, 477] width 1148 height 25
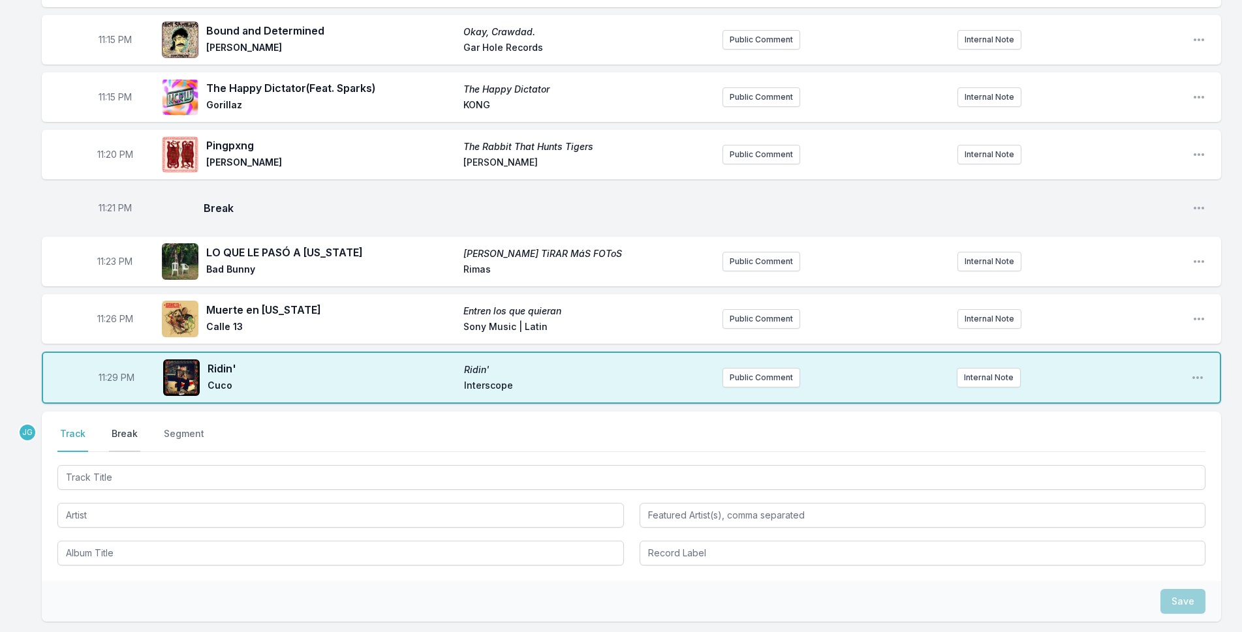
click at [116, 428] on button "Break" at bounding box center [124, 439] width 31 height 25
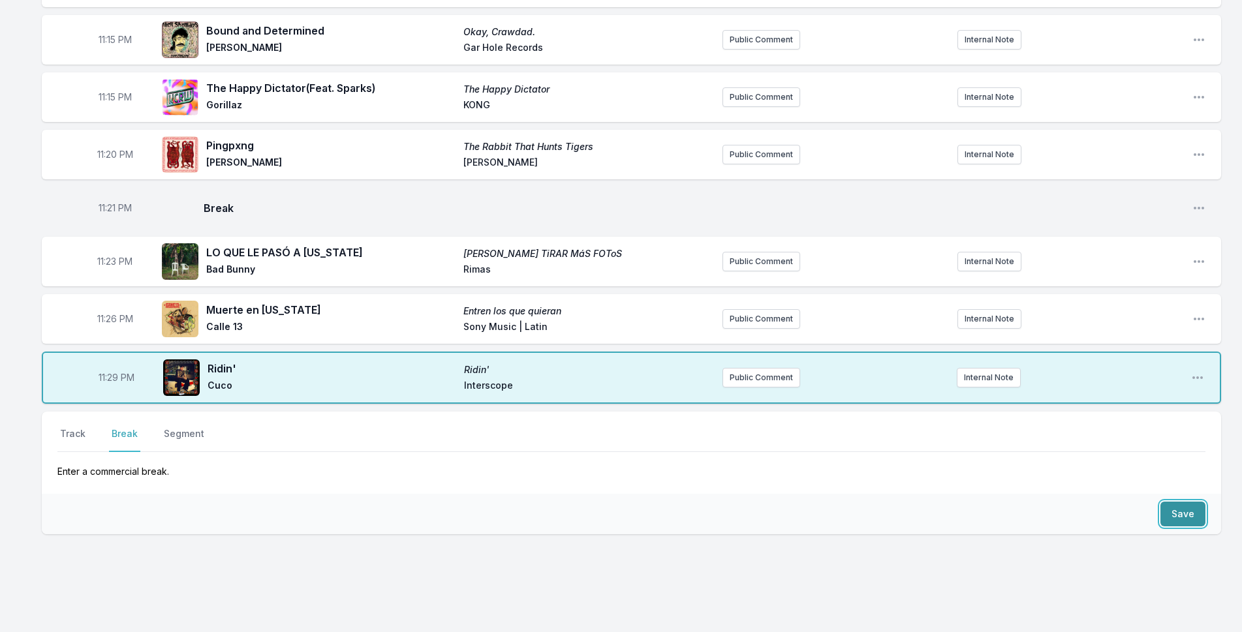
click at [1186, 502] on button "Save" at bounding box center [1182, 514] width 45 height 25
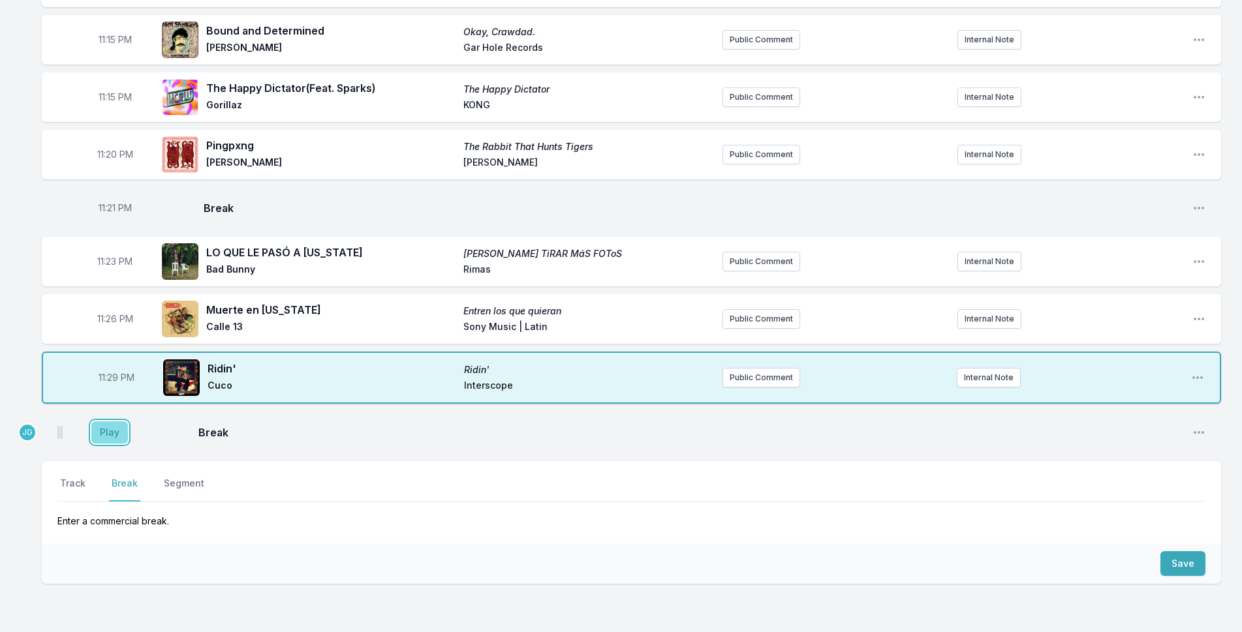
click at [108, 431] on button "Play" at bounding box center [109, 433] width 37 height 22
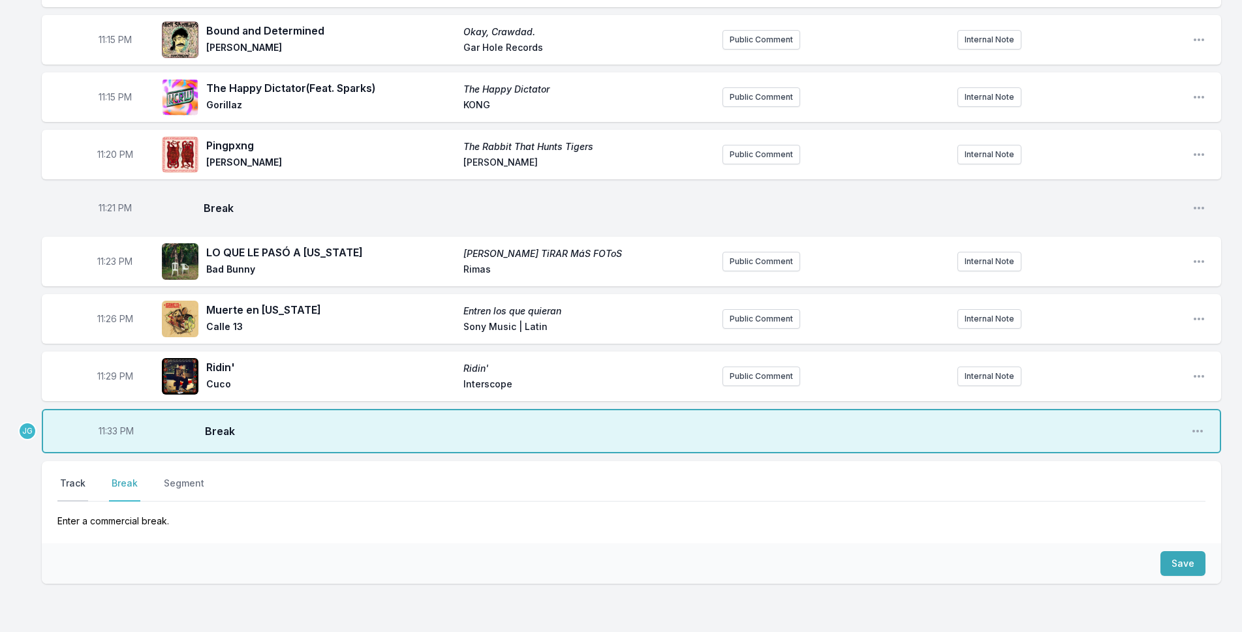
click at [77, 486] on button "Track" at bounding box center [72, 489] width 31 height 25
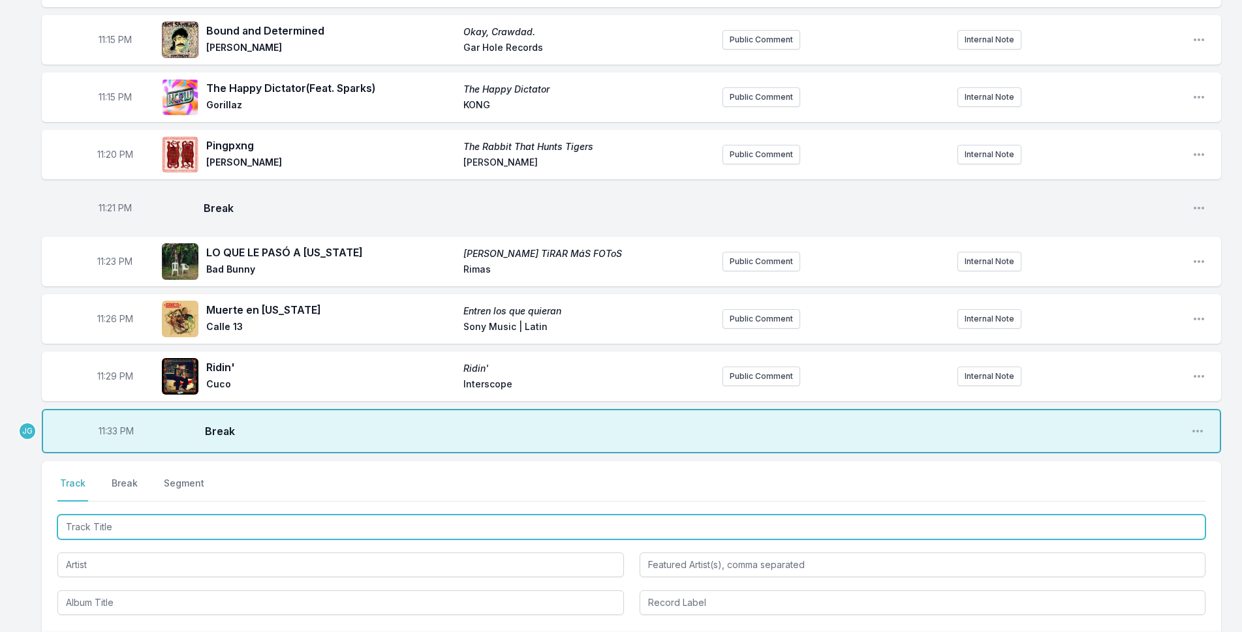
click at [93, 531] on input "Track Title" at bounding box center [631, 527] width 1148 height 25
type input "Walk Idiot Walk"
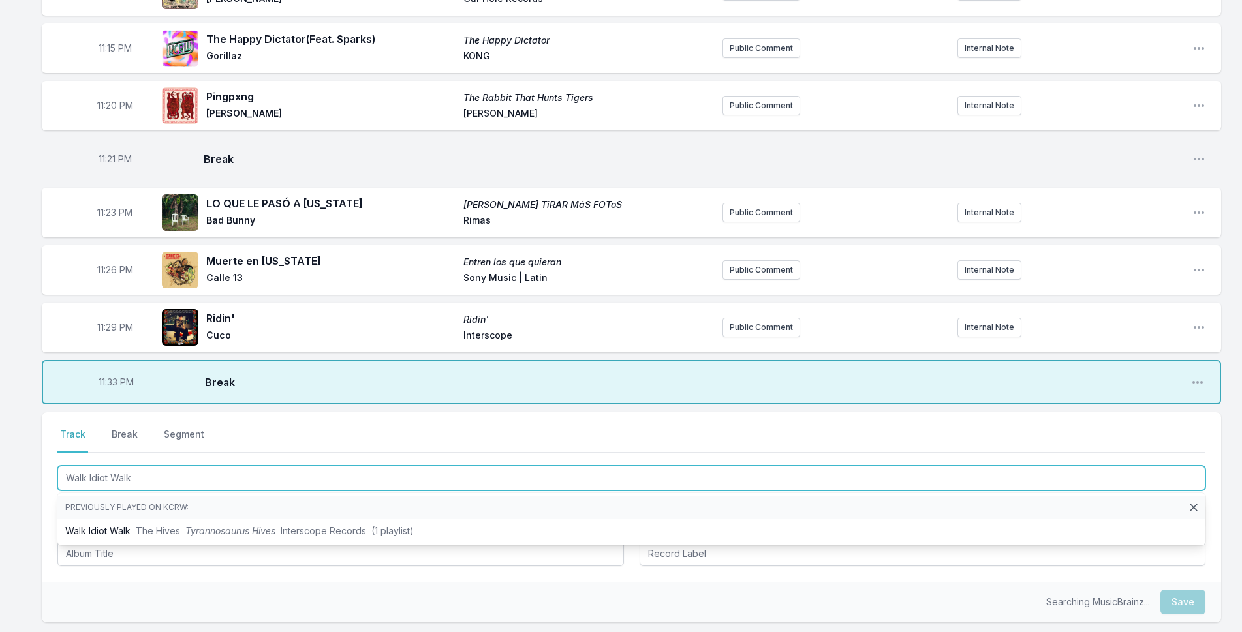
scroll to position [1444, 0]
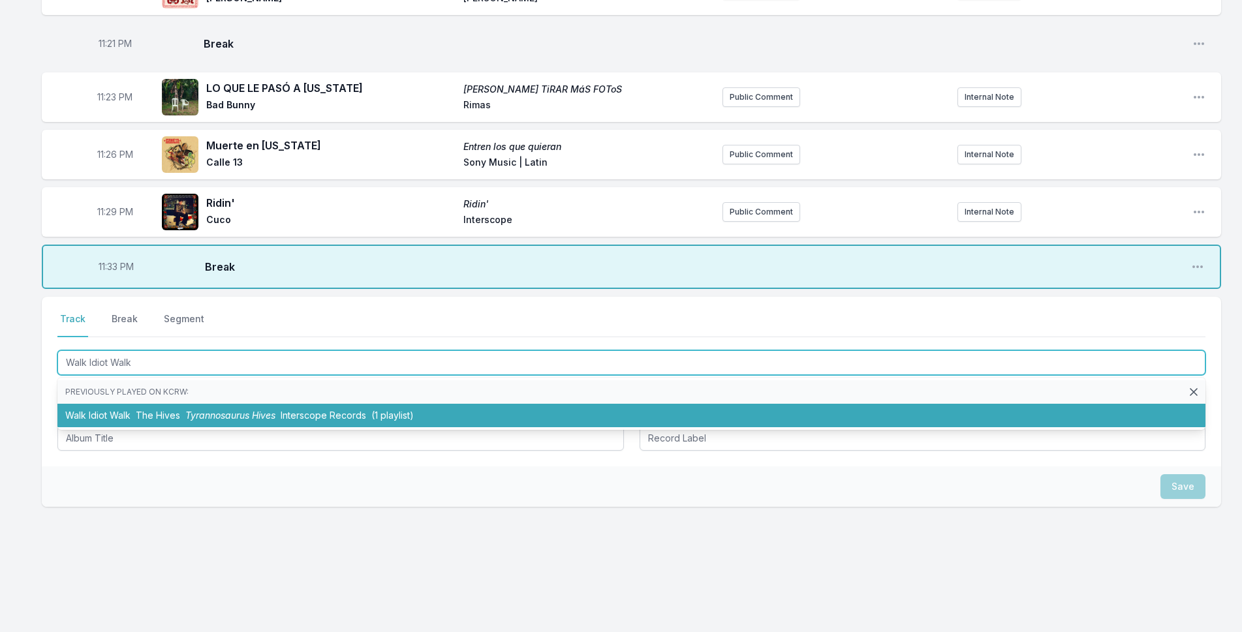
click at [99, 410] on li "Walk Idiot Walk [MEDICAL_DATA] Tyrannosaurus [MEDICAL_DATA] Interscope Records …" at bounding box center [631, 415] width 1148 height 23
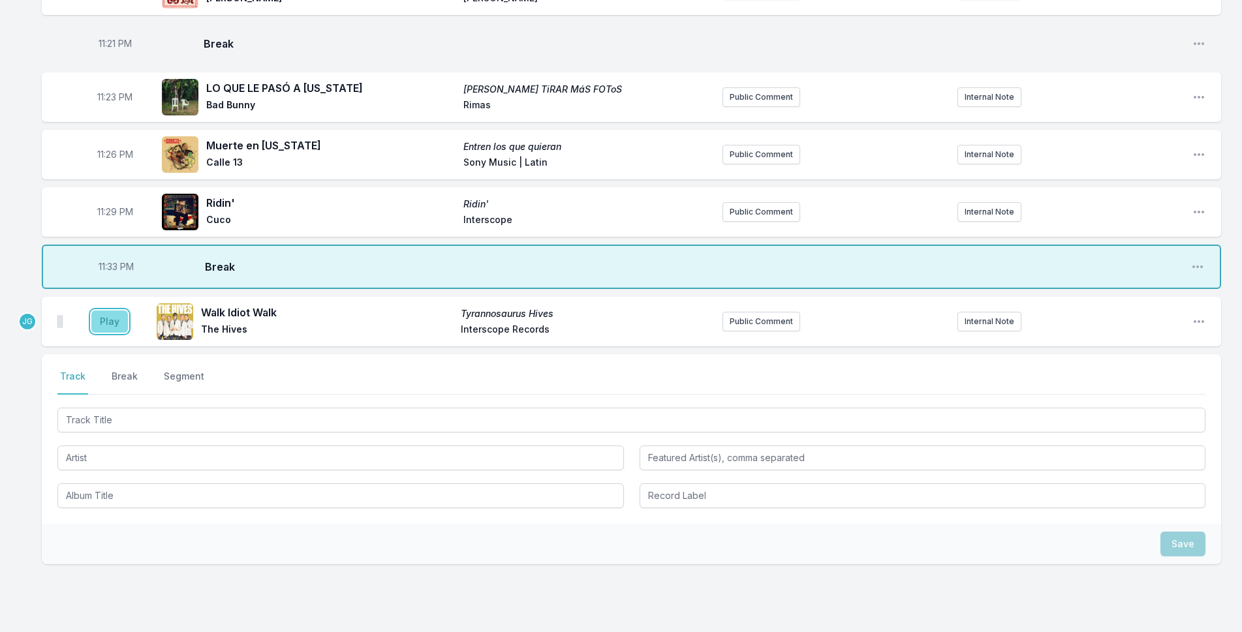
click at [104, 324] on button "Play" at bounding box center [109, 322] width 37 height 22
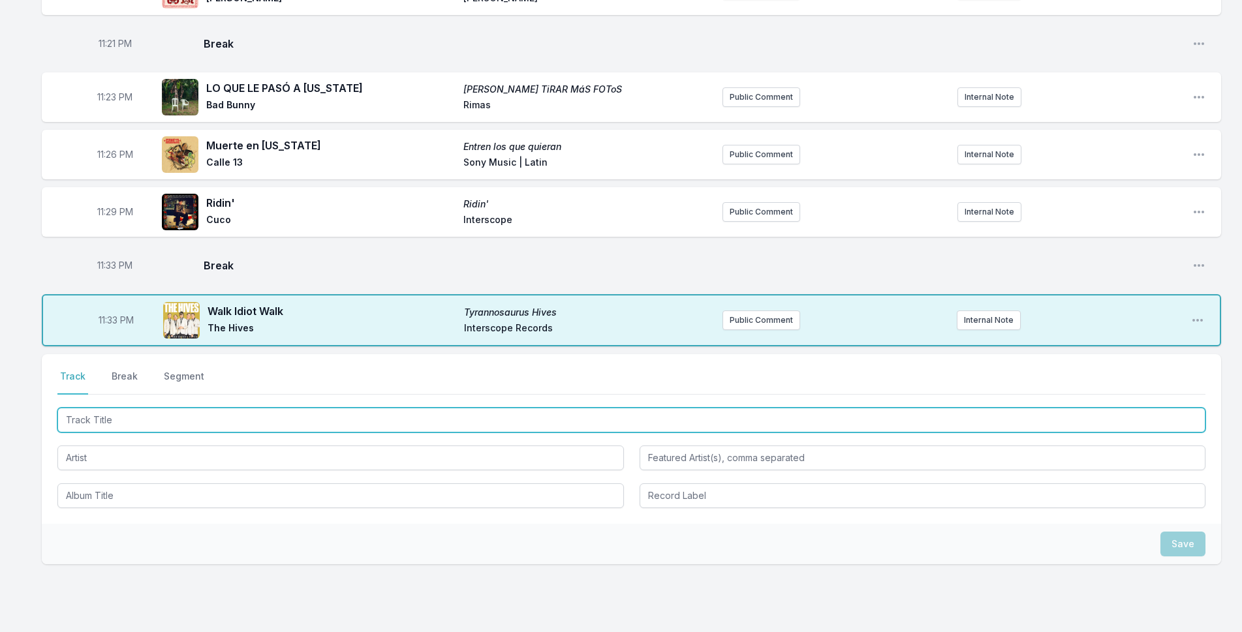
click at [224, 415] on input "Track Title" at bounding box center [631, 420] width 1148 height 25
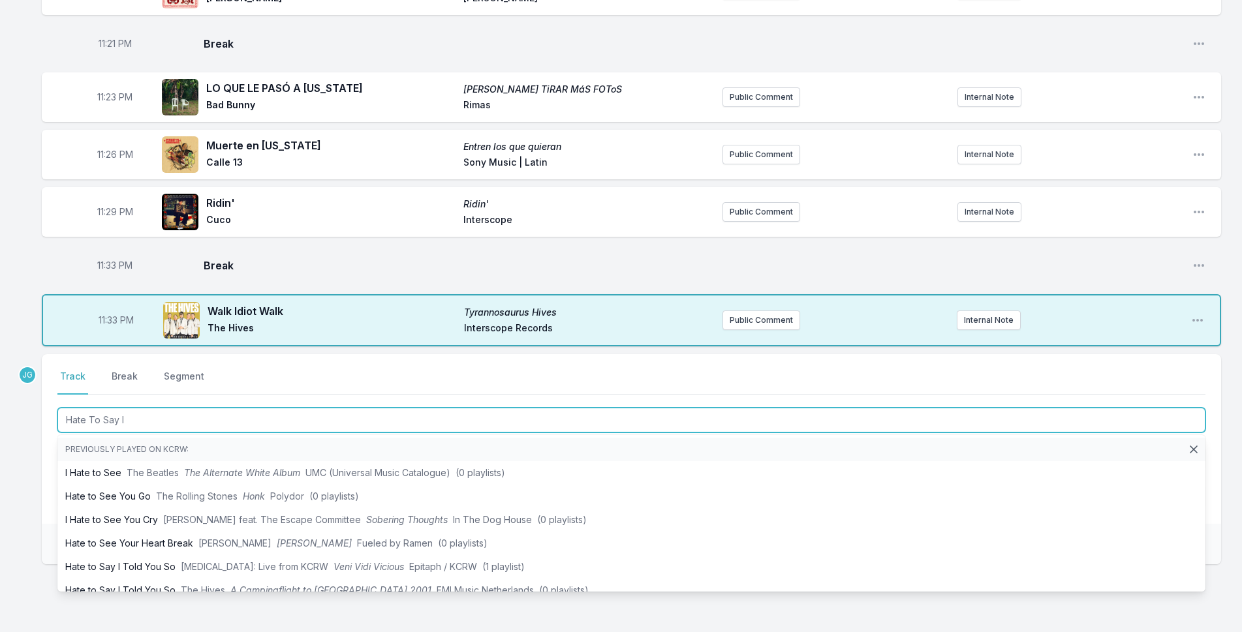
type input "Hate To Say I"
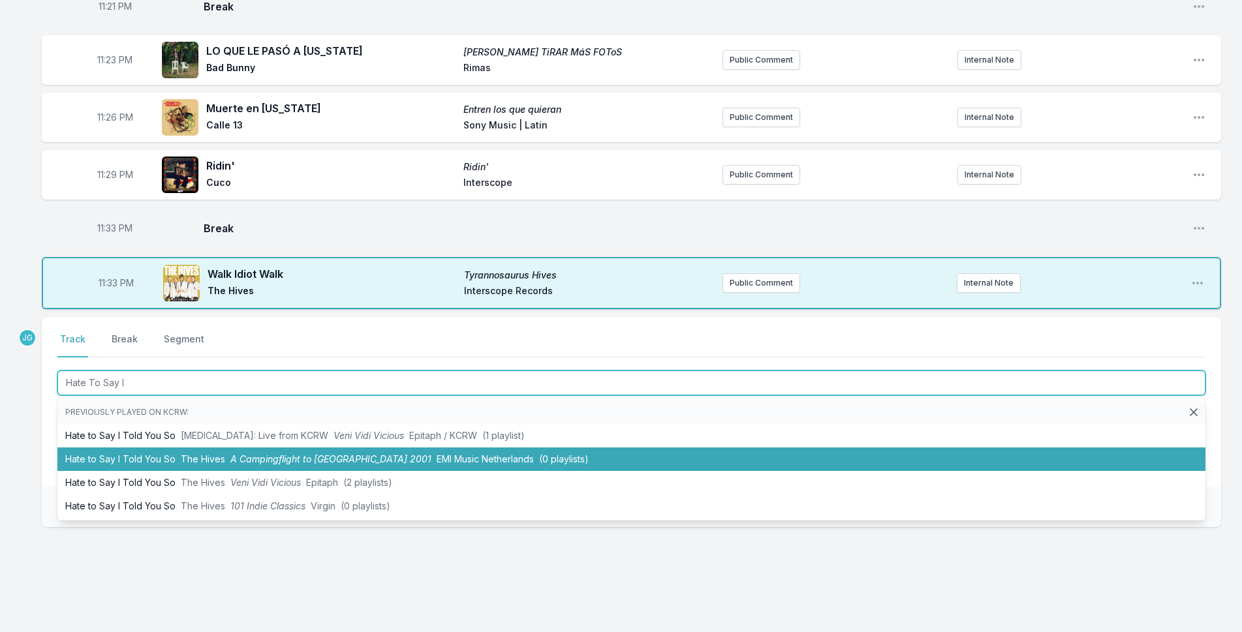
scroll to position [1502, 0]
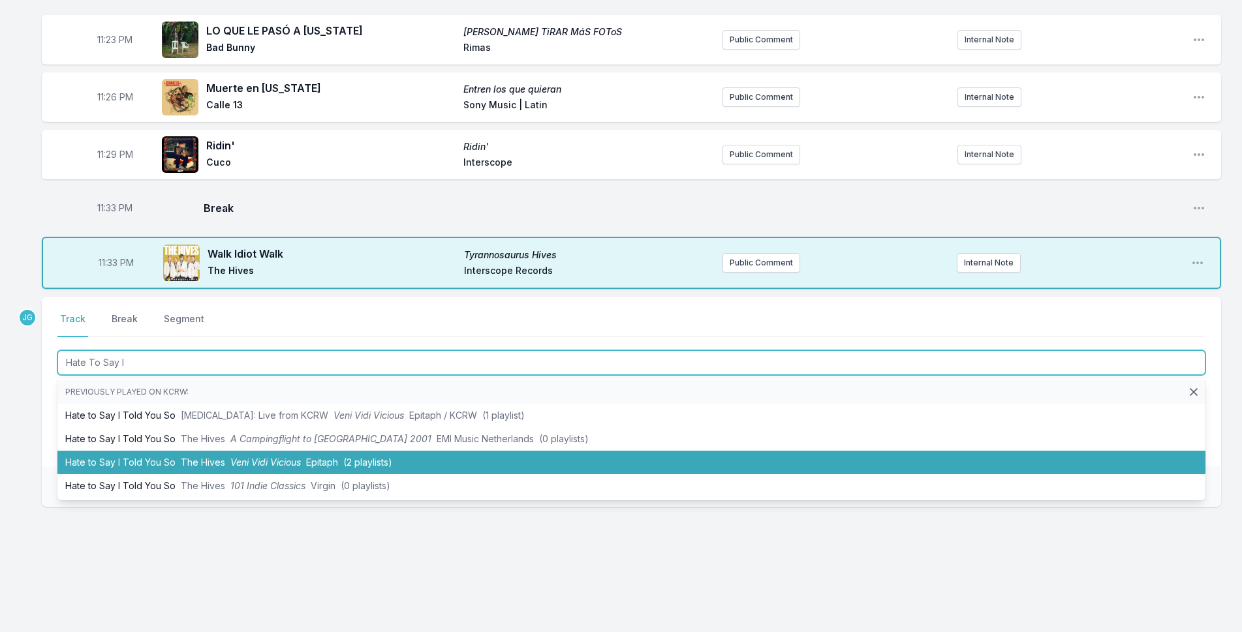
click at [130, 465] on li "Hate to Say I Told You So [MEDICAL_DATA] [PERSON_NAME] Vicious Epitaph (2 playl…" at bounding box center [631, 462] width 1148 height 23
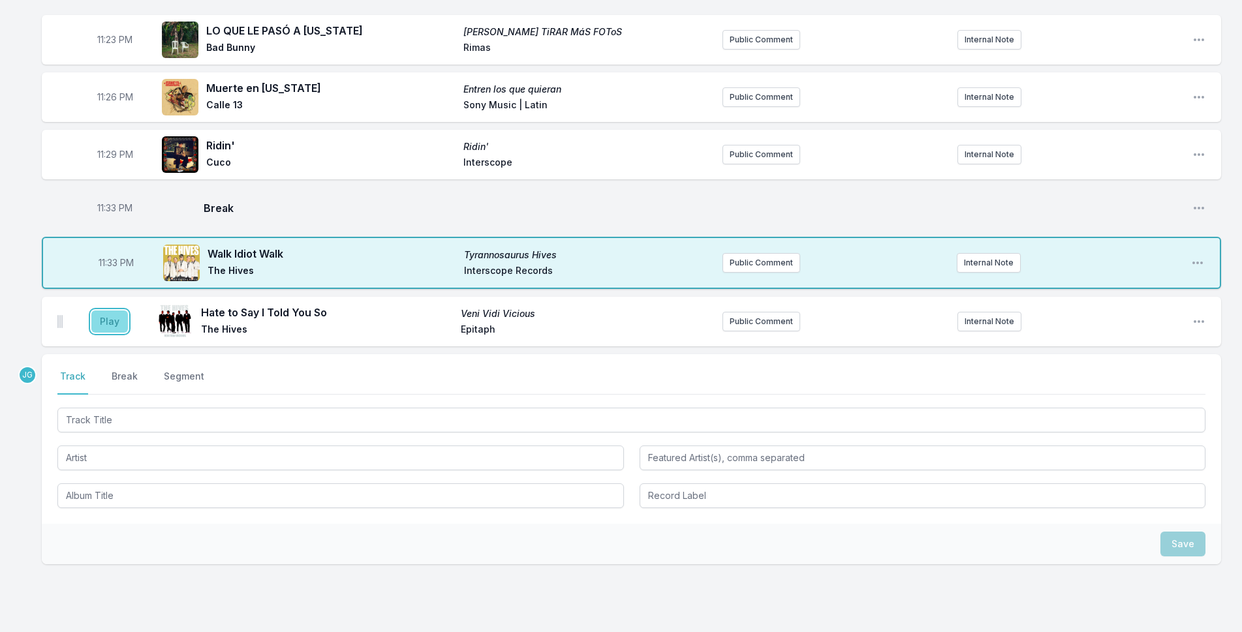
click at [116, 329] on button "Play" at bounding box center [109, 322] width 37 height 22
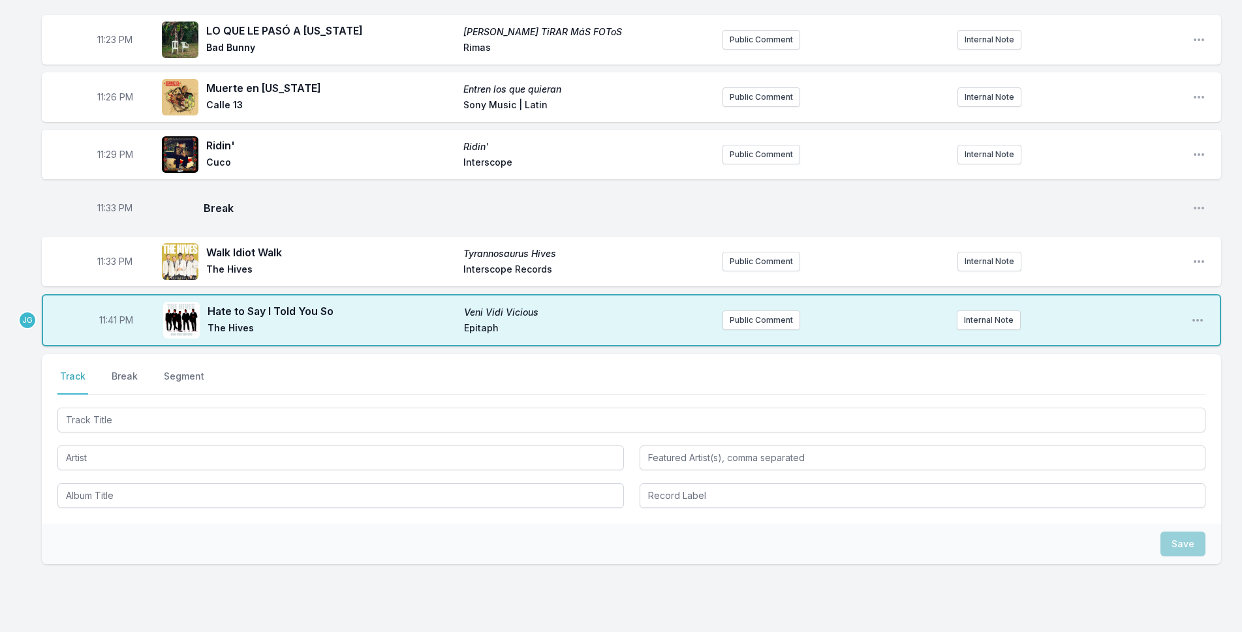
click at [113, 315] on span "11:41 PM" at bounding box center [116, 320] width 34 height 13
click at [107, 325] on input "23:41" at bounding box center [116, 320] width 73 height 25
click at [97, 317] on input "23:41" at bounding box center [116, 320] width 73 height 25
click at [108, 325] on input "23:41" at bounding box center [116, 320] width 73 height 25
click at [102, 321] on input "23:41" at bounding box center [116, 320] width 73 height 25
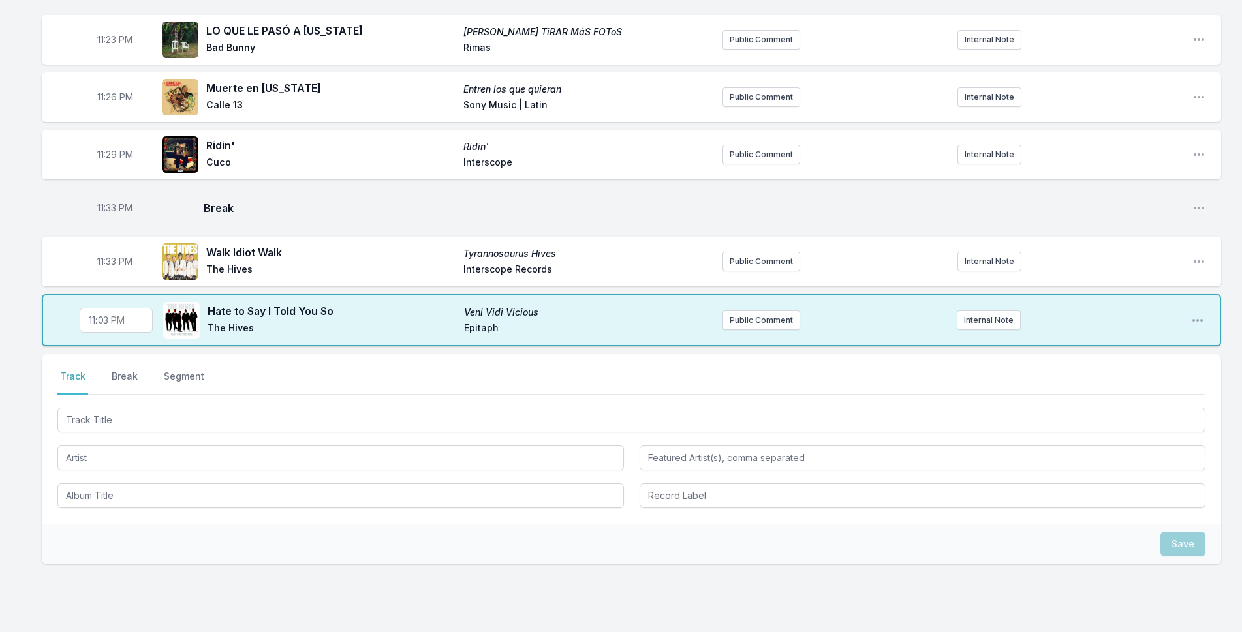
type input "23:36"
click at [209, 391] on nav "Track Break Segment" at bounding box center [631, 382] width 1148 height 25
click at [124, 377] on button "Break" at bounding box center [124, 382] width 31 height 25
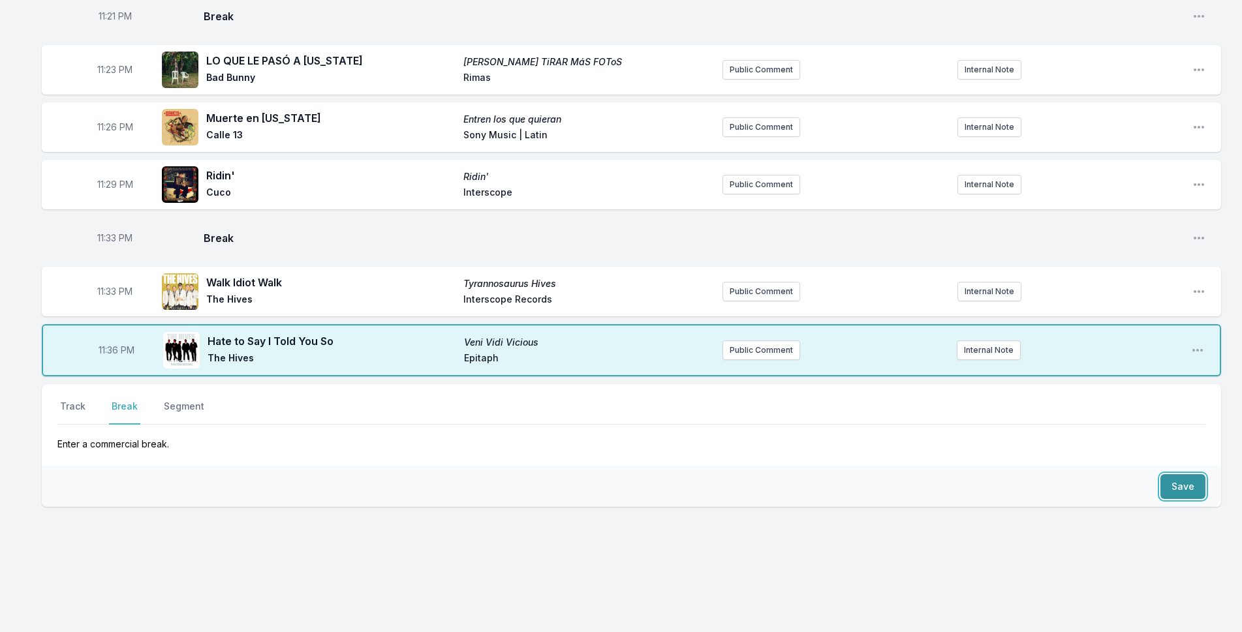
click at [1172, 496] on button "Save" at bounding box center [1182, 486] width 45 height 25
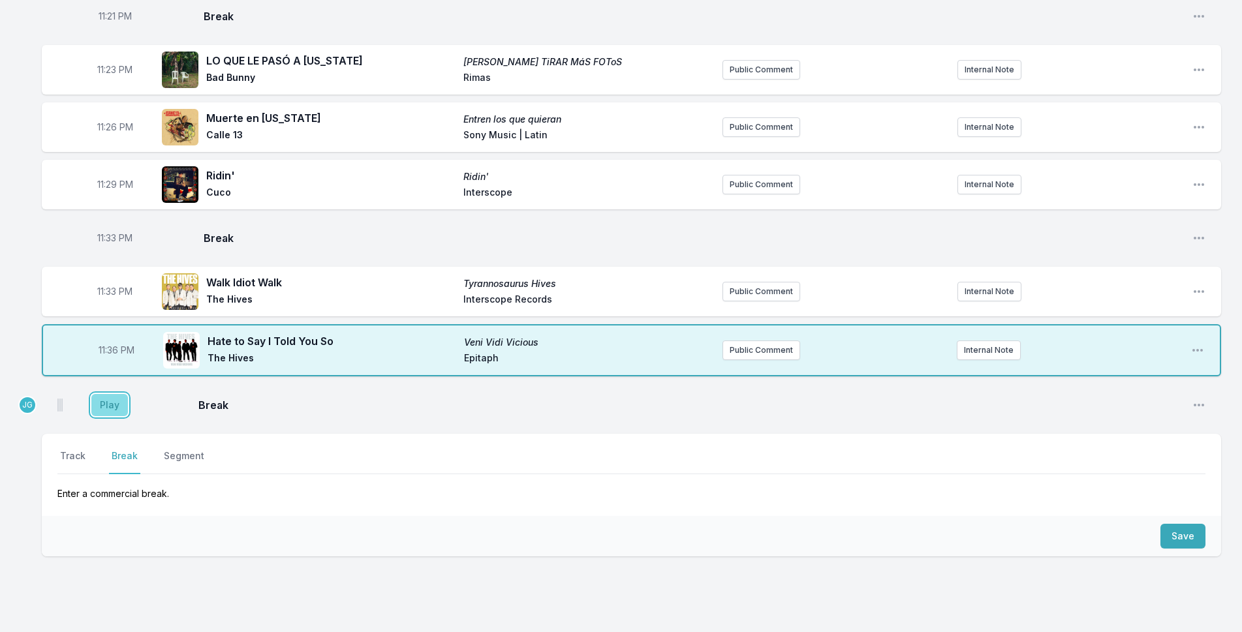
click at [95, 407] on button "Play" at bounding box center [109, 405] width 37 height 22
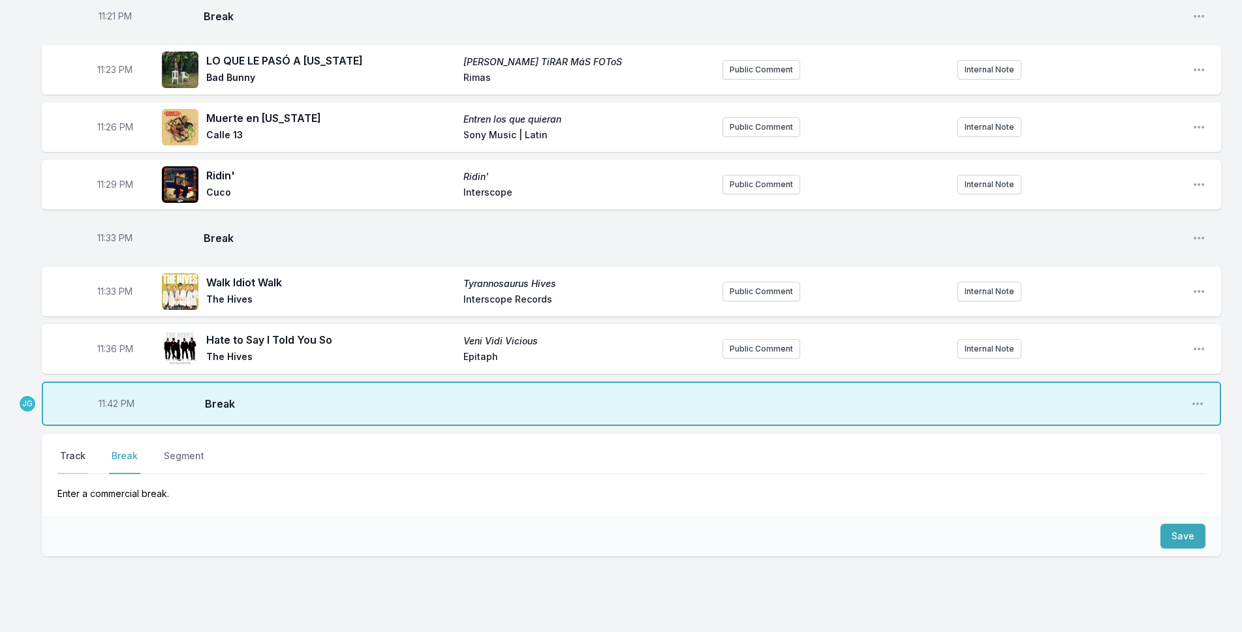
click at [71, 452] on button "Track" at bounding box center [72, 462] width 31 height 25
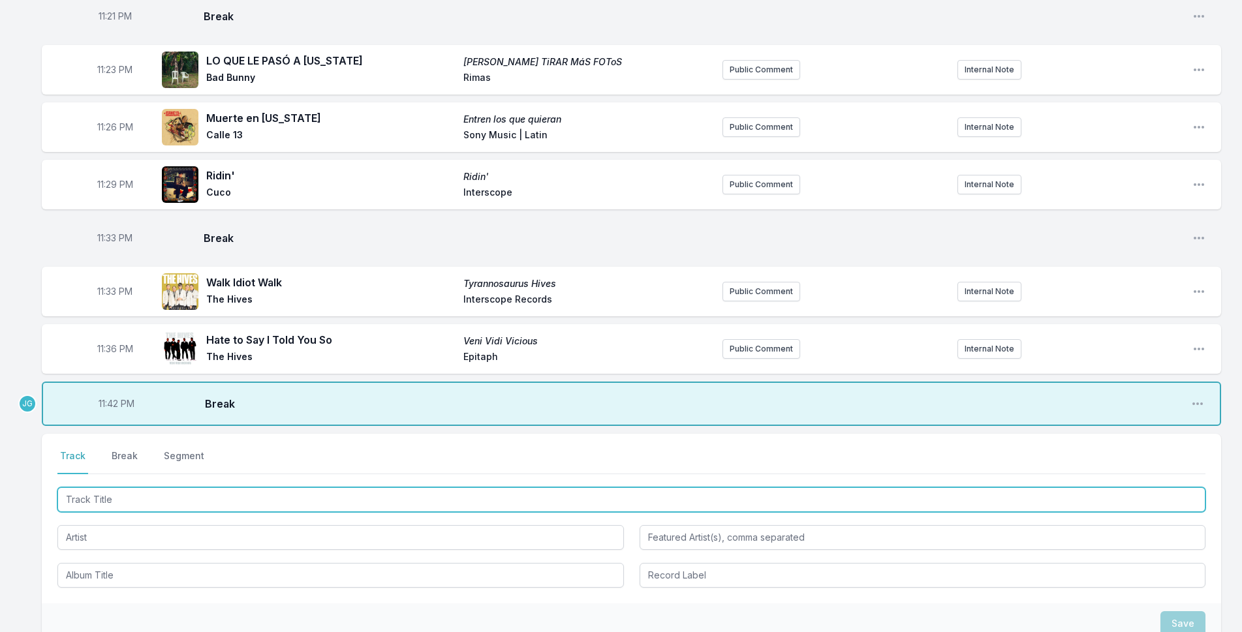
click at [80, 499] on input "Track Title" at bounding box center [631, 499] width 1148 height 25
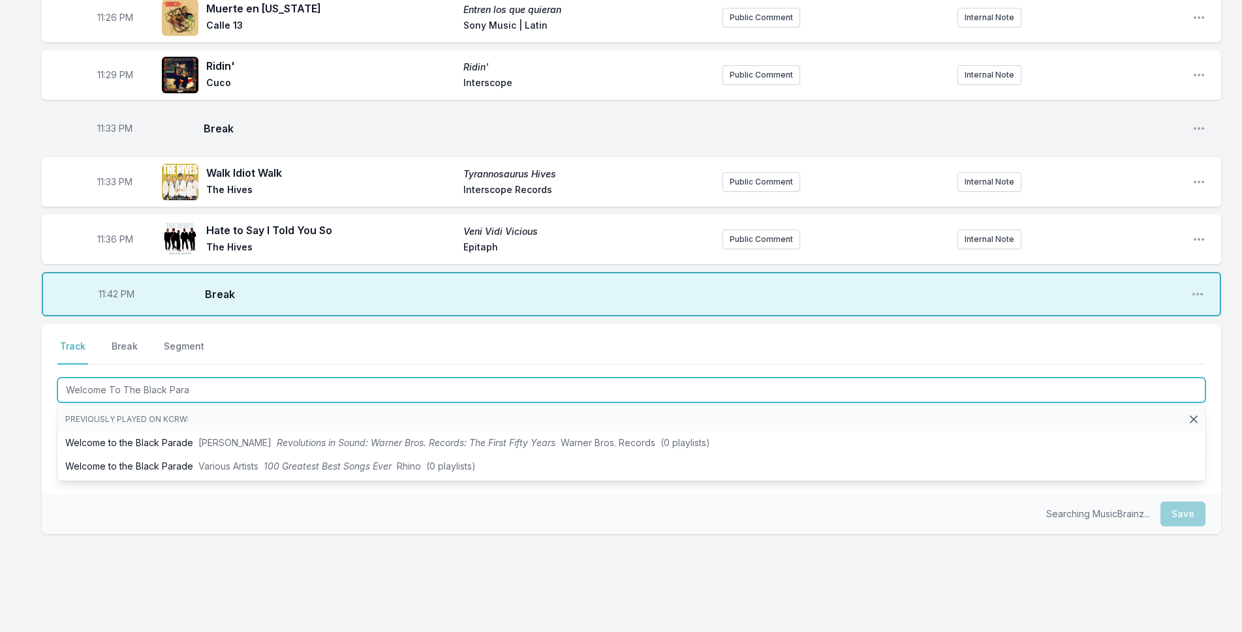
scroll to position [1602, 0]
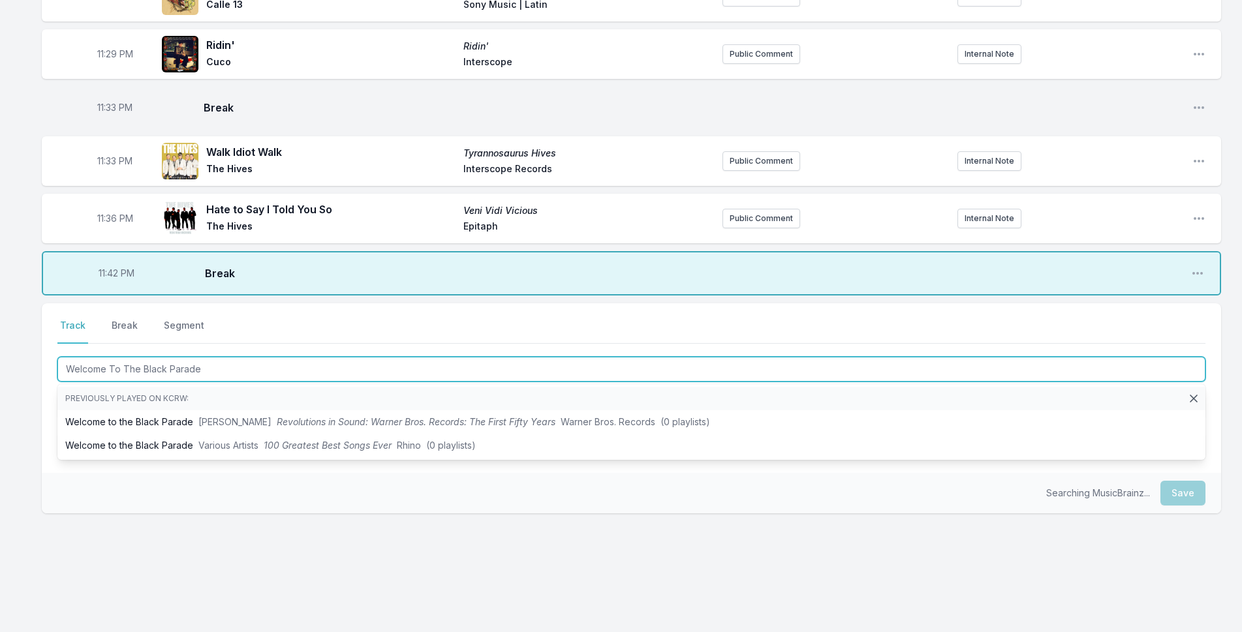
type input "Welcome To The Black Parade"
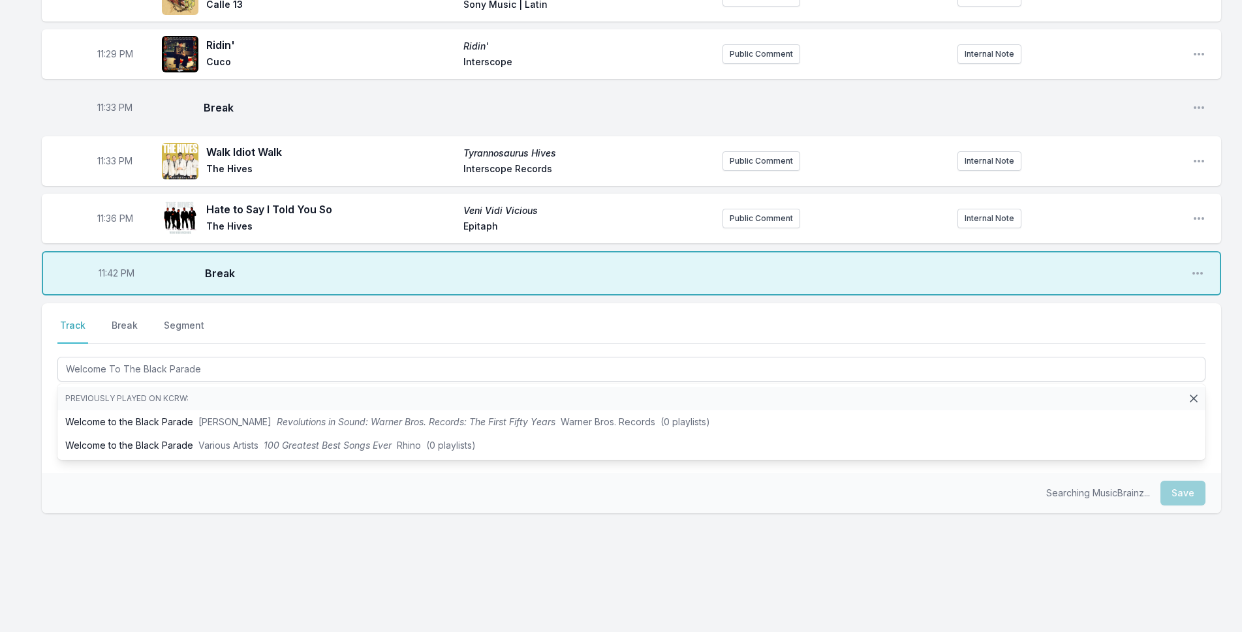
click at [45, 420] on div "Select a tab Track Break Segment Track Break Segment Welcome To The Black Parad…" at bounding box center [631, 388] width 1179 height 170
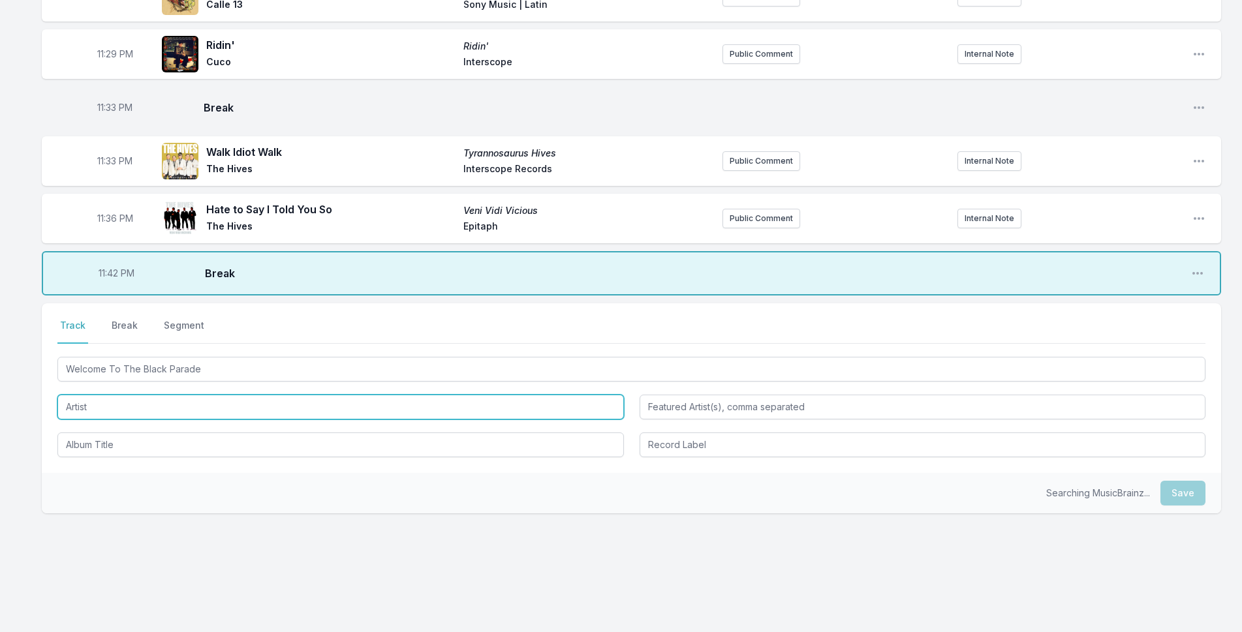
click at [91, 407] on input "Artist" at bounding box center [340, 407] width 566 height 25
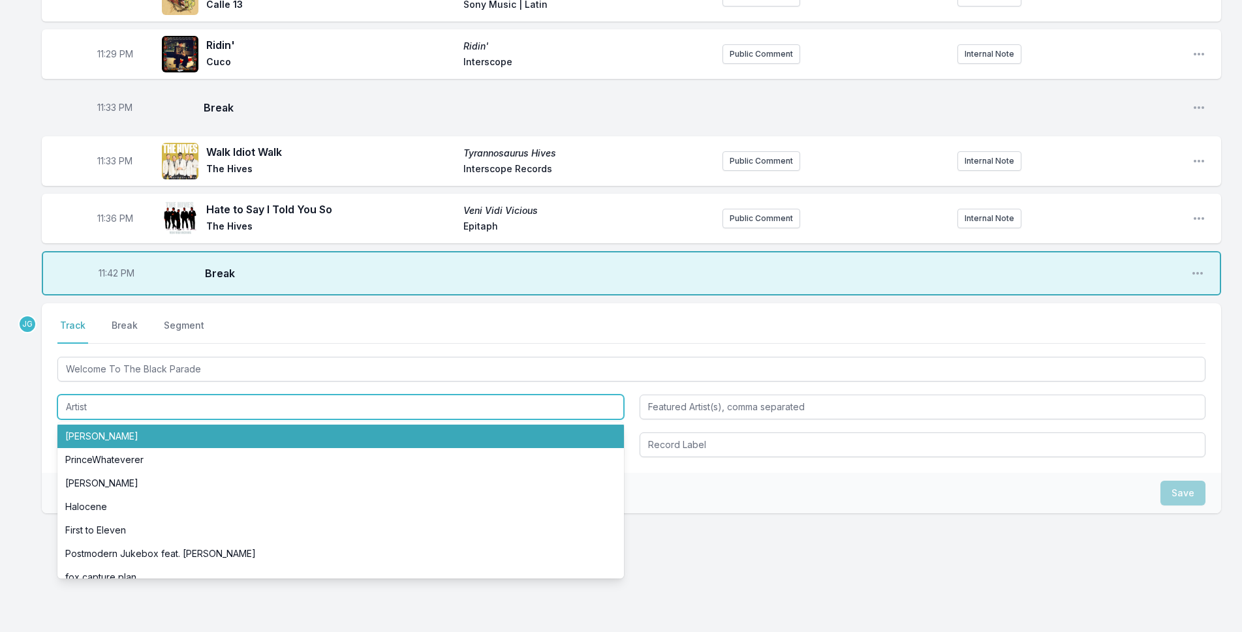
click at [98, 438] on li "[PERSON_NAME]" at bounding box center [340, 436] width 566 height 23
type input "[PERSON_NAME]"
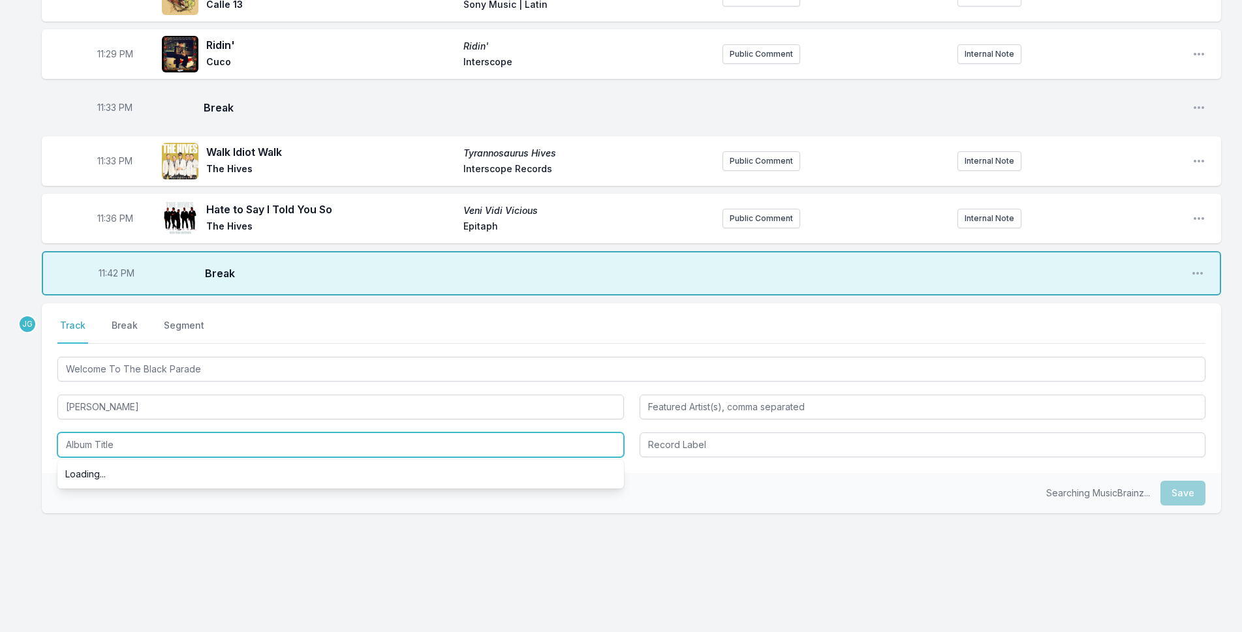
click at [96, 444] on input "Album Title" at bounding box center [340, 445] width 566 height 25
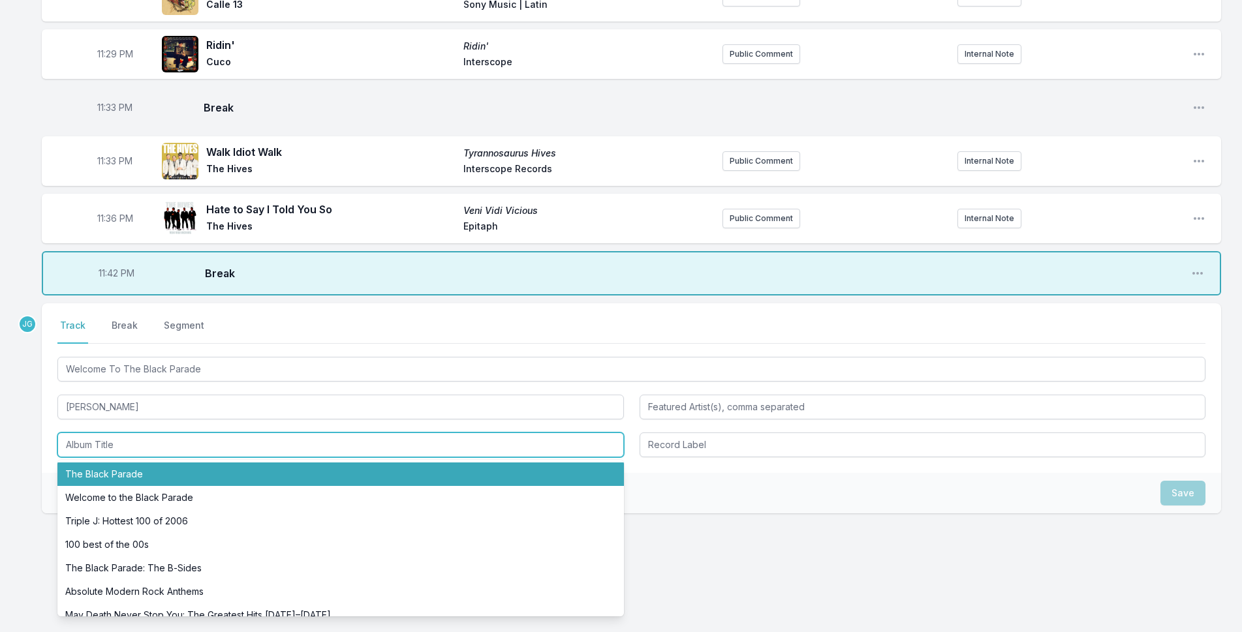
click at [109, 473] on li "The Black Parade" at bounding box center [340, 474] width 566 height 23
type input "The Black Parade"
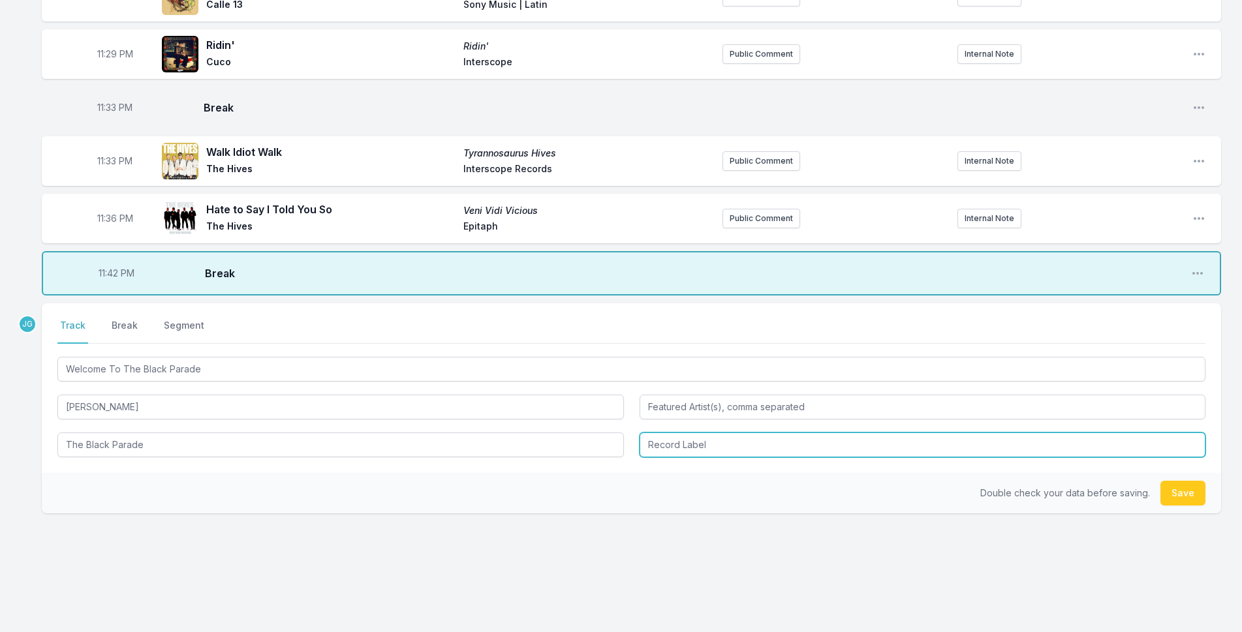
click at [684, 449] on input "Record Label" at bounding box center [923, 445] width 566 height 25
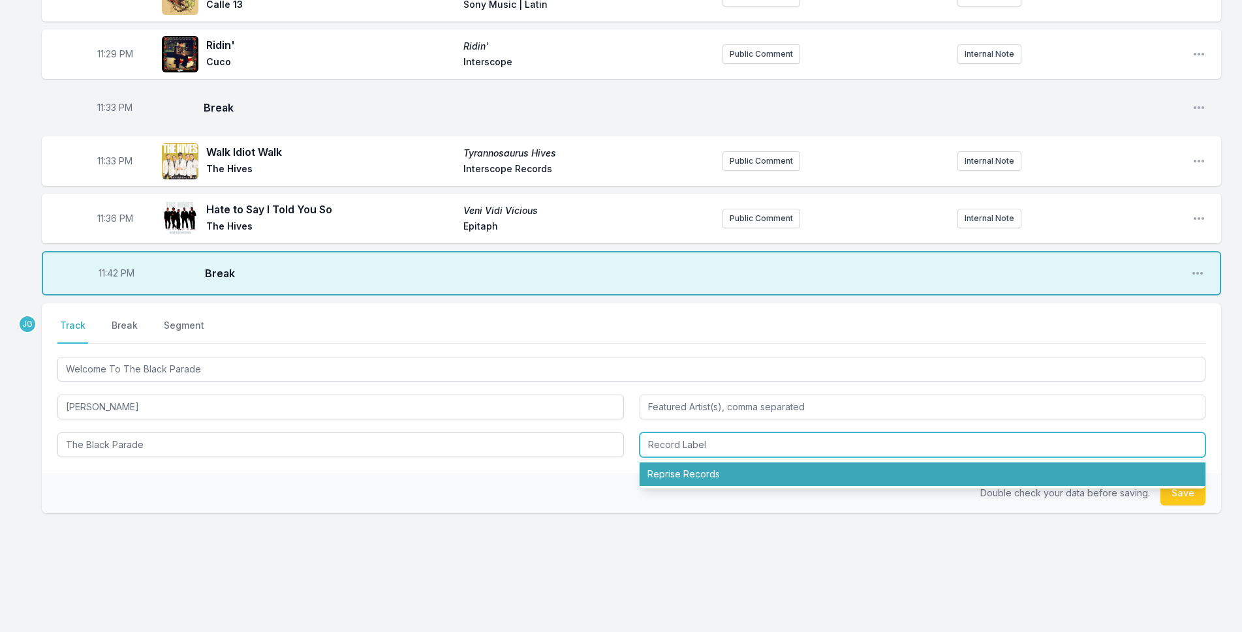
click at [687, 471] on li "Reprise Records" at bounding box center [923, 474] width 566 height 23
type input "Reprise Records"
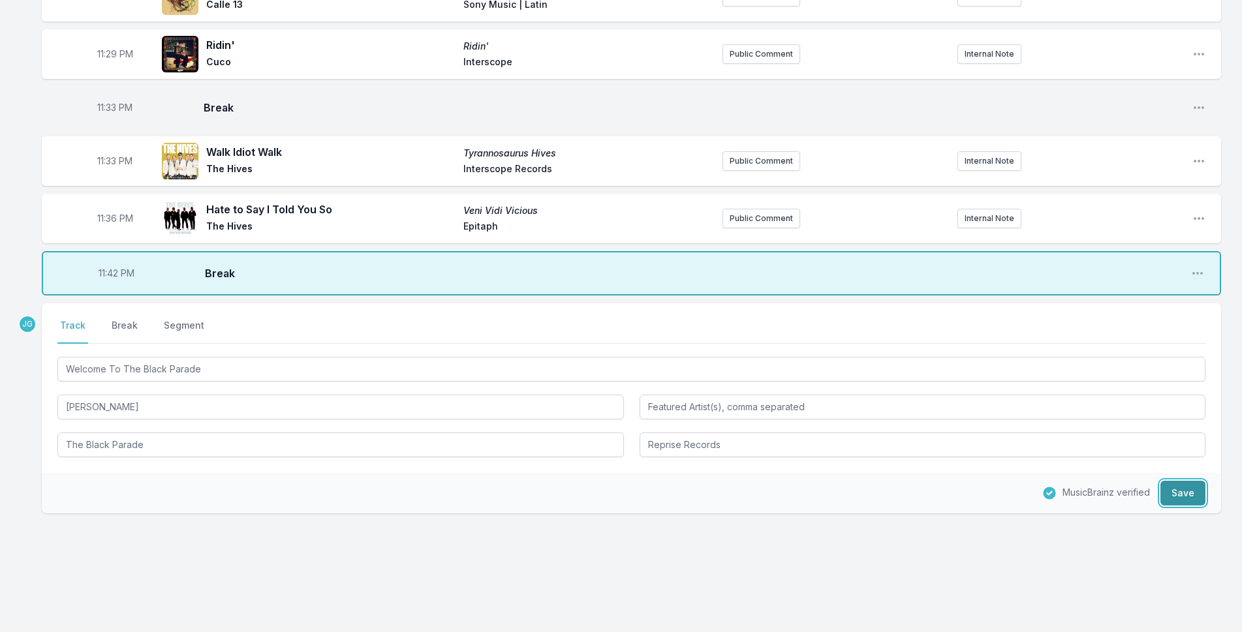
click at [1182, 499] on button "Save" at bounding box center [1182, 493] width 45 height 25
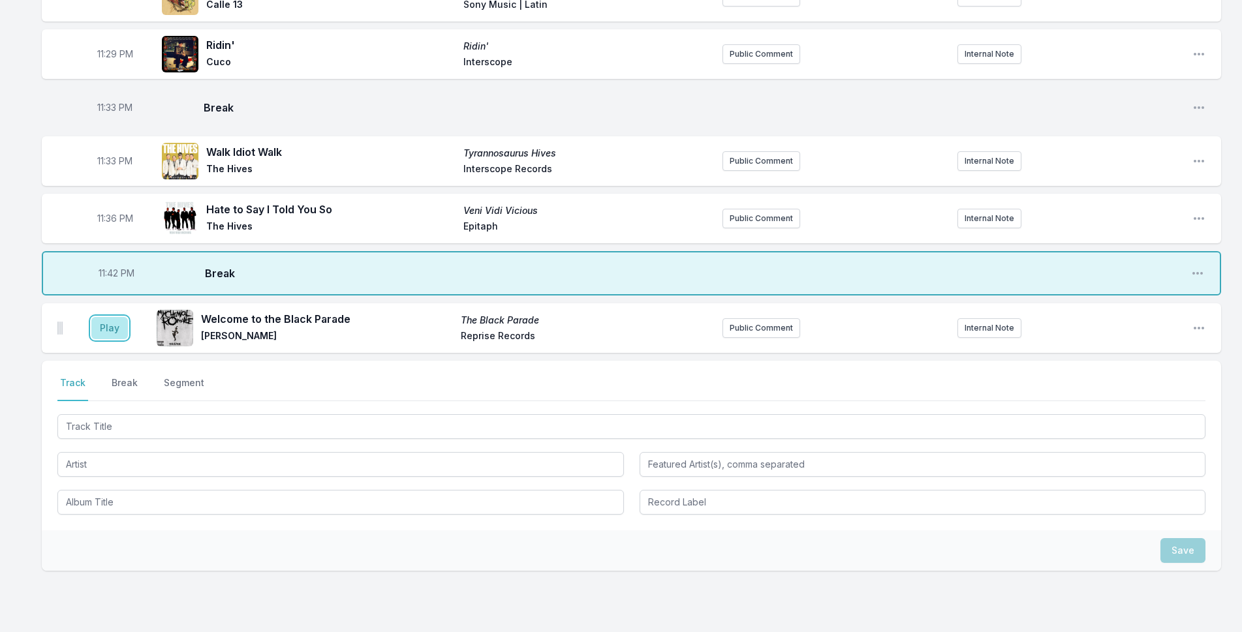
drag, startPoint x: 102, startPoint y: 333, endPoint x: 99, endPoint y: 339, distance: 7.1
click at [101, 336] on button "Play" at bounding box center [109, 328] width 37 height 22
